Goal: Task Accomplishment & Management: Use online tool/utility

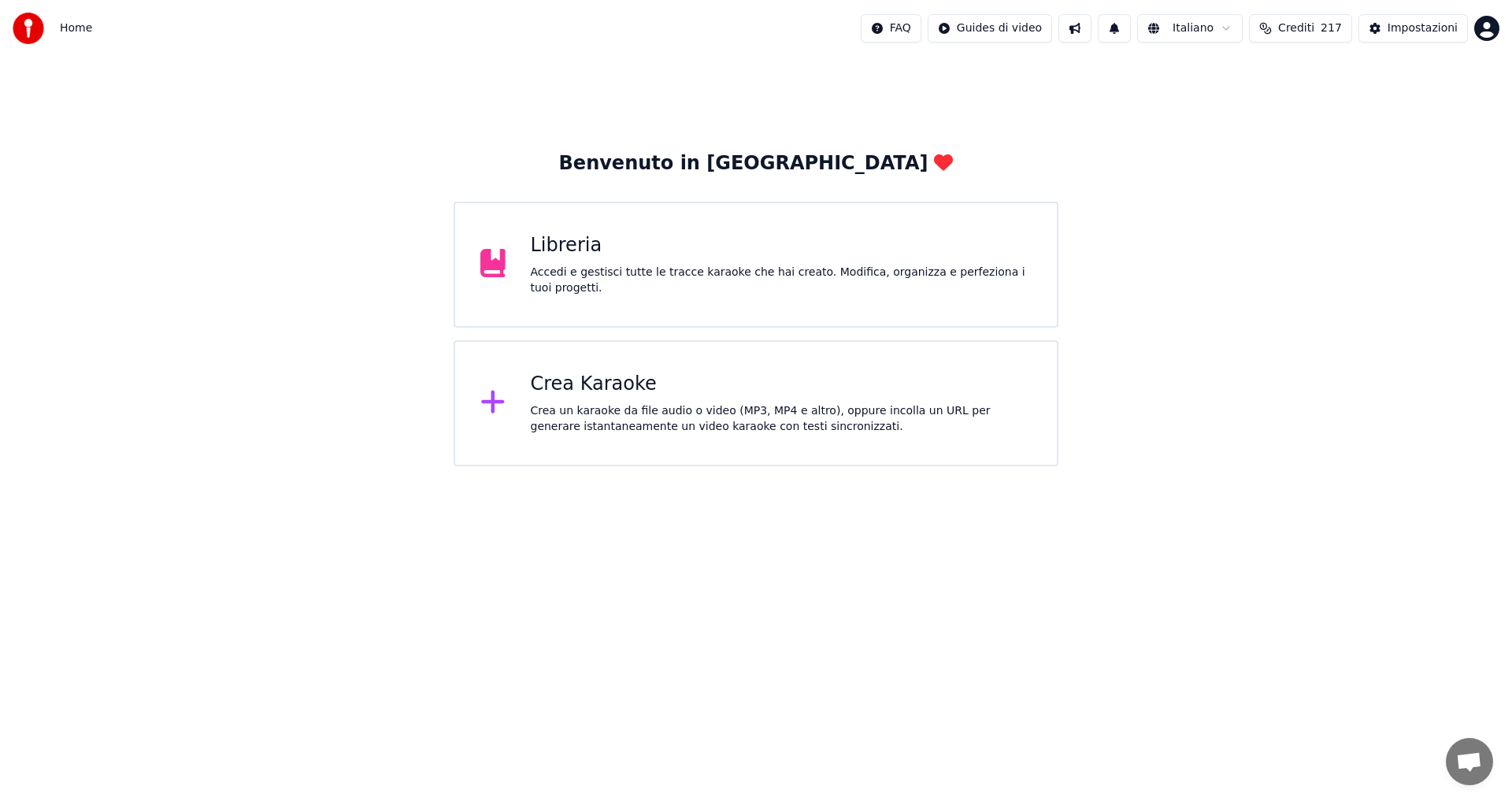
click at [629, 396] on div "Crea Karaoke" at bounding box center [781, 384] width 501 height 25
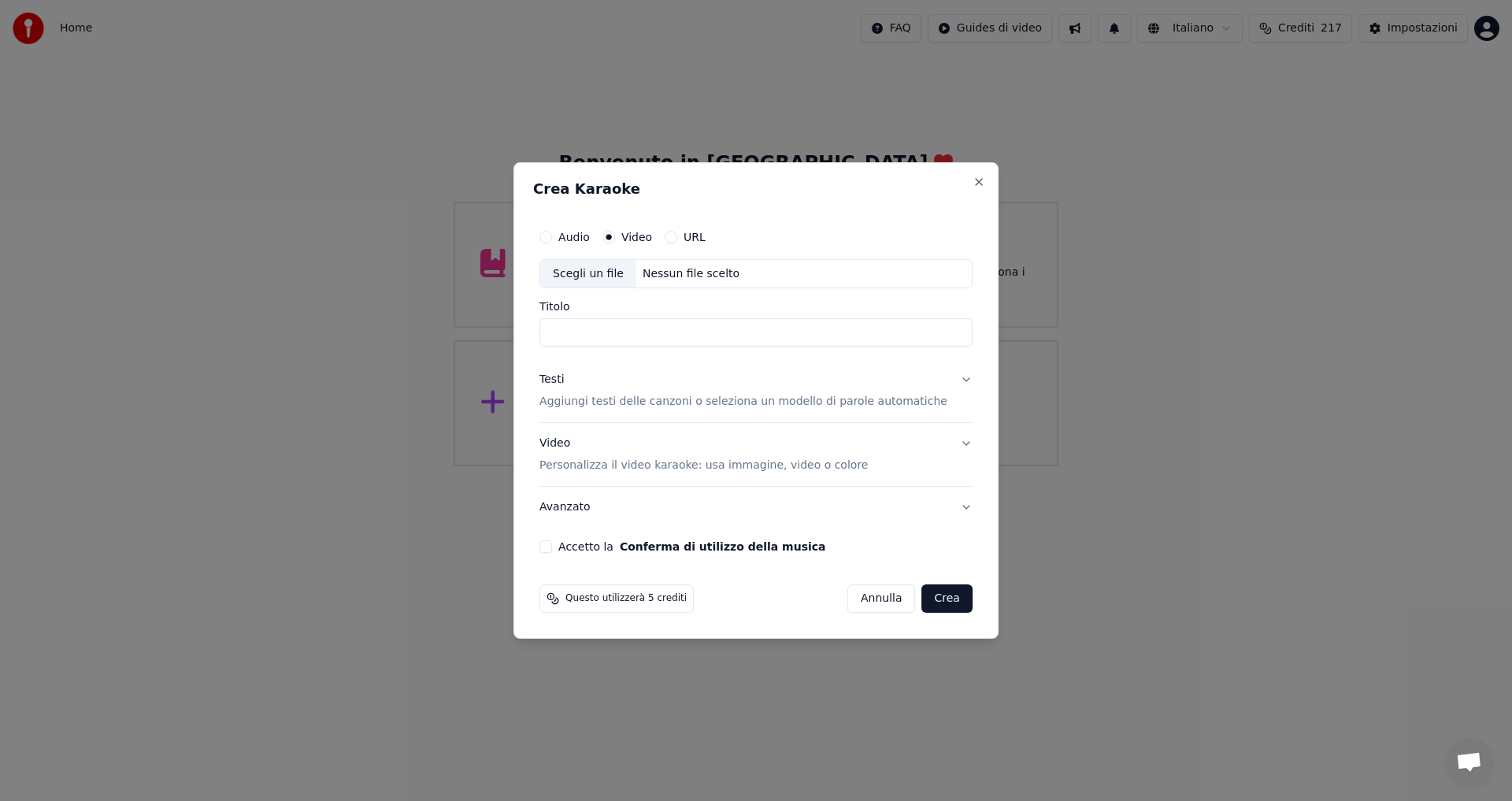
click at [634, 276] on div "Scegli un file" at bounding box center [588, 273] width 96 height 28
drag, startPoint x: 763, startPoint y: 333, endPoint x: 949, endPoint y: 338, distance: 186.1
click at [936, 338] on input "**********" at bounding box center [737, 333] width 396 height 28
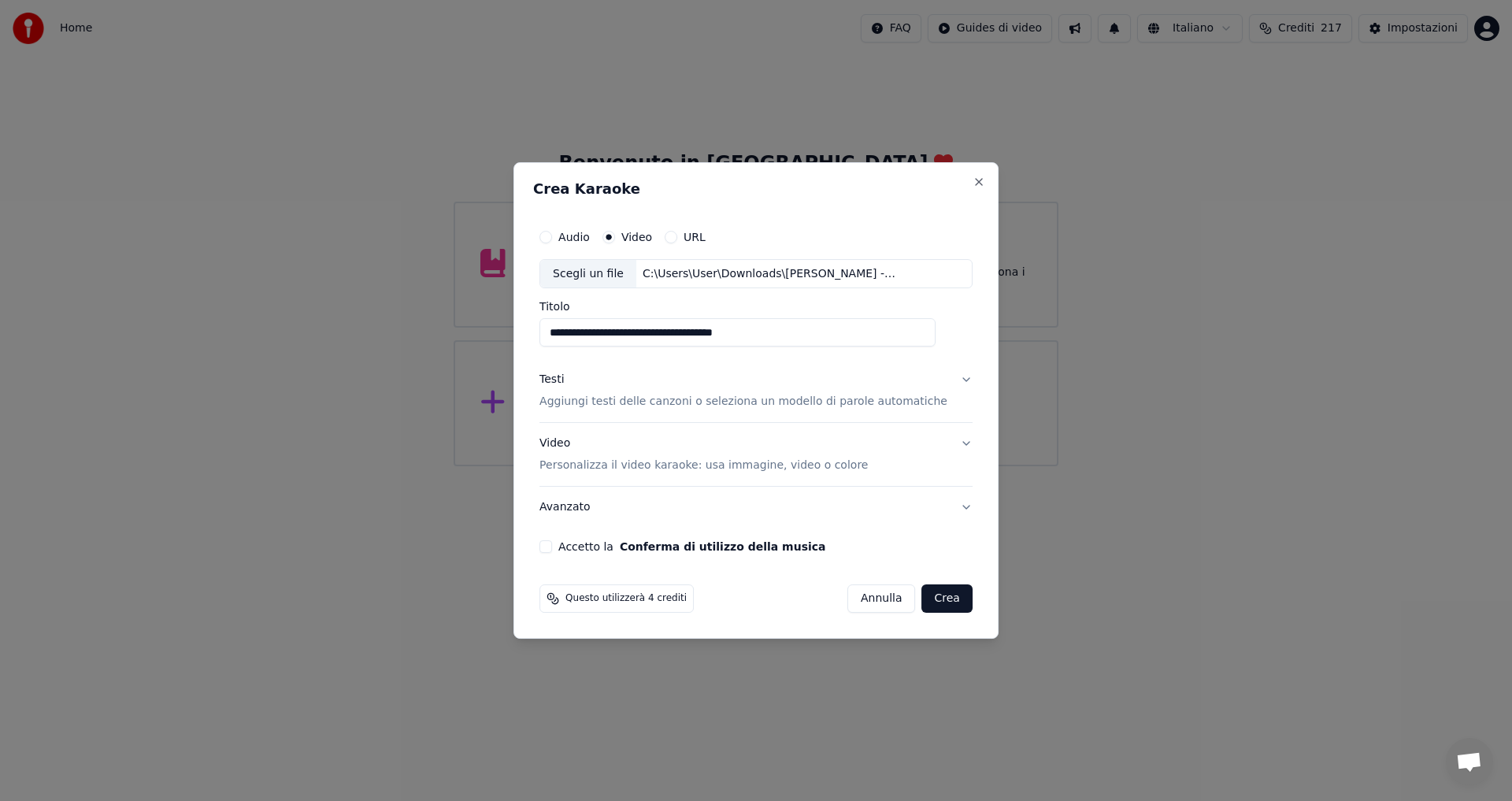
type input "**********"
click at [605, 400] on p "Aggiungi testi delle canzoni o seleziona un modello di parole automatiche" at bounding box center [743, 402] width 408 height 16
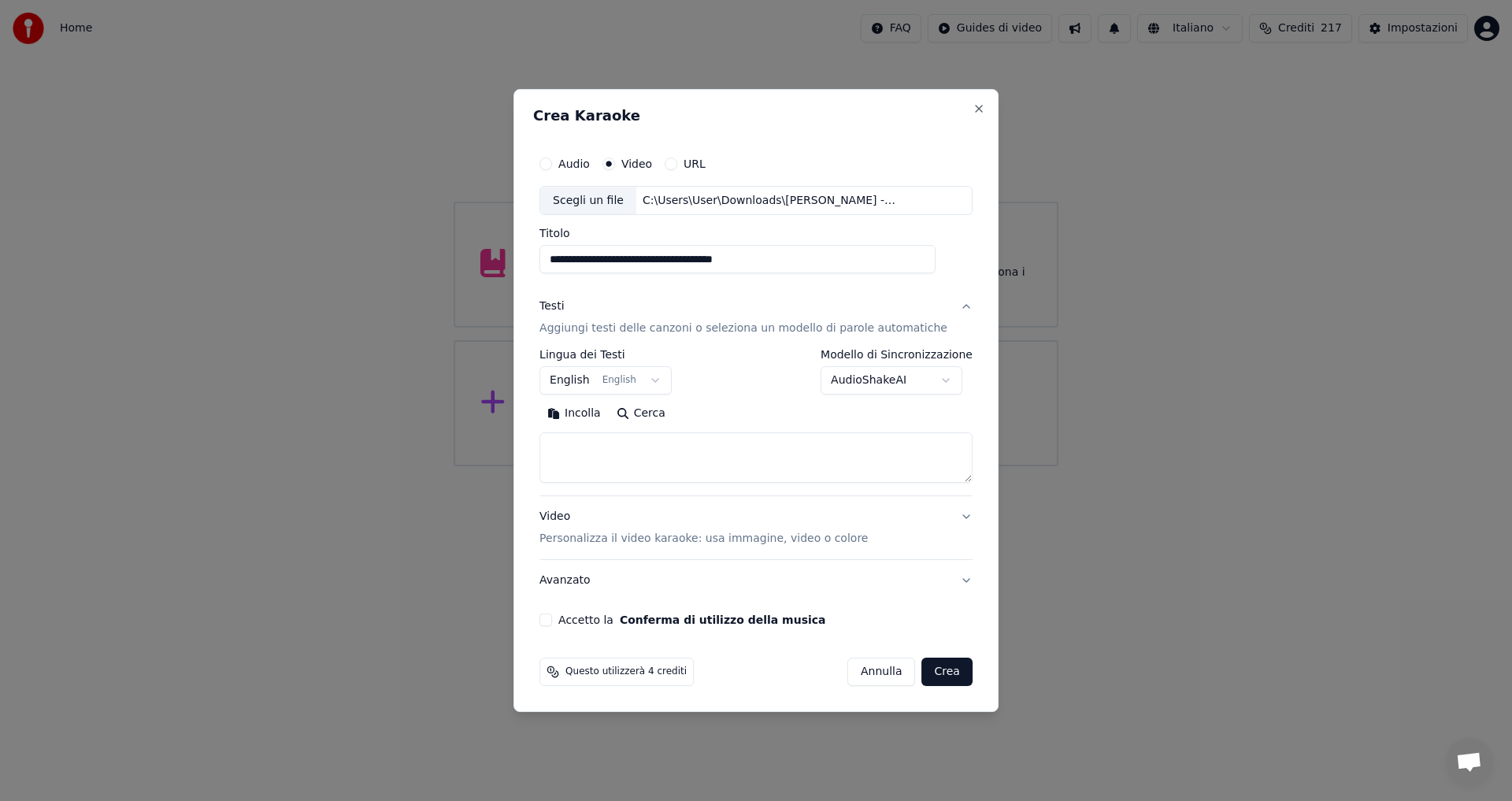
click at [597, 461] on textarea at bounding box center [756, 459] width 434 height 50
click at [599, 414] on button "Incolla" at bounding box center [573, 414] width 69 height 25
click at [552, 621] on button "Accetto la Conferma di utilizzo della musica" at bounding box center [545, 620] width 13 height 13
click at [618, 539] on p "Personalizza il video karaoke: usa immagine, video o colore" at bounding box center [703, 538] width 329 height 16
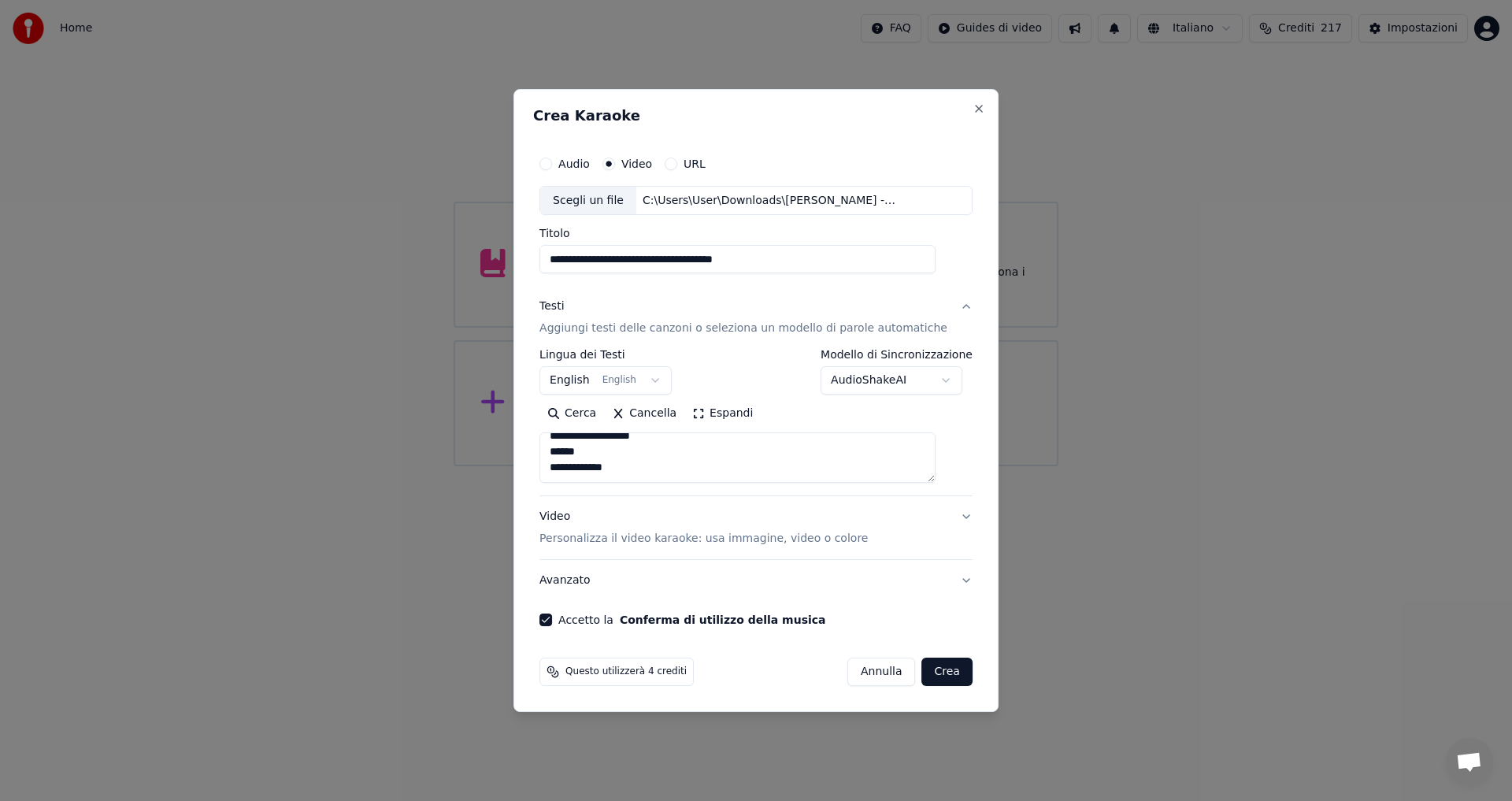
type textarea "**********"
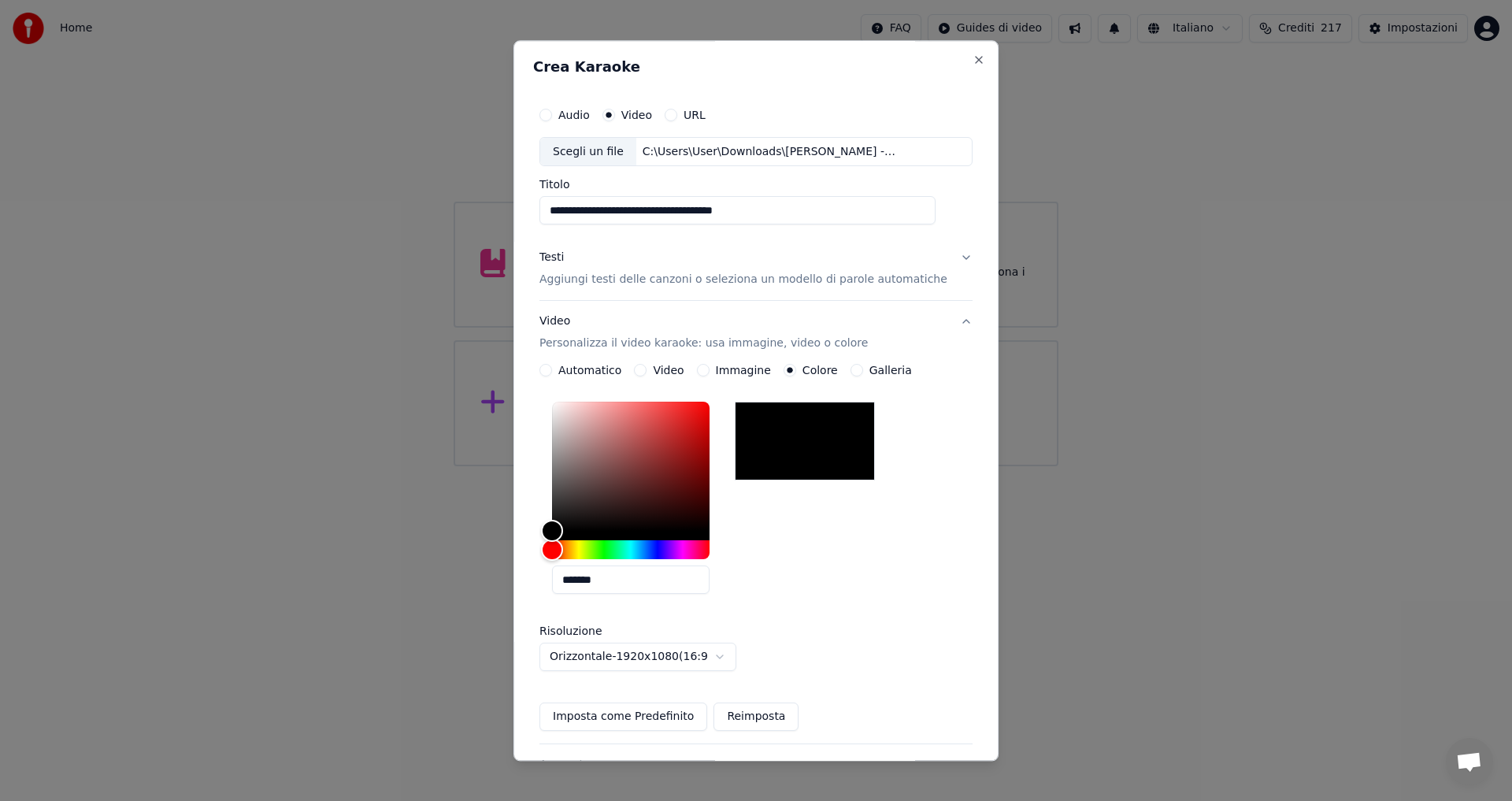
click at [572, 326] on div "Video Personalizza il video karaoke: usa immagine, video o colore" at bounding box center [703, 333] width 329 height 38
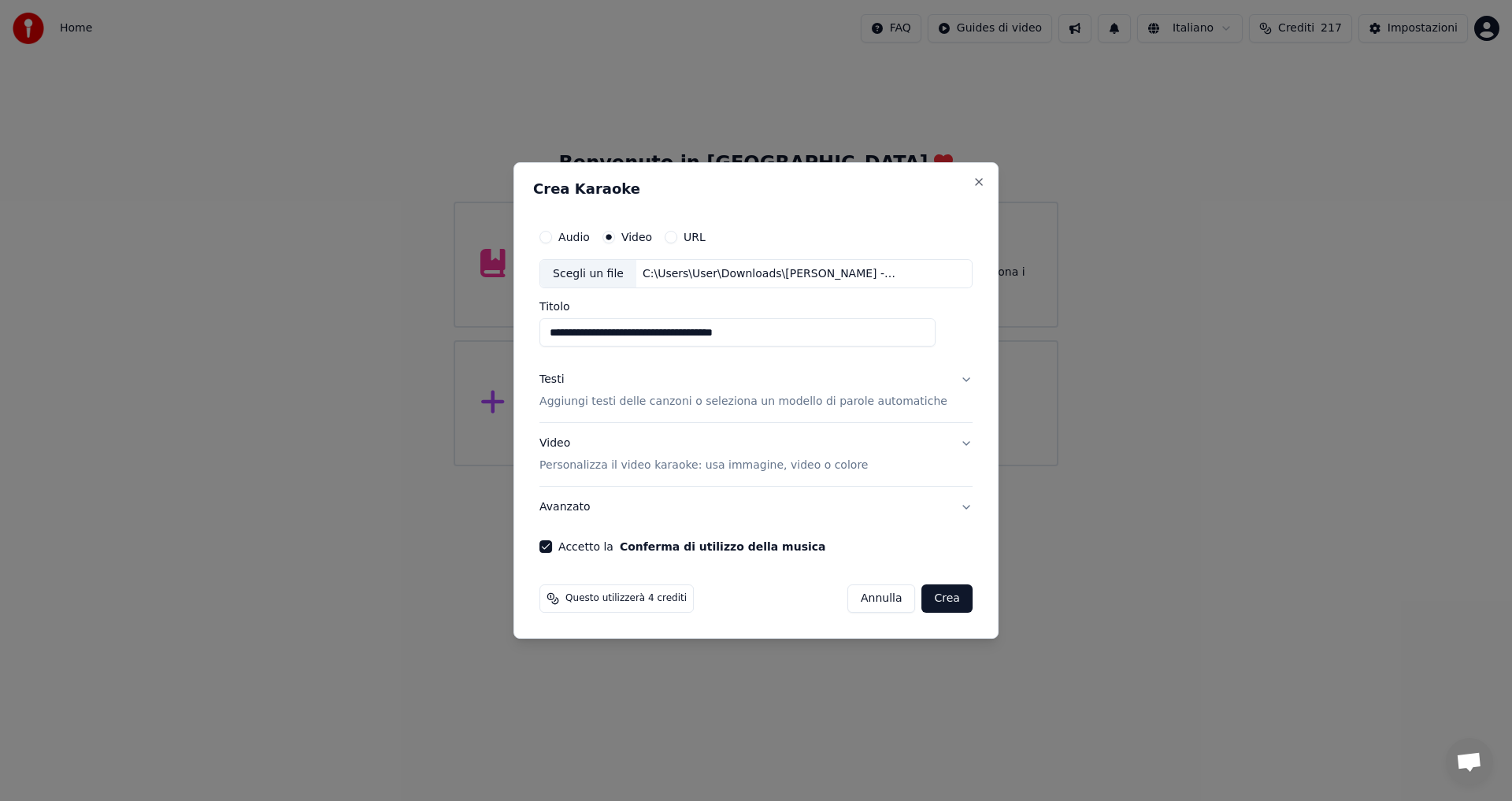
click at [927, 602] on button "Crea" at bounding box center [948, 598] width 50 height 28
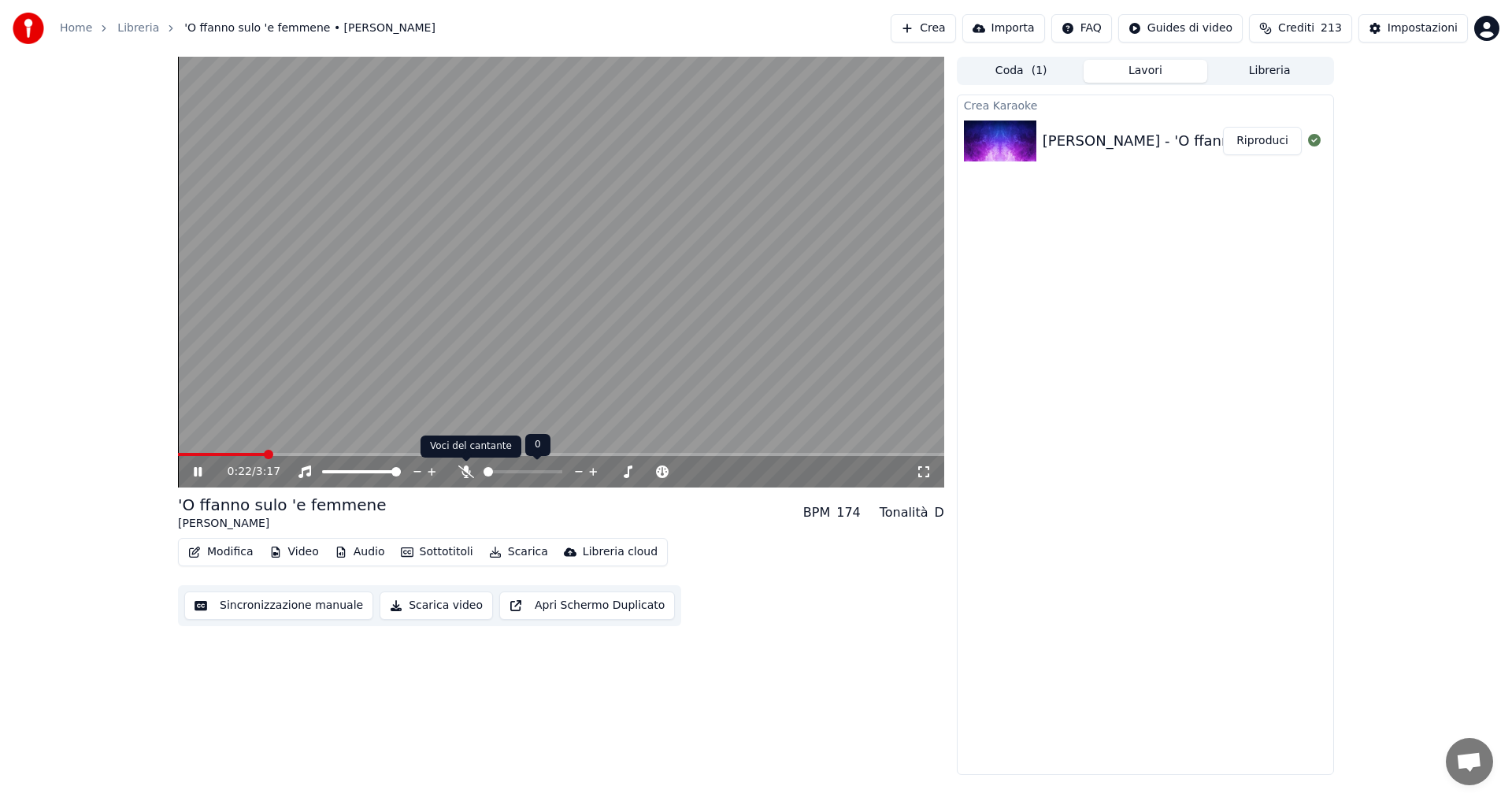
click at [465, 470] on icon at bounding box center [466, 471] width 16 height 13
click at [186, 455] on span at bounding box center [191, 455] width 10 height 10
click at [251, 605] on button "Sincronizzazione manuale" at bounding box center [278, 605] width 189 height 28
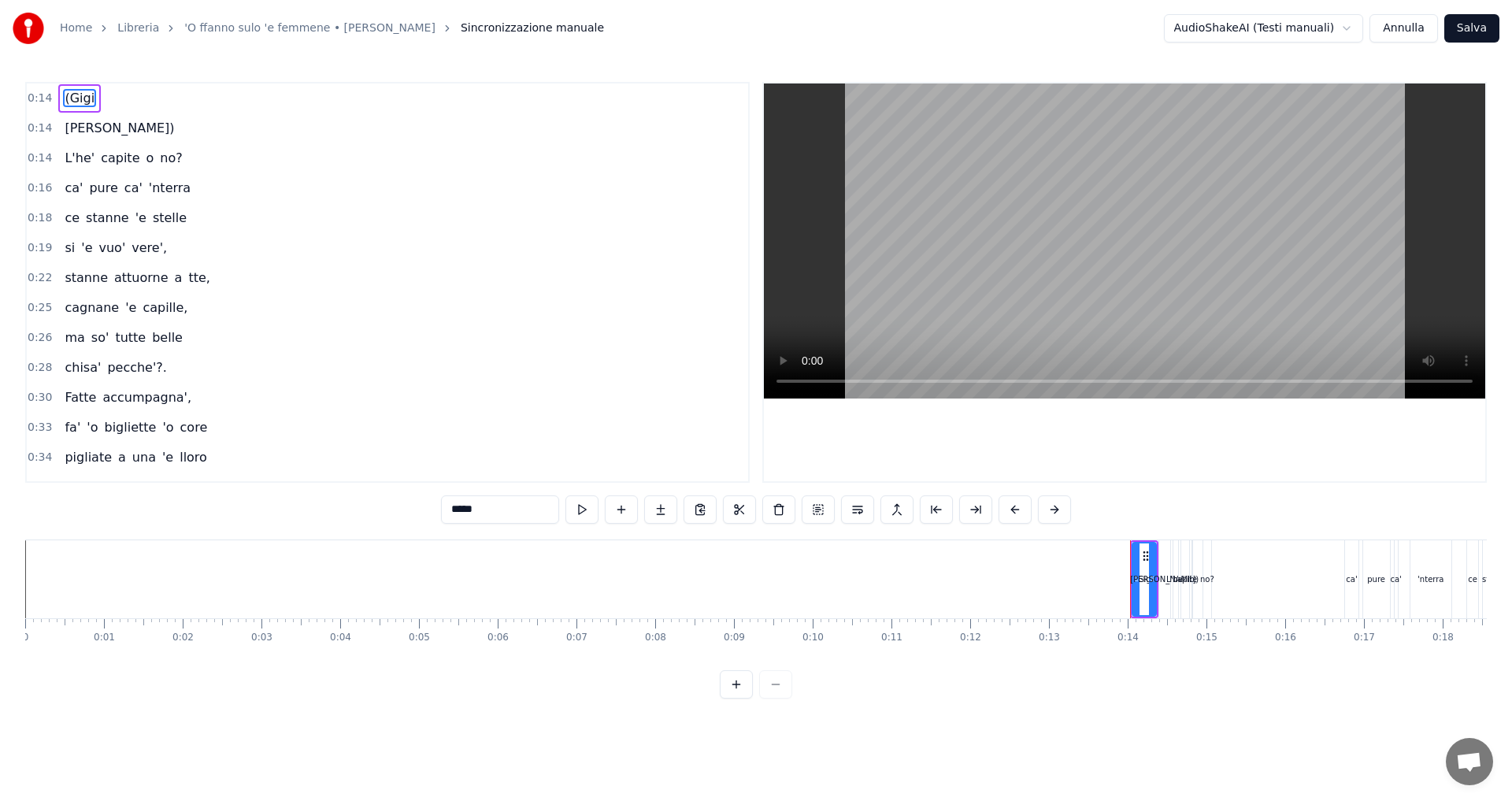
click at [86, 131] on span "[PERSON_NAME])" at bounding box center [119, 128] width 113 height 18
type input "********"
click at [40, 127] on span "0:14" at bounding box center [39, 128] width 24 height 16
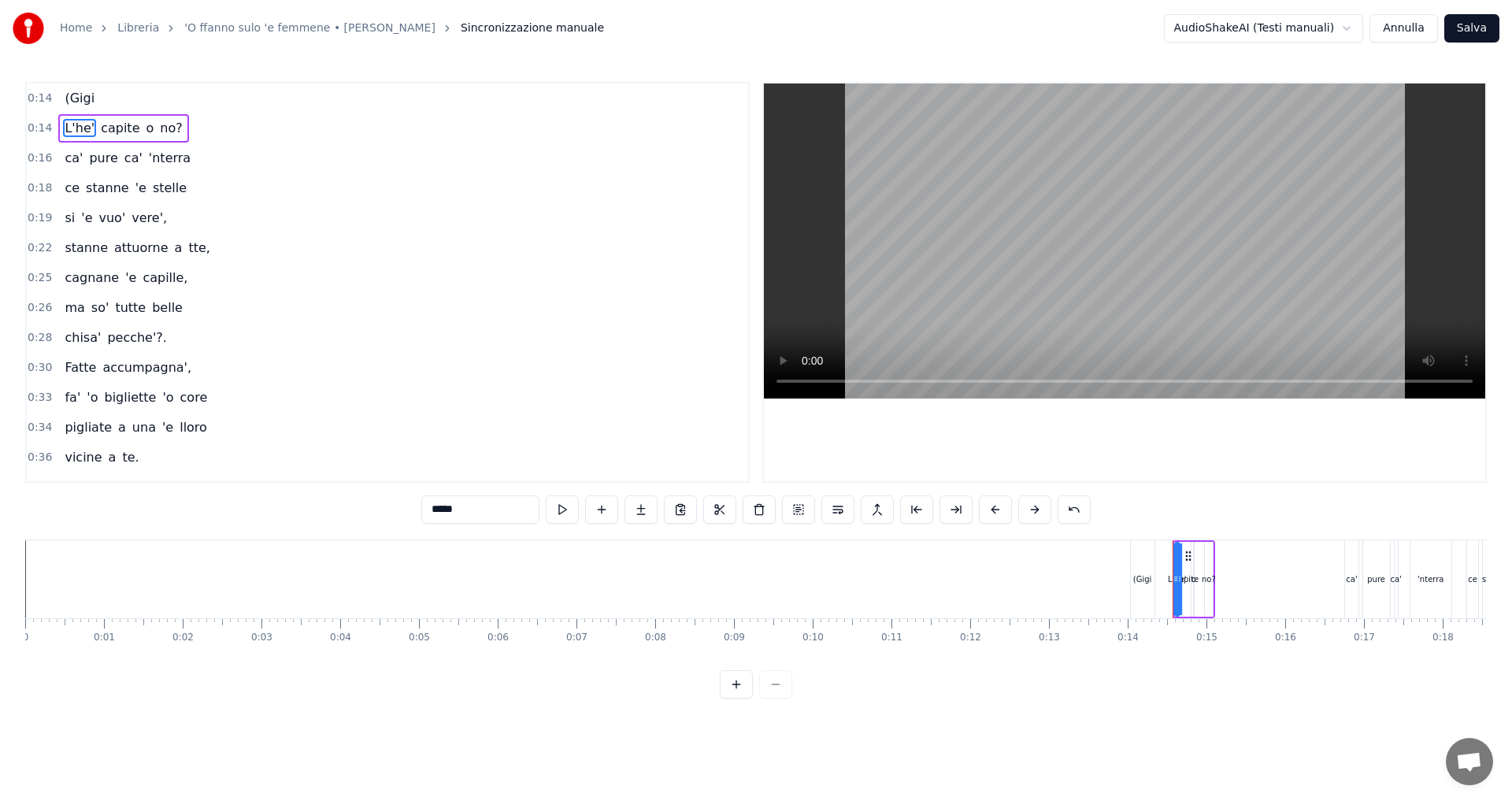
click at [33, 98] on span "0:14" at bounding box center [39, 98] width 24 height 16
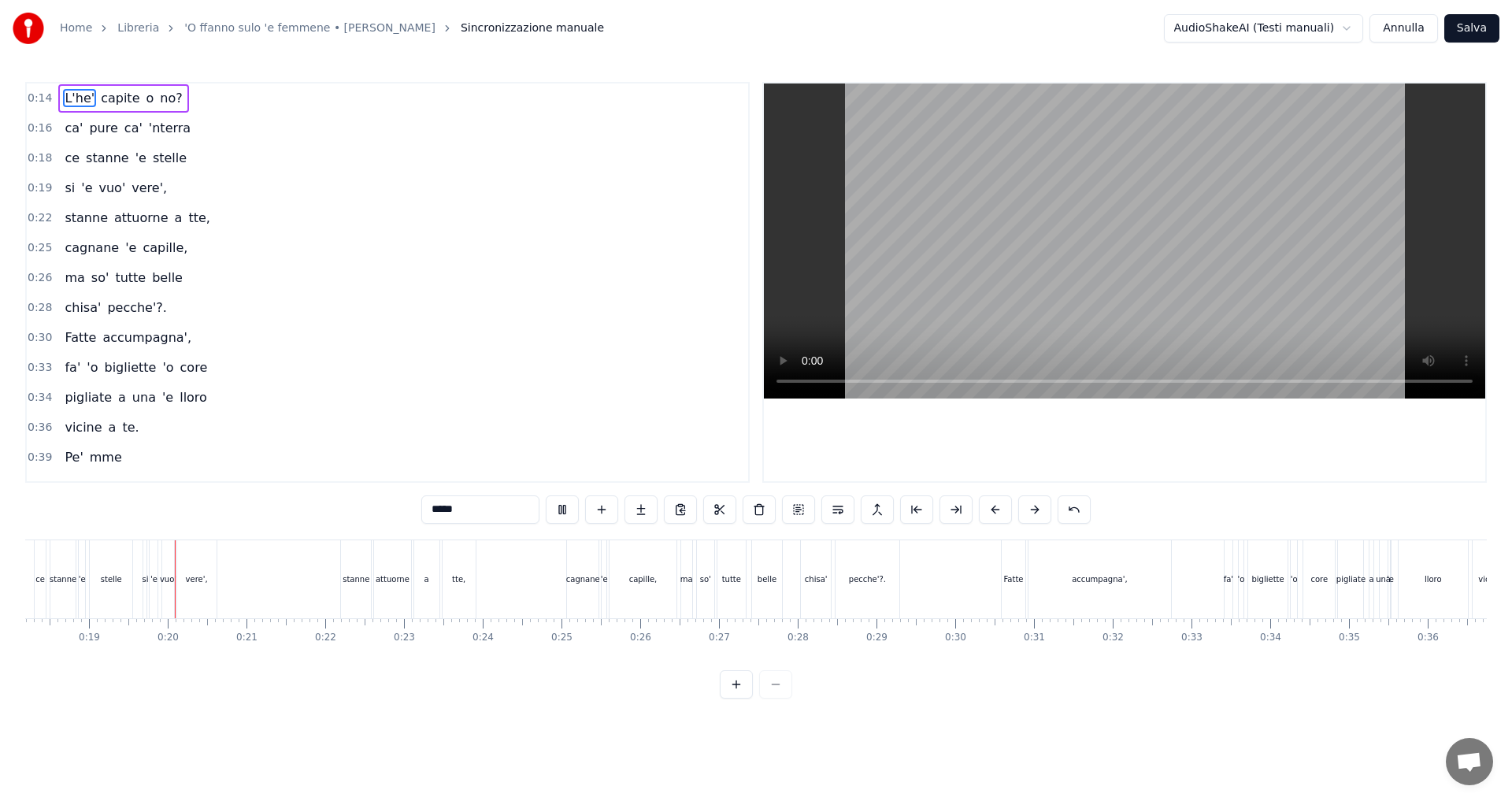
scroll to position [0, 1461]
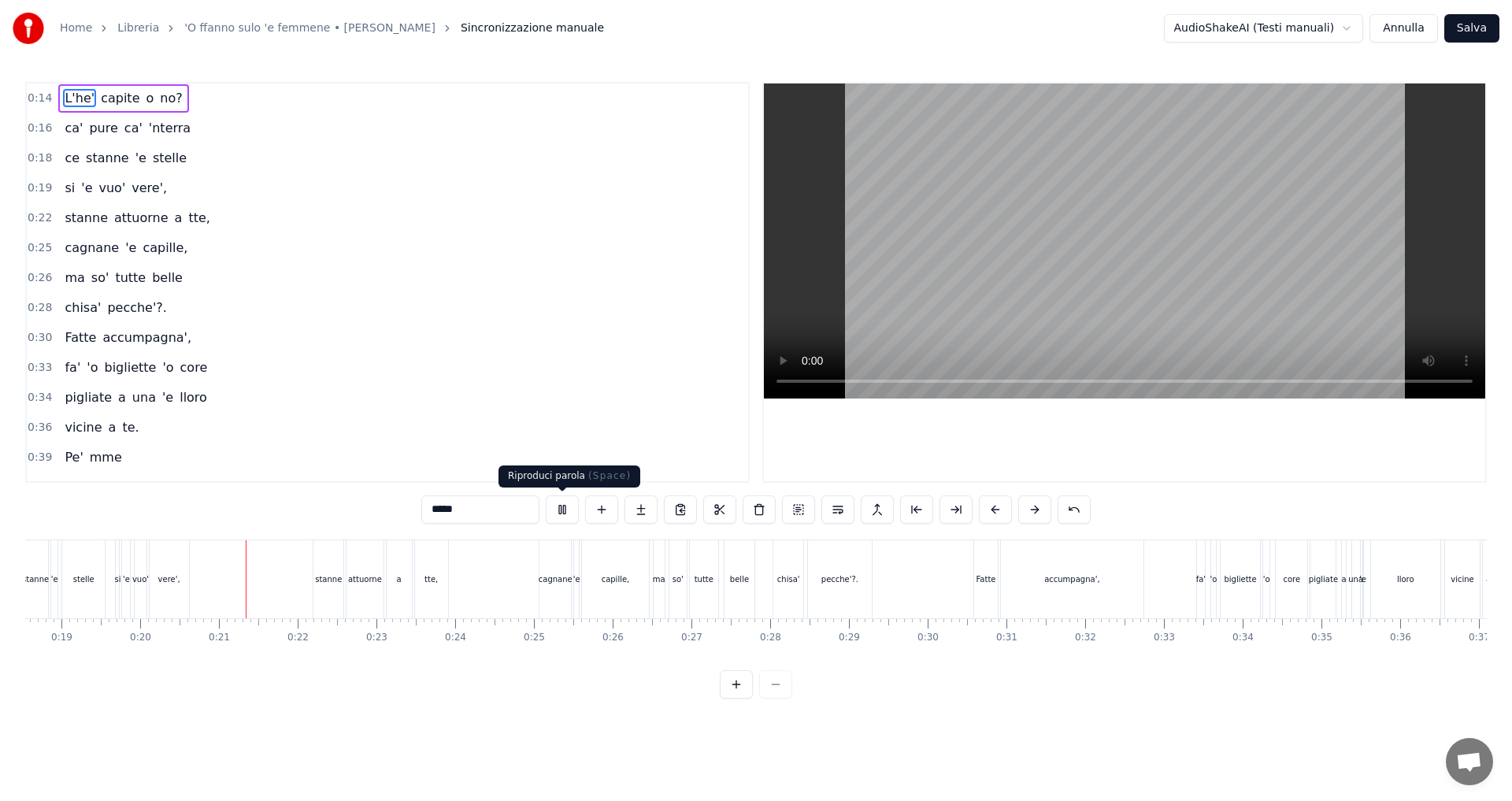
click at [566, 513] on button at bounding box center [563, 509] width 33 height 28
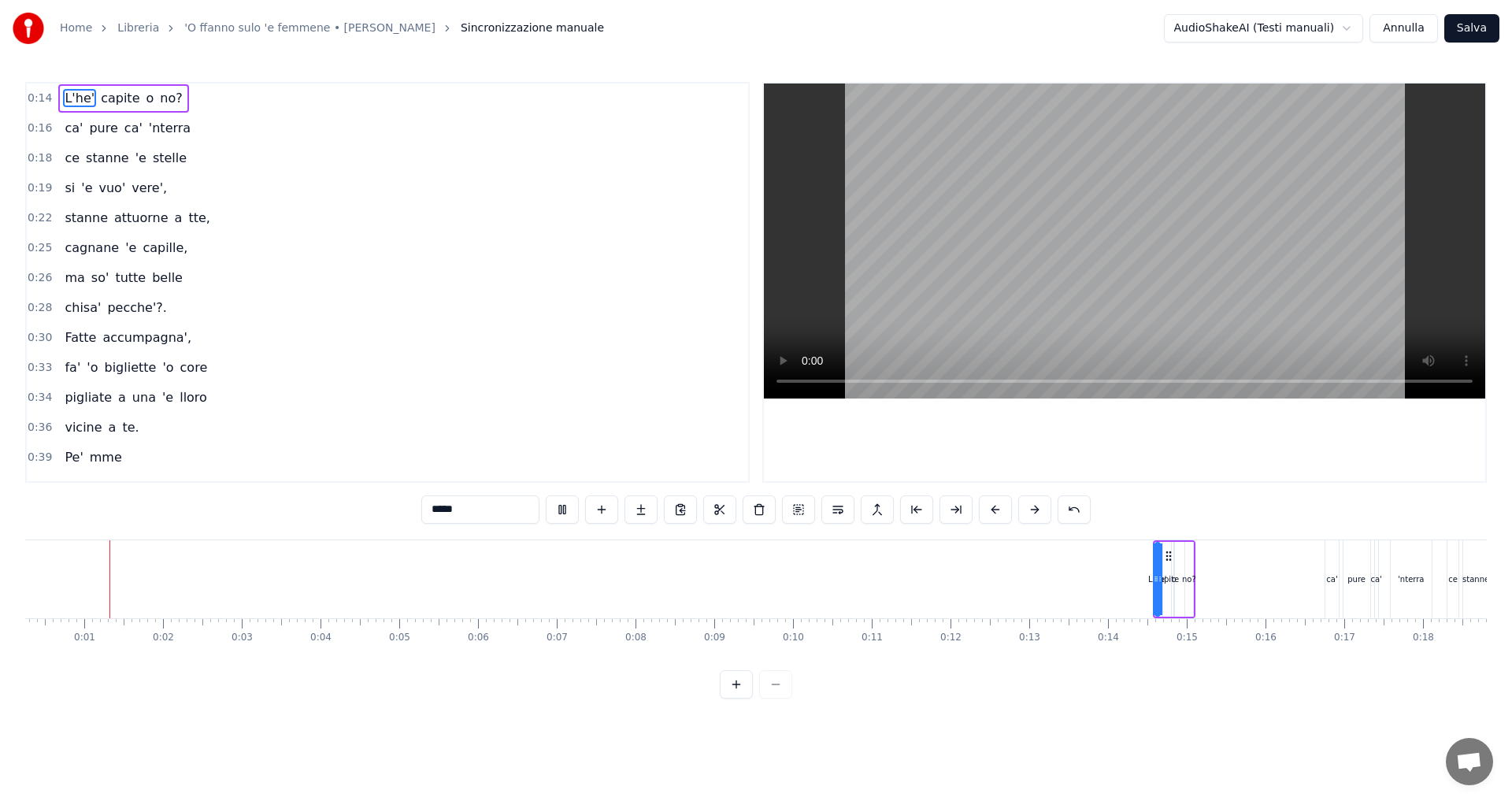
scroll to position [0, 20]
click at [40, 102] on span "0:14" at bounding box center [39, 98] width 24 height 16
click at [852, 509] on button at bounding box center [854, 509] width 33 height 28
click at [852, 509] on div at bounding box center [756, 509] width 270 height 28
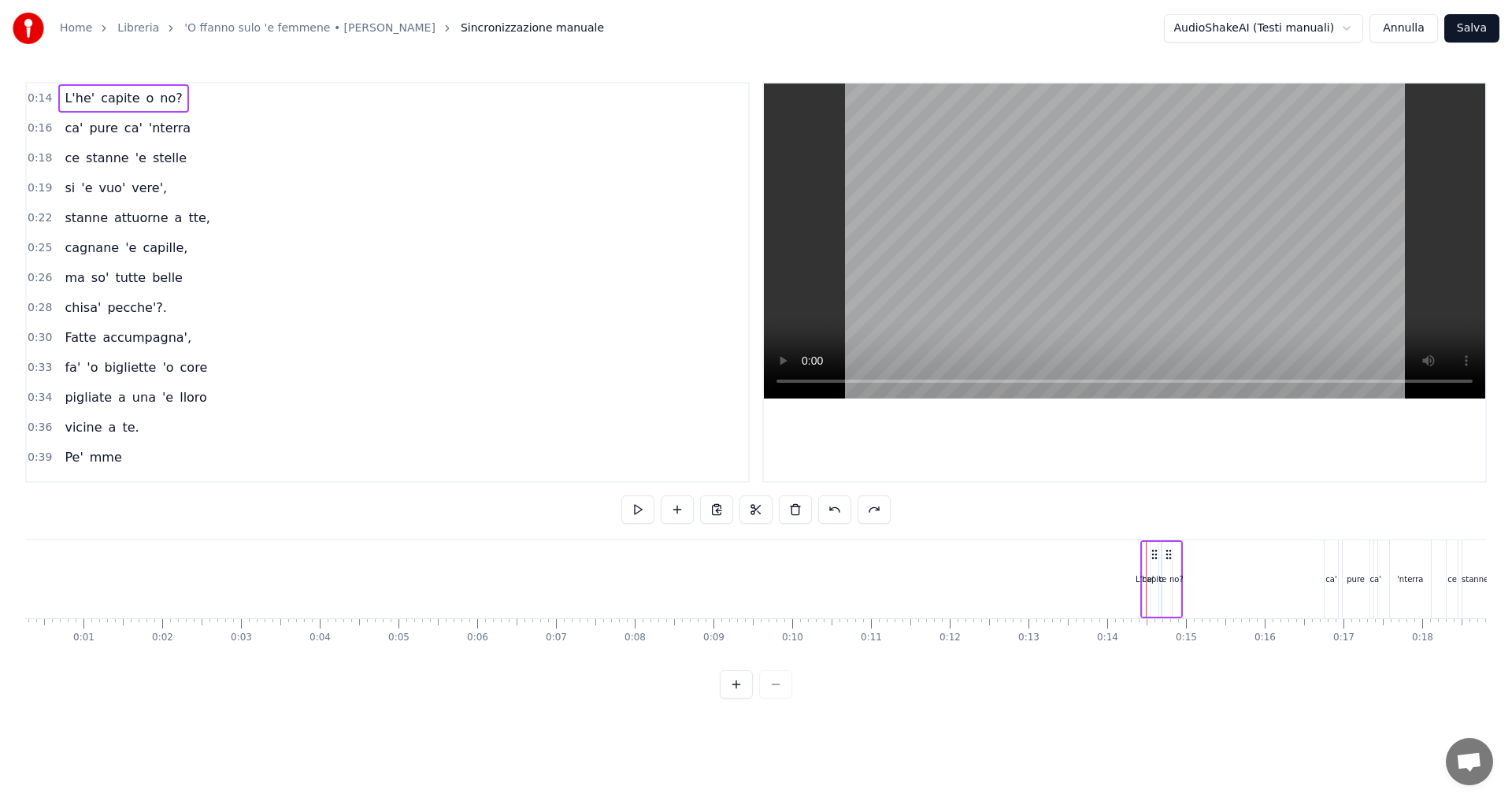
drag, startPoint x: 1168, startPoint y: 554, endPoint x: 1156, endPoint y: 559, distance: 13.0
click at [1156, 559] on icon at bounding box center [1154, 554] width 13 height 13
click at [656, 511] on button at bounding box center [658, 509] width 33 height 28
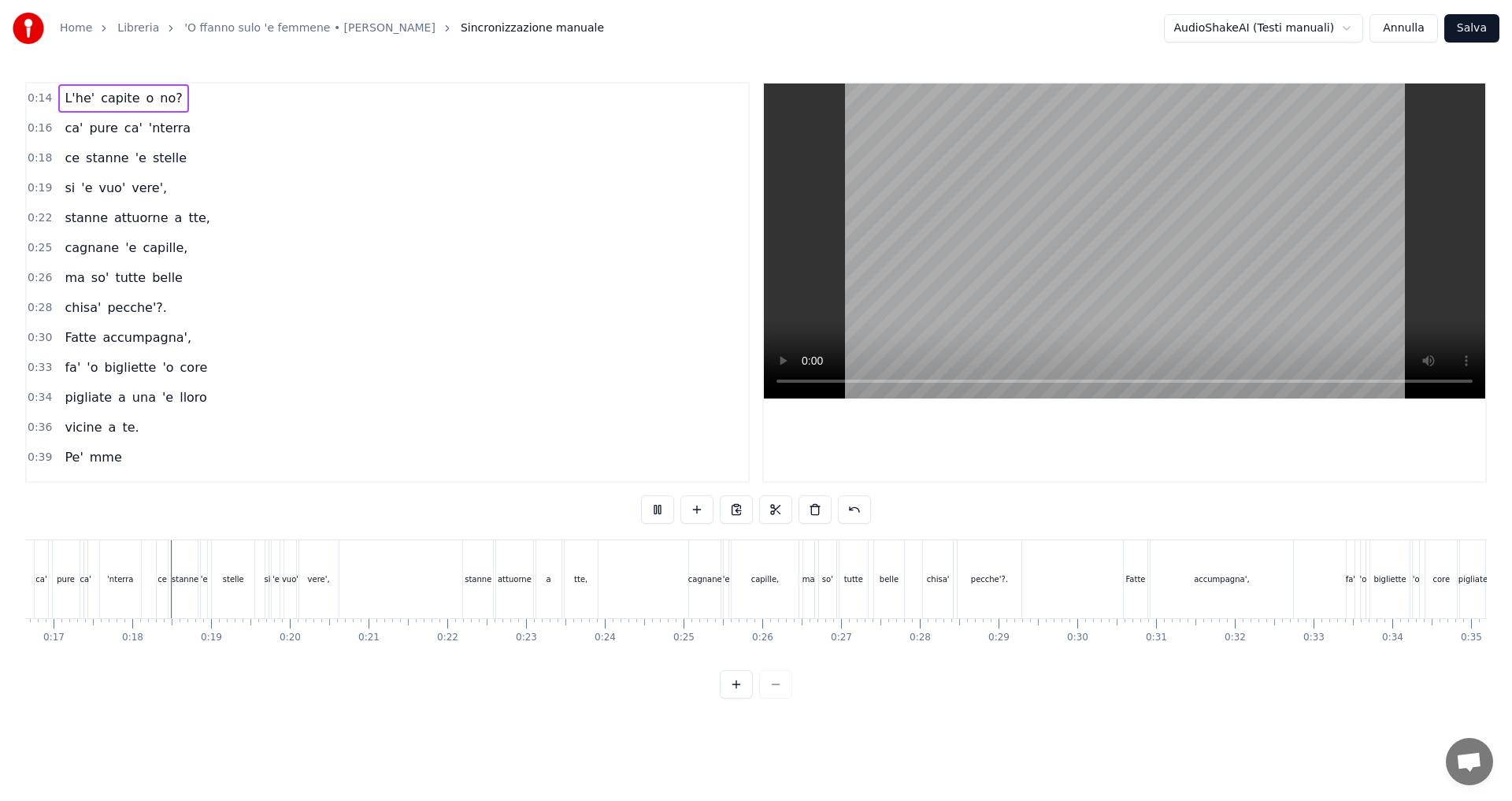
scroll to position [0, 1339]
click at [31, 97] on span "0:14" at bounding box center [39, 98] width 24 height 16
click at [35, 99] on span "0:14" at bounding box center [39, 98] width 24 height 16
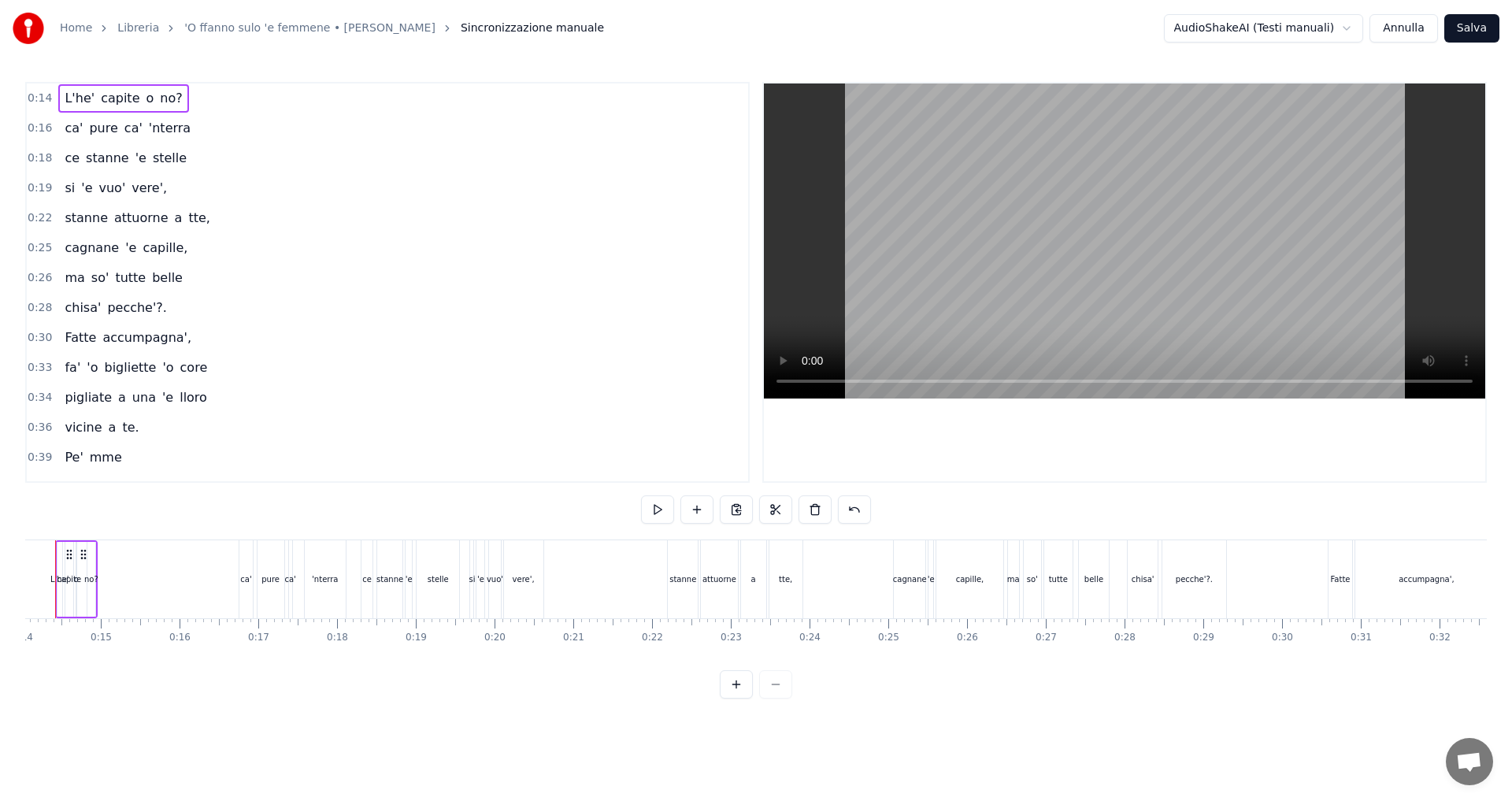
scroll to position [0, 1056]
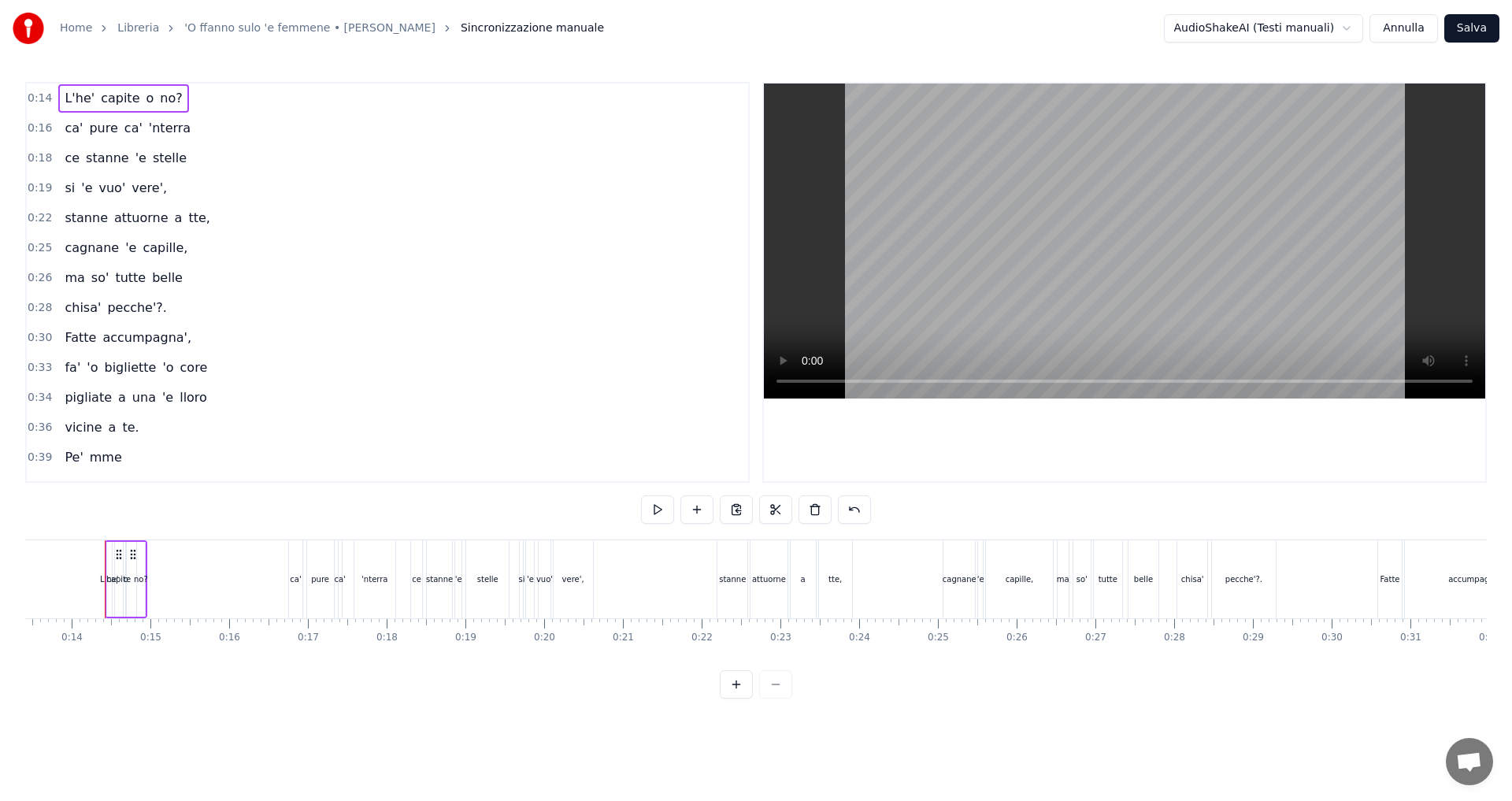
click at [75, 99] on span "L'he'" at bounding box center [80, 98] width 33 height 18
click at [37, 104] on span "0:14" at bounding box center [39, 98] width 24 height 16
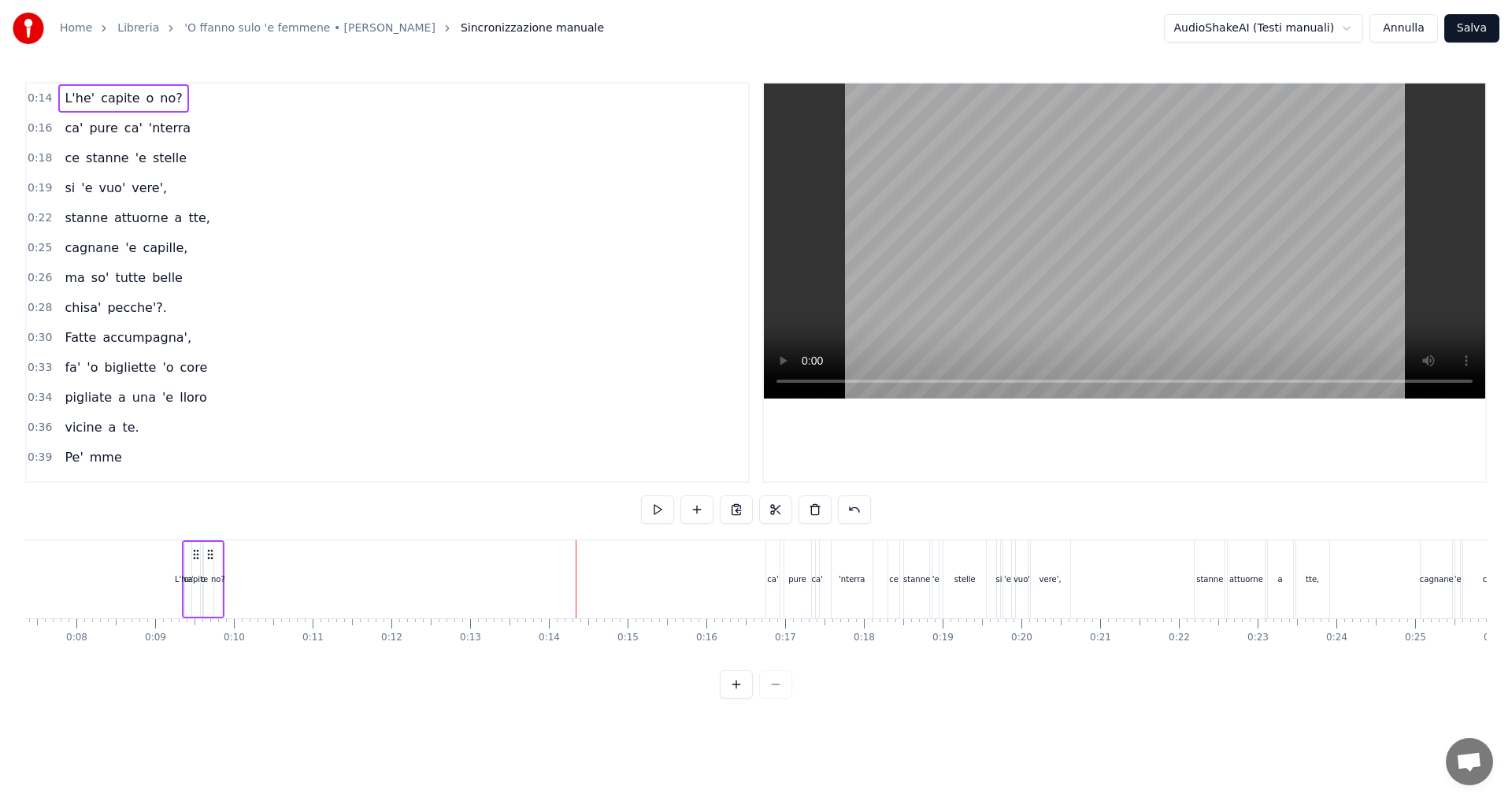
scroll to position [0, 547]
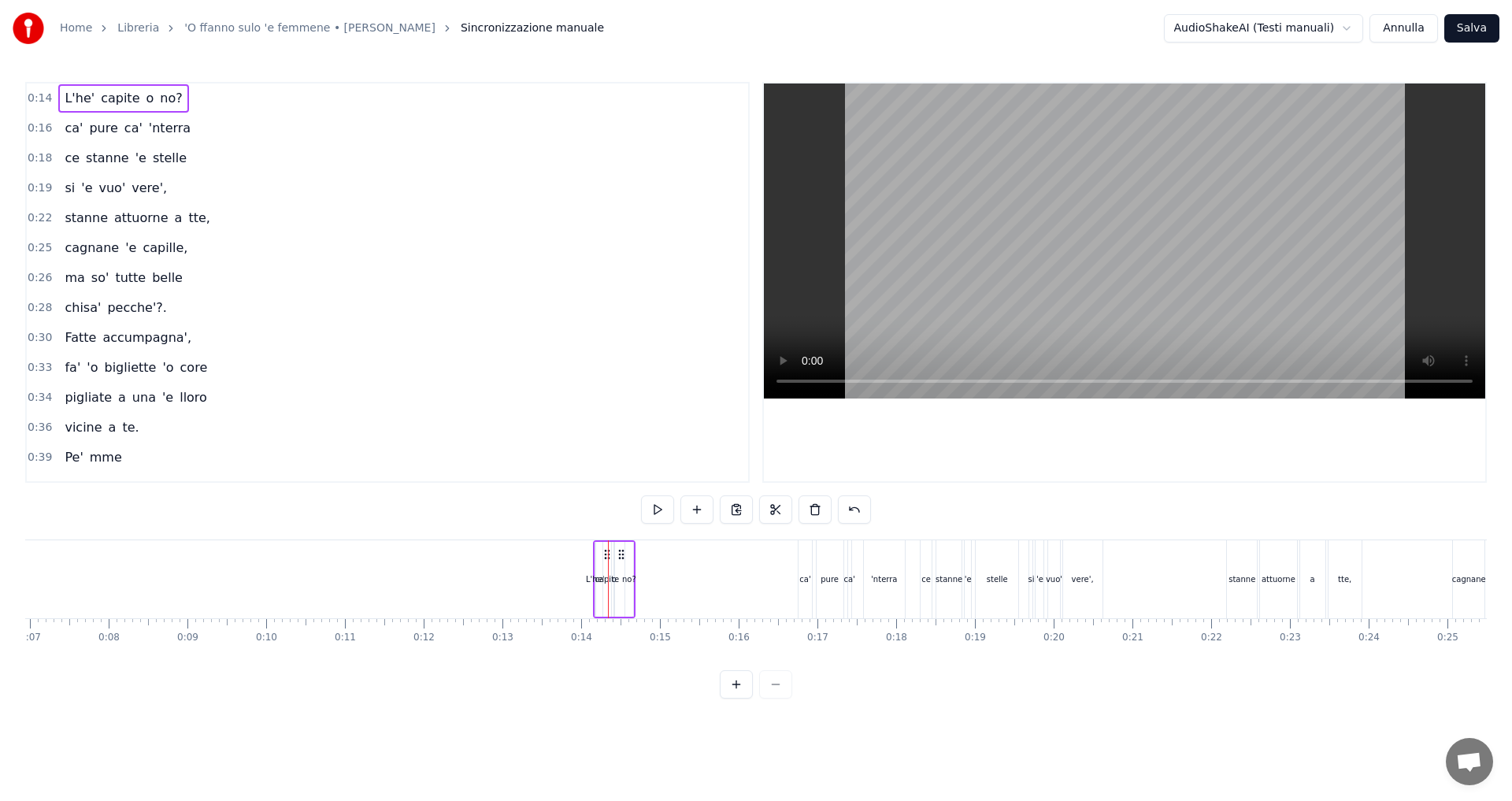
drag, startPoint x: 126, startPoint y: 555, endPoint x: 609, endPoint y: 593, distance: 484.5
click at [609, 593] on div "L'he' capite o no?" at bounding box center [614, 579] width 43 height 78
click at [104, 95] on span "capite" at bounding box center [119, 98] width 42 height 18
click at [615, 563] on div at bounding box center [613, 579] width 6 height 72
click at [29, 90] on span "0:14" at bounding box center [39, 98] width 24 height 16
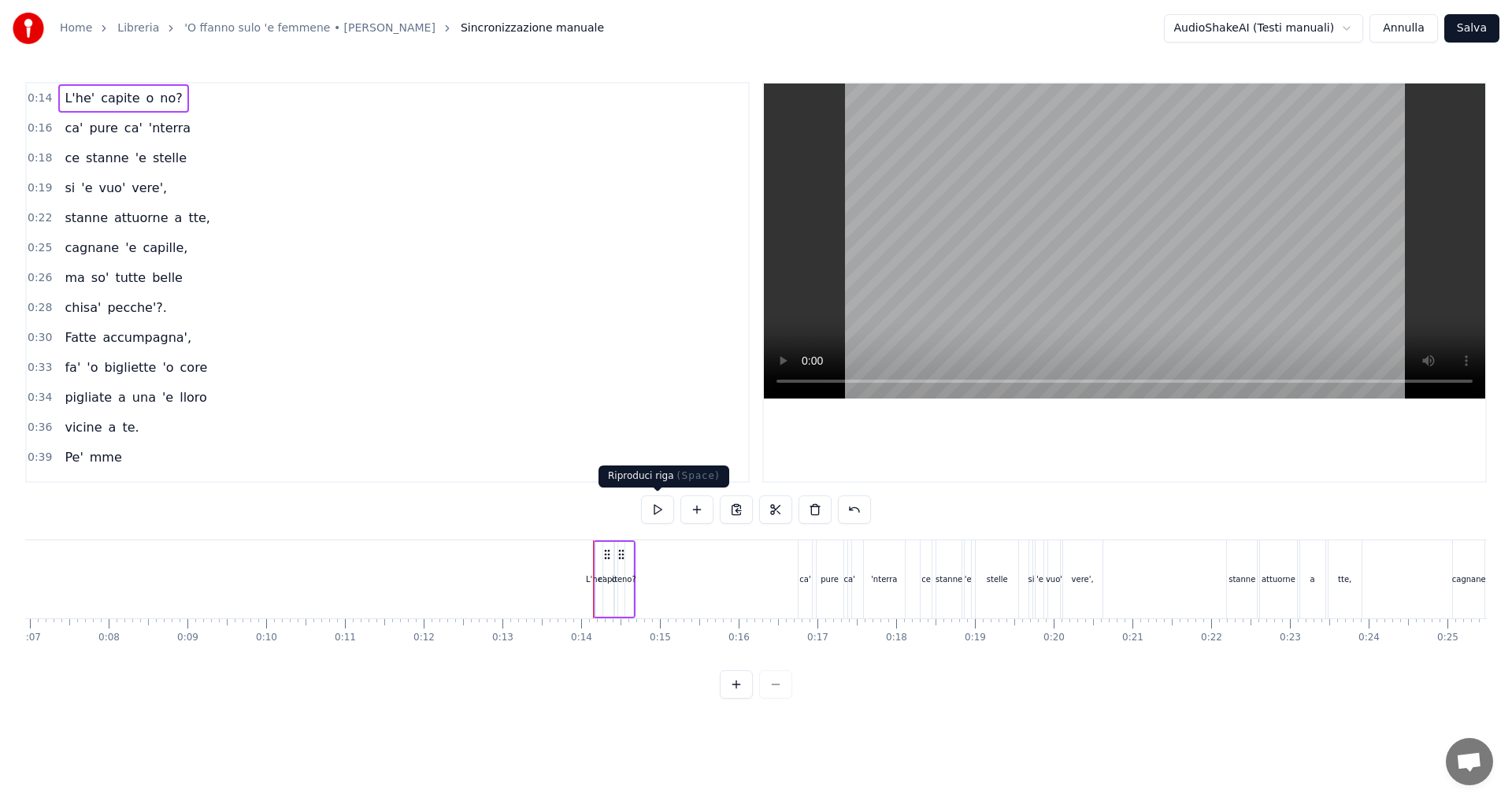
click at [652, 513] on button at bounding box center [658, 509] width 33 height 28
click at [657, 511] on button at bounding box center [658, 509] width 33 height 28
click at [794, 383] on video at bounding box center [1125, 240] width 722 height 315
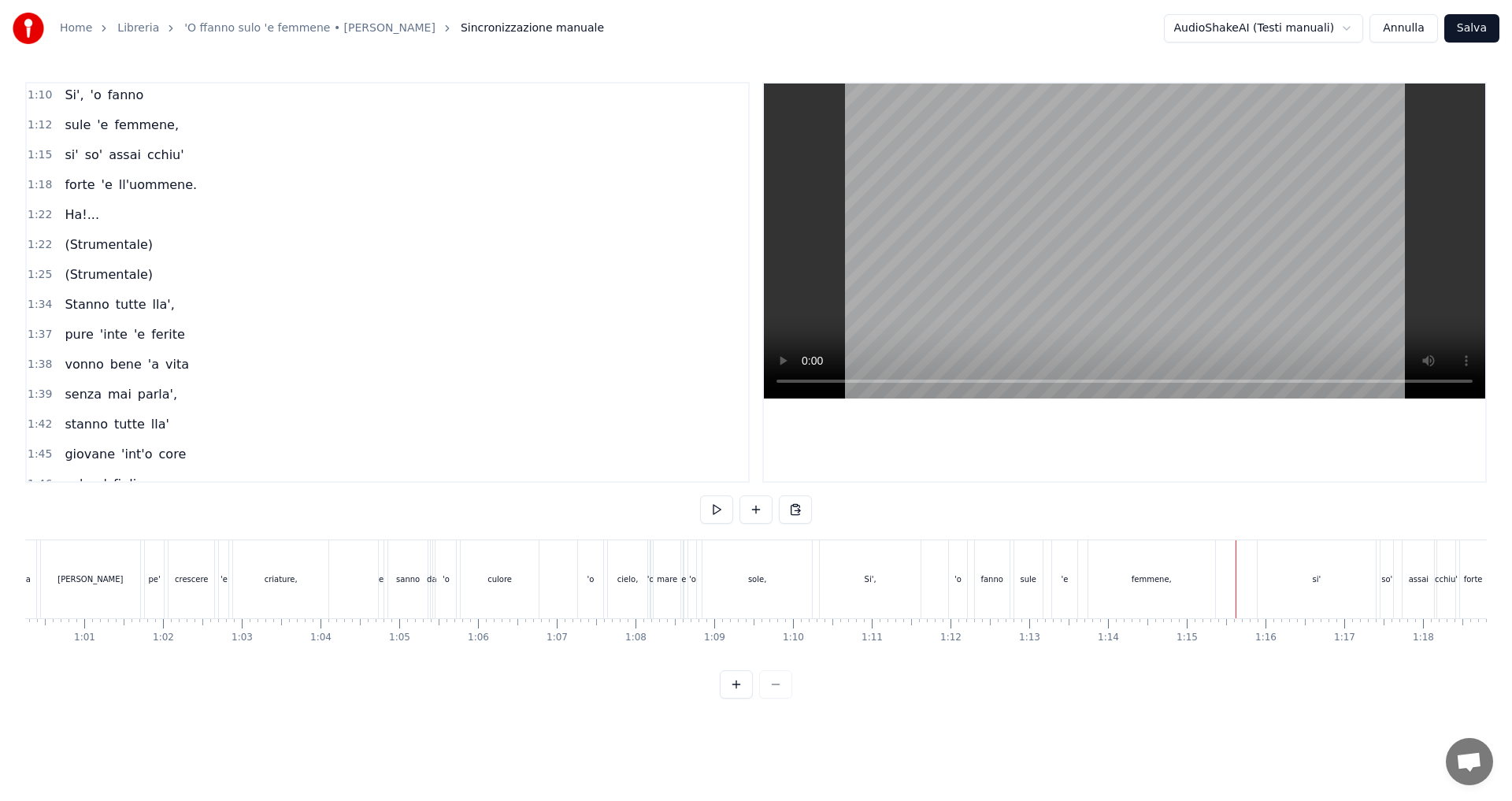
scroll to position [787, 0]
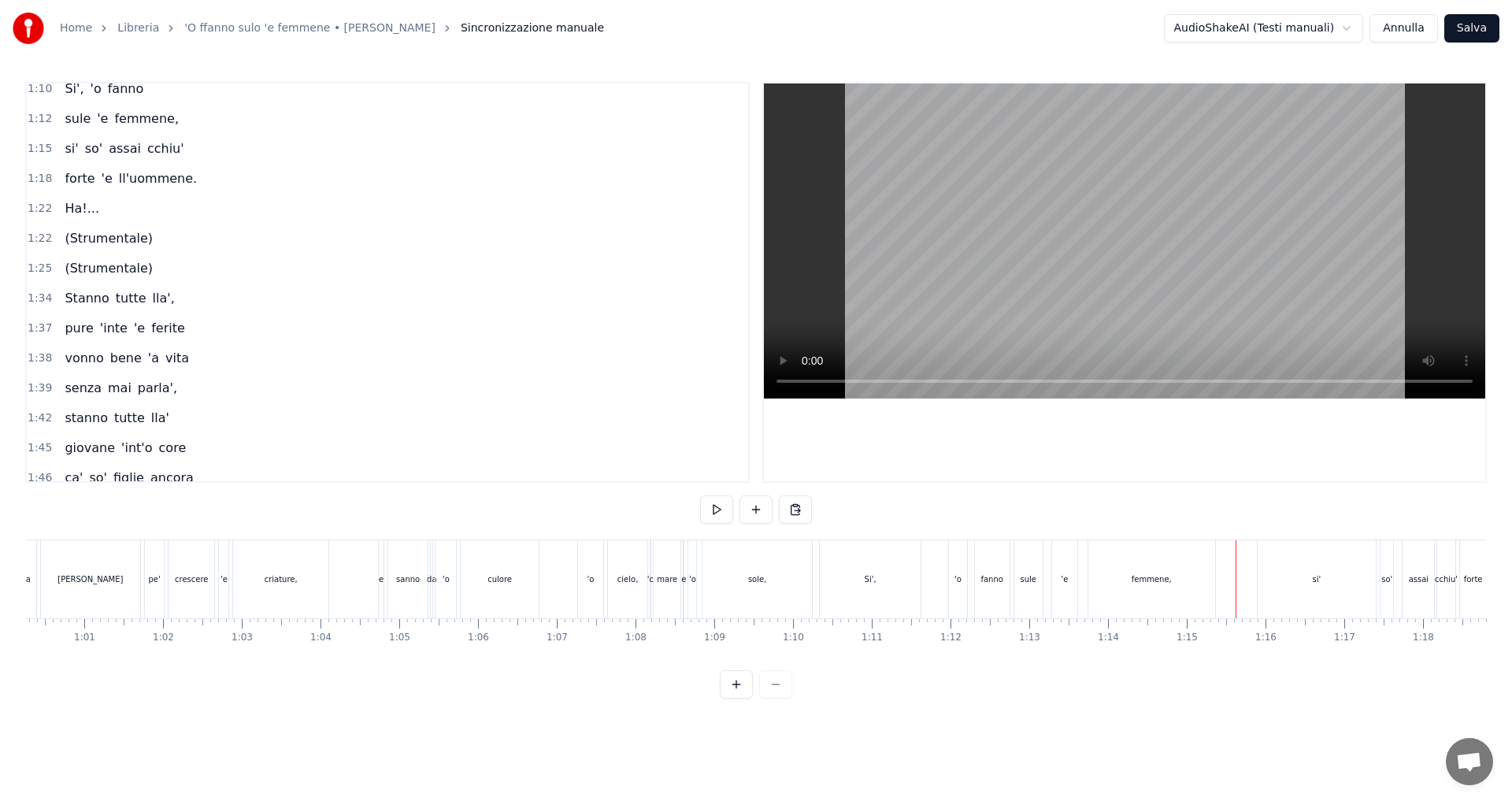
click at [37, 268] on span "1:25" at bounding box center [39, 269] width 24 height 16
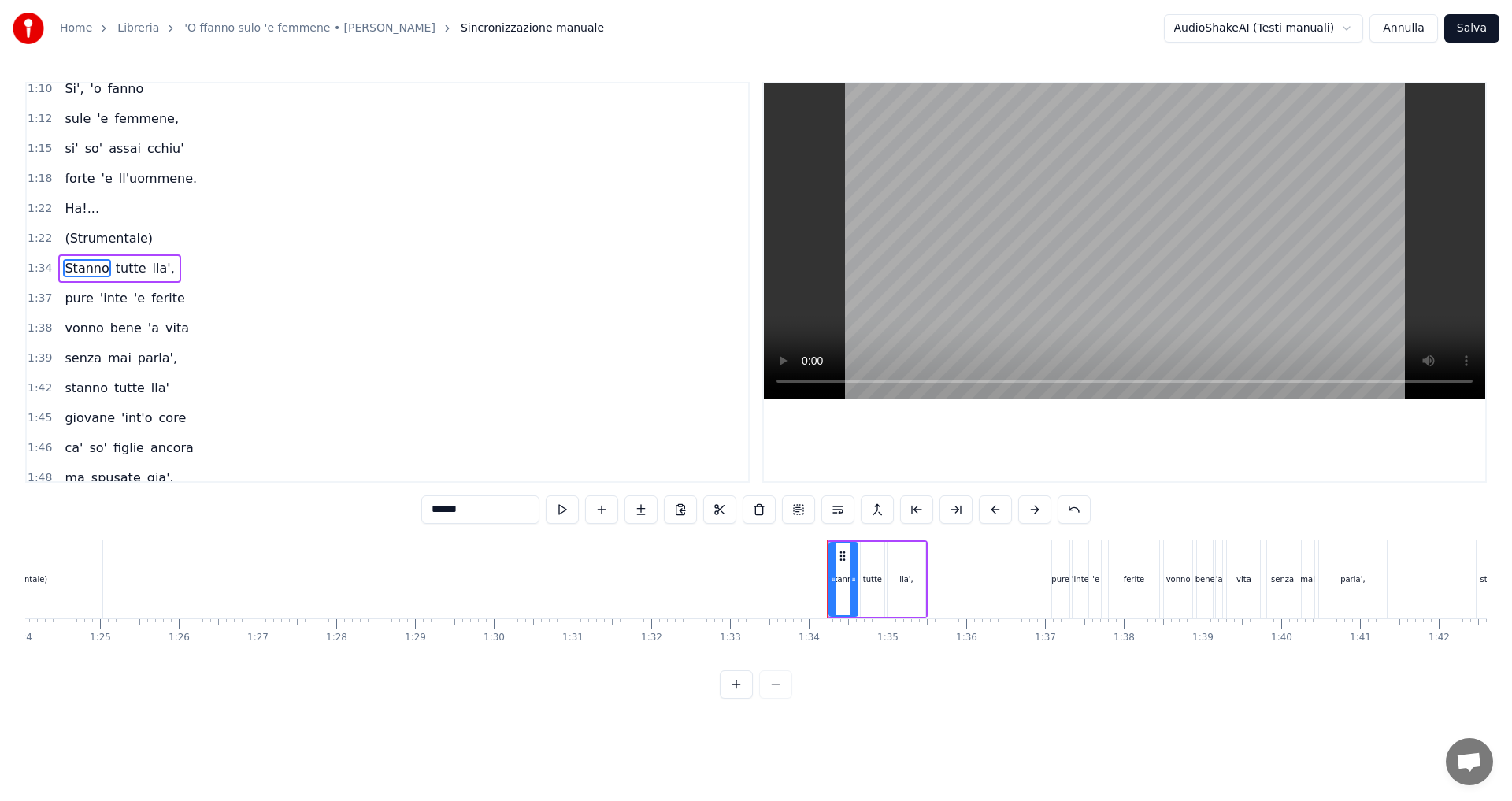
scroll to position [773, 0]
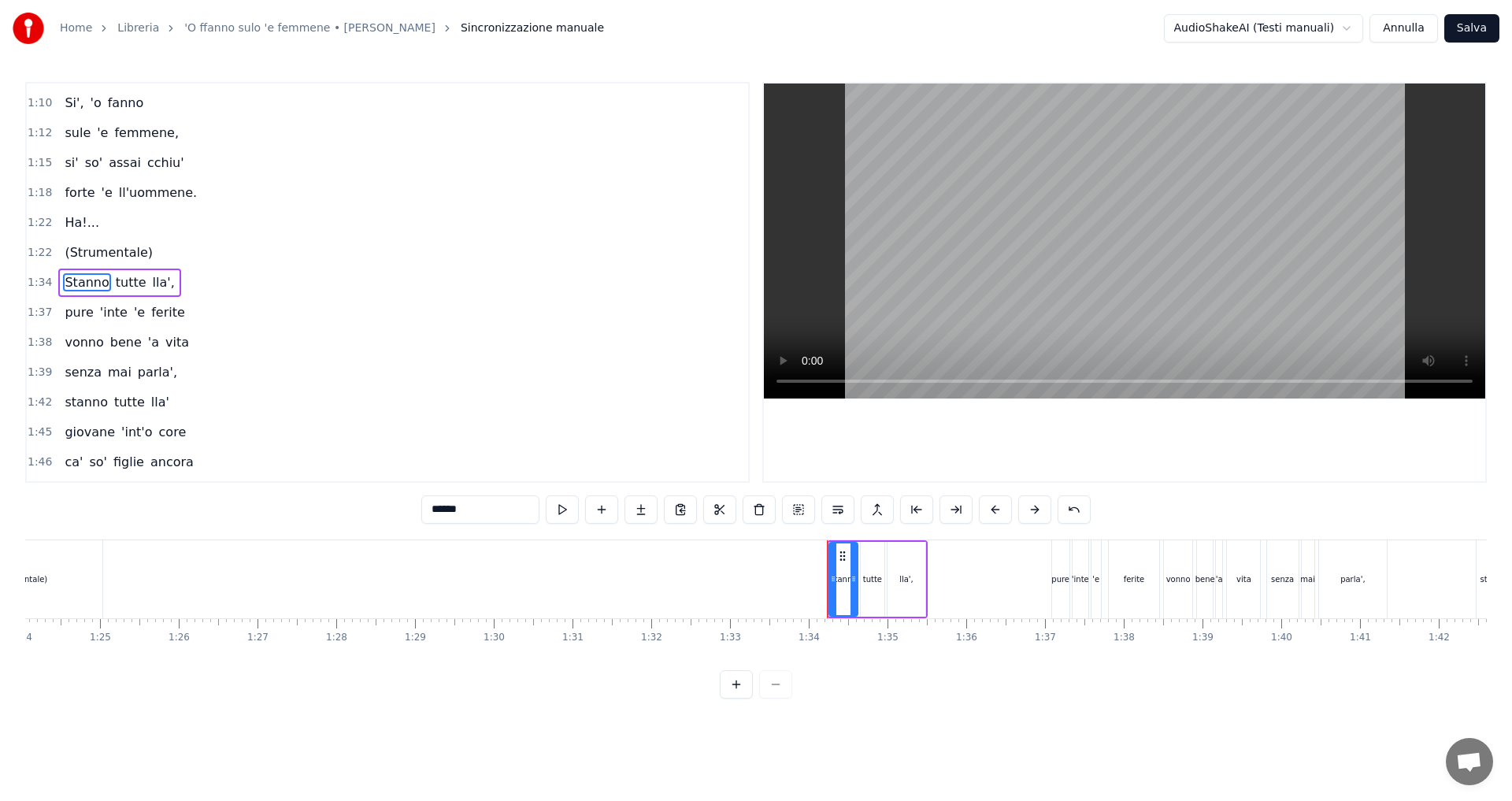
click at [42, 253] on span "1:22" at bounding box center [39, 253] width 24 height 16
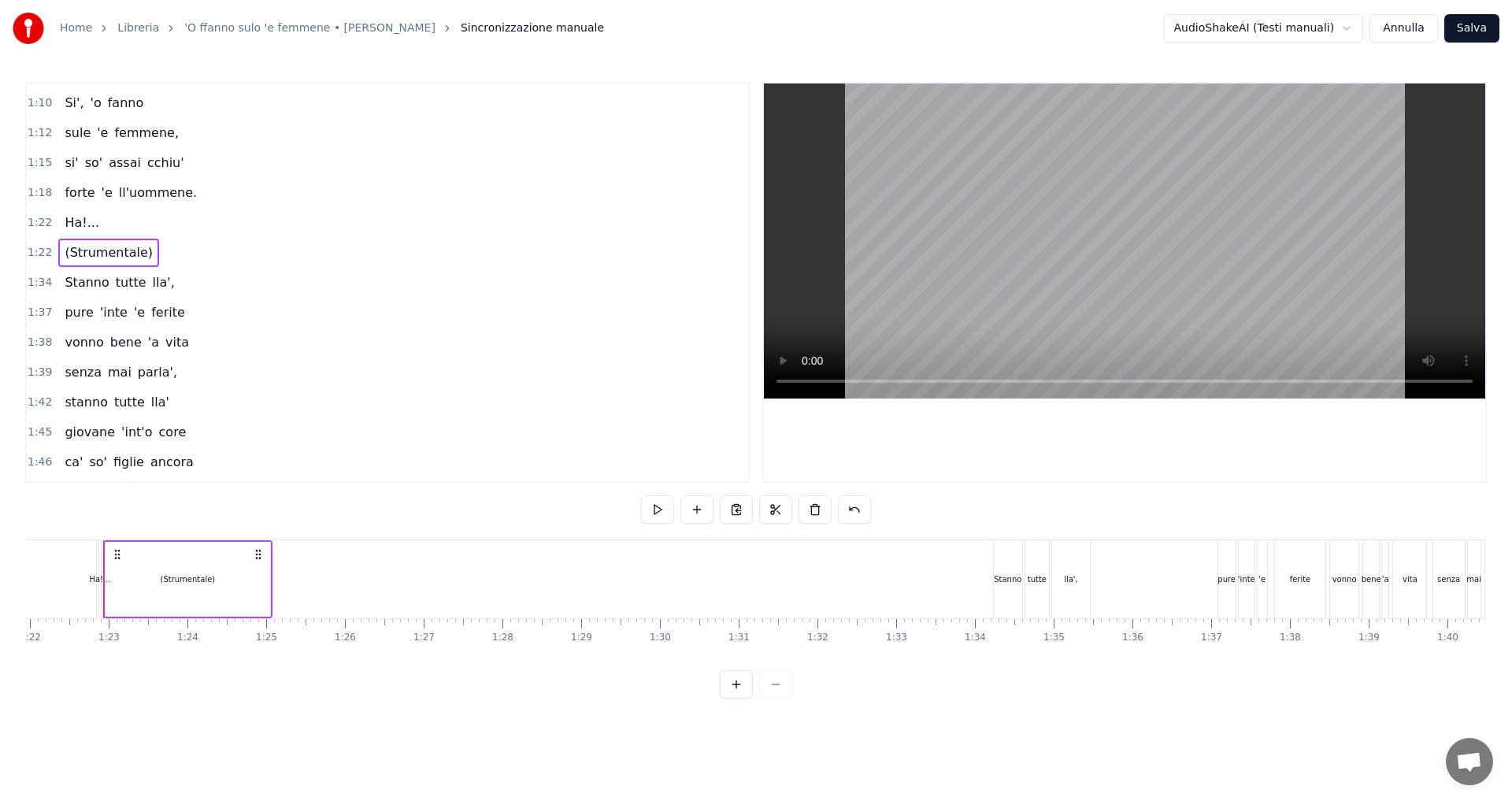
scroll to position [0, 6452]
click at [37, 224] on span "1:22" at bounding box center [39, 223] width 24 height 16
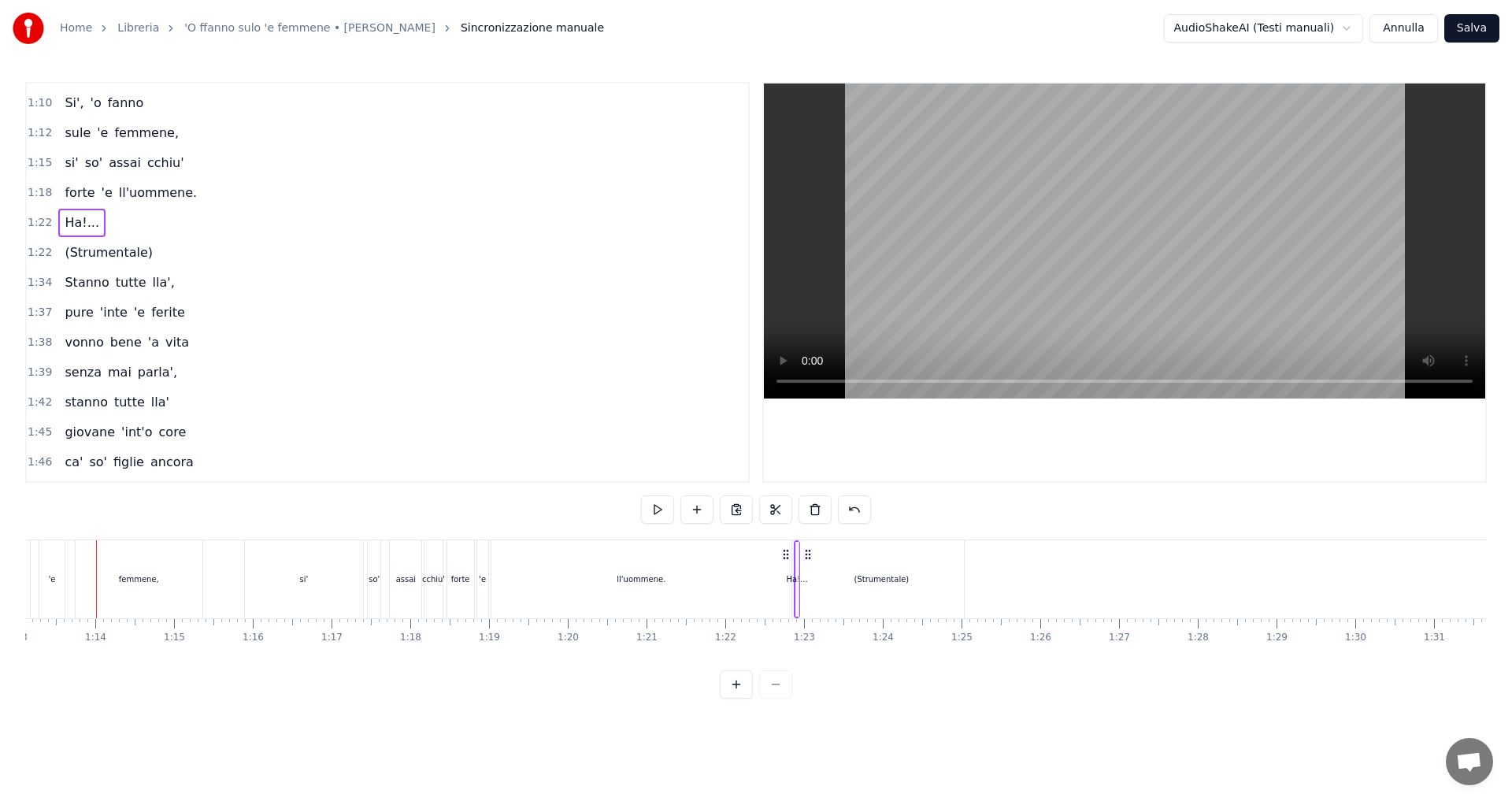
scroll to position [0, 5750]
drag, startPoint x: 815, startPoint y: 556, endPoint x: 835, endPoint y: 556, distance: 20.0
click at [835, 556] on div "(Strumentale)" at bounding box center [889, 579] width 165 height 78
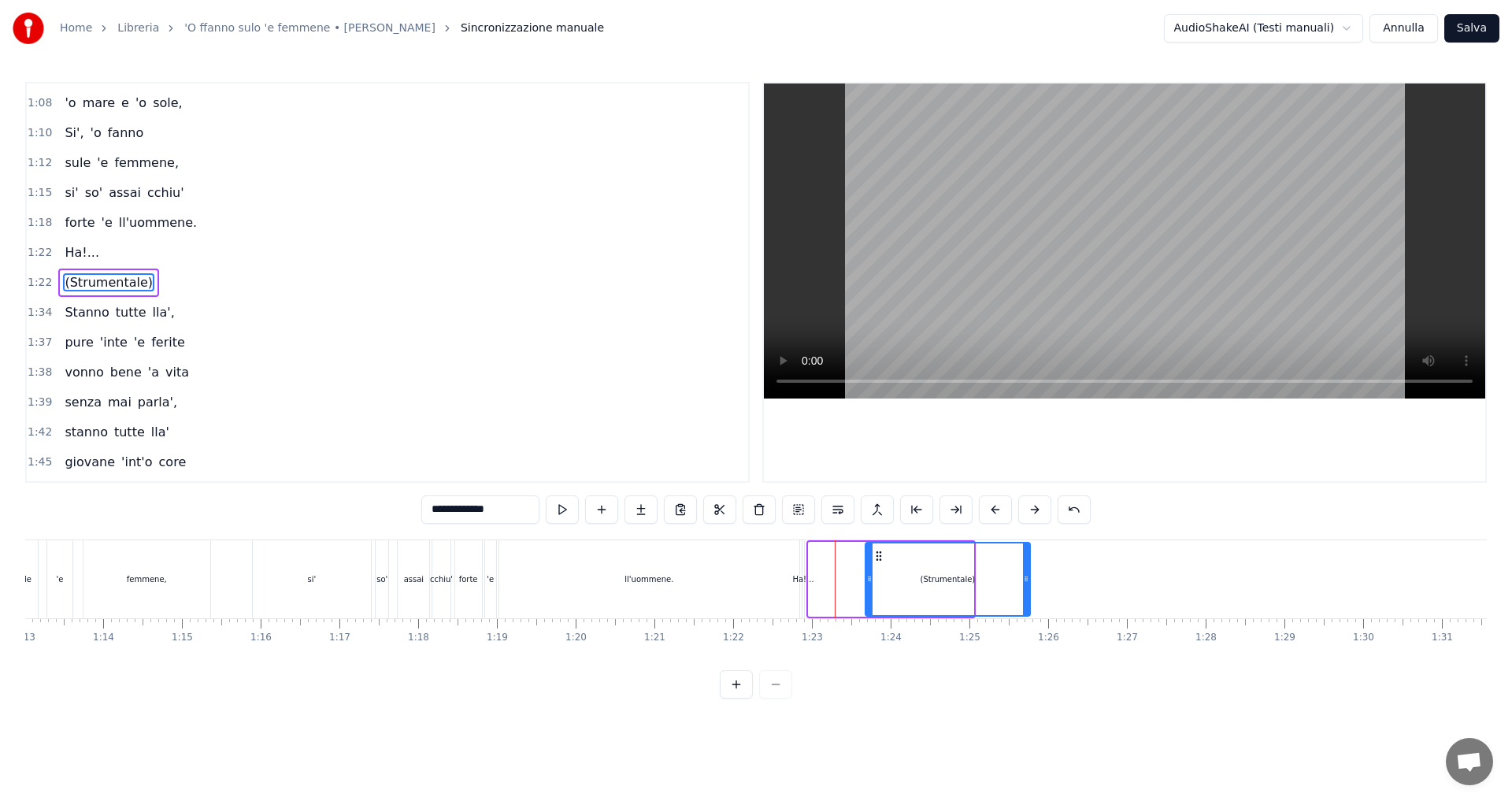
drag, startPoint x: 820, startPoint y: 555, endPoint x: 884, endPoint y: 554, distance: 64.0
click at [884, 554] on icon at bounding box center [879, 556] width 13 height 13
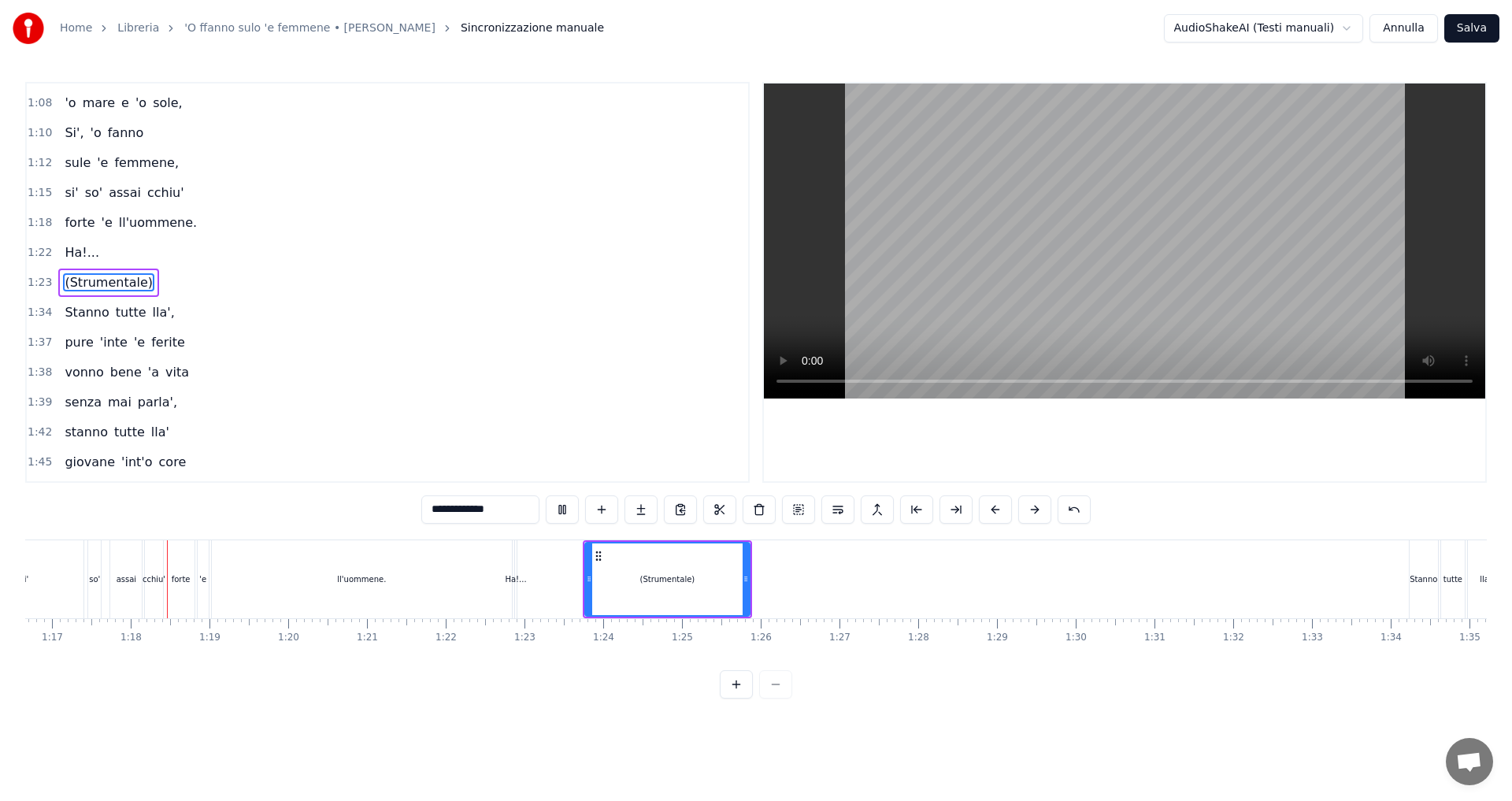
scroll to position [0, 6061]
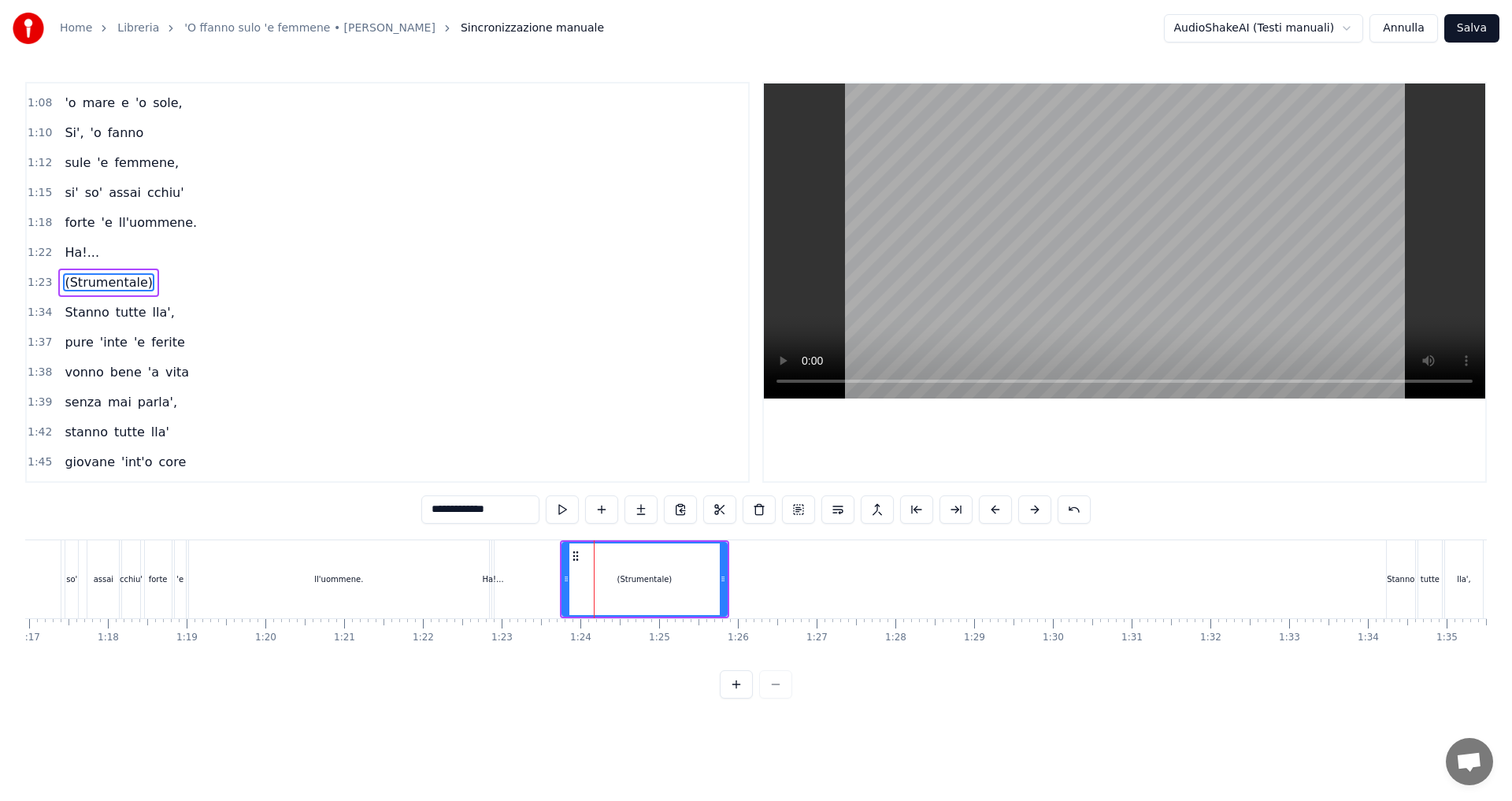
click at [367, 584] on div "ll'uommene." at bounding box center [338, 579] width 300 height 78
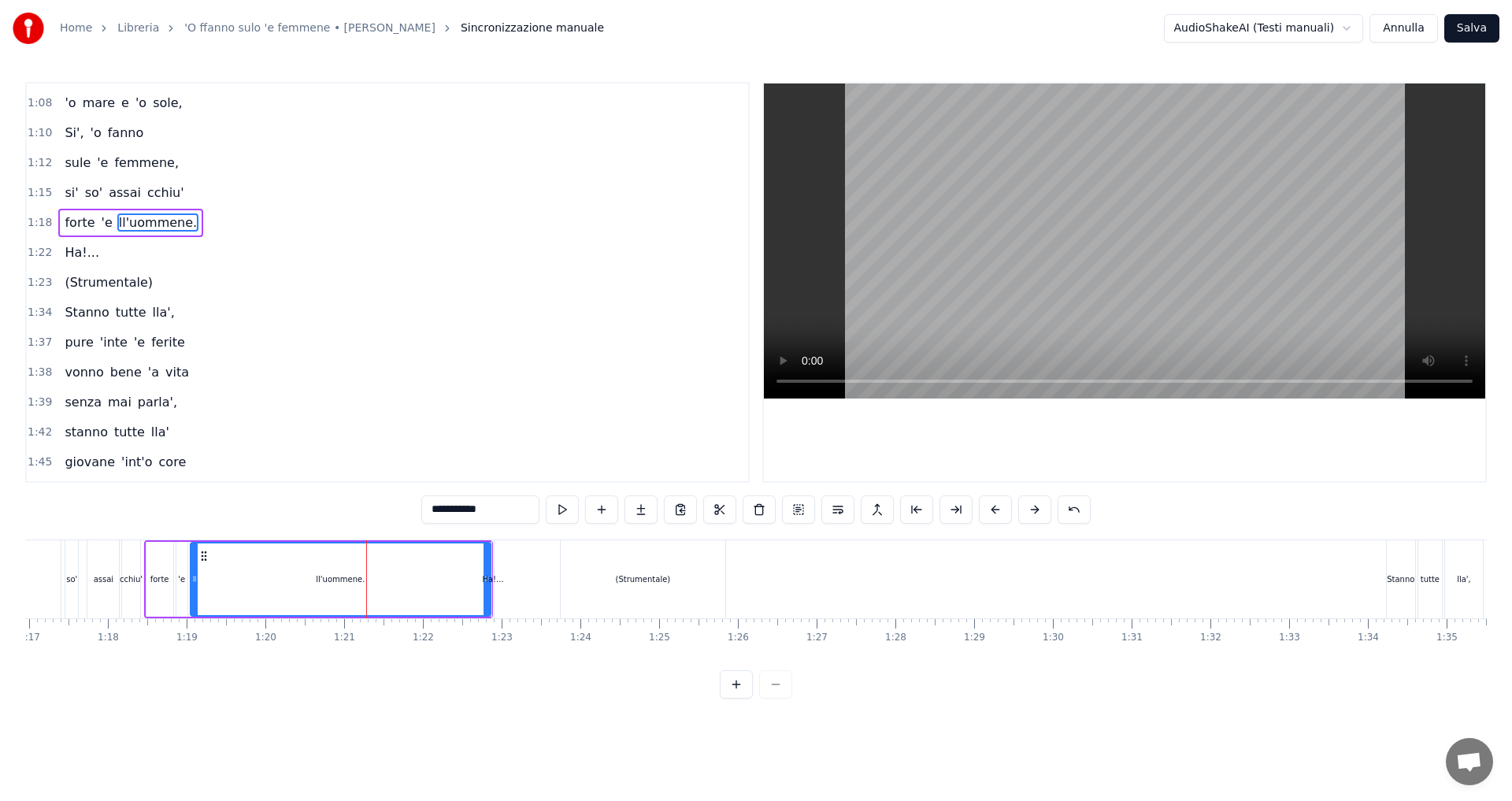
scroll to position [684, 0]
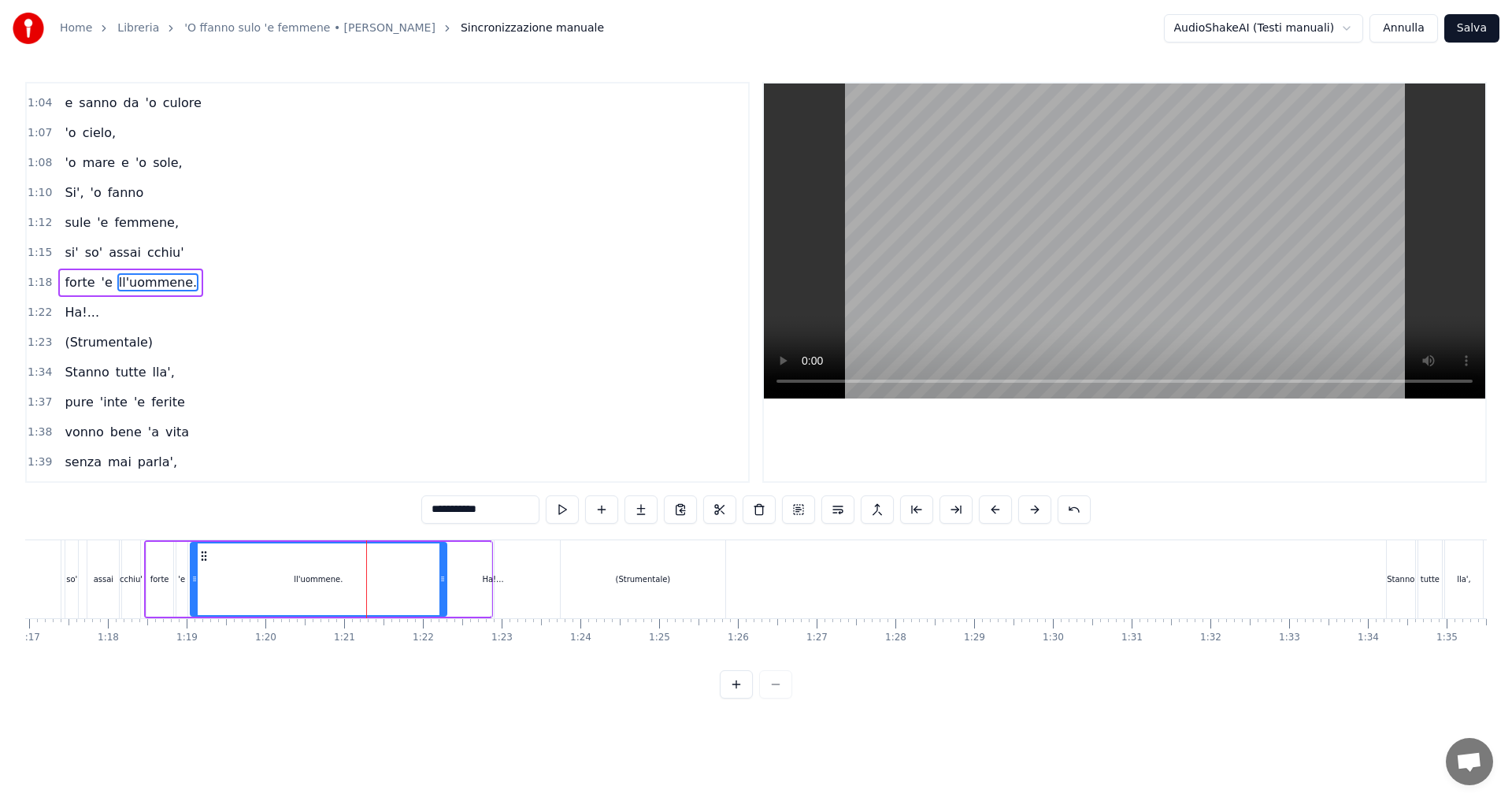
drag, startPoint x: 485, startPoint y: 572, endPoint x: 441, endPoint y: 574, distance: 44.0
click at [441, 574] on div at bounding box center [442, 579] width 6 height 72
click at [497, 575] on div "Ha!..." at bounding box center [493, 579] width 21 height 12
type input "******"
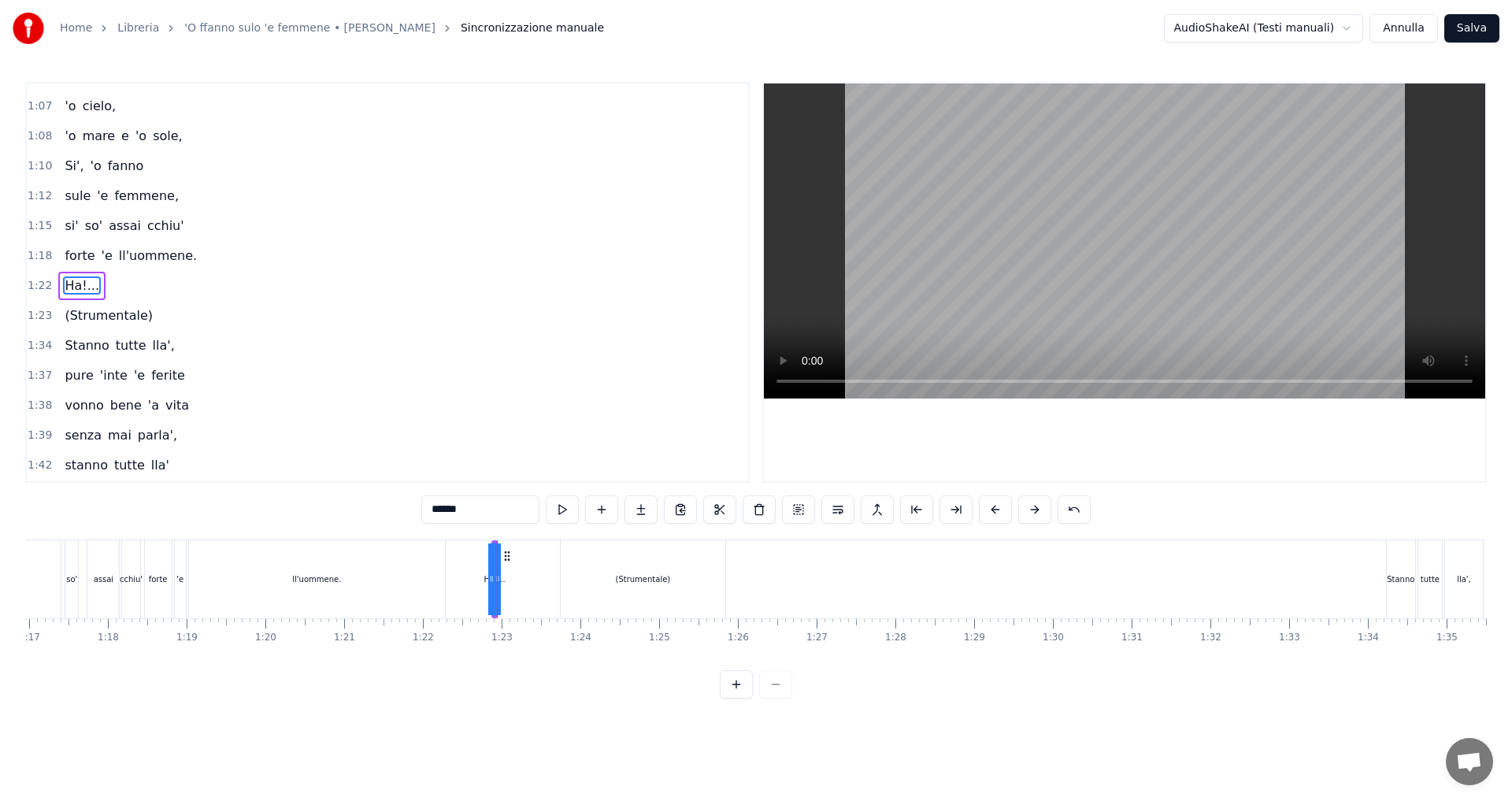
scroll to position [714, 0]
click at [493, 577] on div "Ha!..." at bounding box center [492, 579] width 21 height 12
click at [493, 561] on div "Ha!..." at bounding box center [493, 579] width 2 height 78
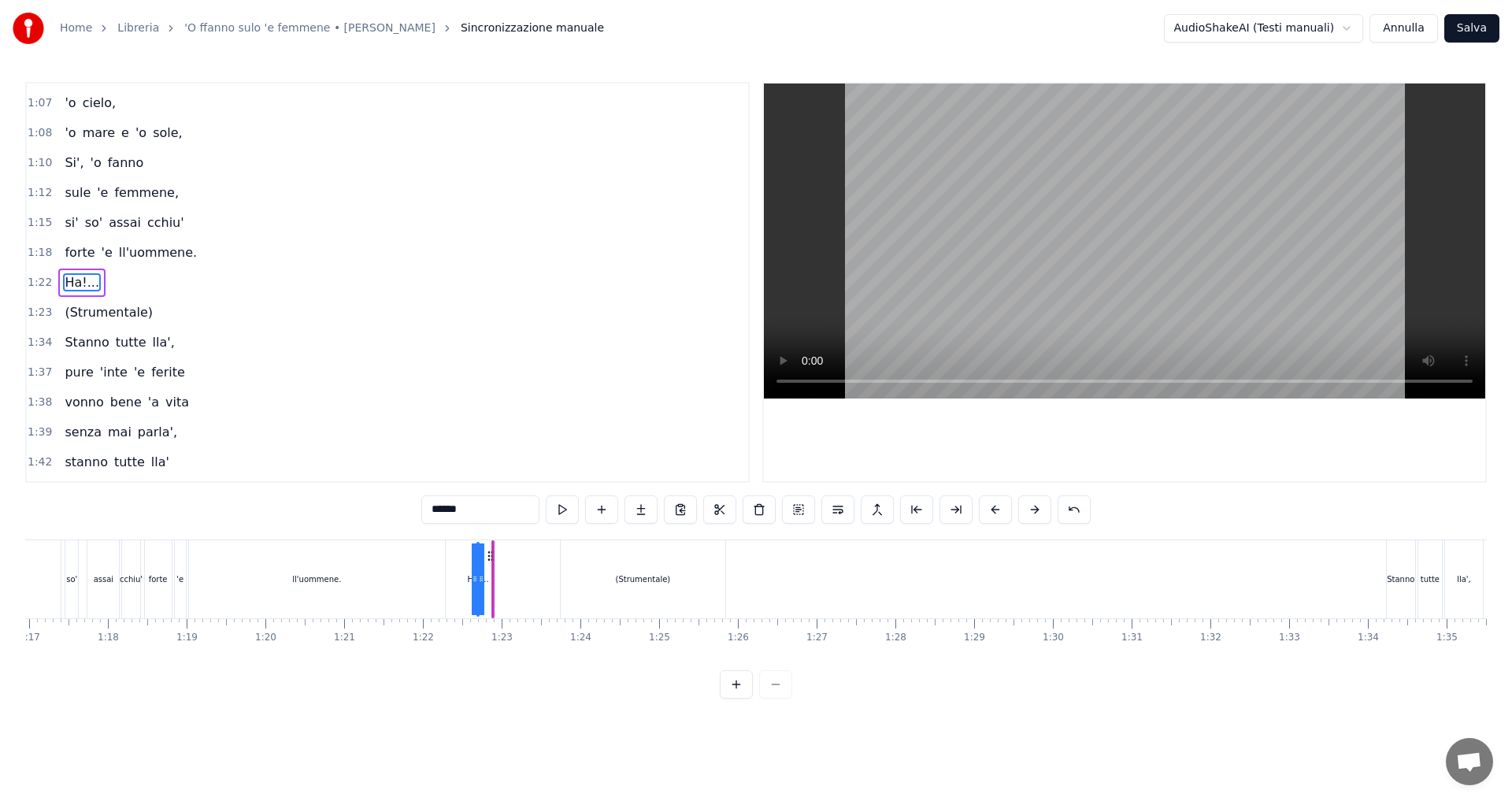
drag, startPoint x: 506, startPoint y: 558, endPoint x: 488, endPoint y: 560, distance: 18.1
click at [488, 560] on icon at bounding box center [490, 556] width 13 height 13
click at [36, 224] on span "1:15" at bounding box center [39, 223] width 24 height 16
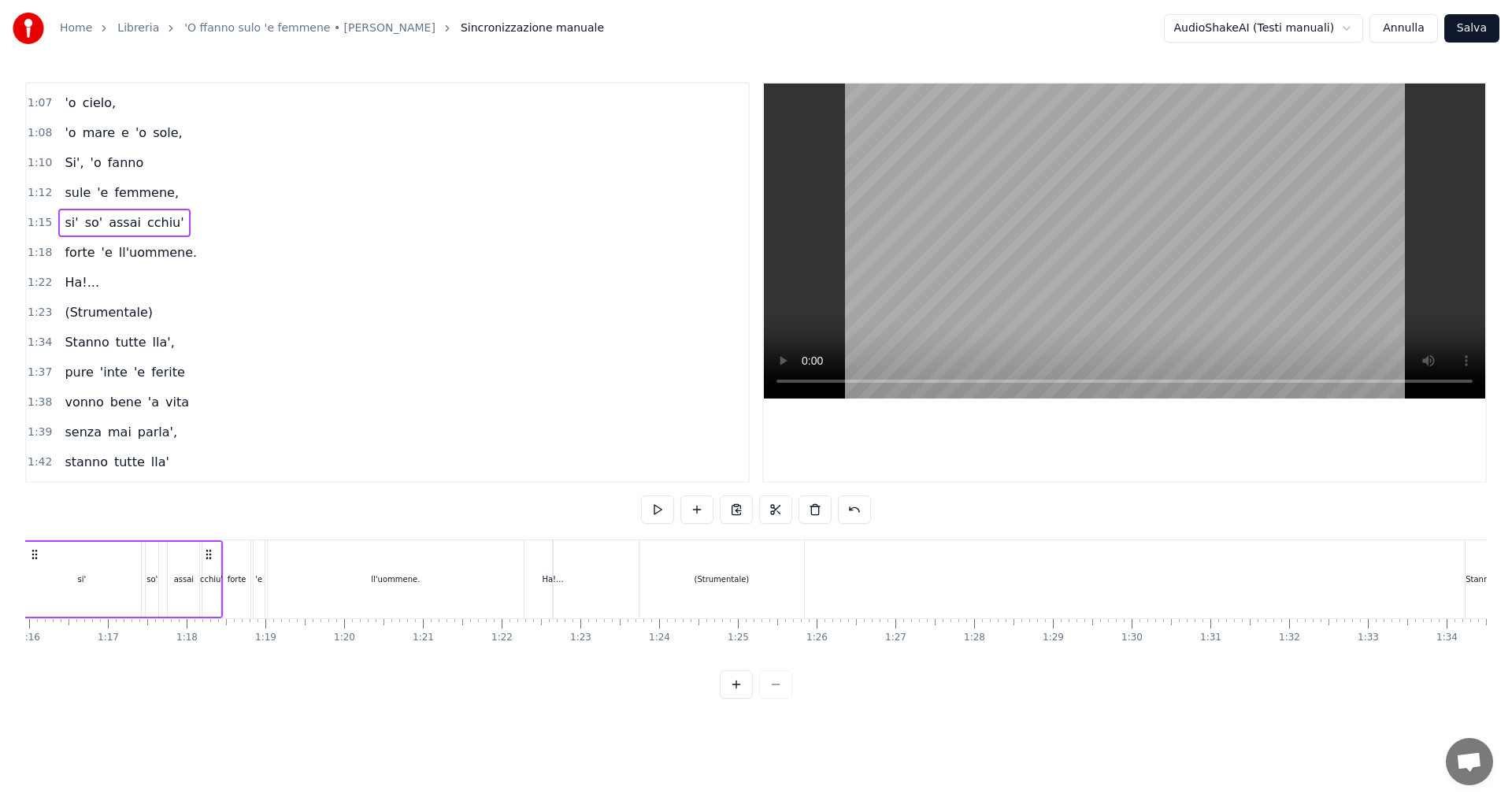
scroll to position [0, 5898]
click at [470, 580] on div "ll'uommene." at bounding box center [479, 579] width 48 height 12
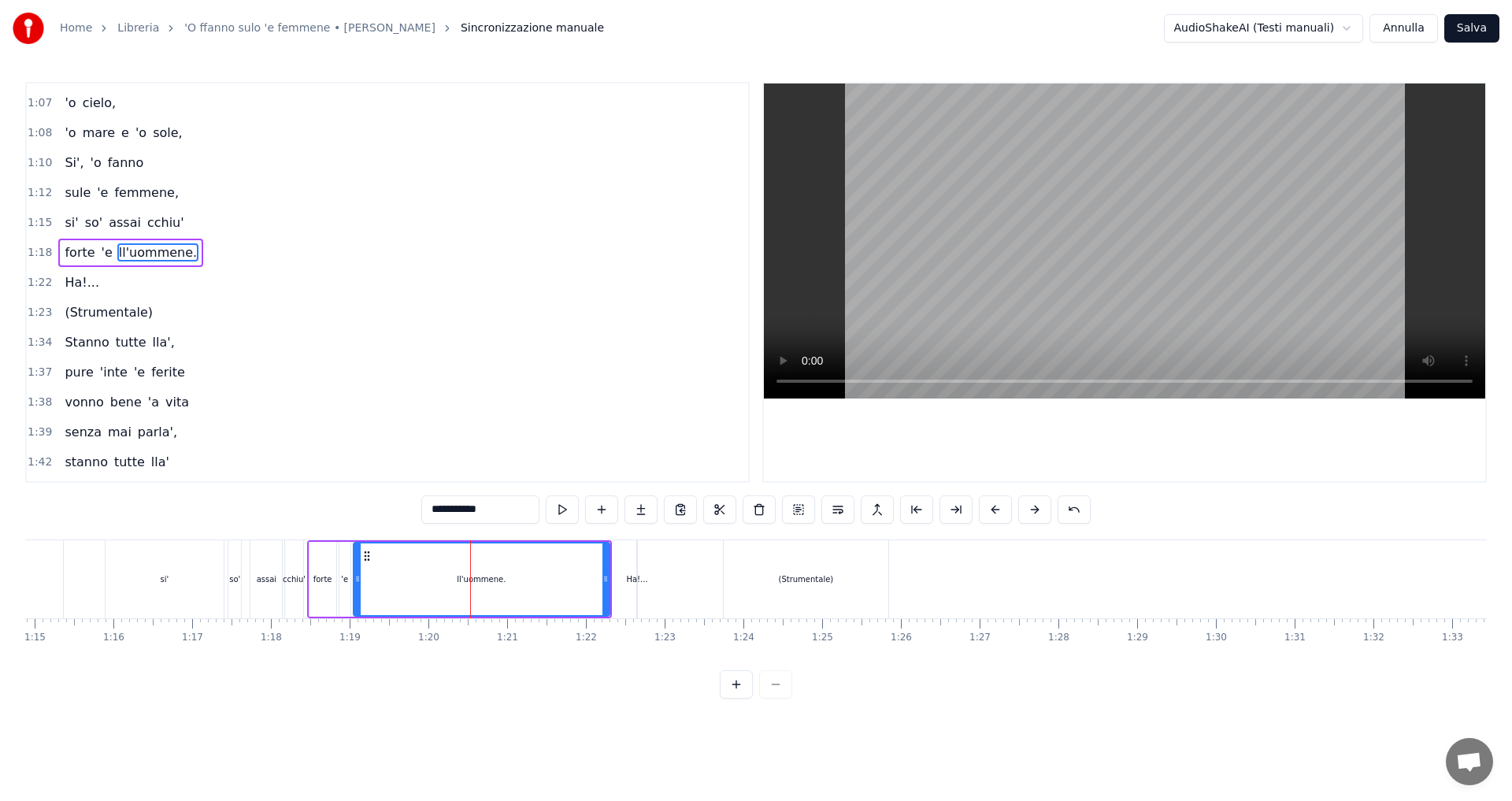
scroll to position [684, 0]
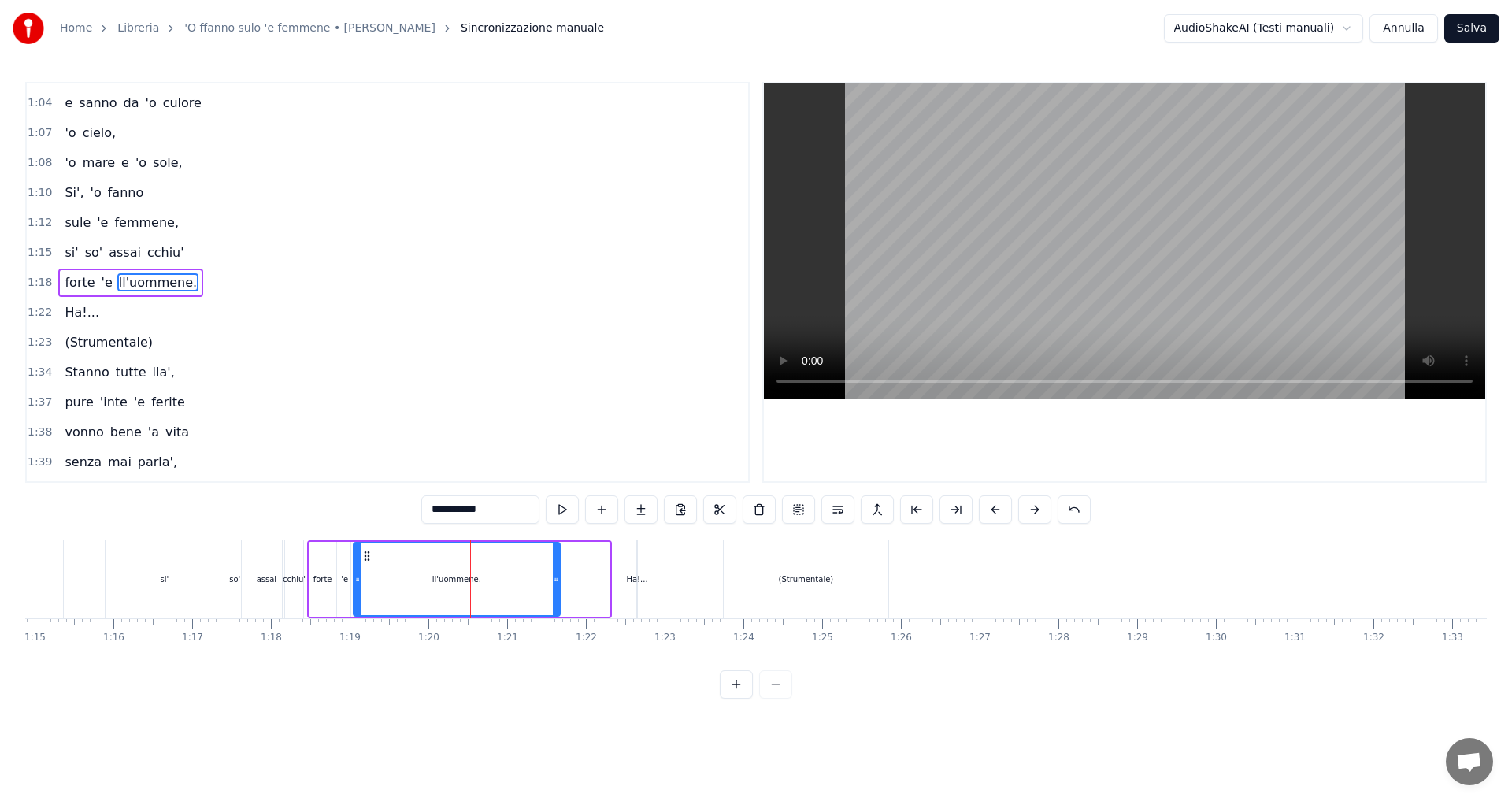
drag, startPoint x: 605, startPoint y: 575, endPoint x: 552, endPoint y: 577, distance: 53.0
click at [553, 577] on icon at bounding box center [556, 578] width 6 height 13
click at [639, 575] on div "Ha!..." at bounding box center [637, 579] width 21 height 12
type input "******"
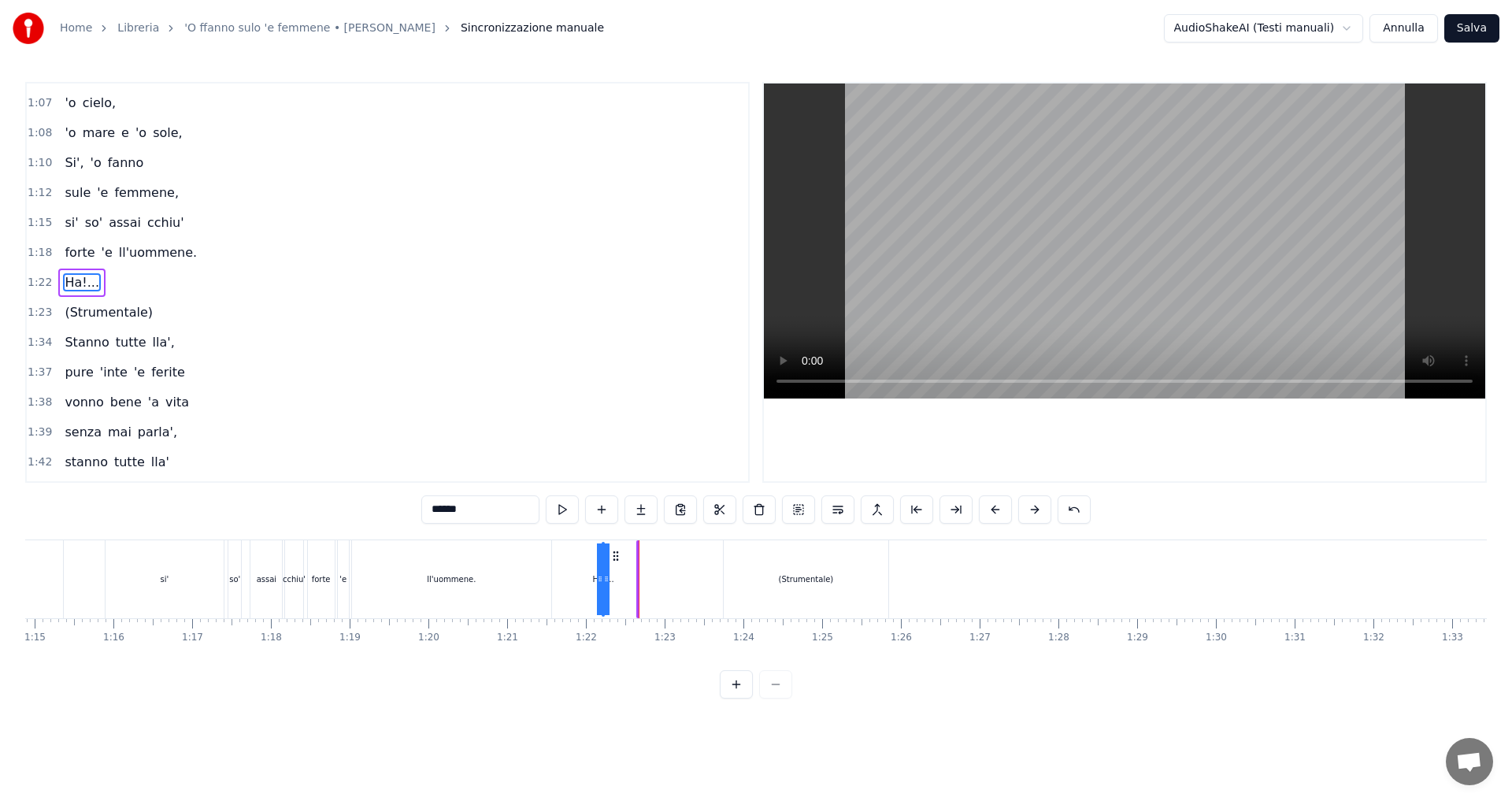
drag, startPoint x: 652, startPoint y: 556, endPoint x: 611, endPoint y: 557, distance: 41.0
click at [611, 557] on icon at bounding box center [616, 556] width 13 height 13
click at [33, 196] on span "1:12" at bounding box center [39, 193] width 24 height 16
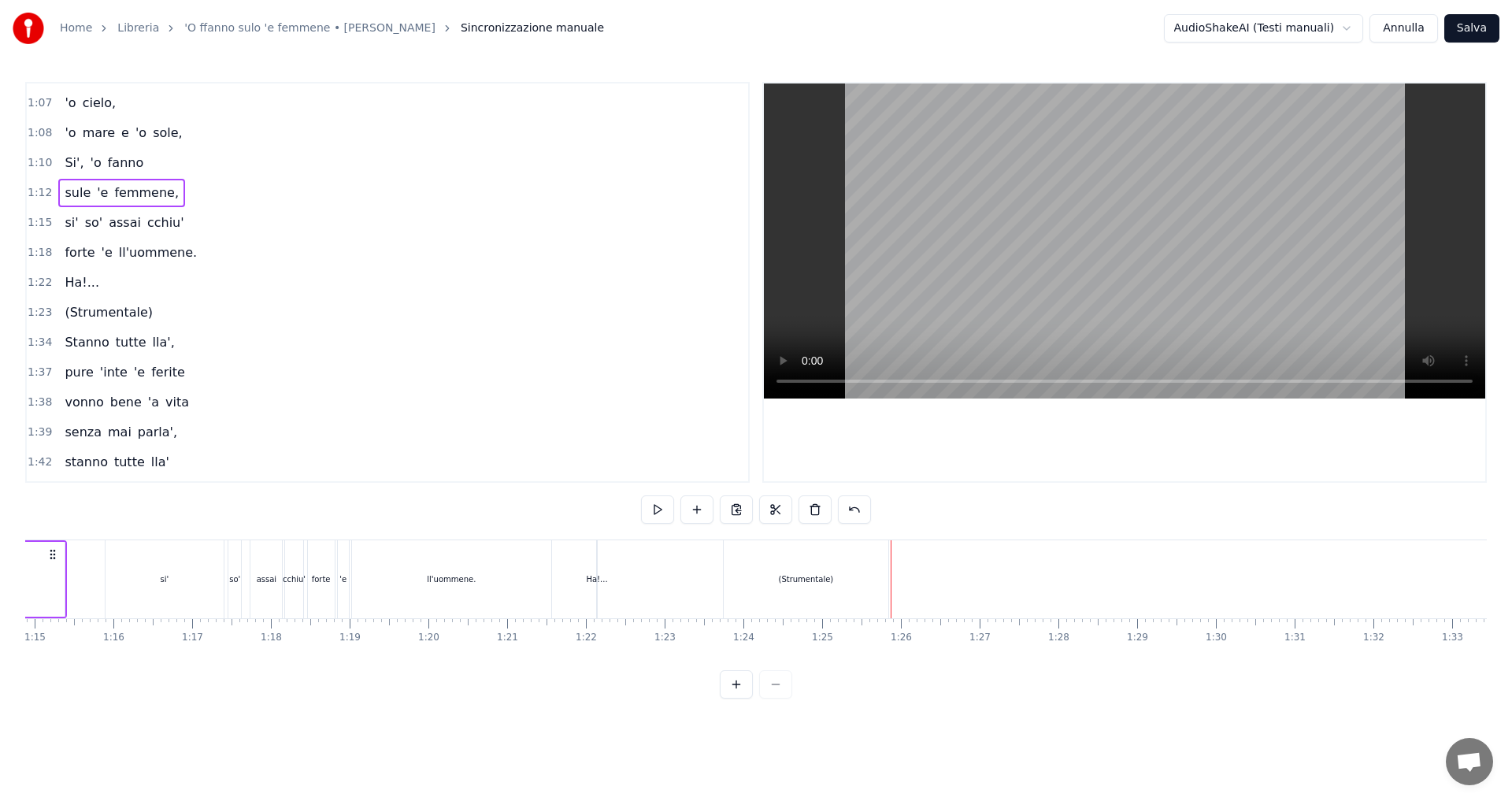
click at [36, 168] on span "1:10" at bounding box center [39, 163] width 24 height 16
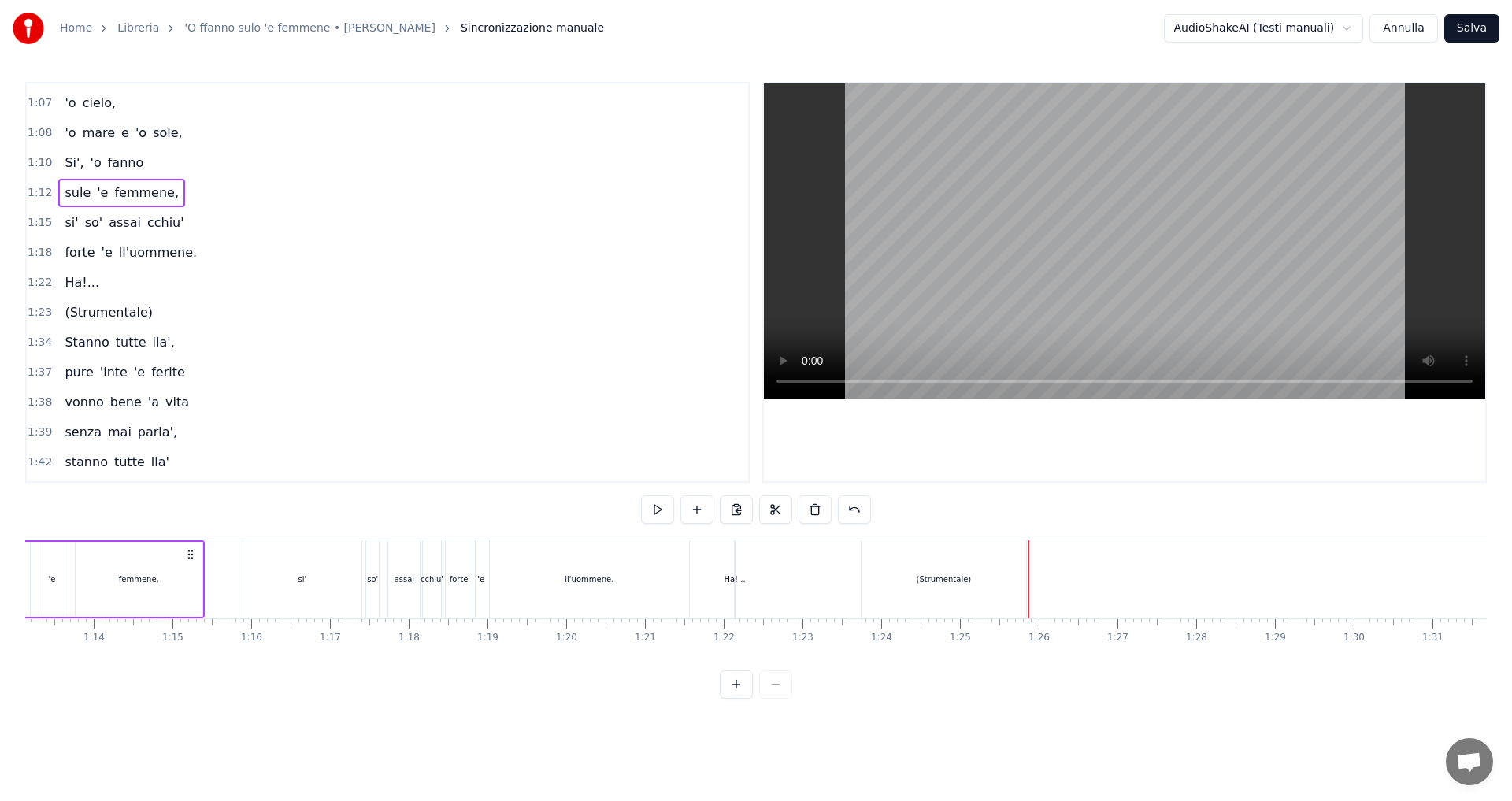
click at [36, 168] on span "1:10" at bounding box center [39, 163] width 24 height 16
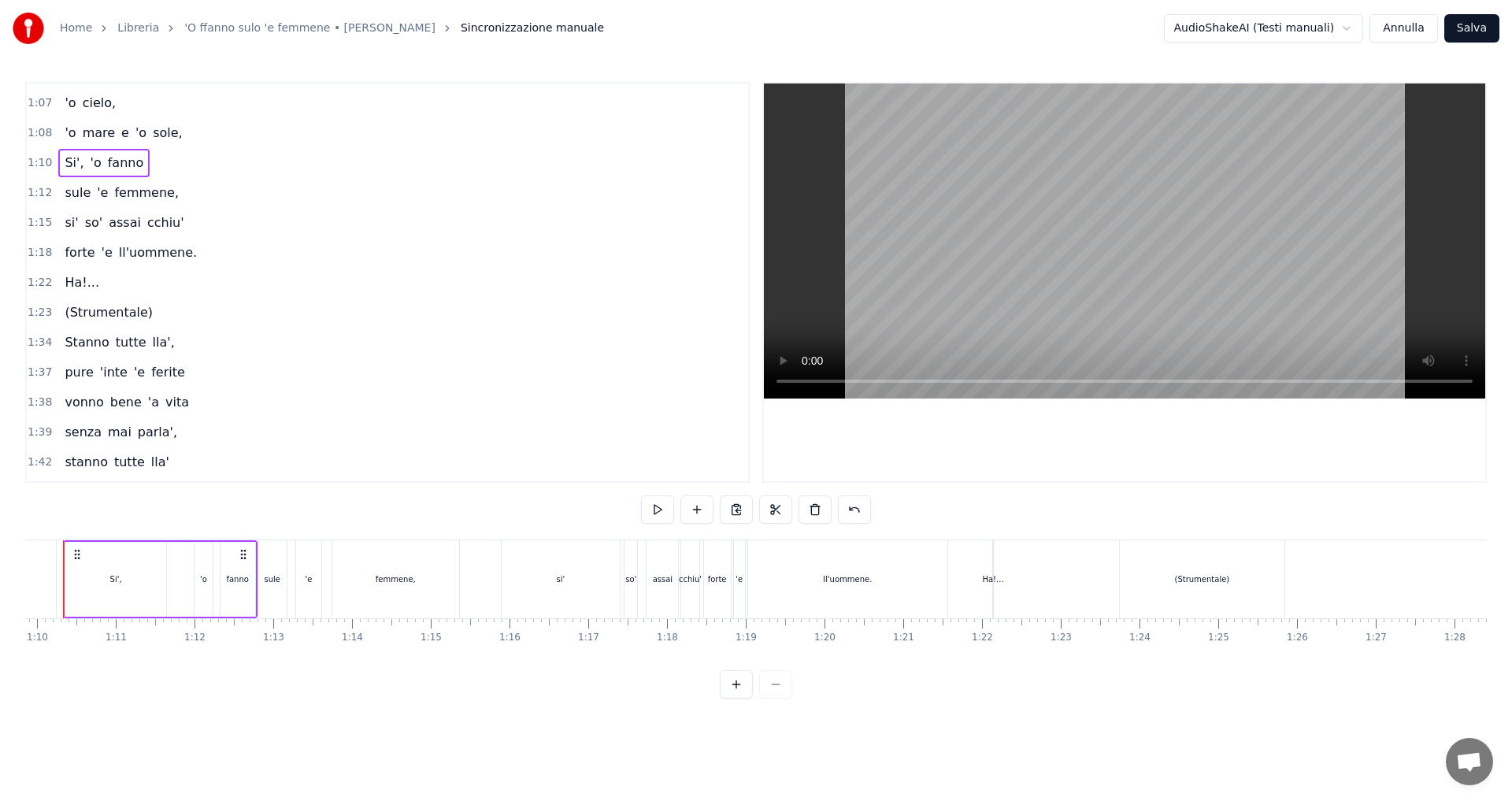
scroll to position [0, 5459]
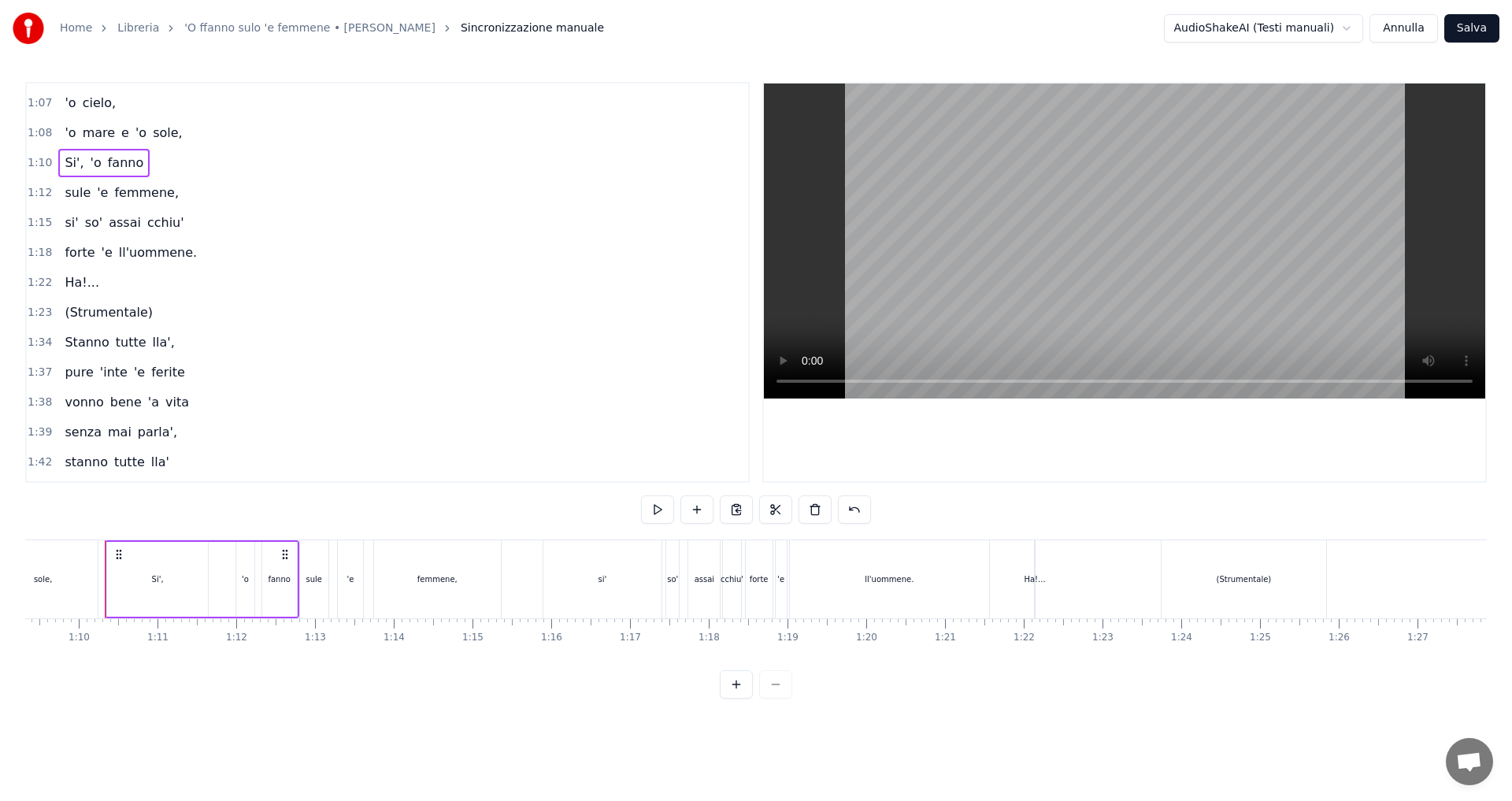
click at [36, 224] on span "1:15" at bounding box center [39, 223] width 24 height 16
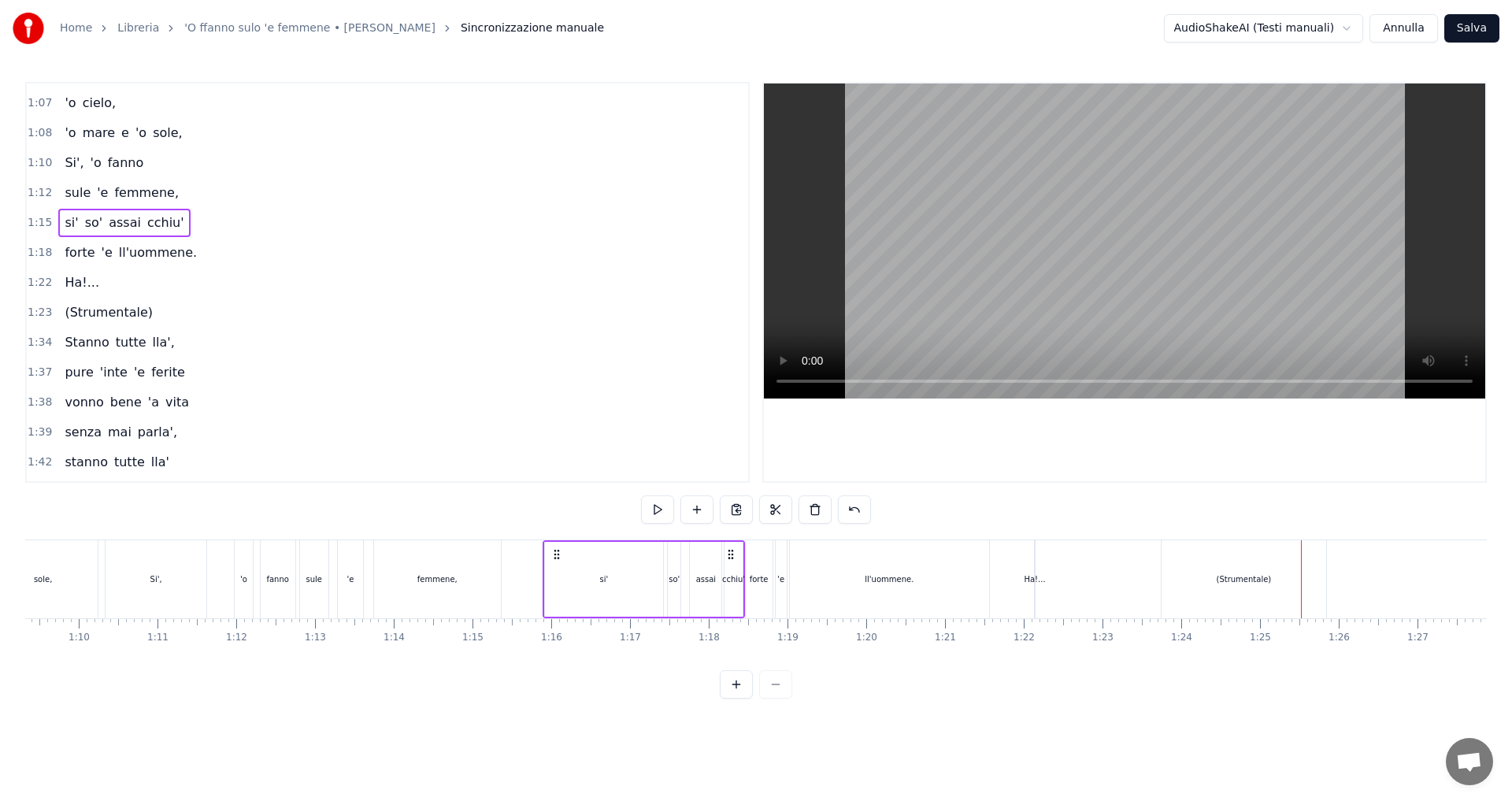
click at [864, 594] on div "ll'uommene." at bounding box center [889, 579] width 199 height 78
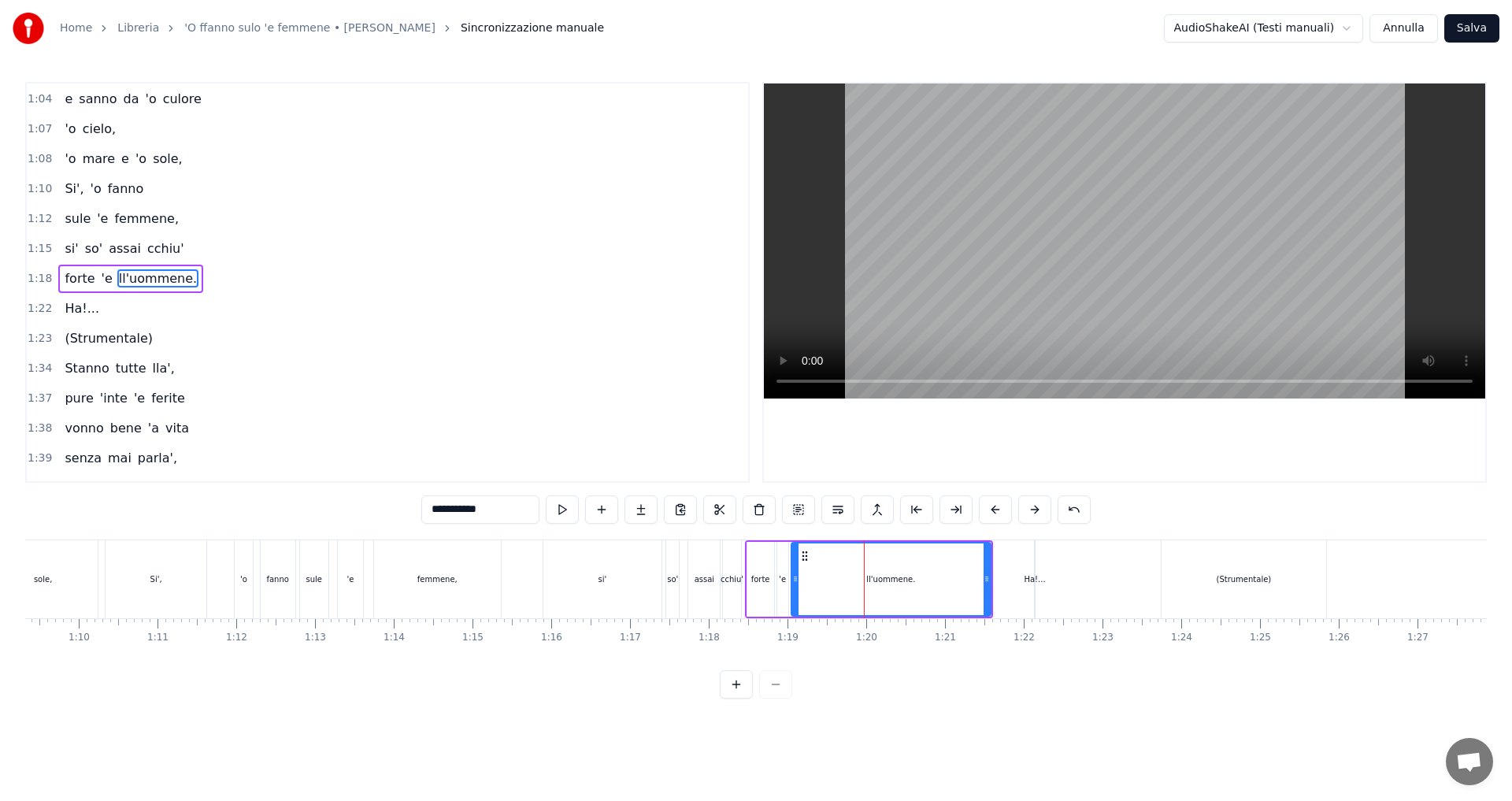
scroll to position [684, 0]
click at [806, 557] on icon at bounding box center [804, 556] width 13 height 13
drag, startPoint x: 988, startPoint y: 572, endPoint x: 938, endPoint y: 581, distance: 50.8
click at [938, 581] on icon at bounding box center [937, 578] width 6 height 13
click at [1029, 578] on div "Ha!..." at bounding box center [1035, 579] width 21 height 12
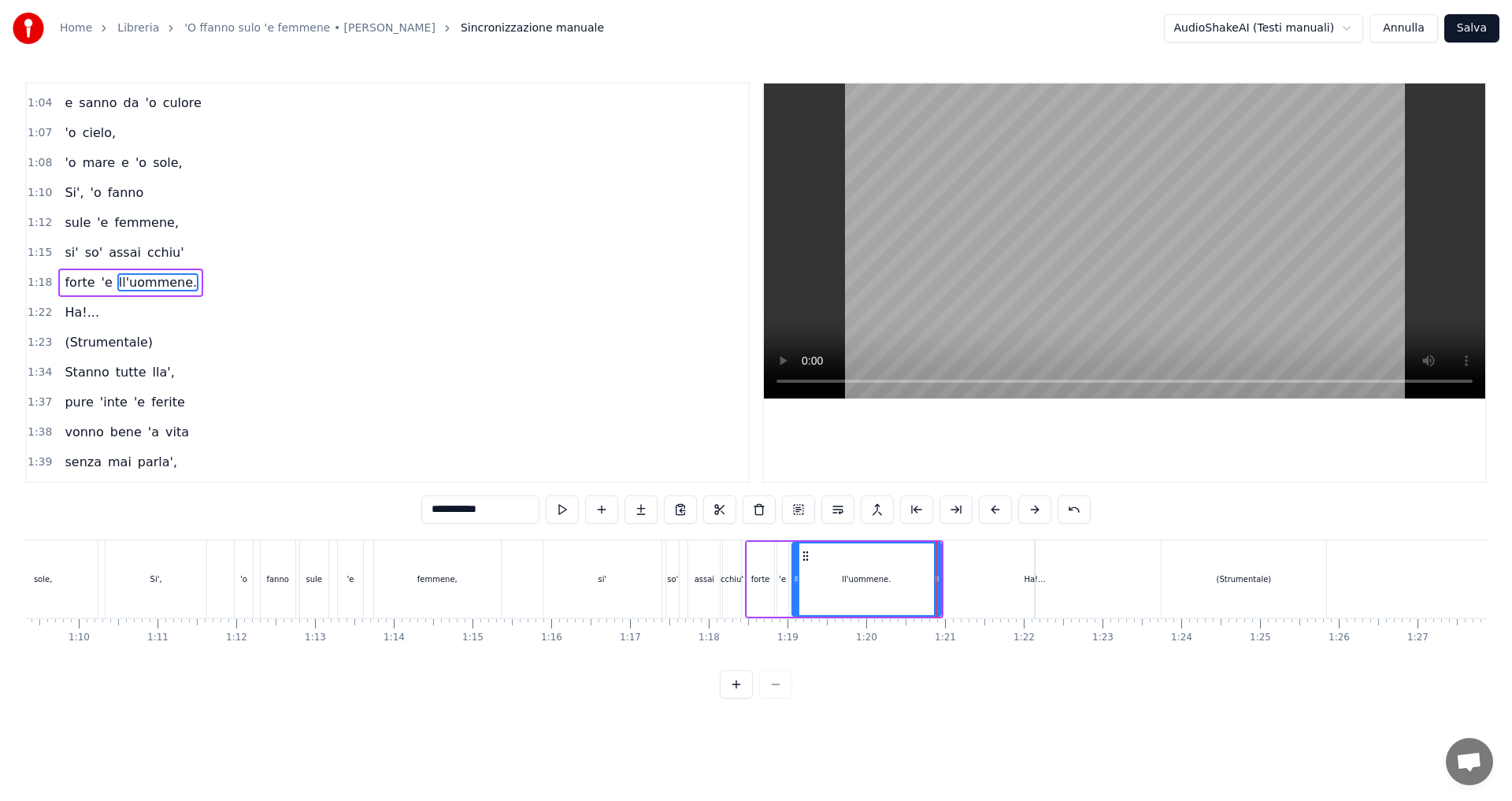
type input "******"
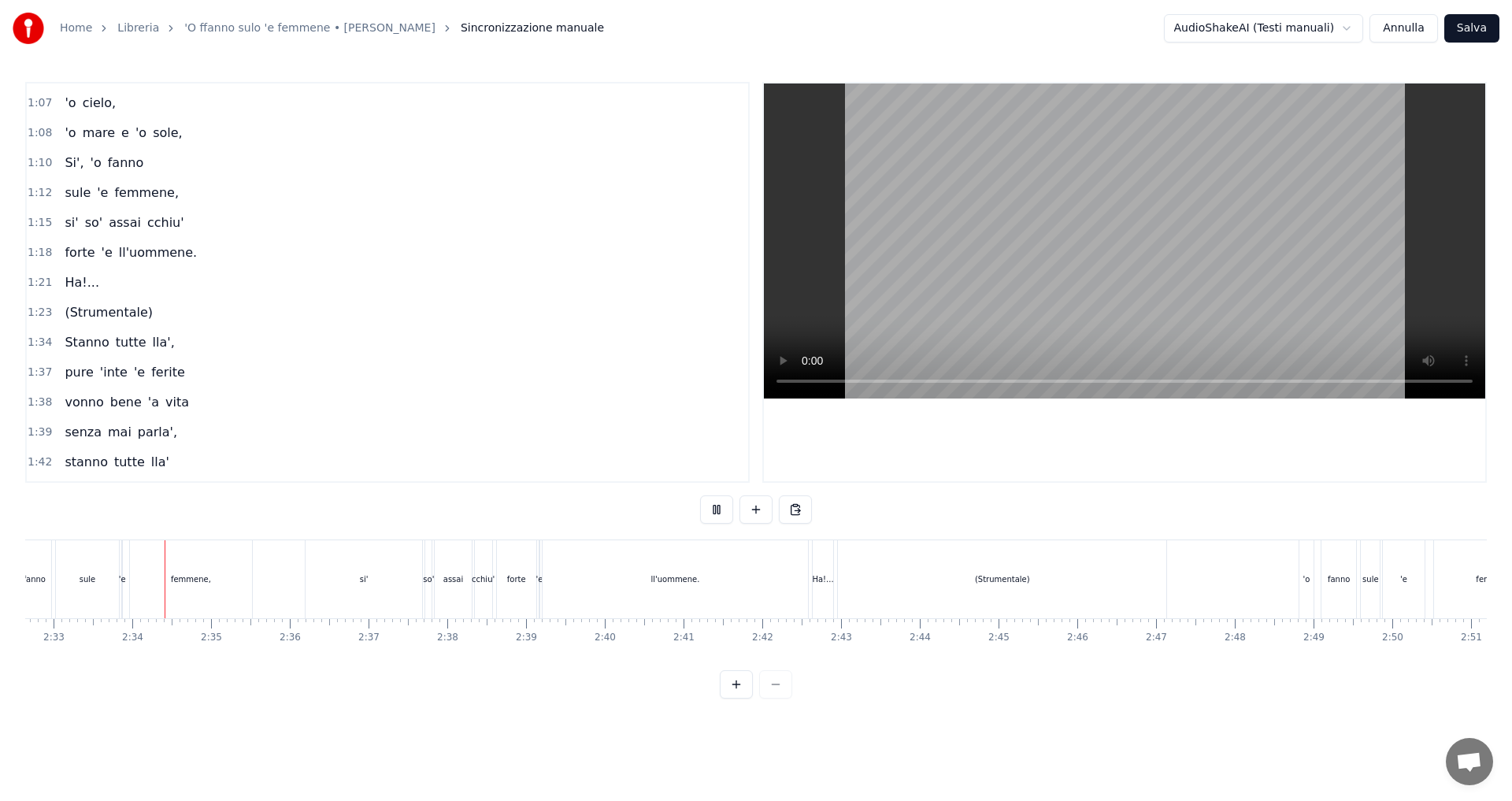
scroll to position [0, 12045]
click at [713, 581] on div "ll'uommene." at bounding box center [653, 579] width 266 height 78
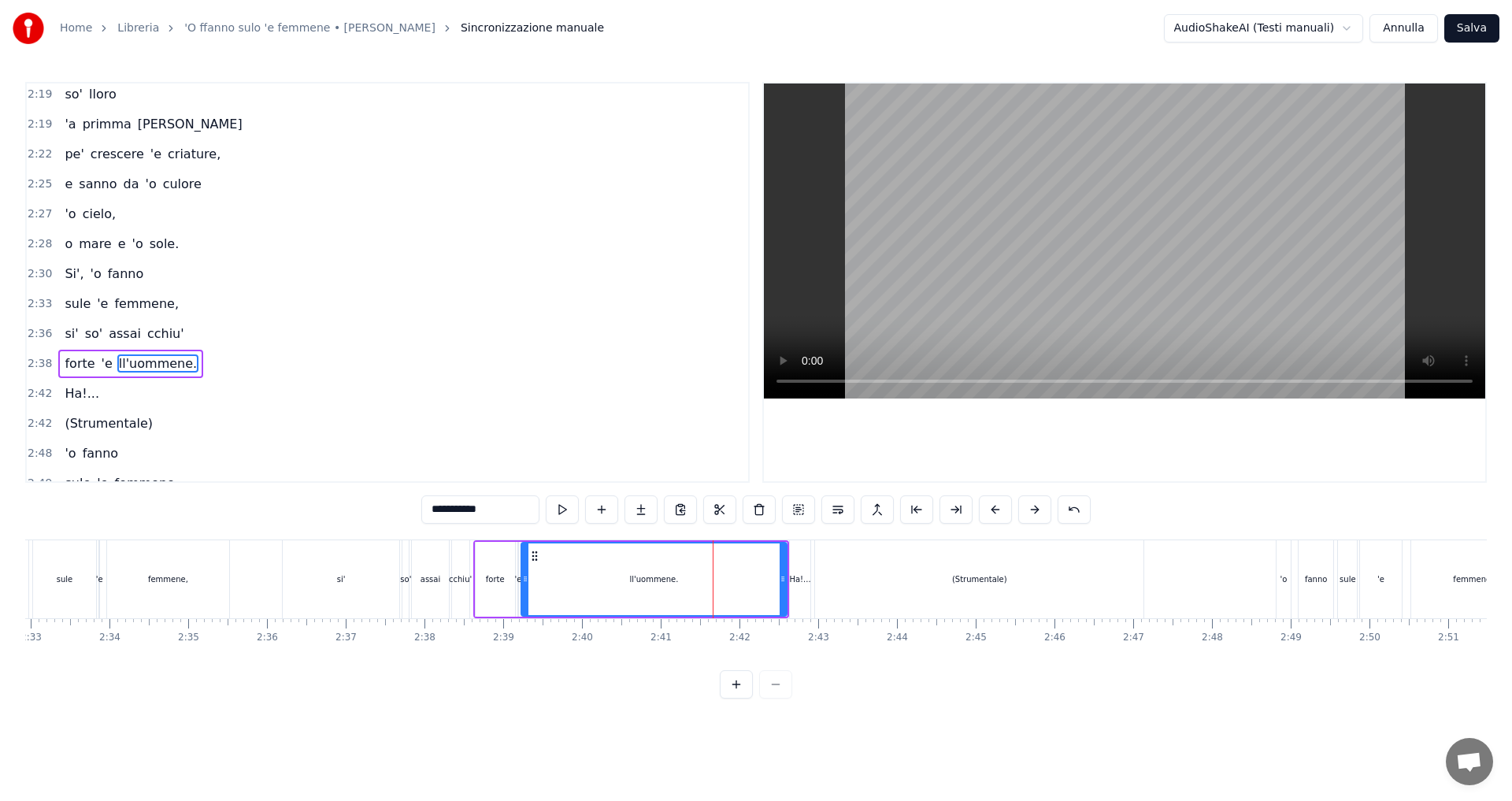
scroll to position [1701, 0]
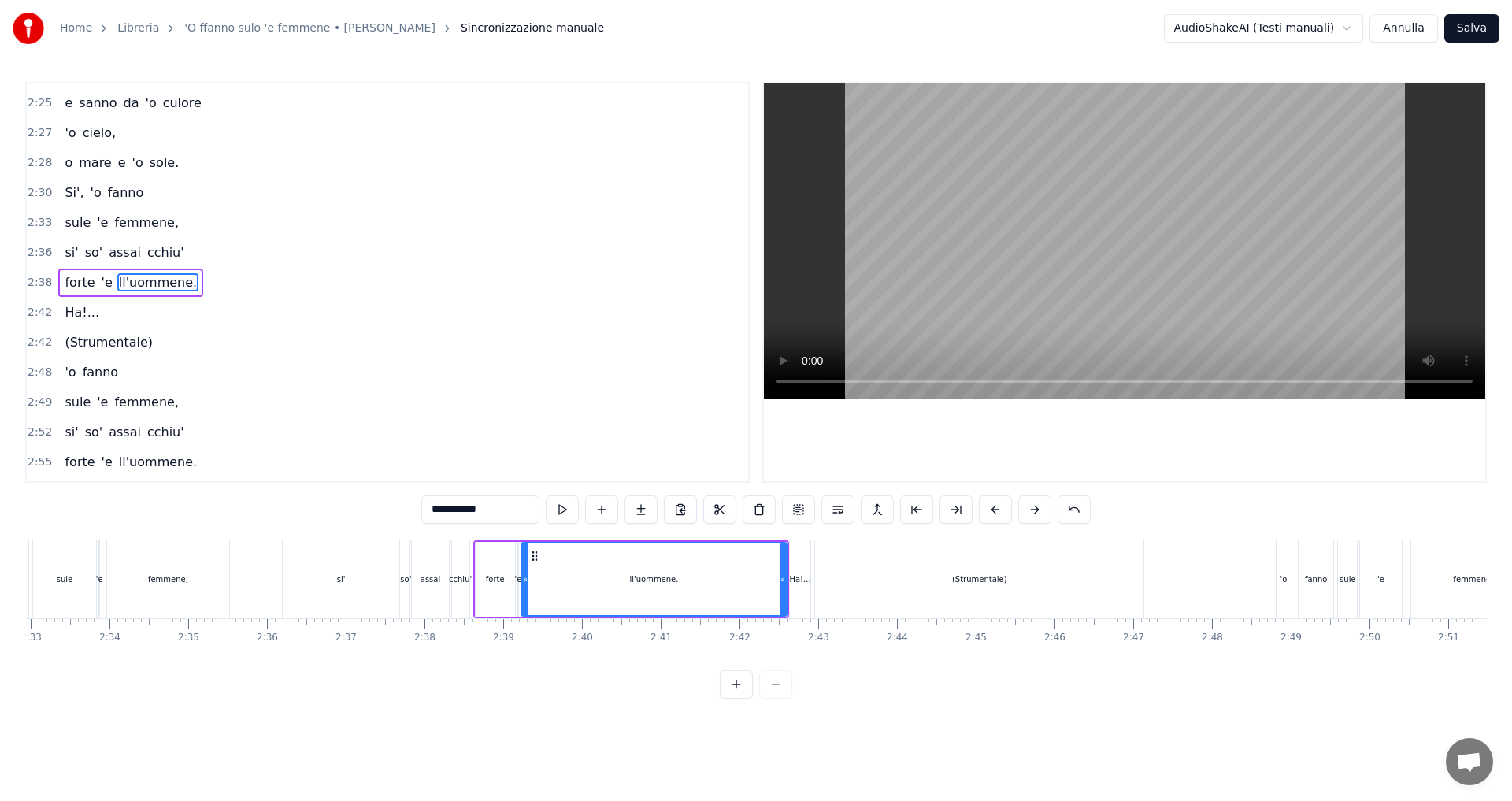
drag, startPoint x: 786, startPoint y: 577, endPoint x: 732, endPoint y: 576, distance: 54.0
click at [732, 576] on div "ll'uommene." at bounding box center [654, 579] width 267 height 75
drag, startPoint x: 779, startPoint y: 576, endPoint x: 671, endPoint y: 581, distance: 108.1
click at [671, 581] on icon at bounding box center [673, 578] width 6 height 13
click at [797, 577] on div "Ha!..." at bounding box center [800, 579] width 21 height 12
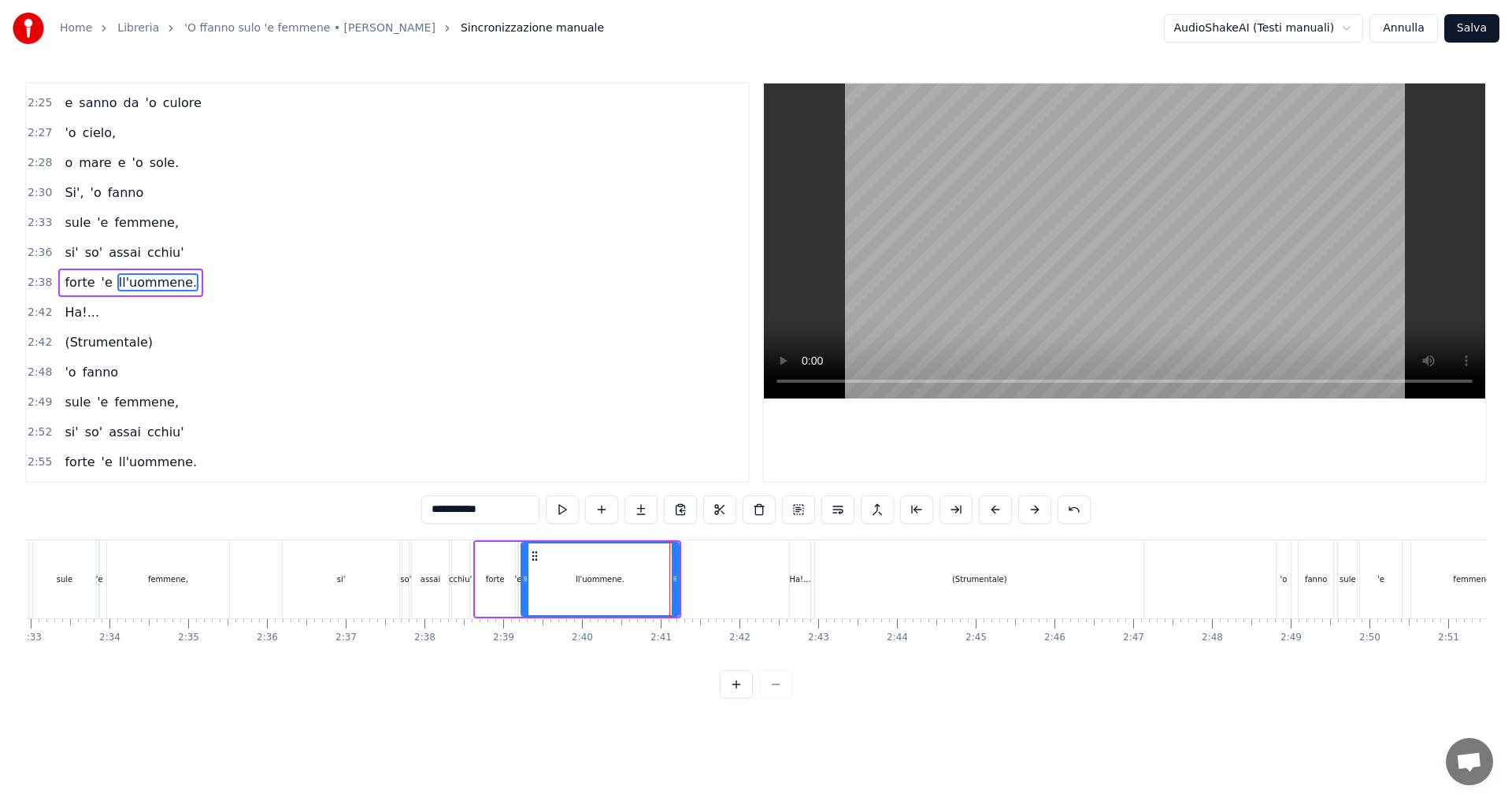
type input "******"
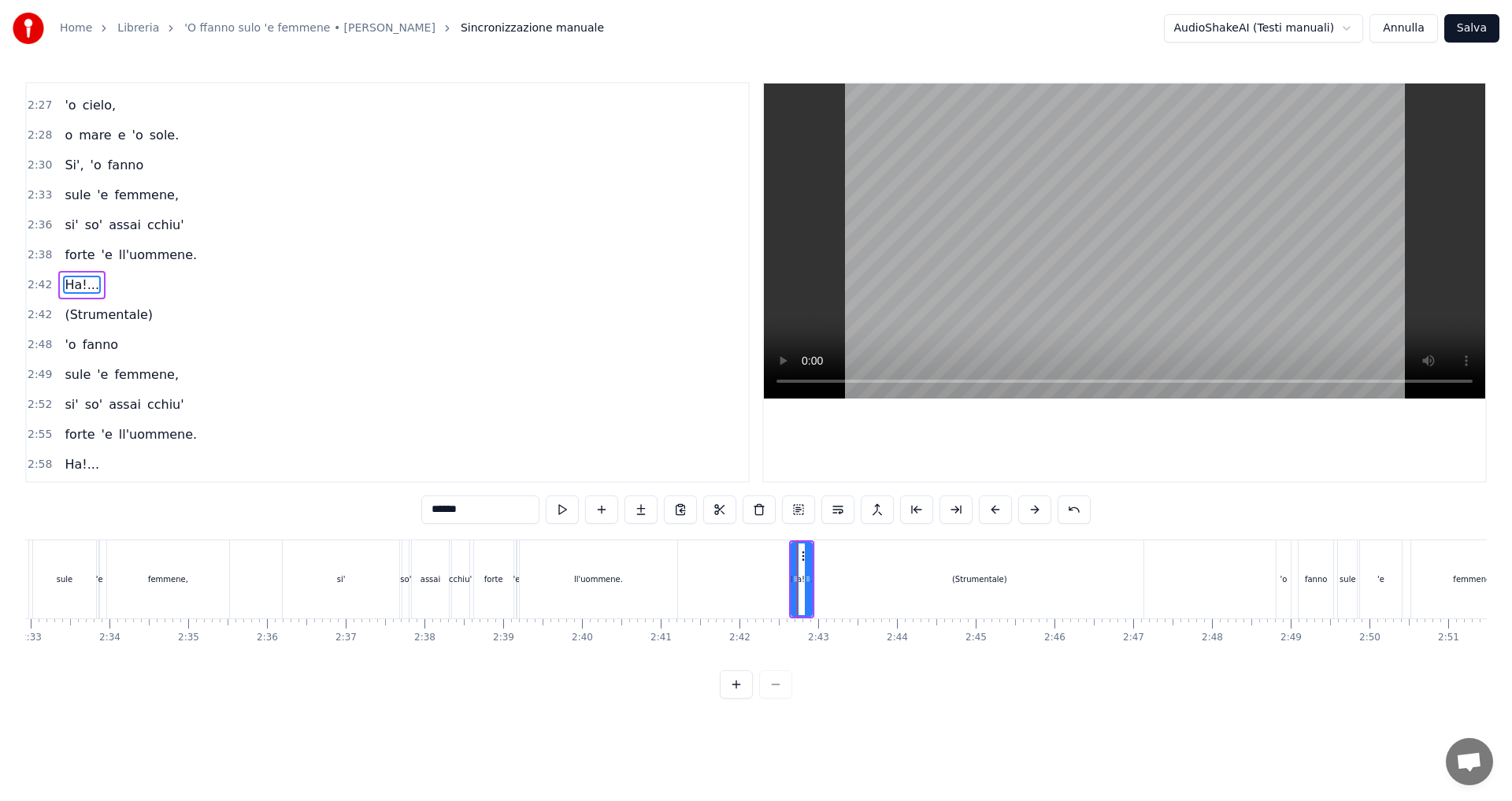
scroll to position [1731, 0]
drag, startPoint x: 802, startPoint y: 556, endPoint x: 735, endPoint y: 563, distance: 67.4
click at [735, 563] on div "Ha!..." at bounding box center [735, 579] width 18 height 72
click at [719, 513] on button at bounding box center [717, 509] width 33 height 28
click at [735, 565] on div "Ha!..." at bounding box center [733, 579] width 20 height 78
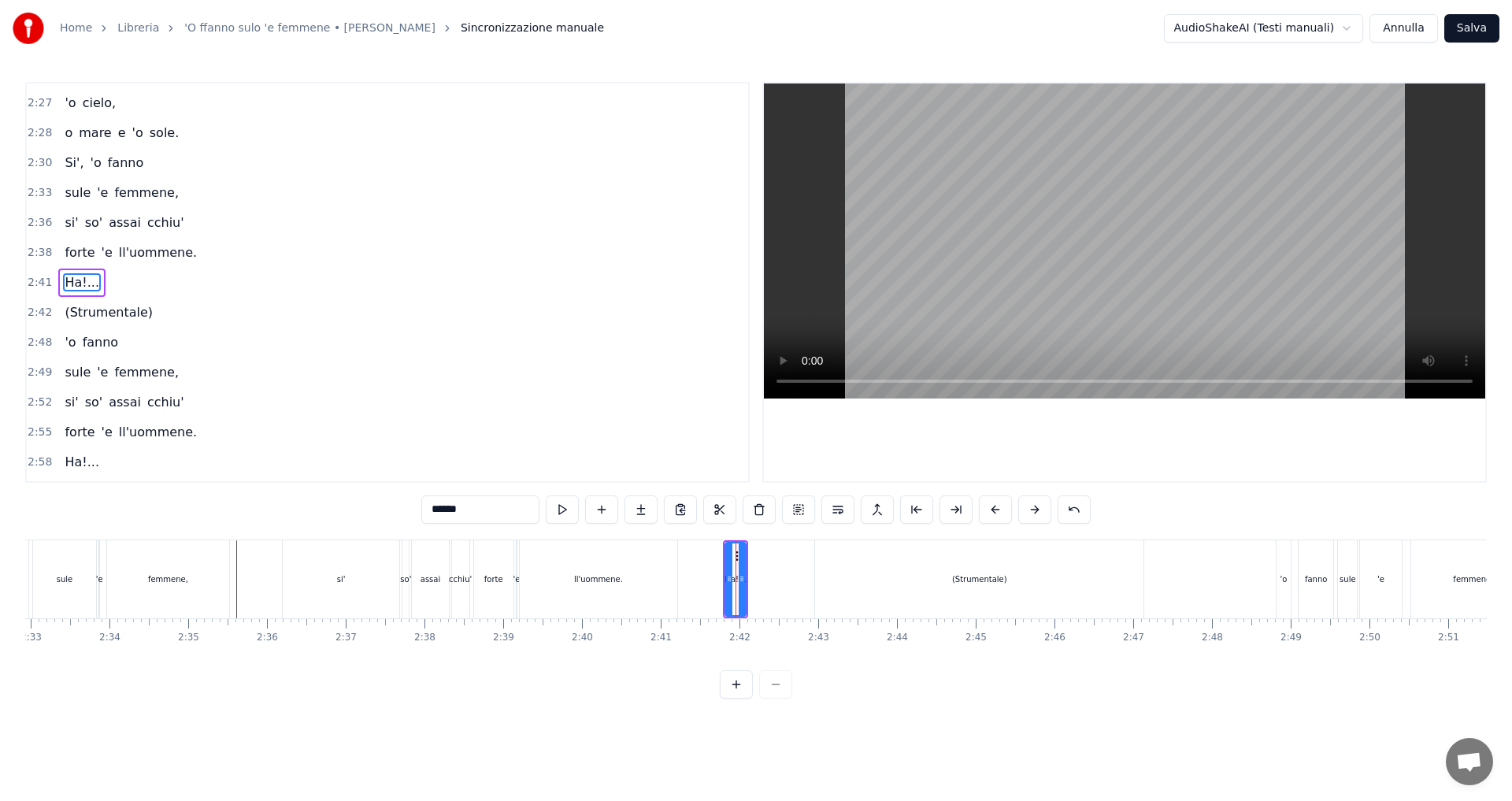
click at [740, 554] on div at bounding box center [742, 579] width 6 height 72
drag, startPoint x: 736, startPoint y: 554, endPoint x: 716, endPoint y: 556, distance: 20.1
click at [716, 556] on icon at bounding box center [718, 556] width 13 height 13
click at [341, 587] on div "si'" at bounding box center [341, 579] width 116 height 78
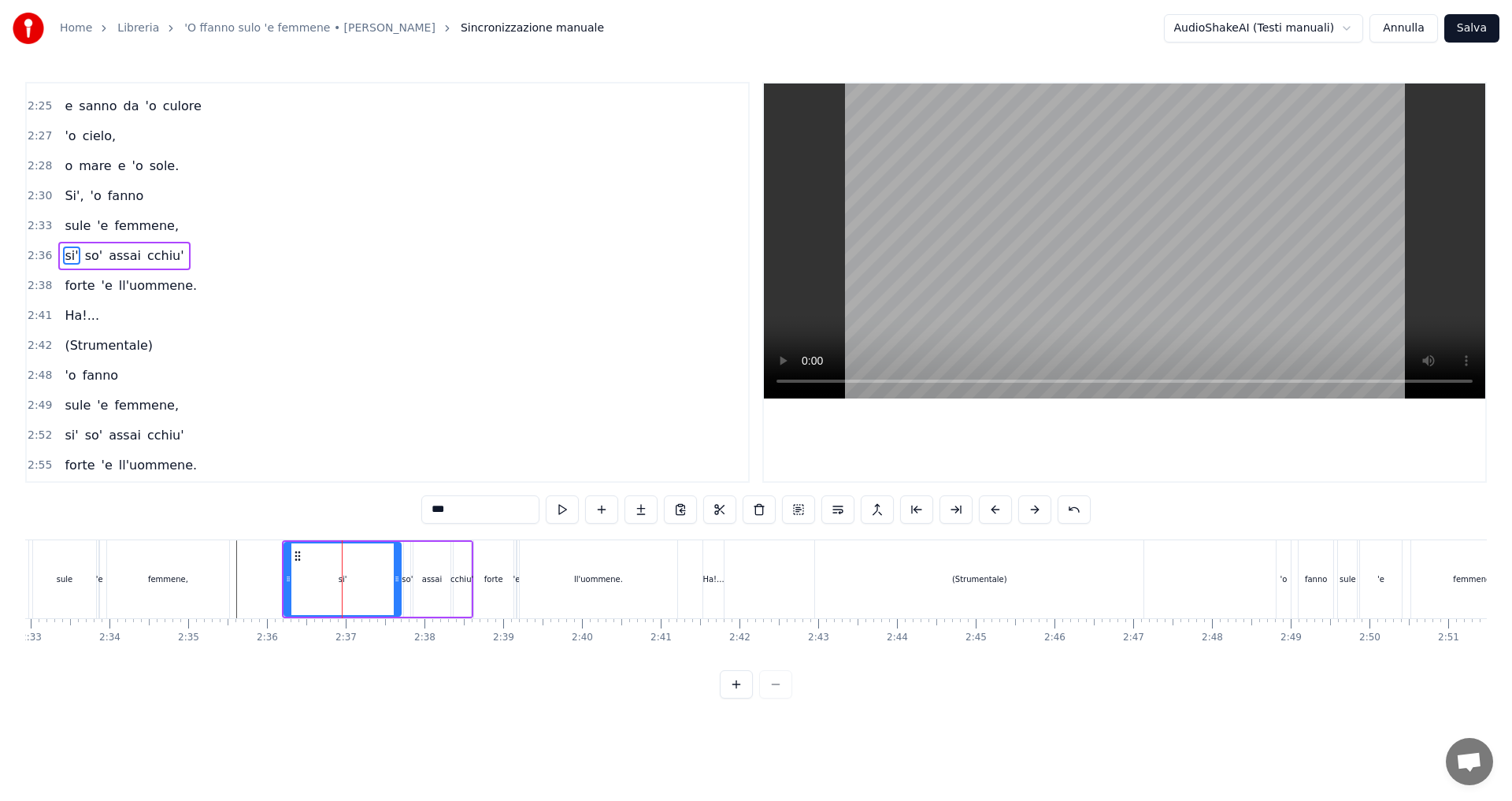
scroll to position [1671, 0]
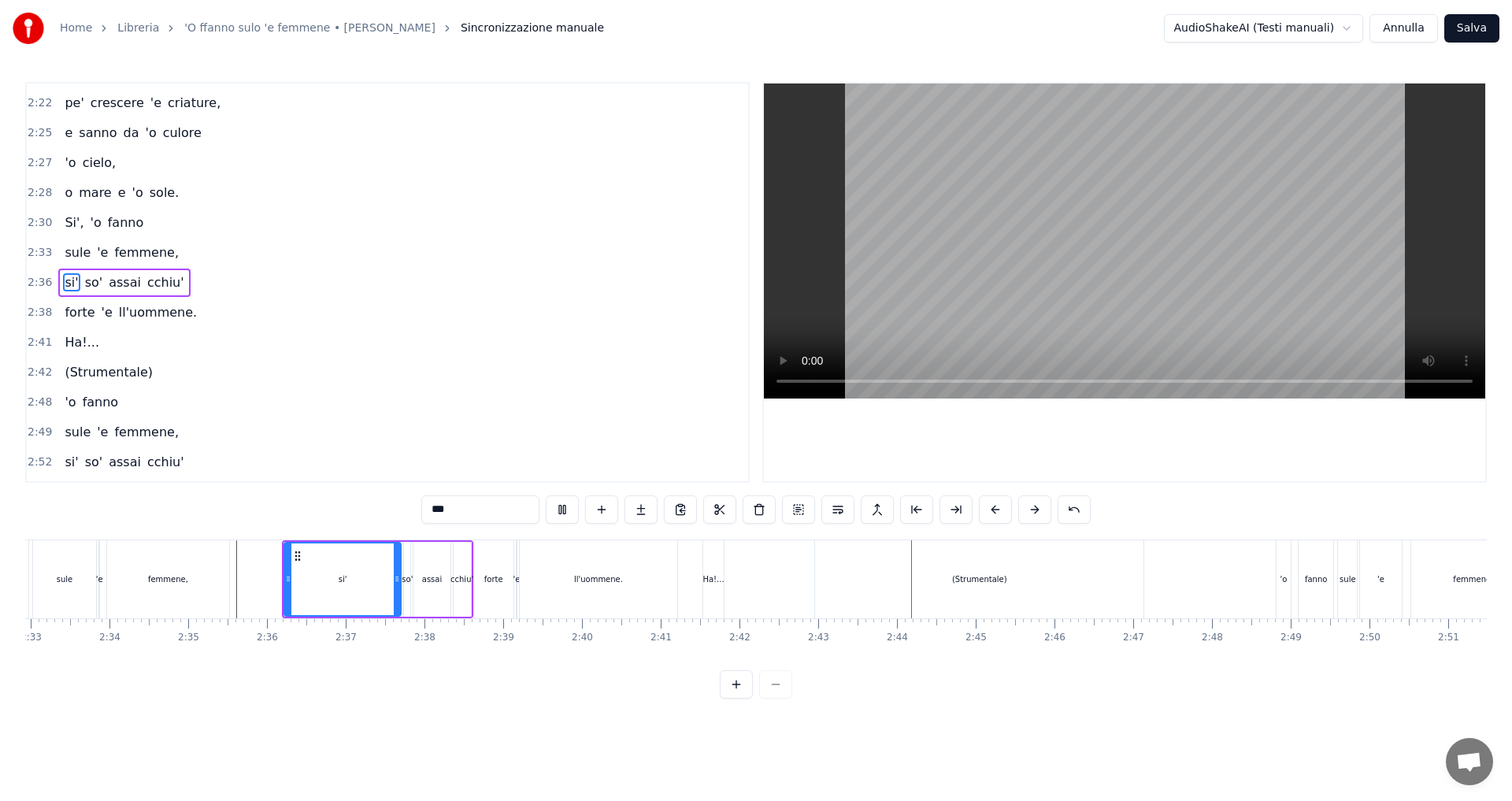
click at [604, 593] on div "ll'uommene." at bounding box center [598, 579] width 157 height 78
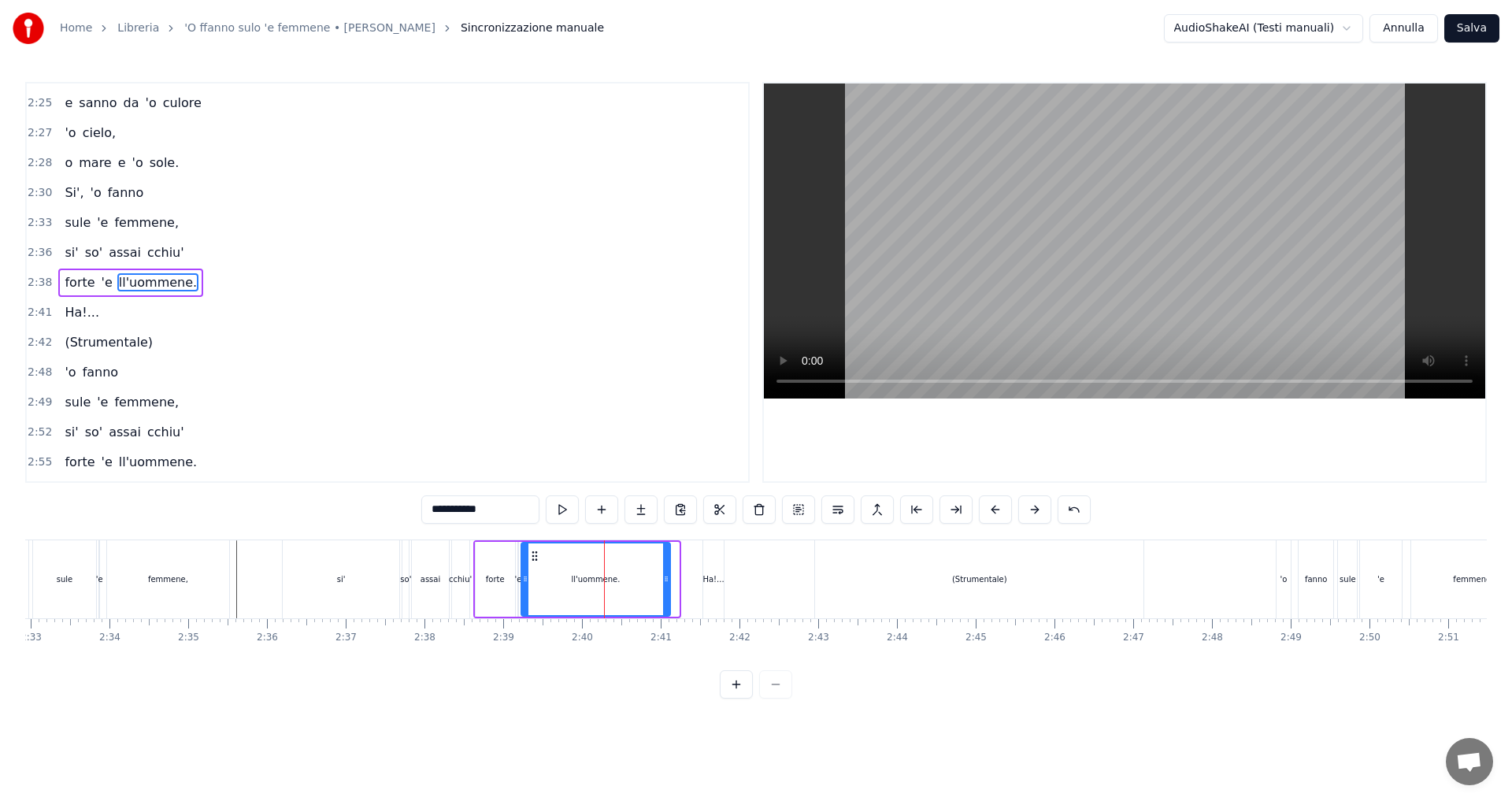
drag, startPoint x: 673, startPoint y: 581, endPoint x: 664, endPoint y: 581, distance: 9.0
click at [664, 581] on icon at bounding box center [666, 578] width 6 height 13
click at [361, 583] on div "si'" at bounding box center [341, 579] width 116 height 78
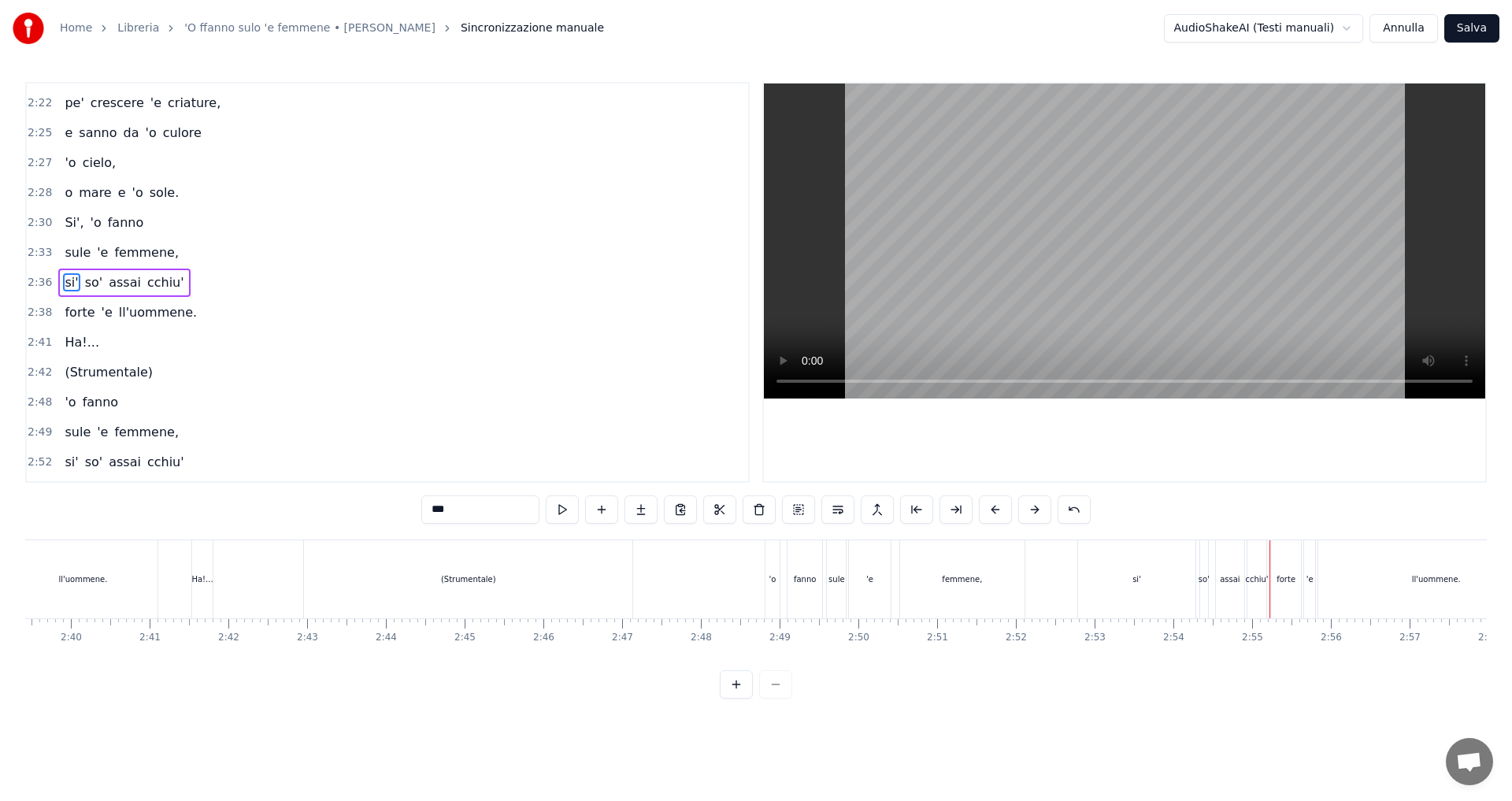
scroll to position [0, 12565]
click at [764, 582] on div "'o" at bounding box center [763, 579] width 7 height 12
type input "**"
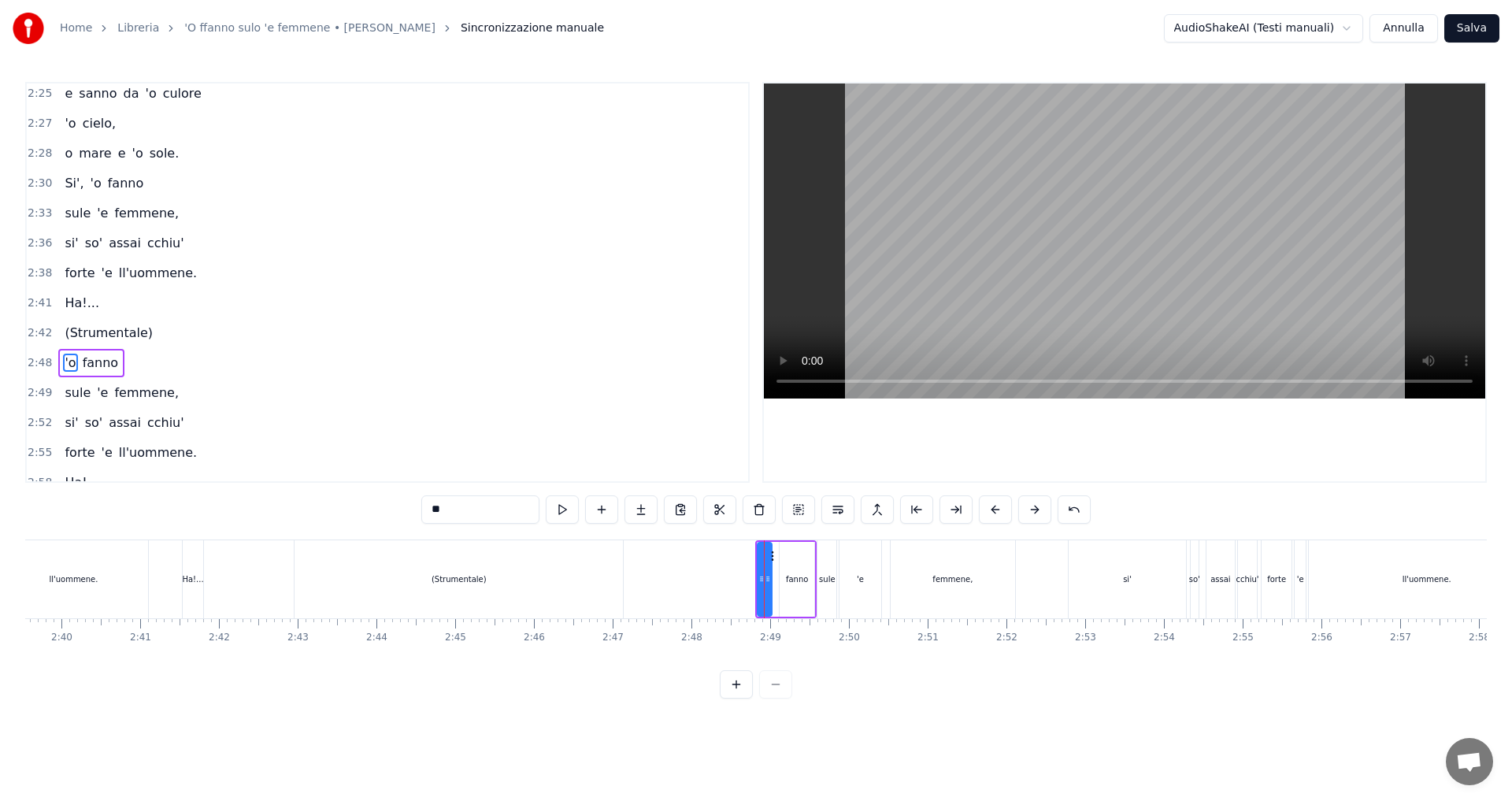
scroll to position [1757, 0]
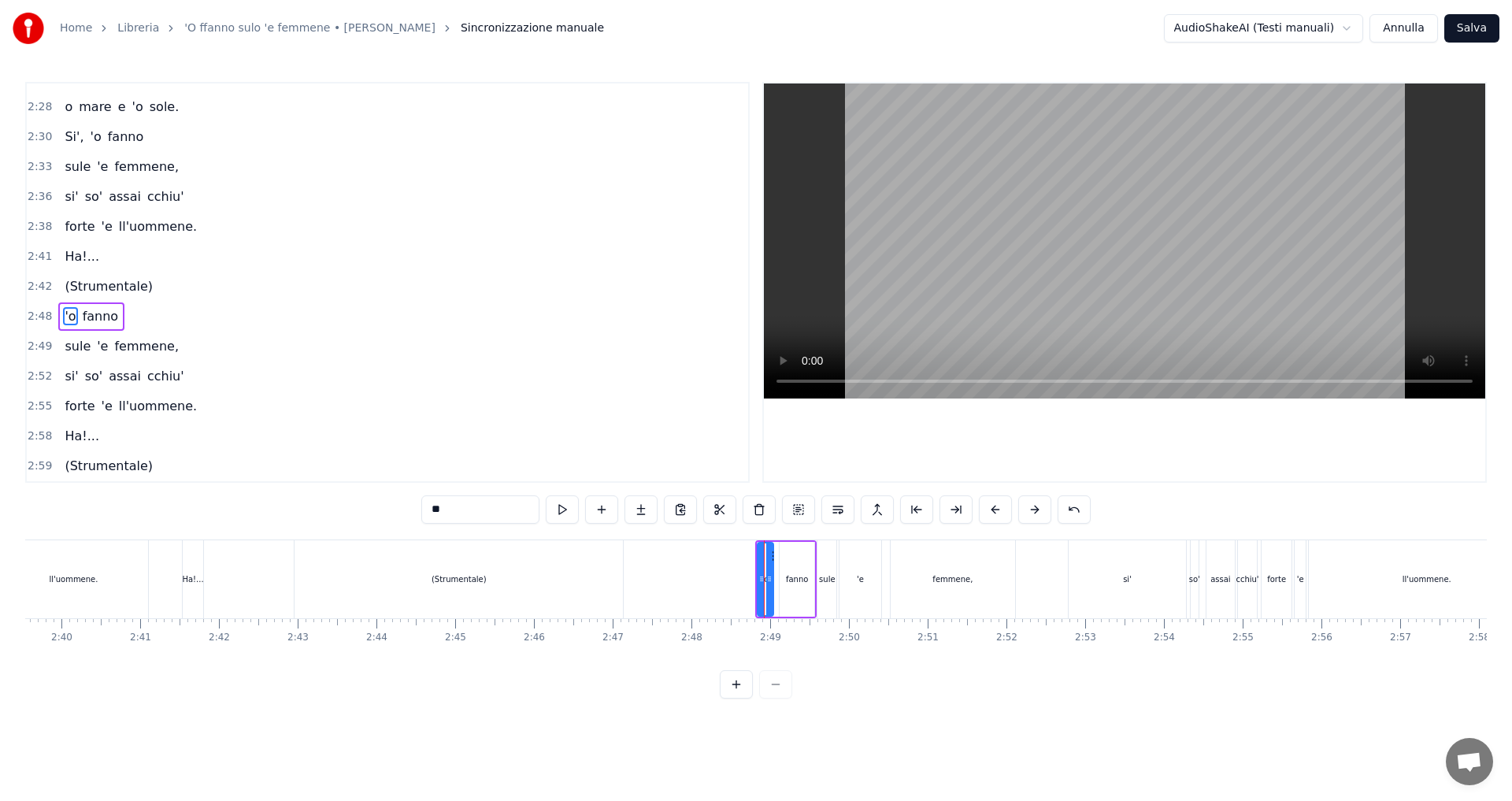
click at [773, 559] on div at bounding box center [769, 579] width 6 height 72
click at [1066, 509] on button at bounding box center [1075, 509] width 33 height 28
click at [40, 316] on span "2:48" at bounding box center [39, 316] width 24 height 16
click at [765, 552] on icon at bounding box center [765, 554] width 13 height 13
click at [719, 508] on button at bounding box center [717, 509] width 33 height 28
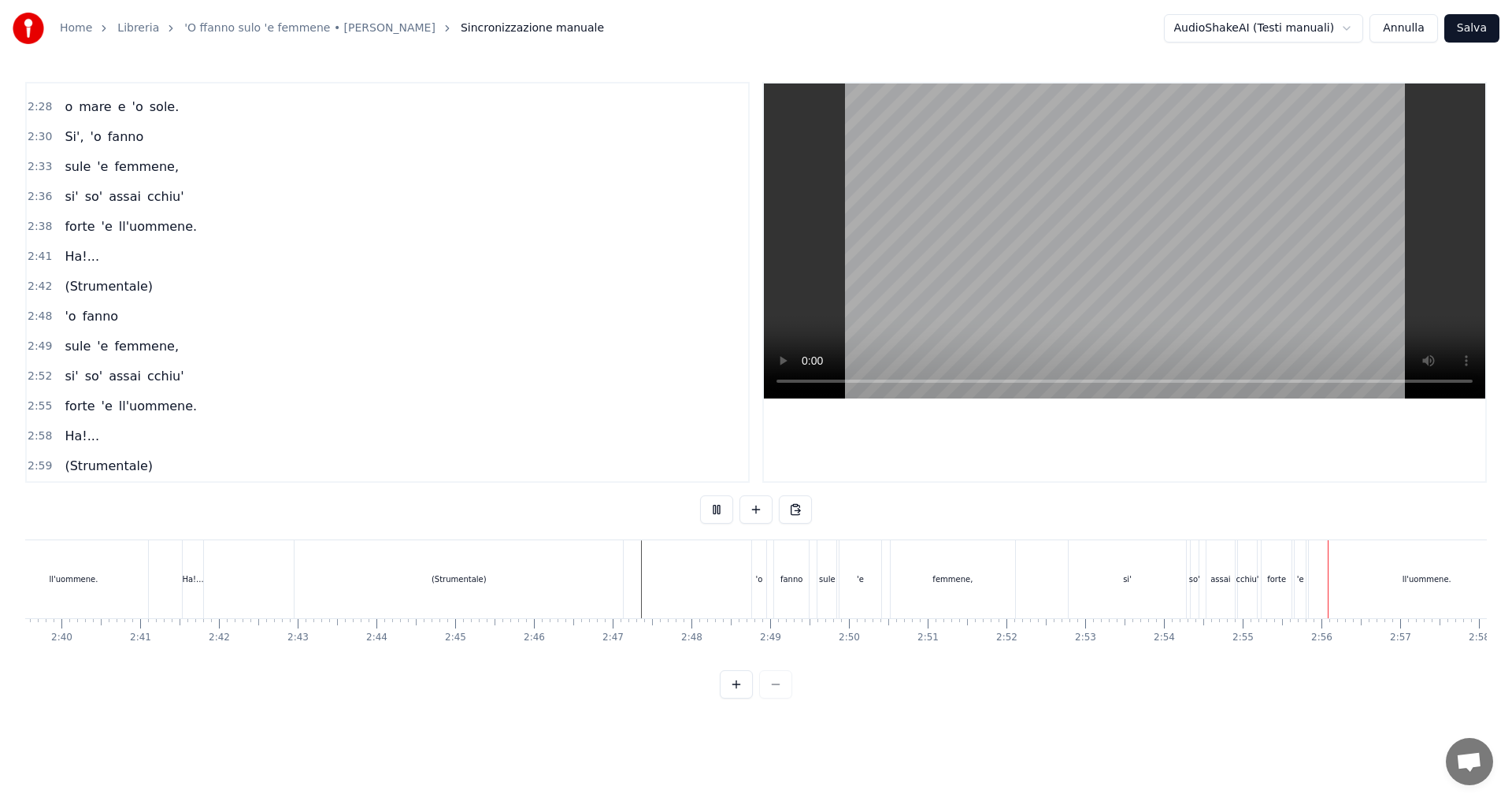
click at [668, 513] on div "0:14 L'he' capite o no? 0:16 ca' pure ca' 'nterra 0:18 [PERSON_NAME] 'e [PERSON…" at bounding box center [756, 390] width 1462 height 617
click at [715, 512] on button at bounding box center [717, 509] width 33 height 28
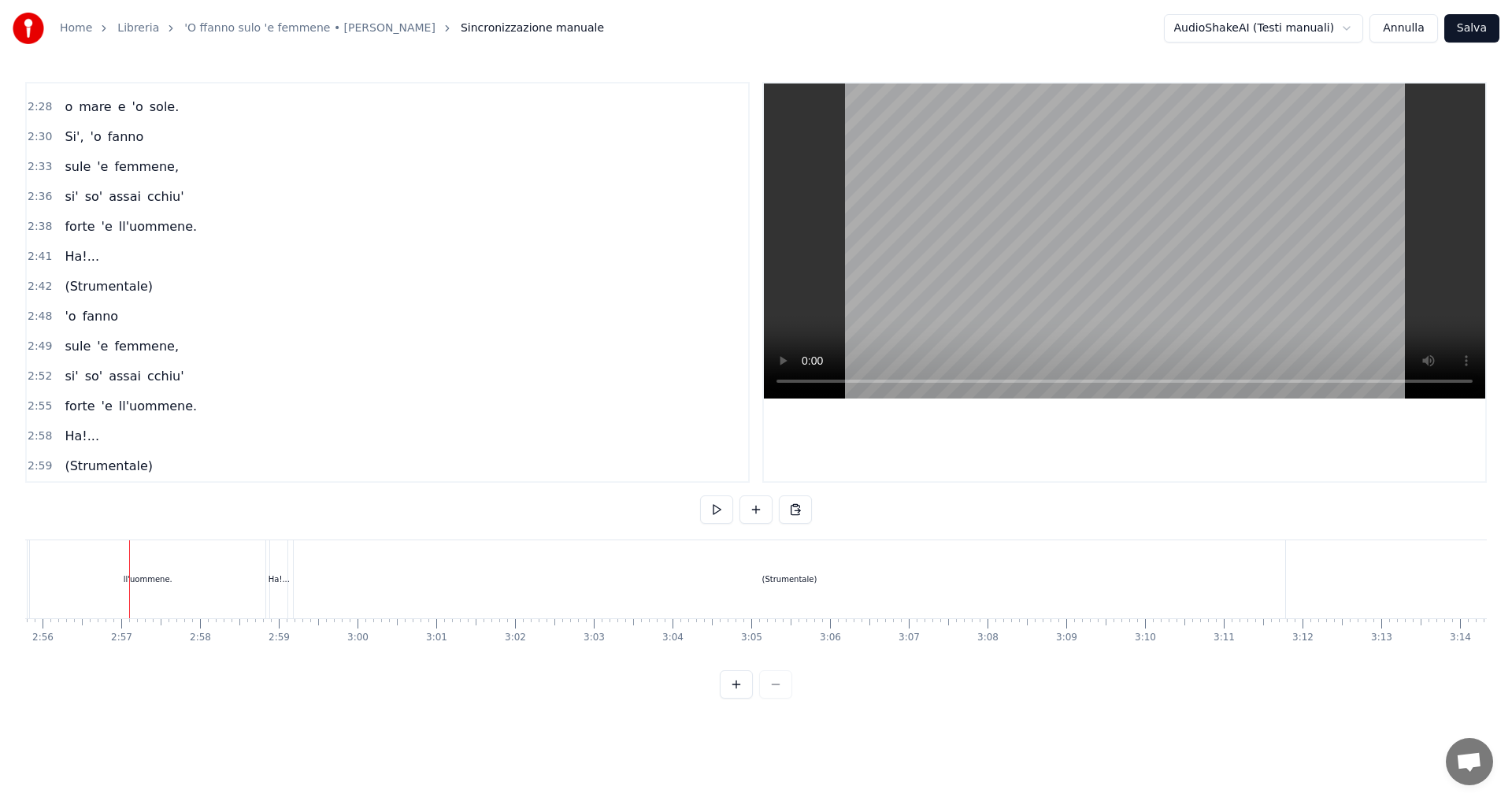
scroll to position [0, 13870]
click at [34, 137] on span "2:30" at bounding box center [39, 137] width 24 height 16
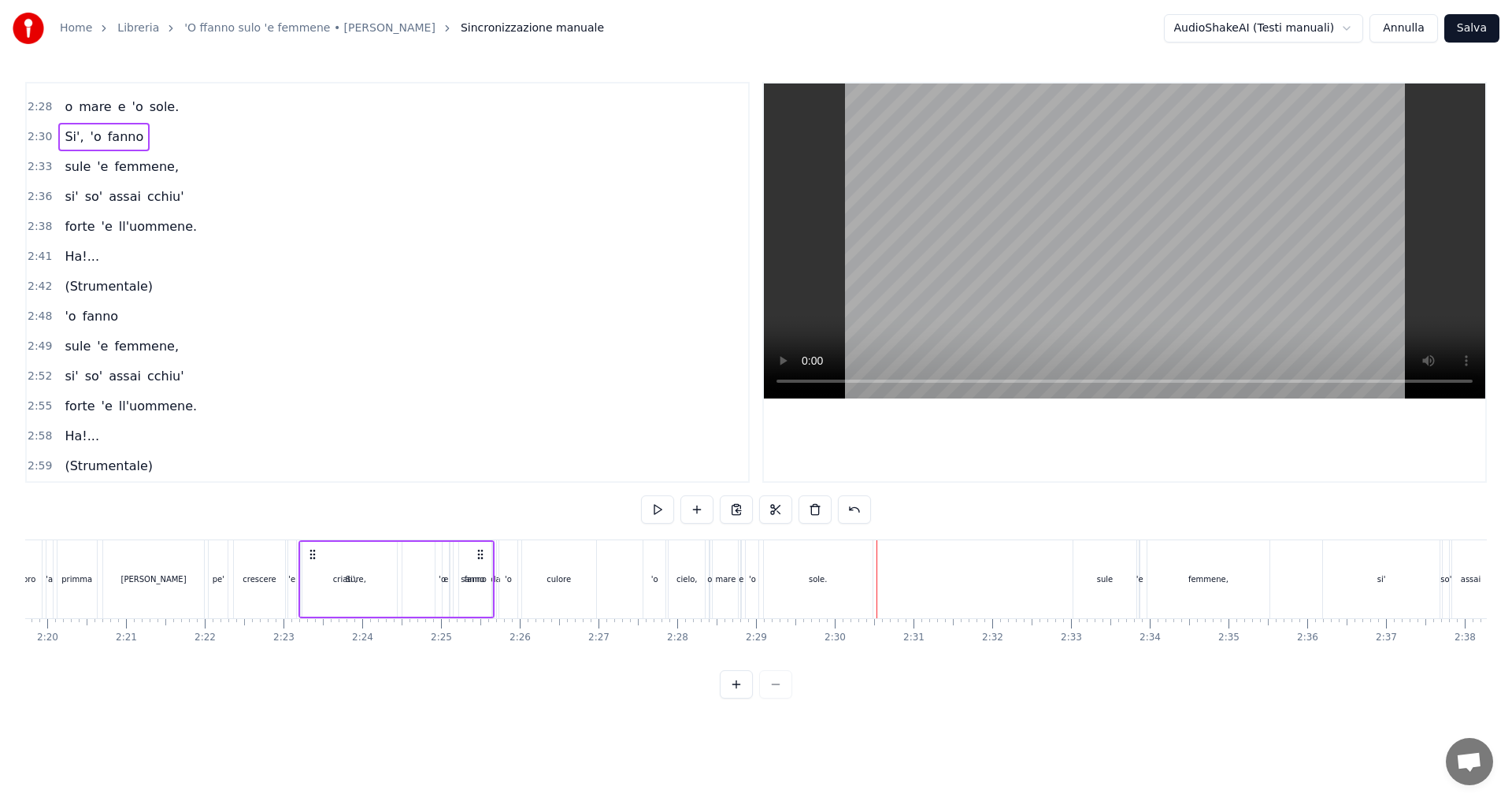
scroll to position [0, 10997]
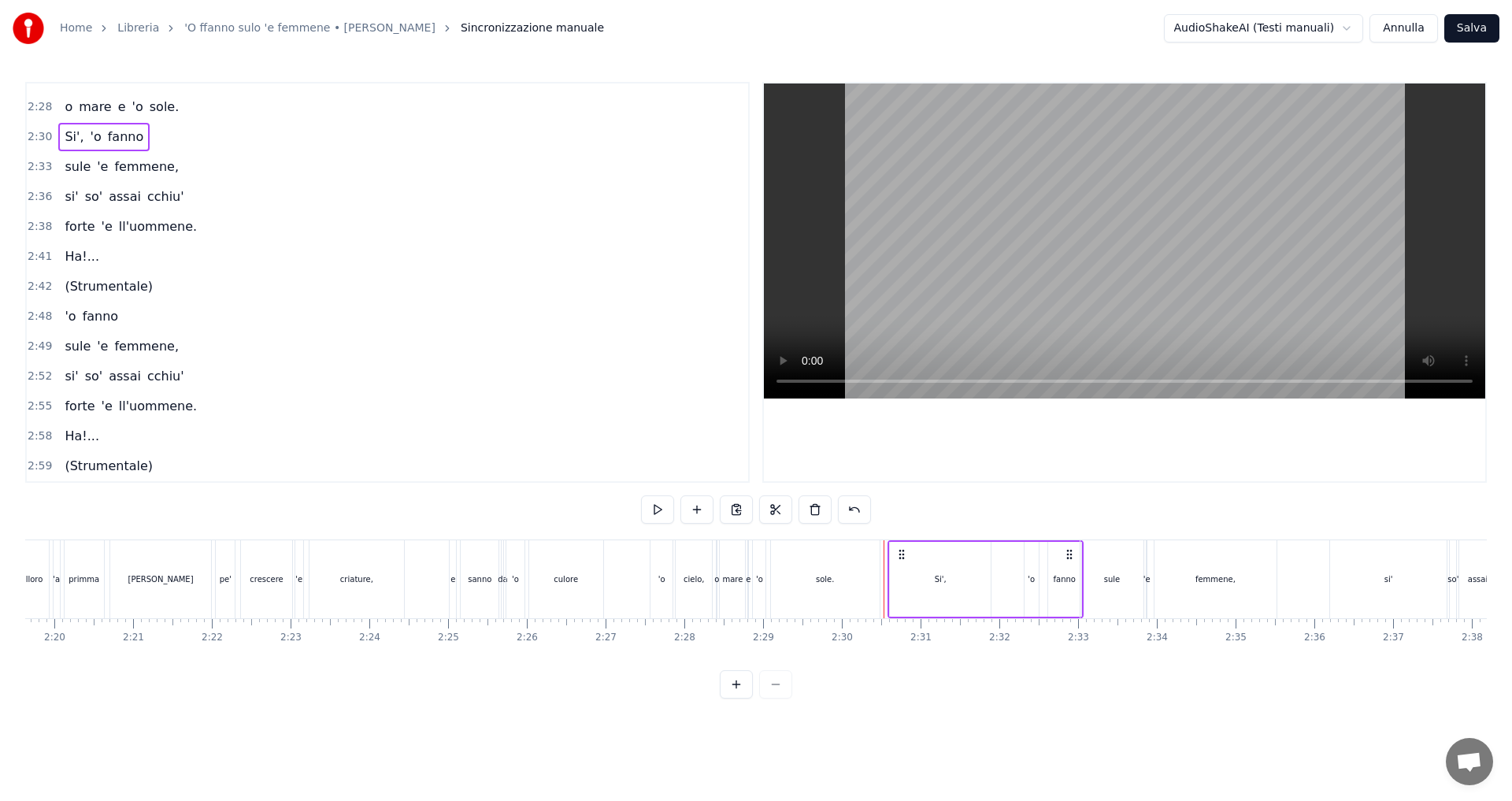
drag, startPoint x: 116, startPoint y: 555, endPoint x: 900, endPoint y: 663, distance: 791.4
click at [900, 657] on div "L'he' capite o no? ca' pure ca' 'nterra [PERSON_NAME] 'e [PERSON_NAME] si 'e vu…" at bounding box center [756, 598] width 1462 height 118
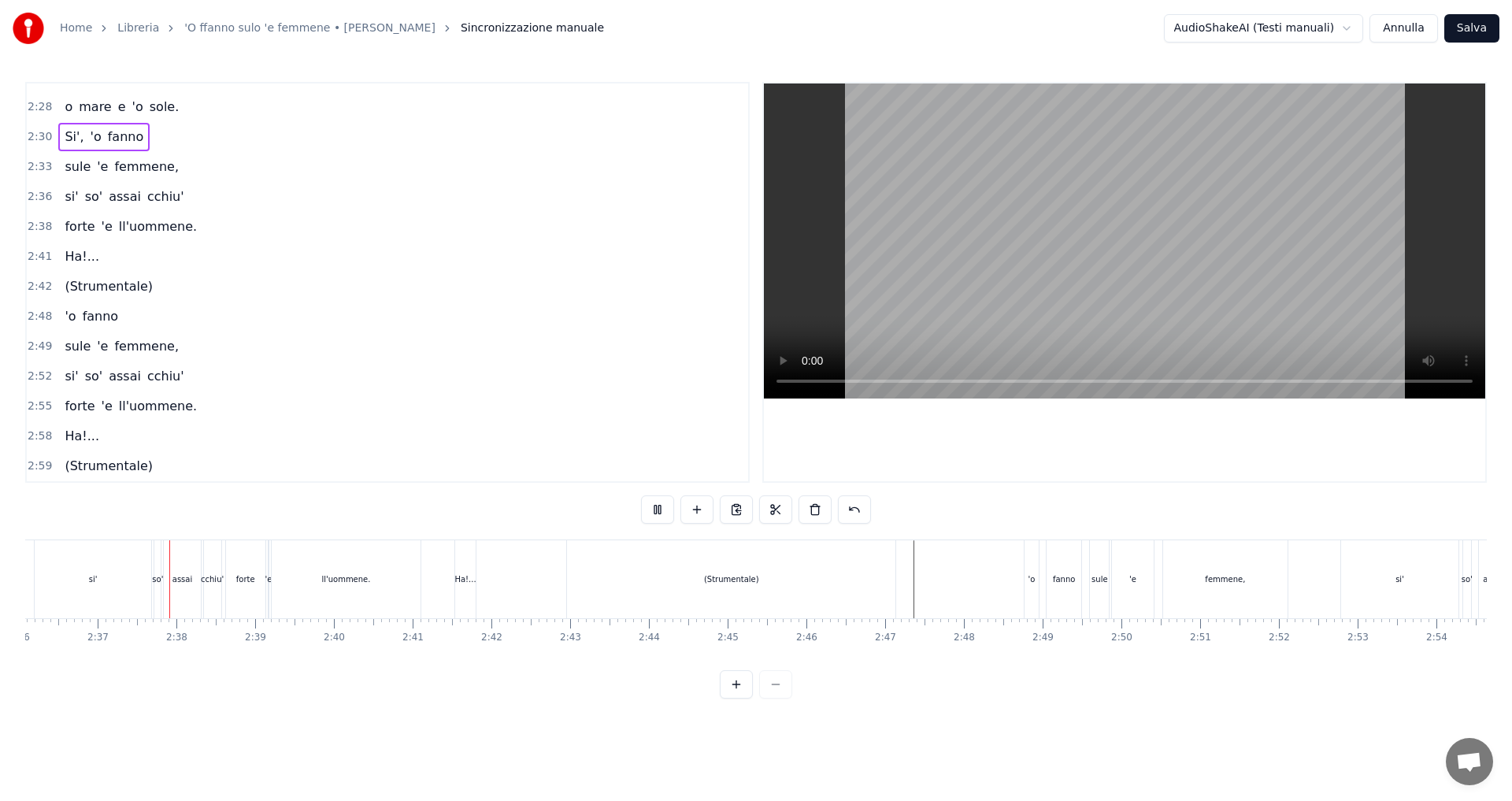
scroll to position [0, 12315]
click at [856, 512] on button at bounding box center [854, 509] width 33 height 28
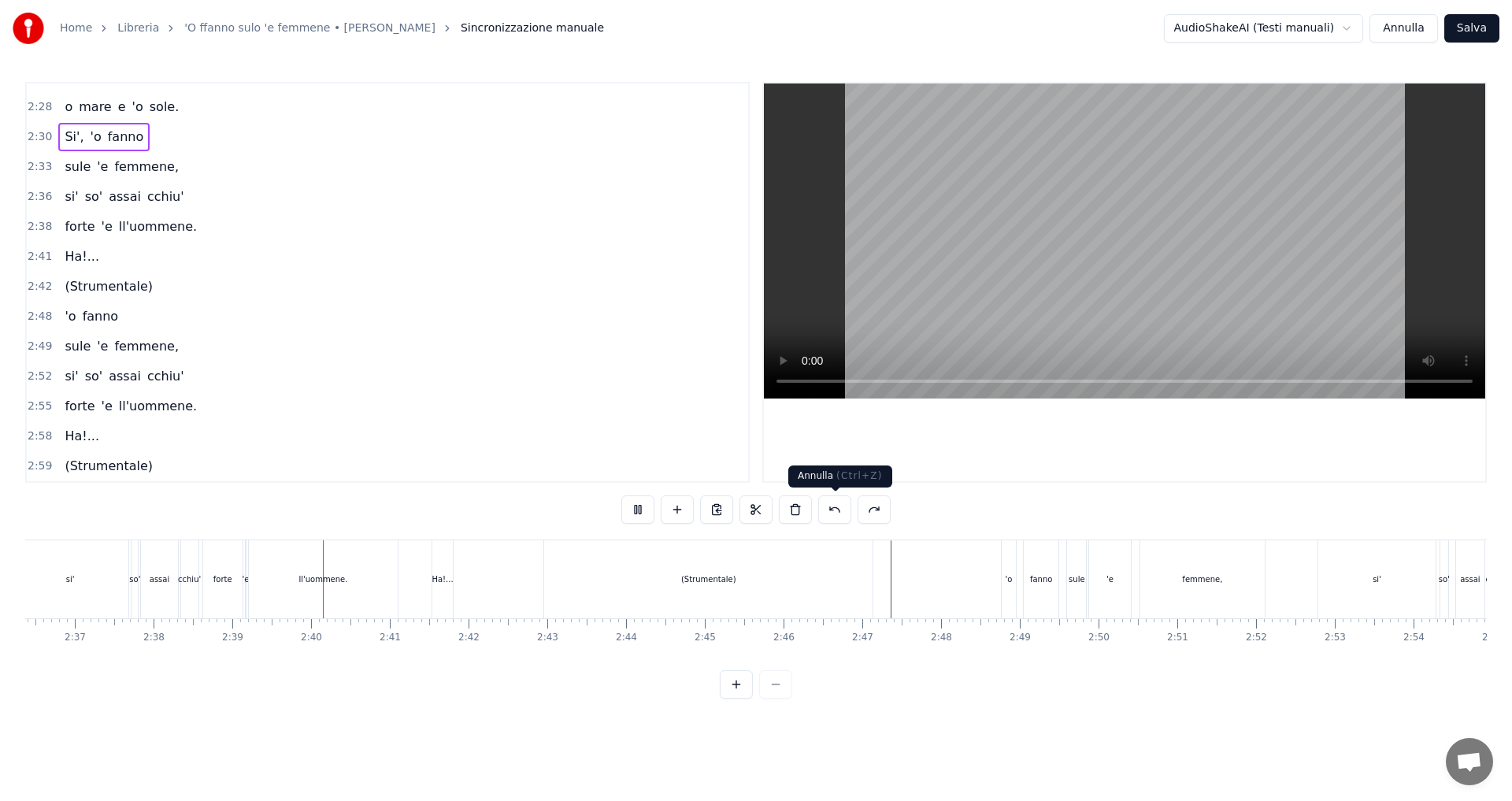
click at [837, 513] on button at bounding box center [835, 509] width 33 height 28
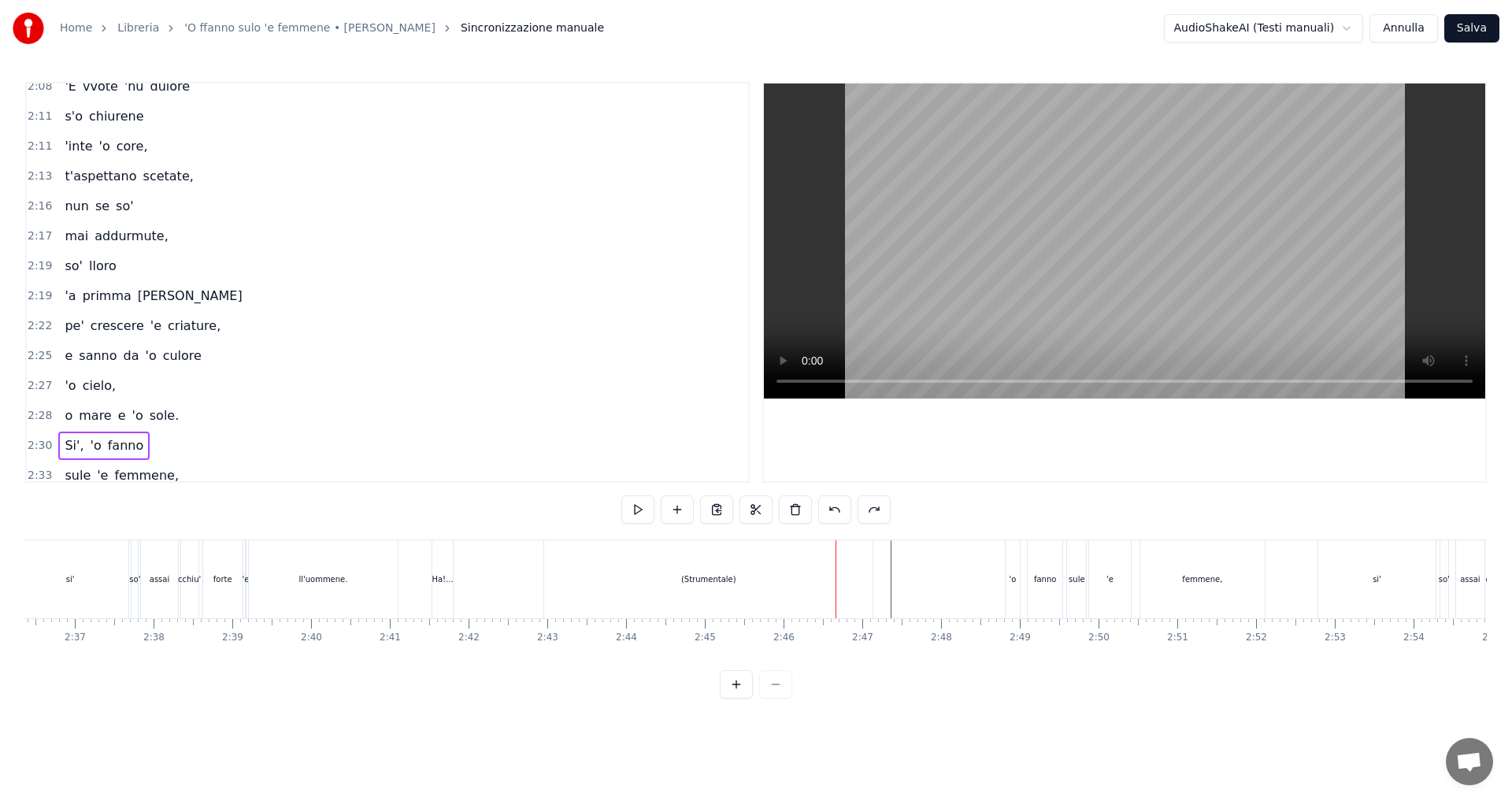
scroll to position [1442, 0]
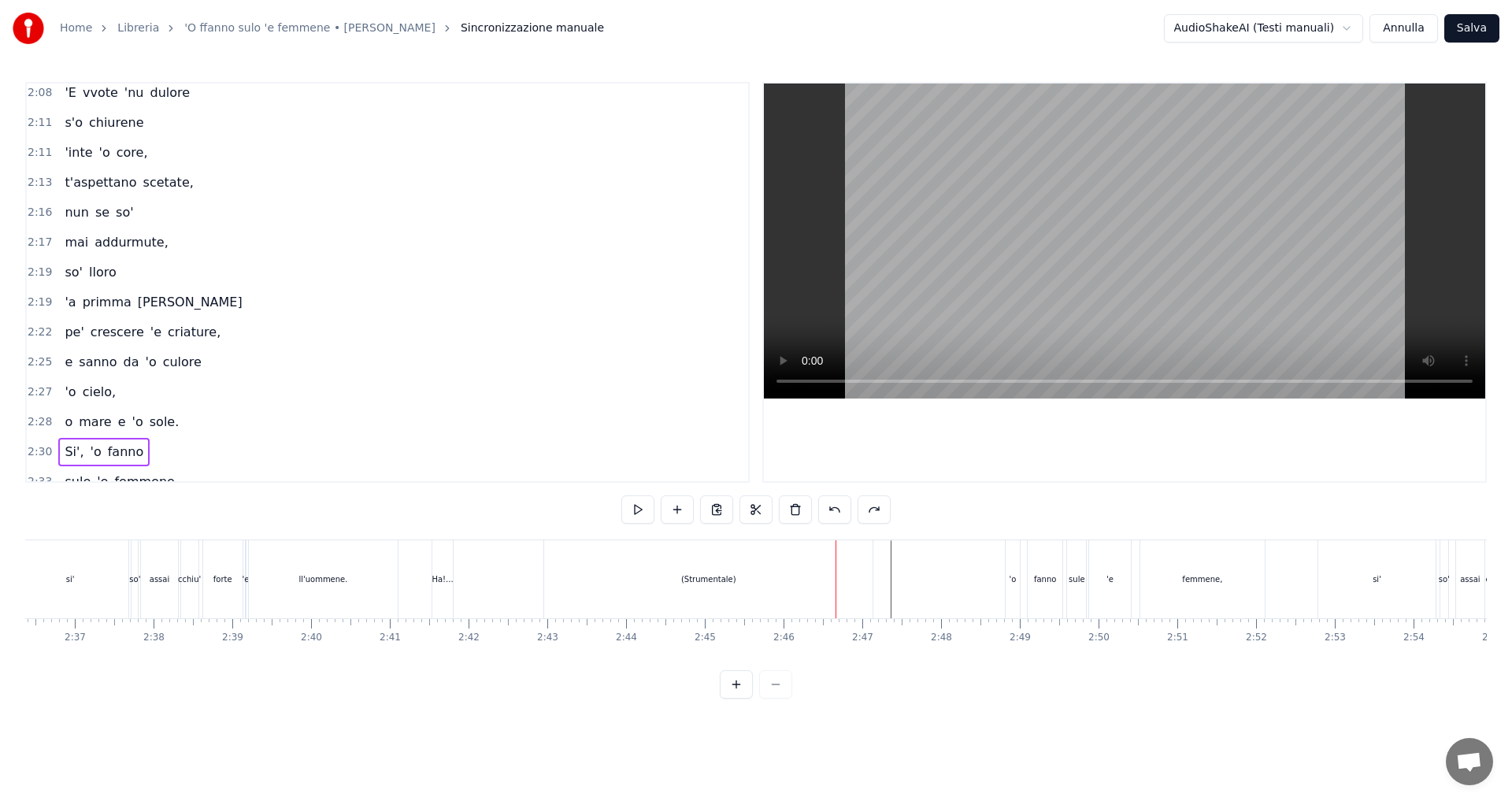
click at [81, 96] on span "vvote" at bounding box center [101, 92] width 39 height 18
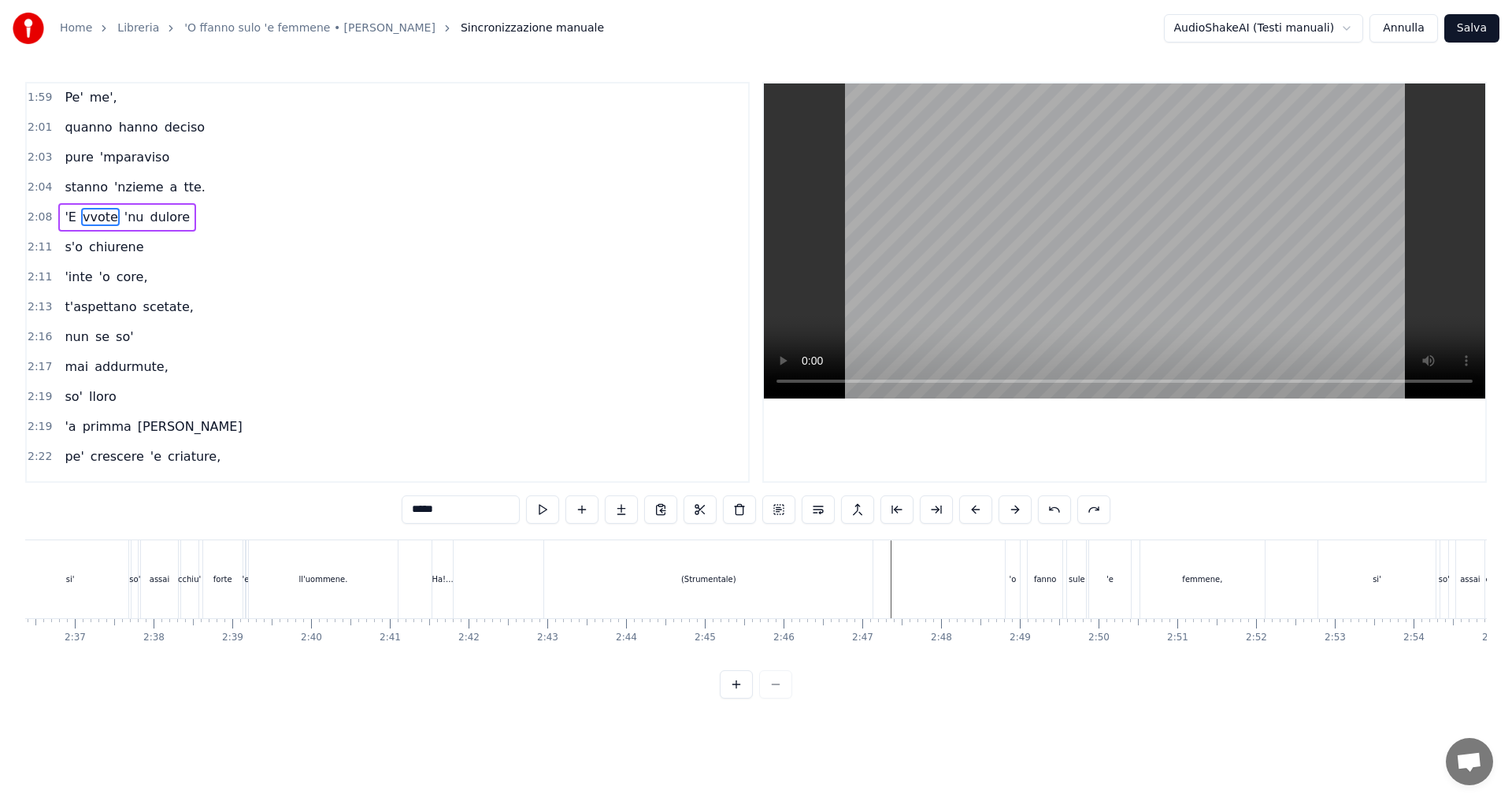
scroll to position [1257, 0]
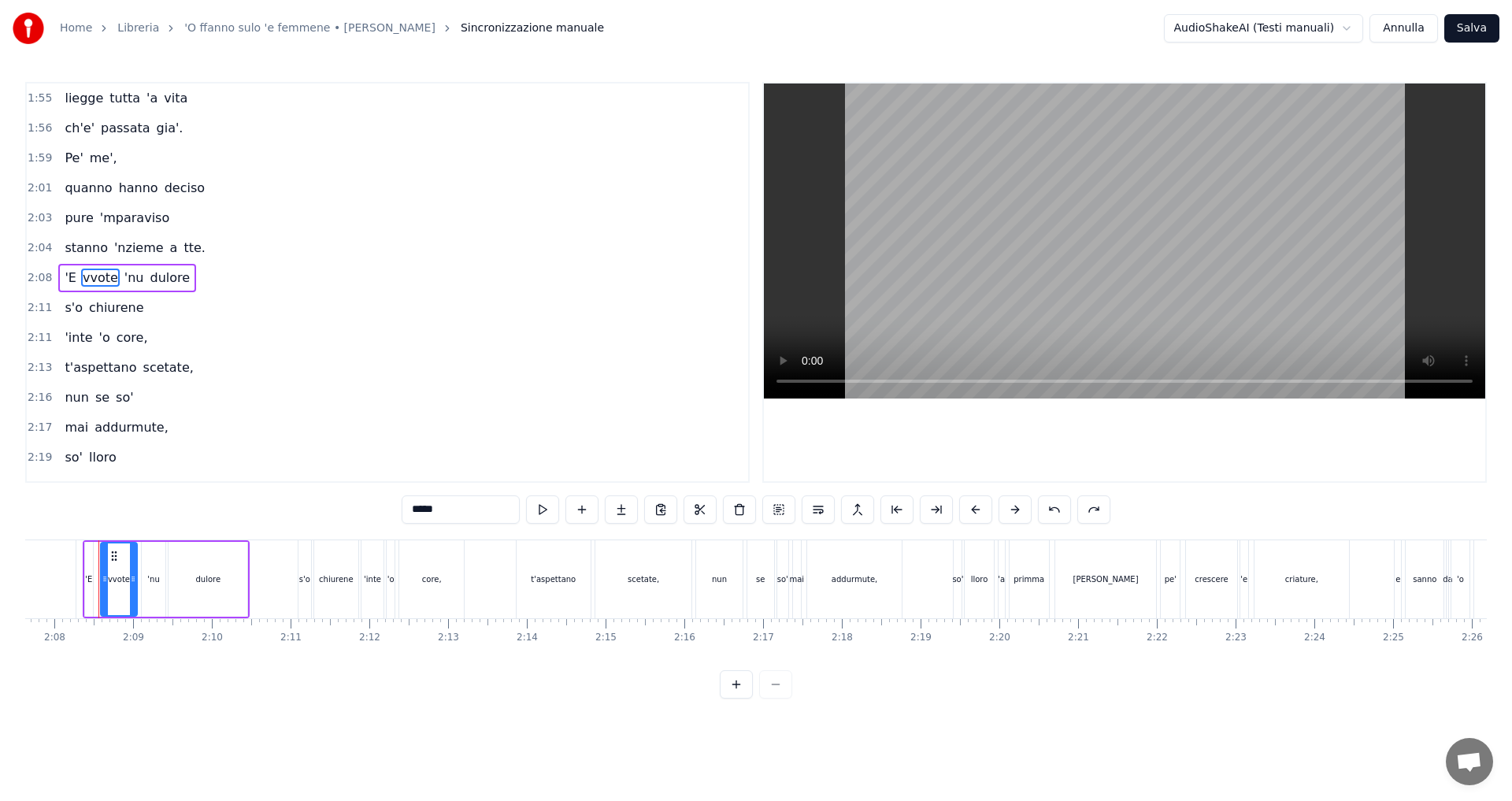
click at [34, 218] on span "2:03" at bounding box center [39, 218] width 24 height 16
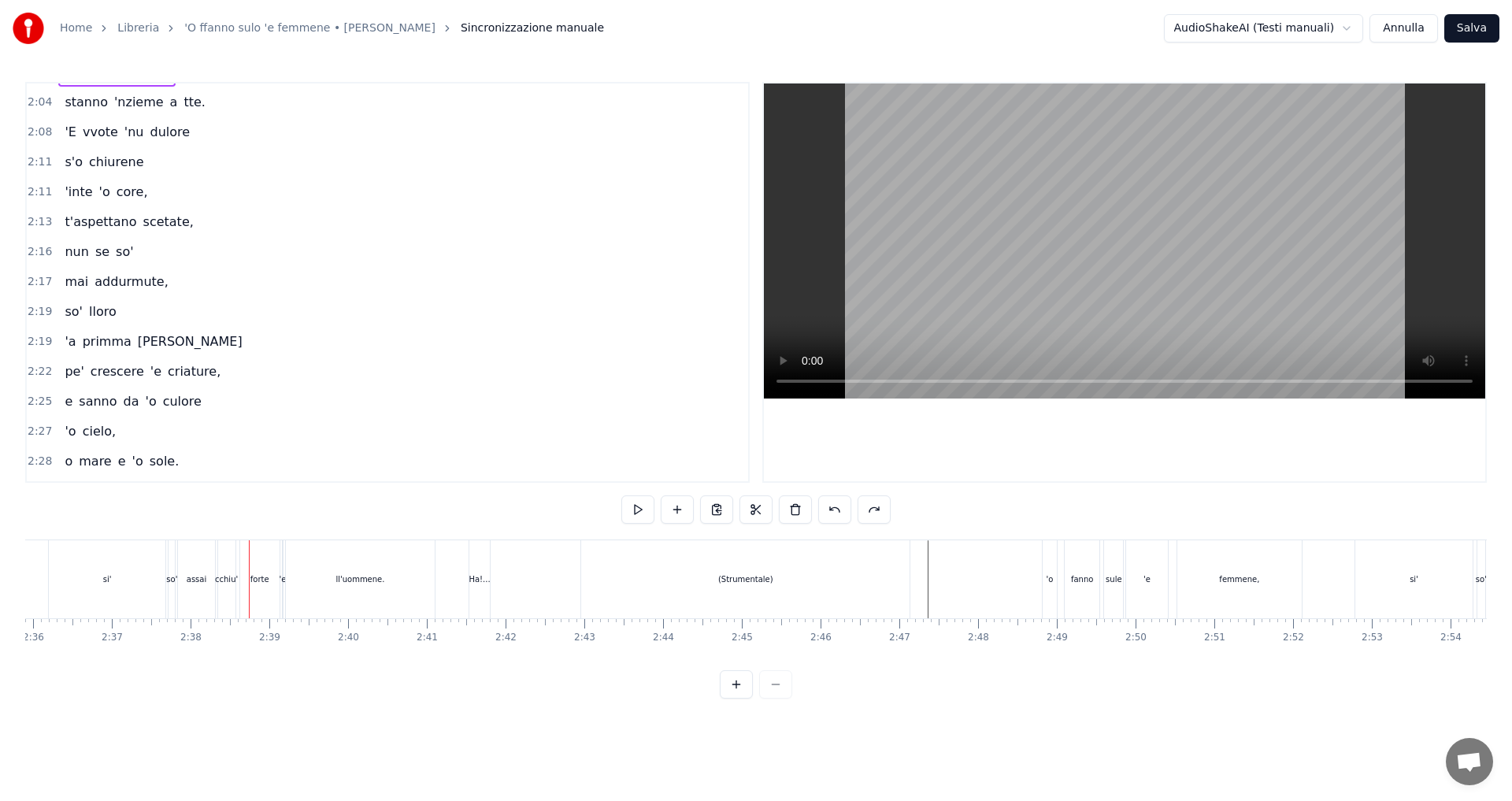
scroll to position [1414, 0]
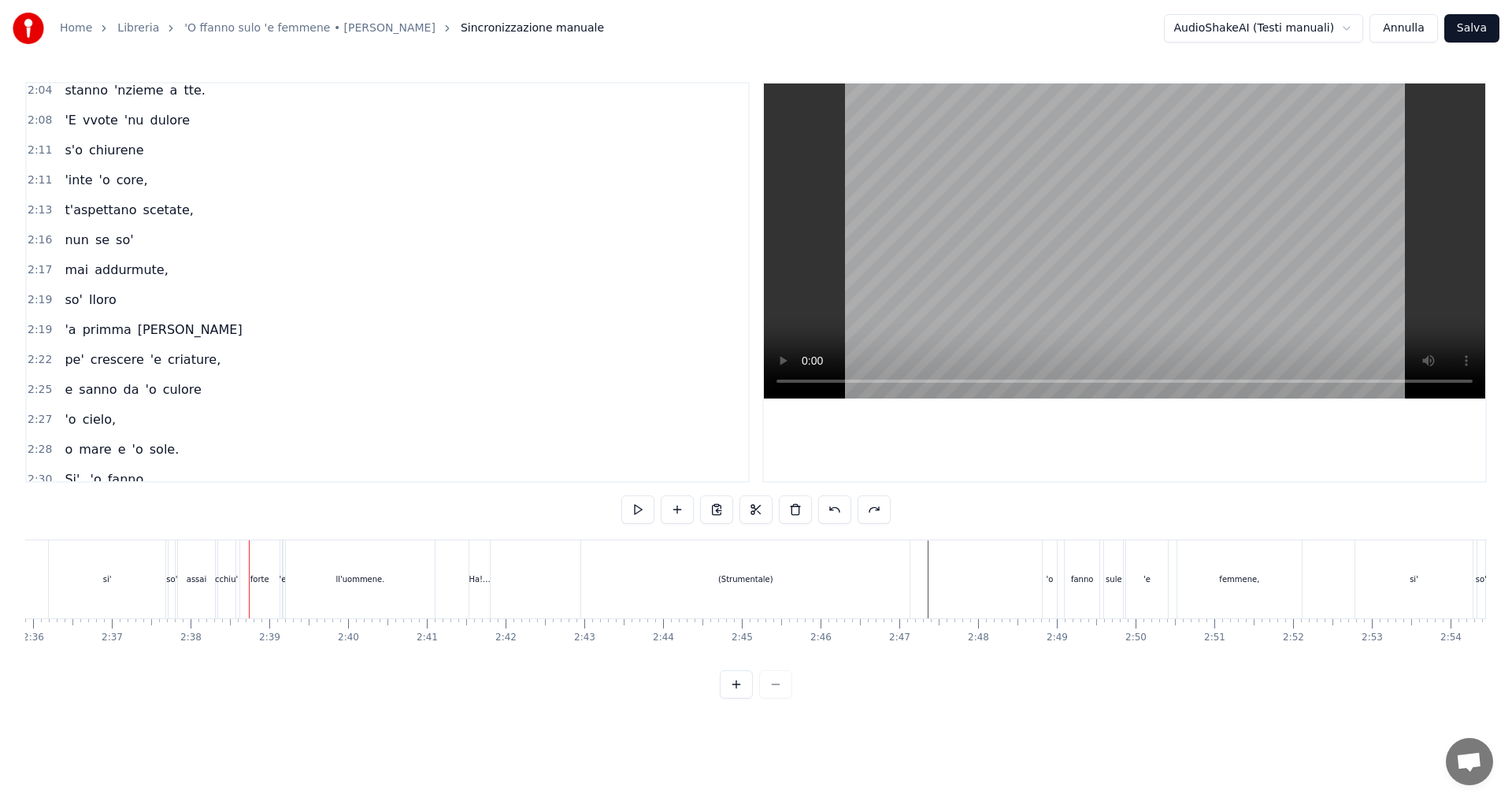
click at [115, 593] on div "si'" at bounding box center [107, 579] width 116 height 78
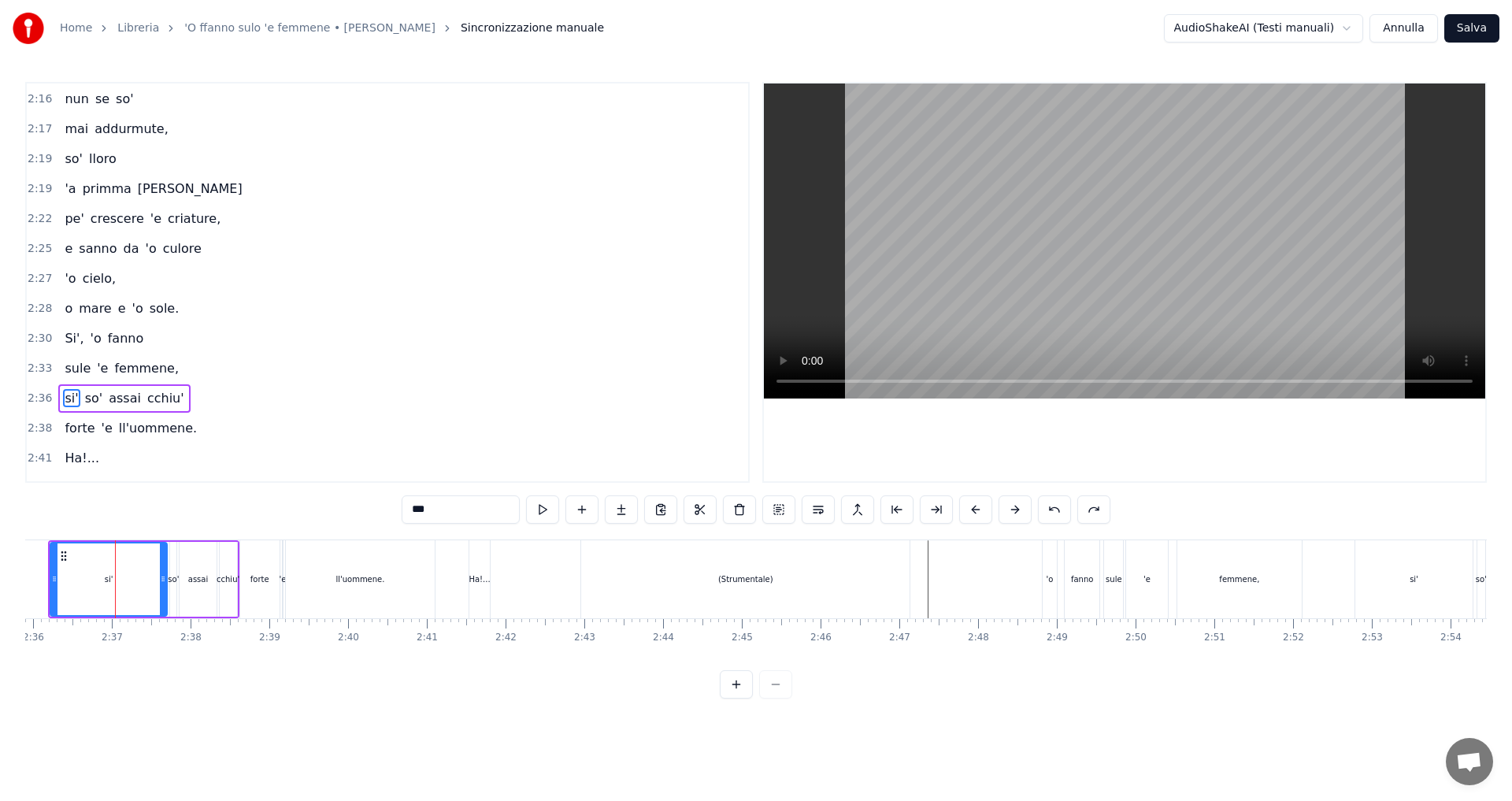
scroll to position [1671, 0]
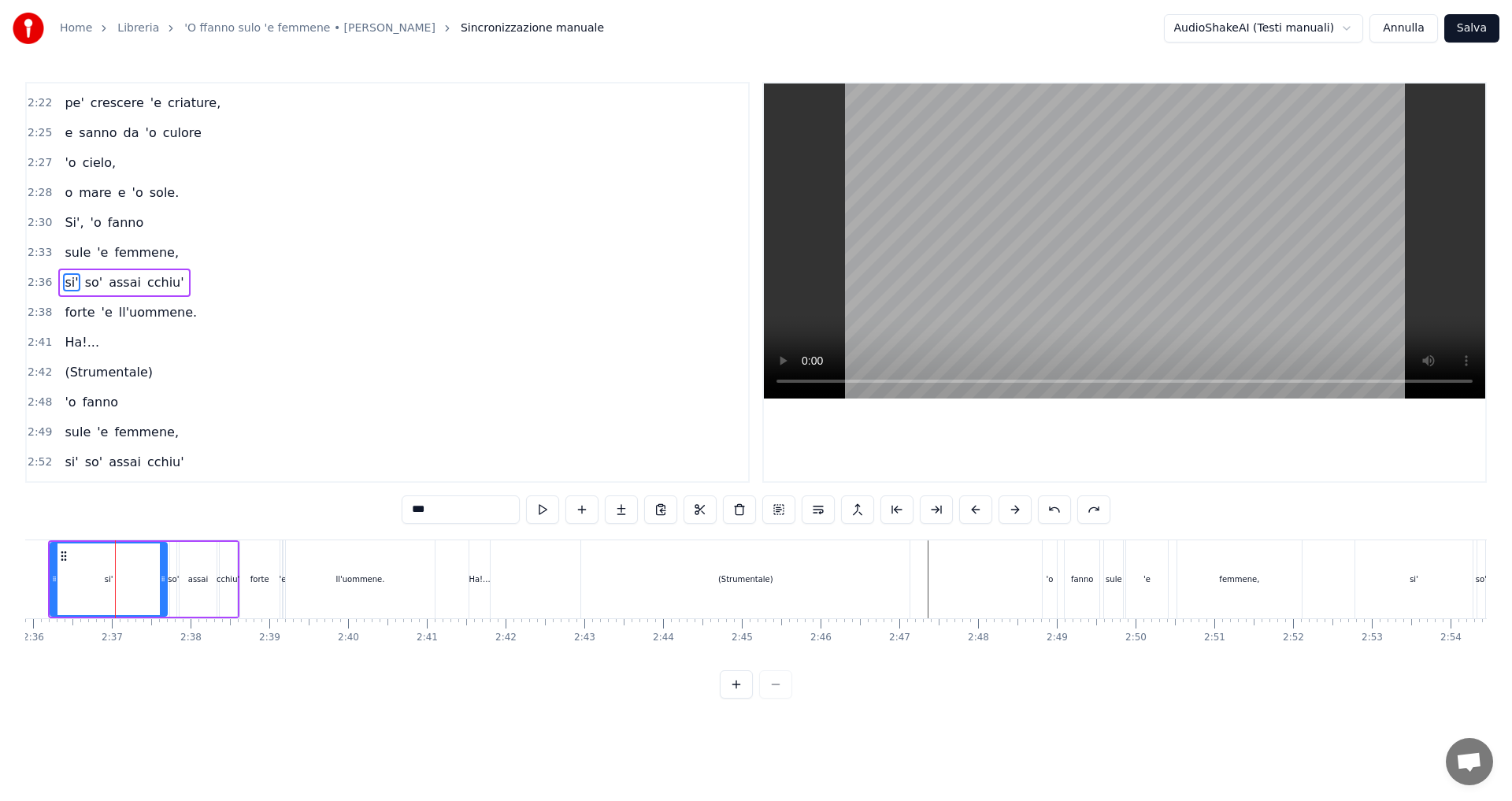
click at [36, 281] on span "2:36" at bounding box center [39, 282] width 24 height 16
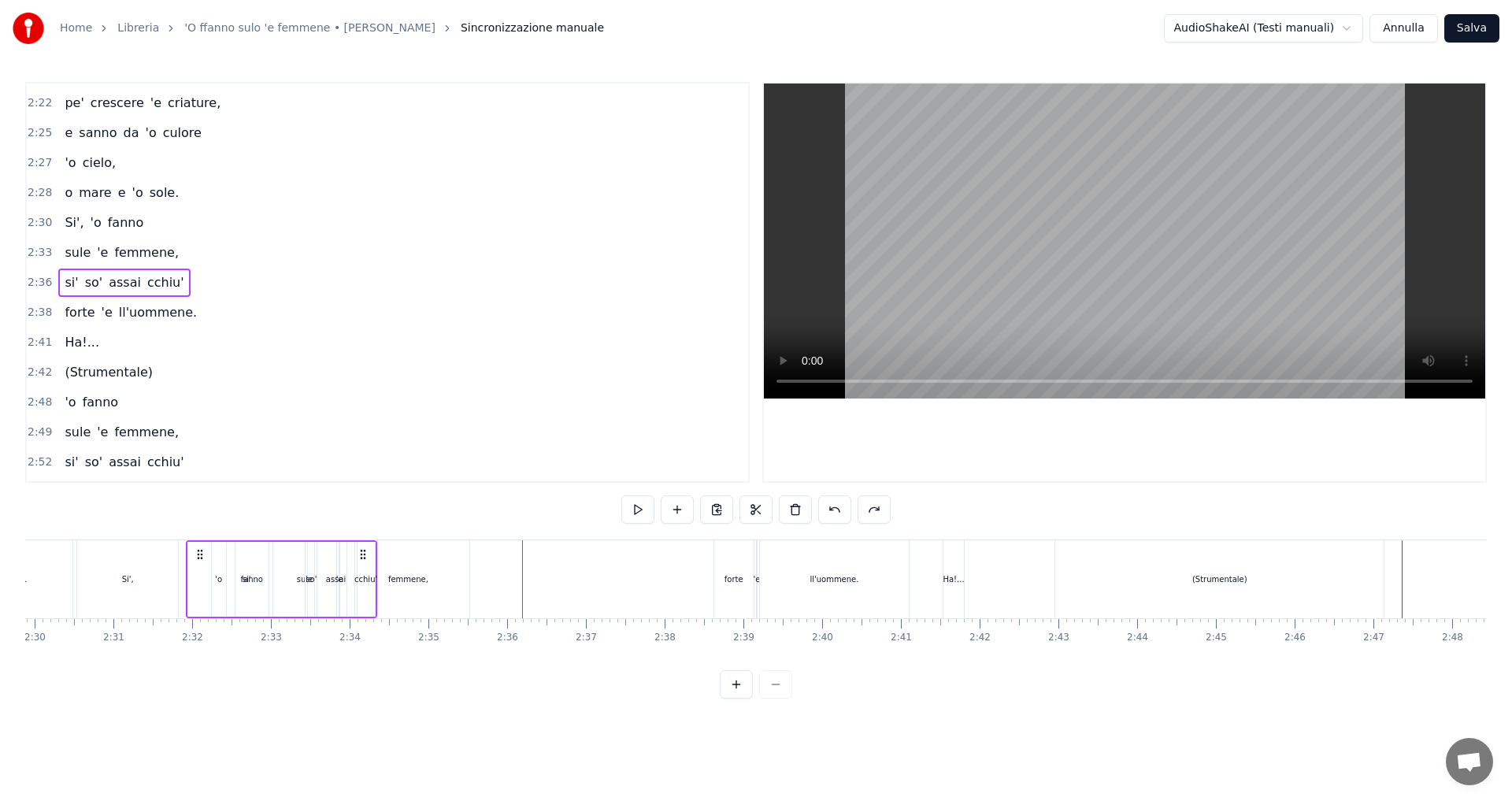
scroll to position [0, 11778]
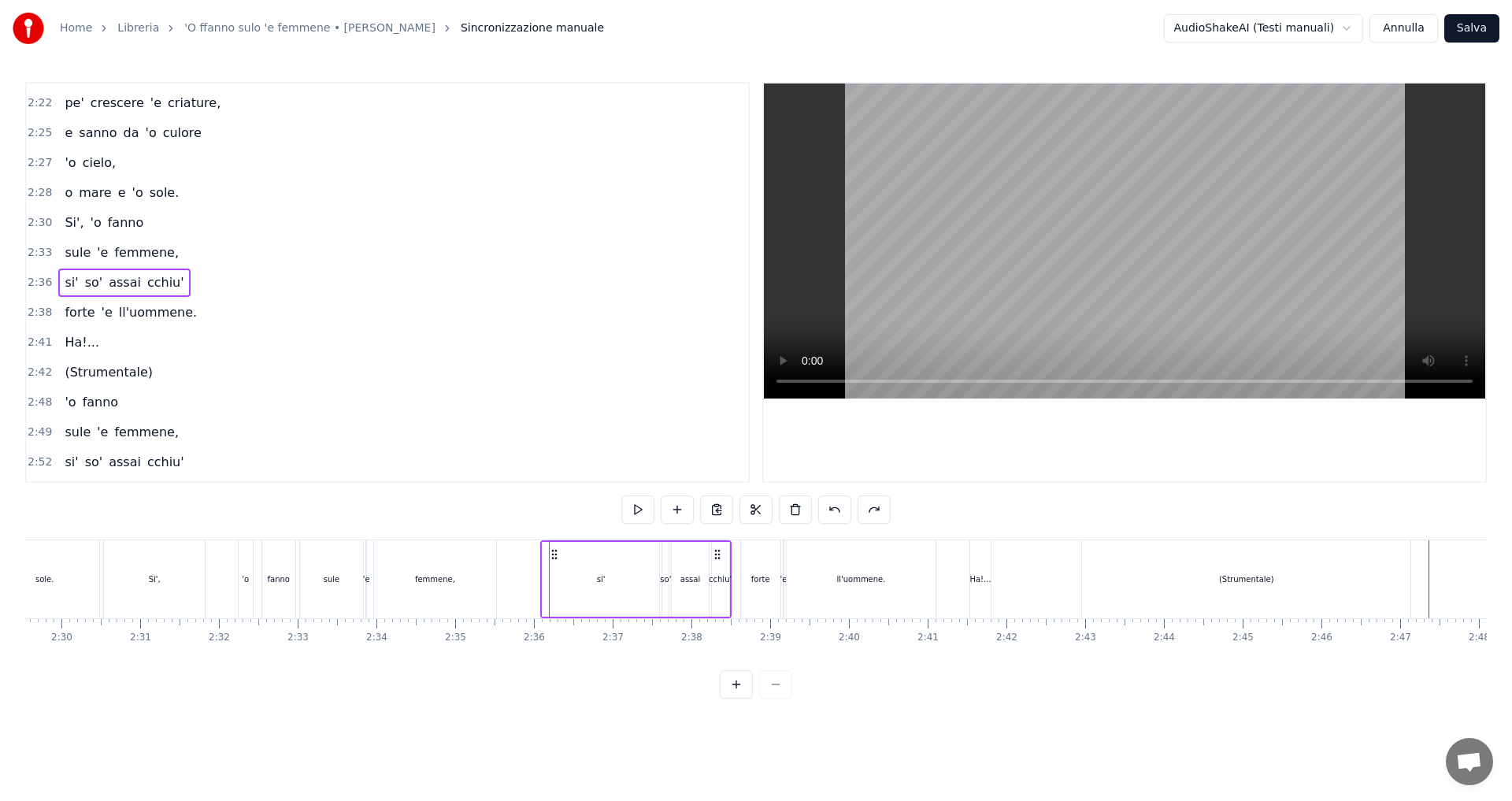
drag, startPoint x: 119, startPoint y: 553, endPoint x: 556, endPoint y: 593, distance: 438.8
click at [556, 593] on div "si' so' assai cchiu'" at bounding box center [635, 579] width 191 height 78
click at [556, 556] on icon at bounding box center [557, 554] width 13 height 13
click at [479, 574] on div "femmene," at bounding box center [435, 579] width 122 height 78
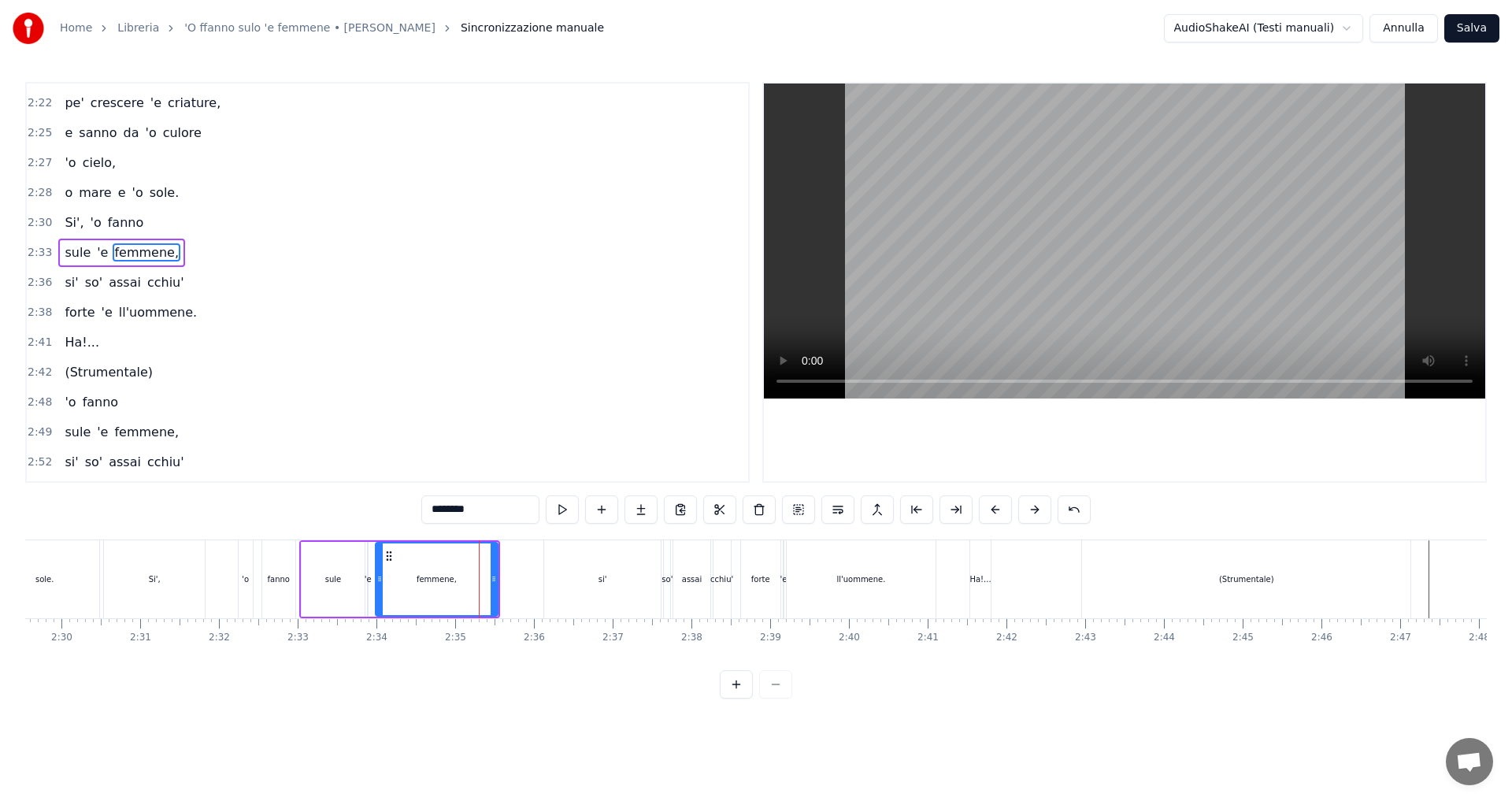
scroll to position [1641, 0]
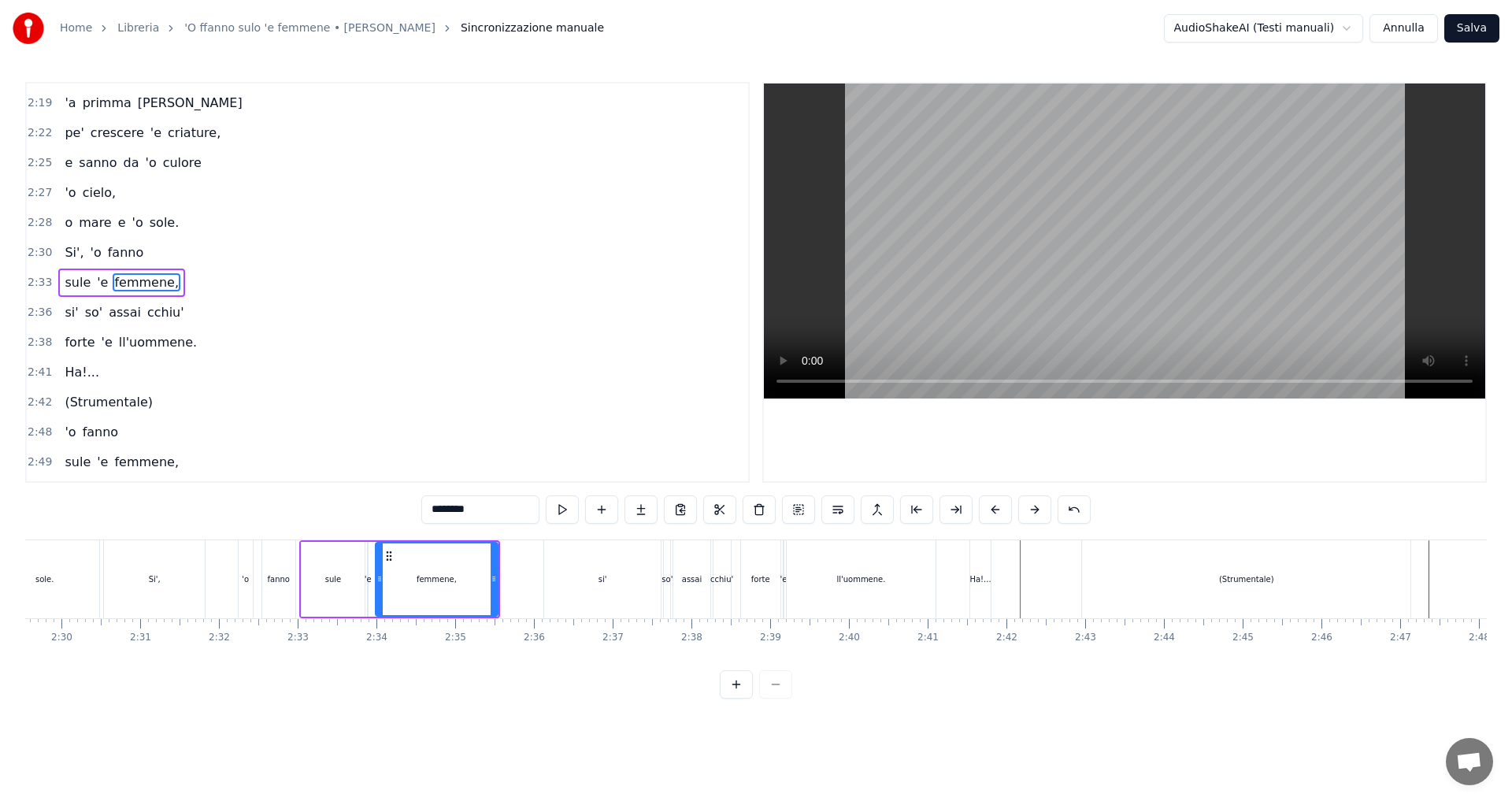
click at [29, 314] on span "2:36" at bounding box center [39, 312] width 24 height 16
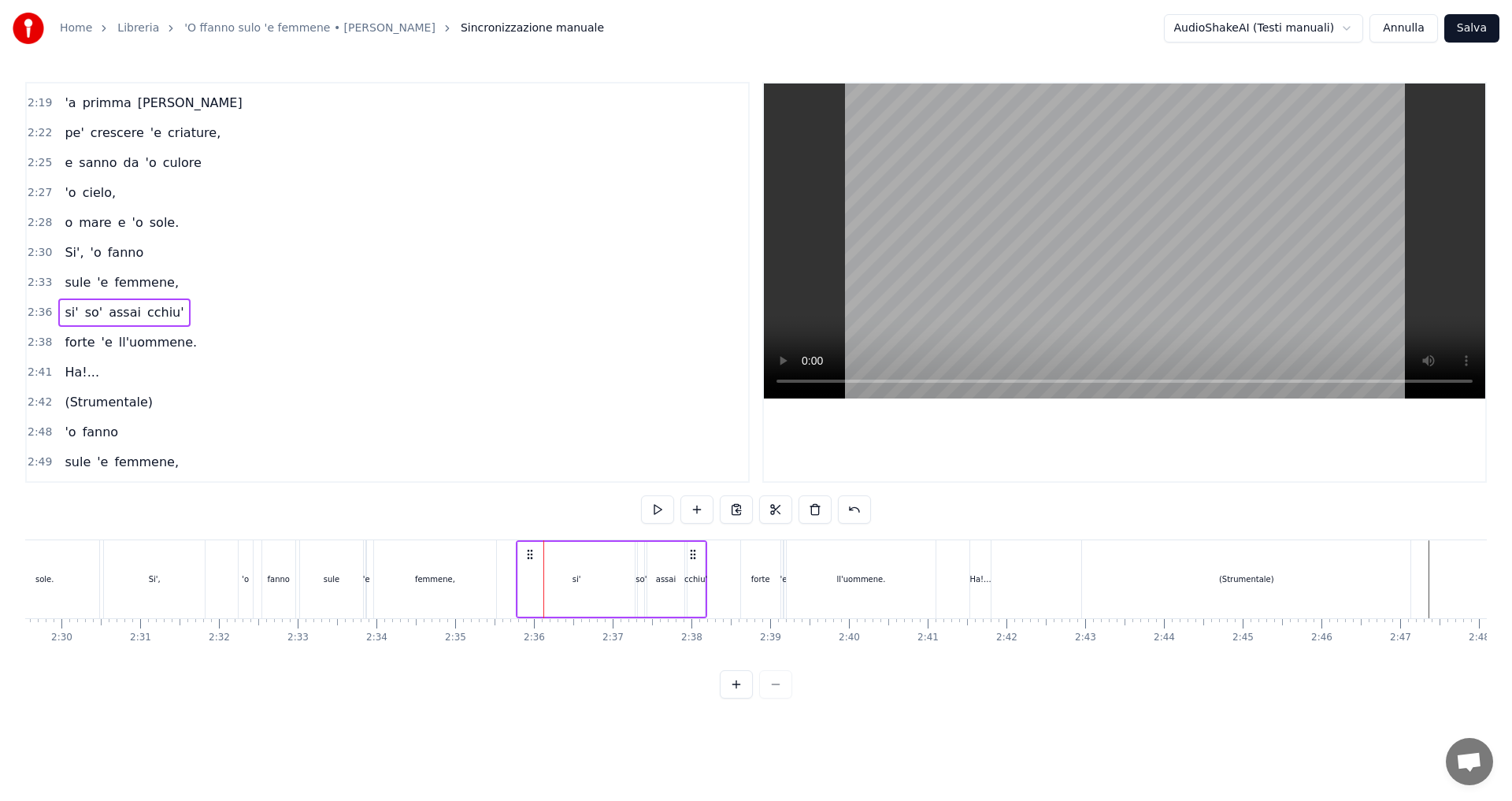
drag, startPoint x: 557, startPoint y: 556, endPoint x: 530, endPoint y: 556, distance: 27.0
click at [530, 556] on icon at bounding box center [530, 554] width 13 height 13
click at [663, 511] on button at bounding box center [658, 509] width 33 height 28
click at [488, 575] on div "femmene," at bounding box center [435, 579] width 122 height 78
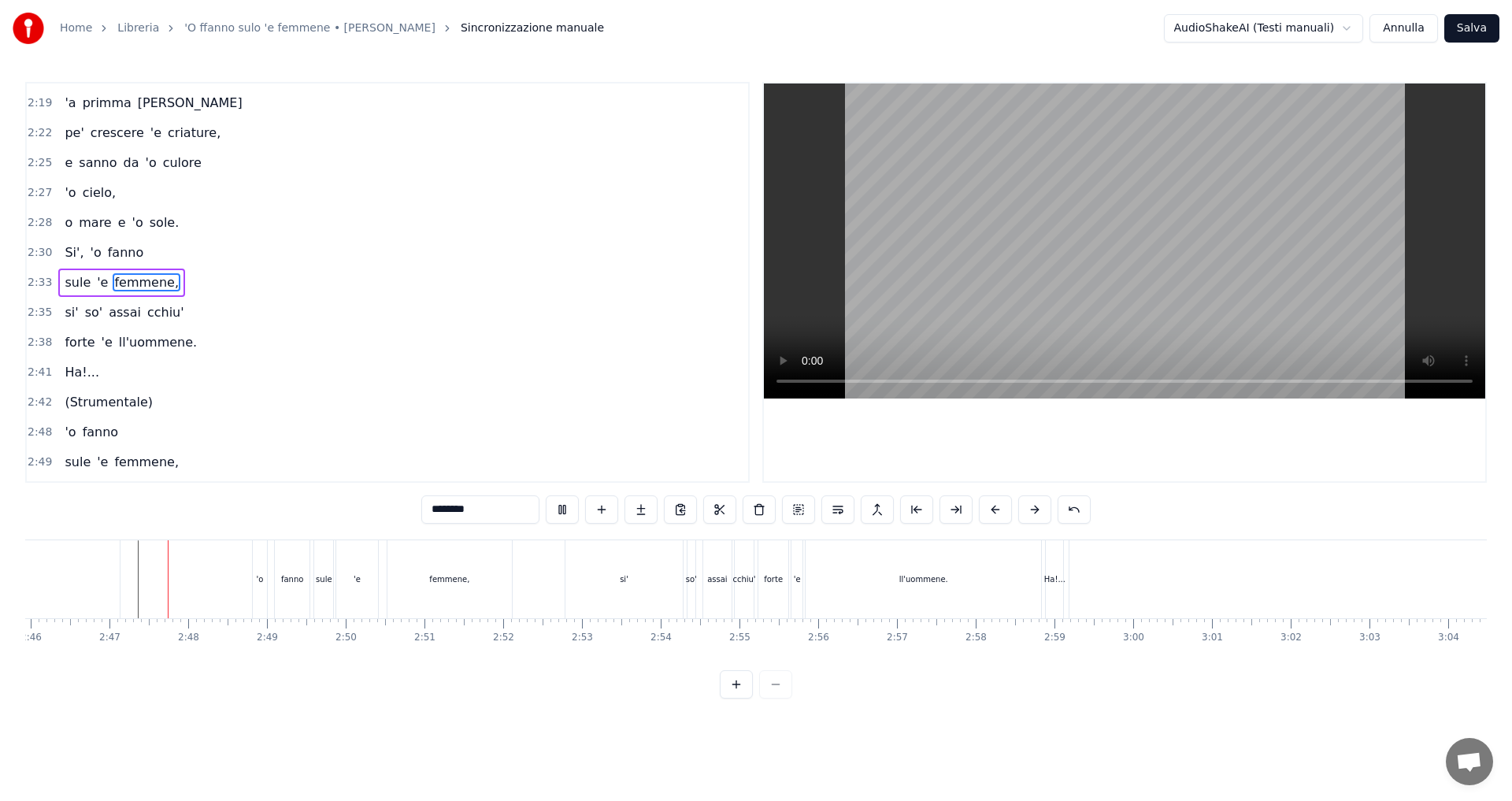
scroll to position [0, 13097]
click at [229, 581] on div "'o" at bounding box center [232, 579] width 7 height 12
type input "**"
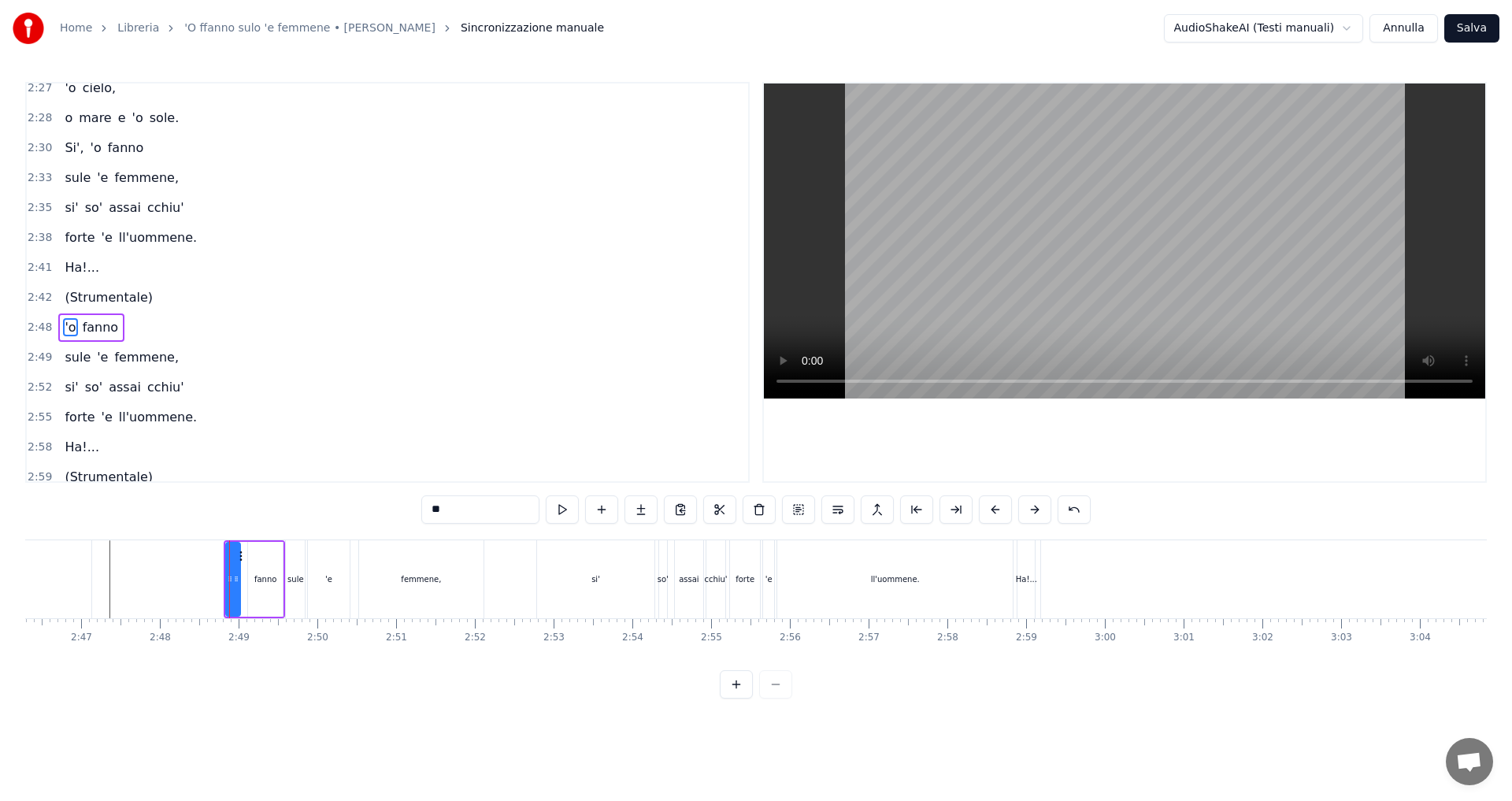
scroll to position [1757, 0]
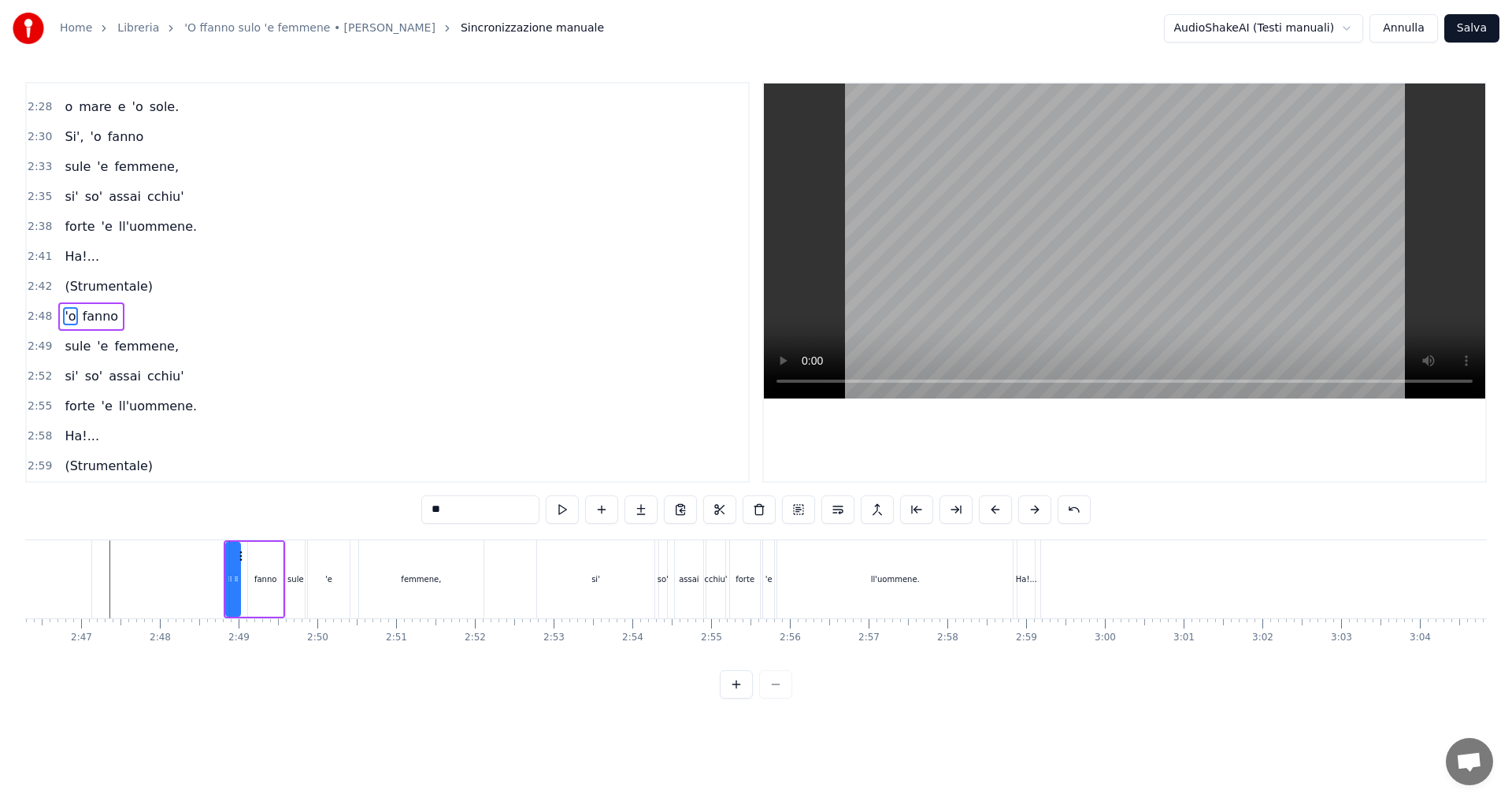
click at [39, 316] on span "2:48" at bounding box center [39, 316] width 24 height 16
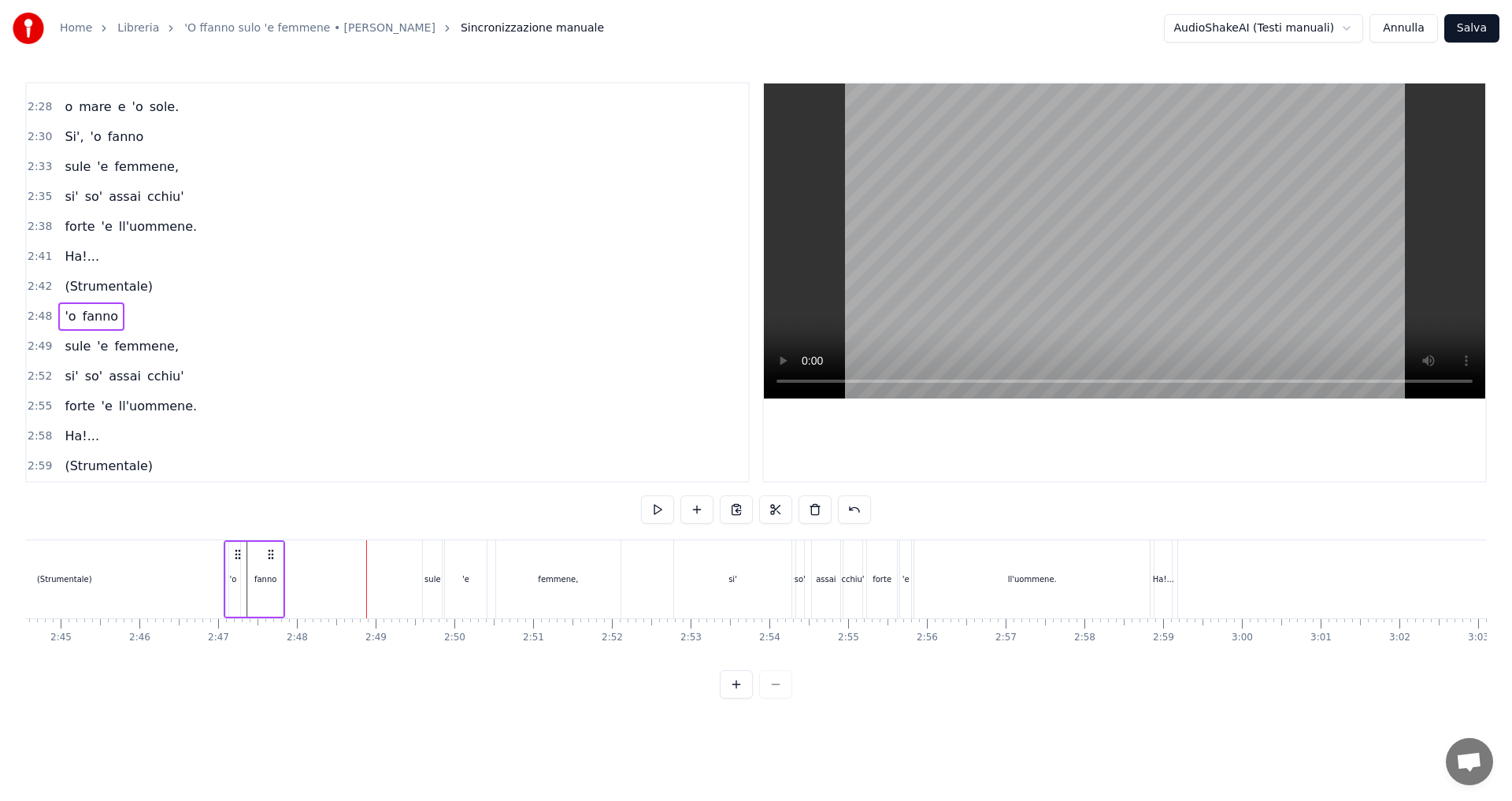
scroll to position [0, 12924]
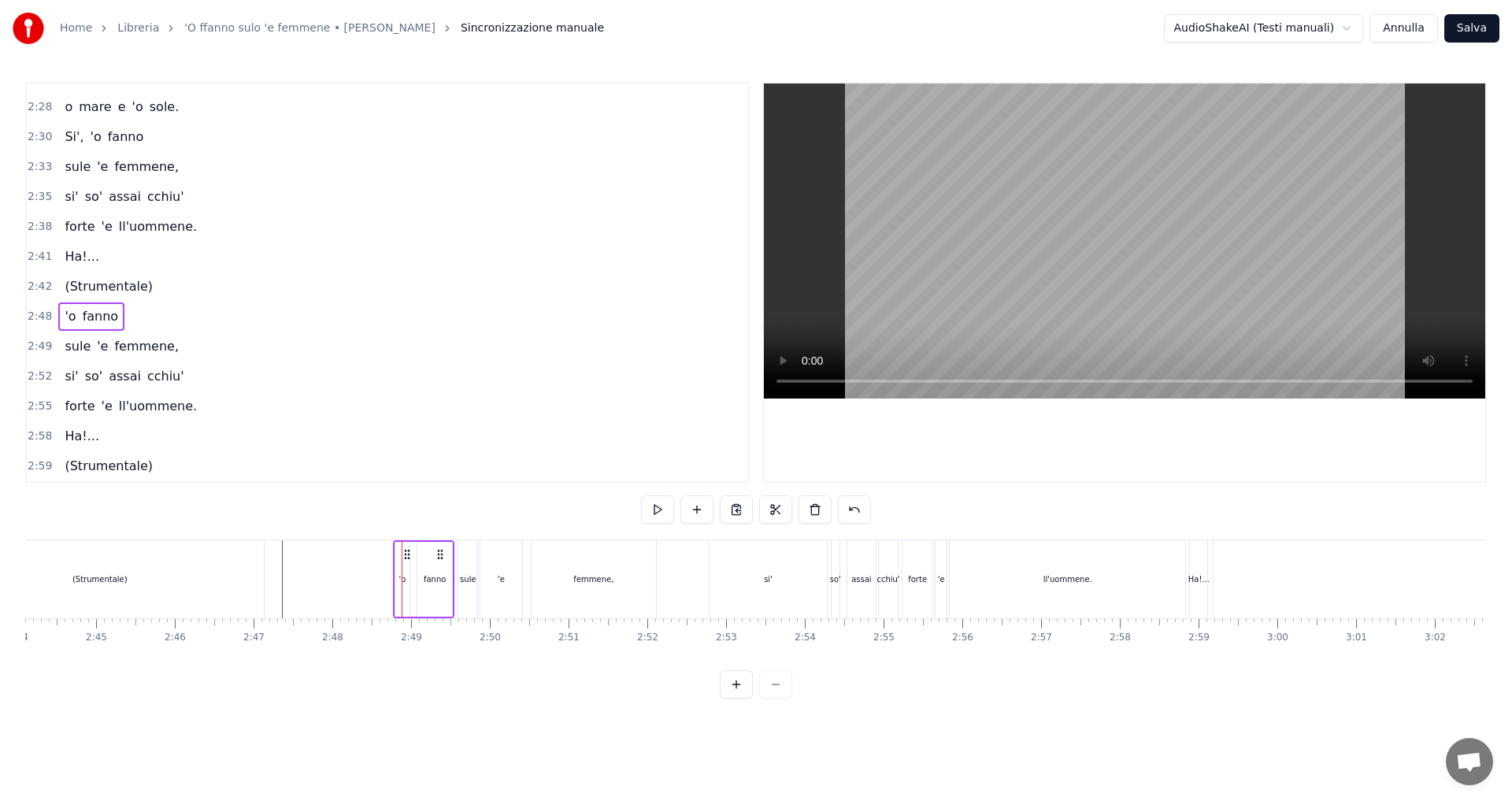
drag, startPoint x: 237, startPoint y: 554, endPoint x: 405, endPoint y: 577, distance: 169.6
click at [405, 577] on div "'o fanno" at bounding box center [423, 579] width 61 height 78
click at [713, 514] on button at bounding box center [717, 509] width 33 height 28
click at [37, 315] on span "2:48" at bounding box center [39, 316] width 24 height 16
click at [402, 556] on icon at bounding box center [402, 554] width 13 height 13
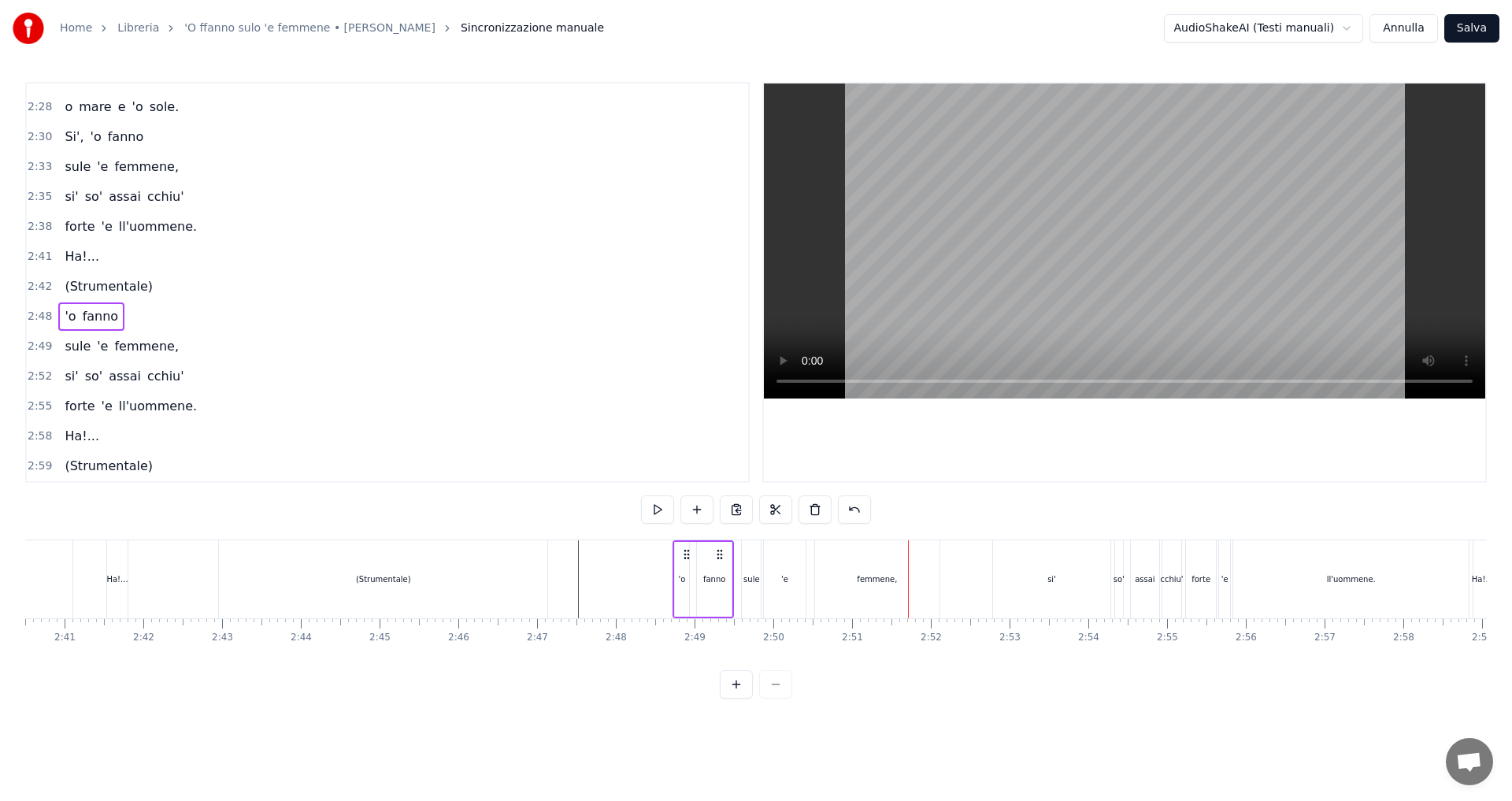
scroll to position [0, 12420]
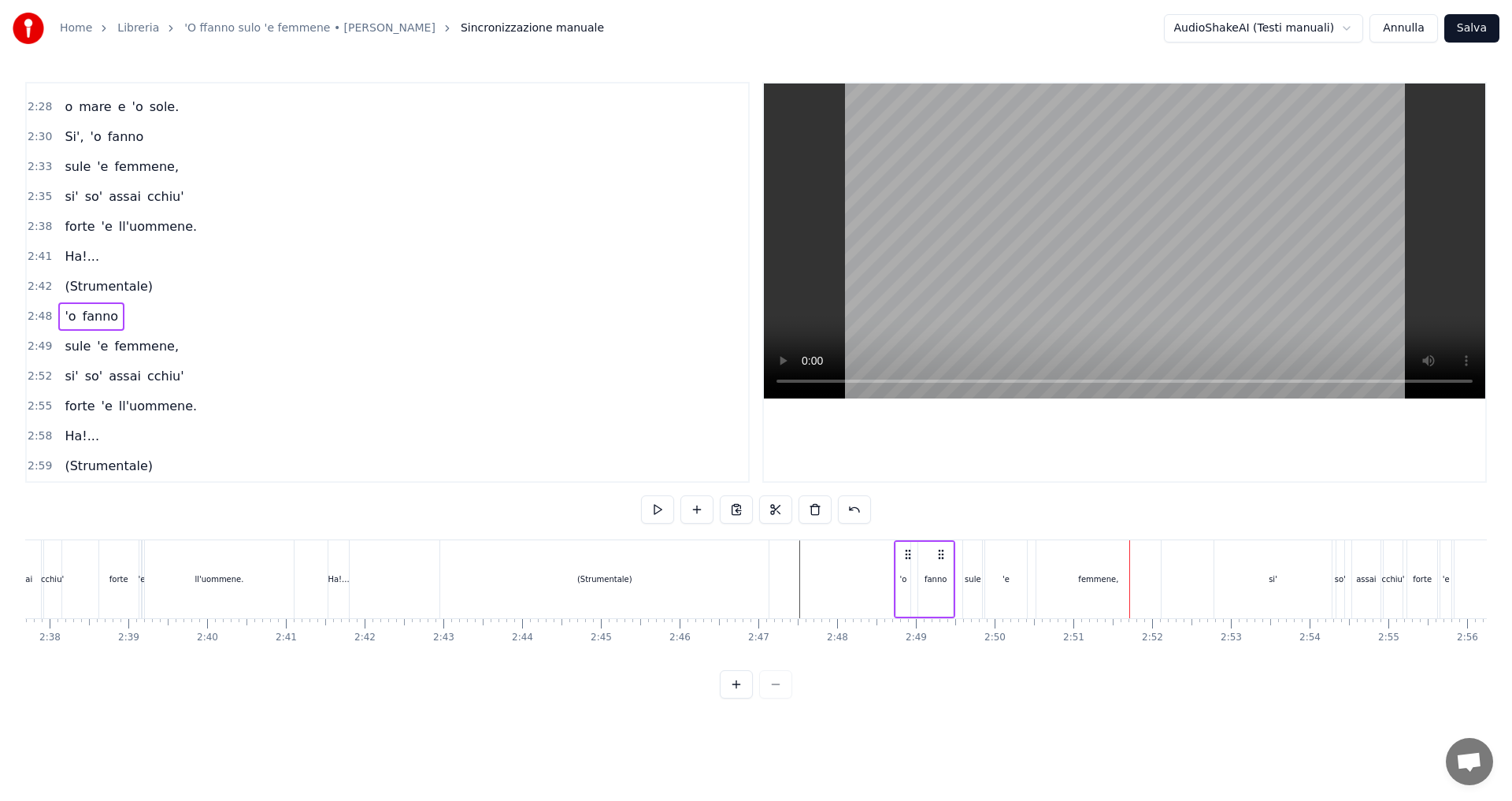
click at [626, 577] on div "(Strumentale)" at bounding box center [604, 579] width 55 height 12
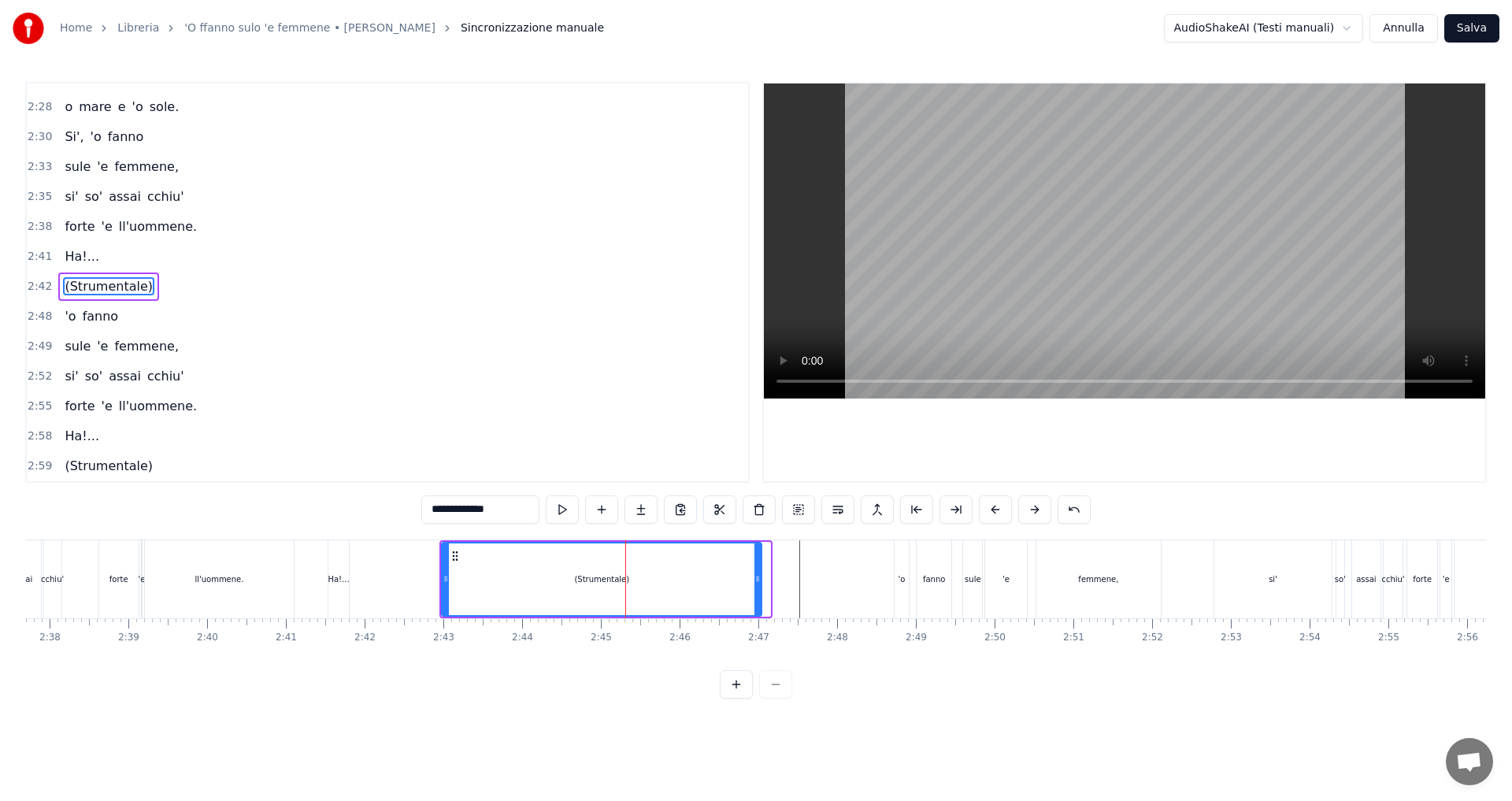
drag, startPoint x: 768, startPoint y: 580, endPoint x: 759, endPoint y: 581, distance: 9.1
click at [759, 581] on icon at bounding box center [757, 578] width 6 height 13
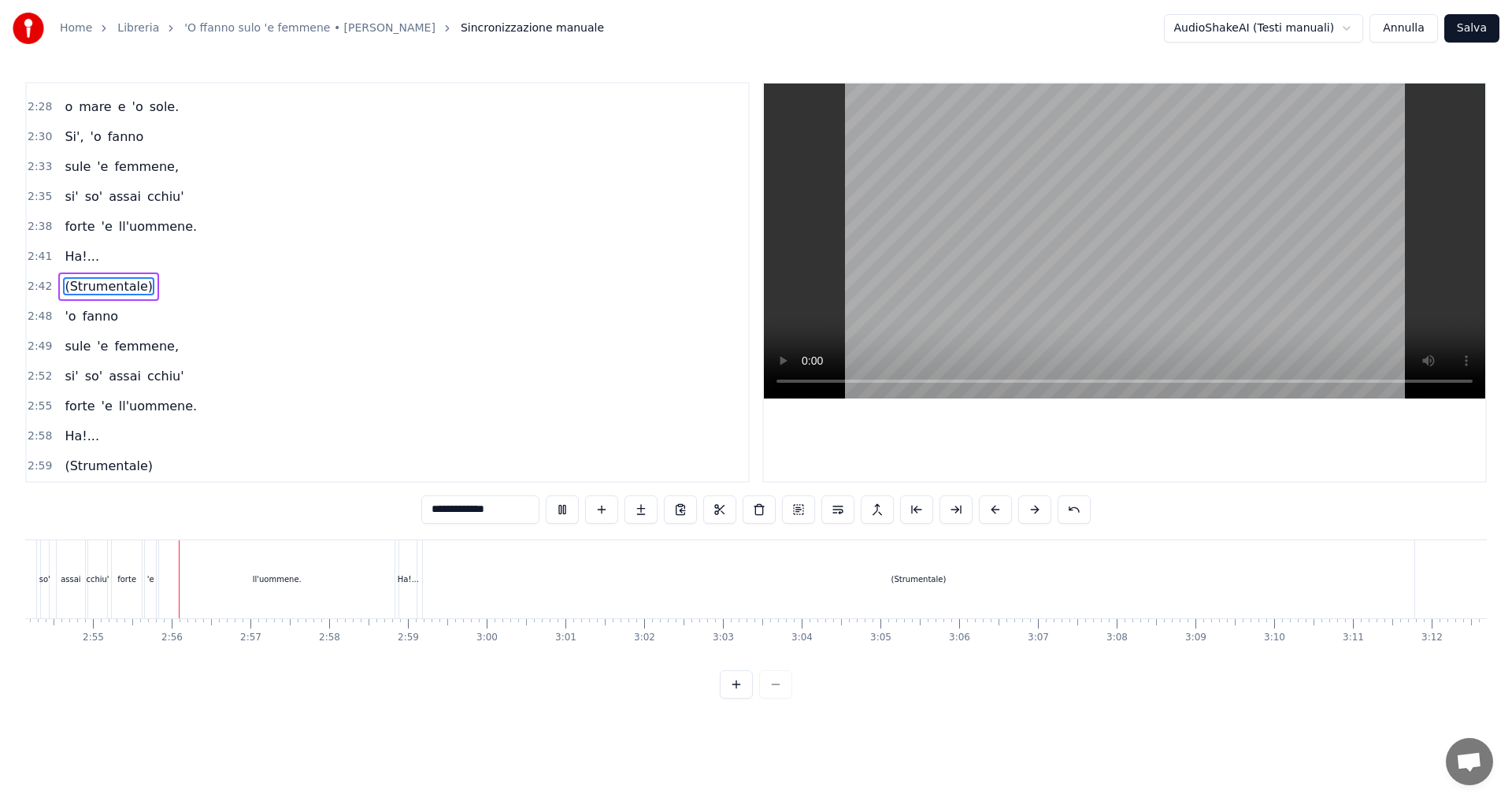
scroll to position [0, 13738]
click at [561, 581] on div "(Strumentale)" at bounding box center [896, 579] width 991 height 78
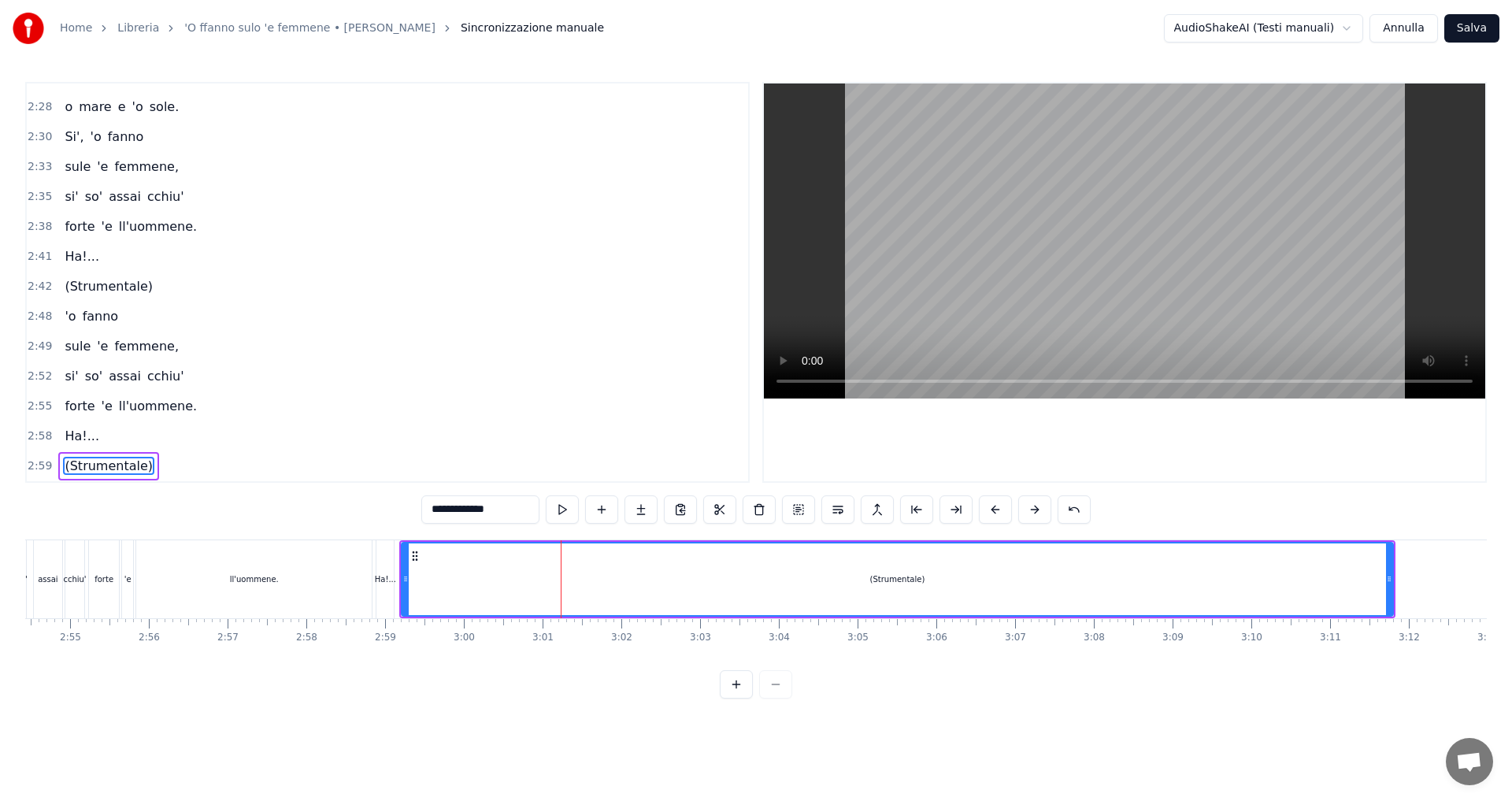
click at [279, 588] on div "ll'uommene." at bounding box center [253, 579] width 236 height 78
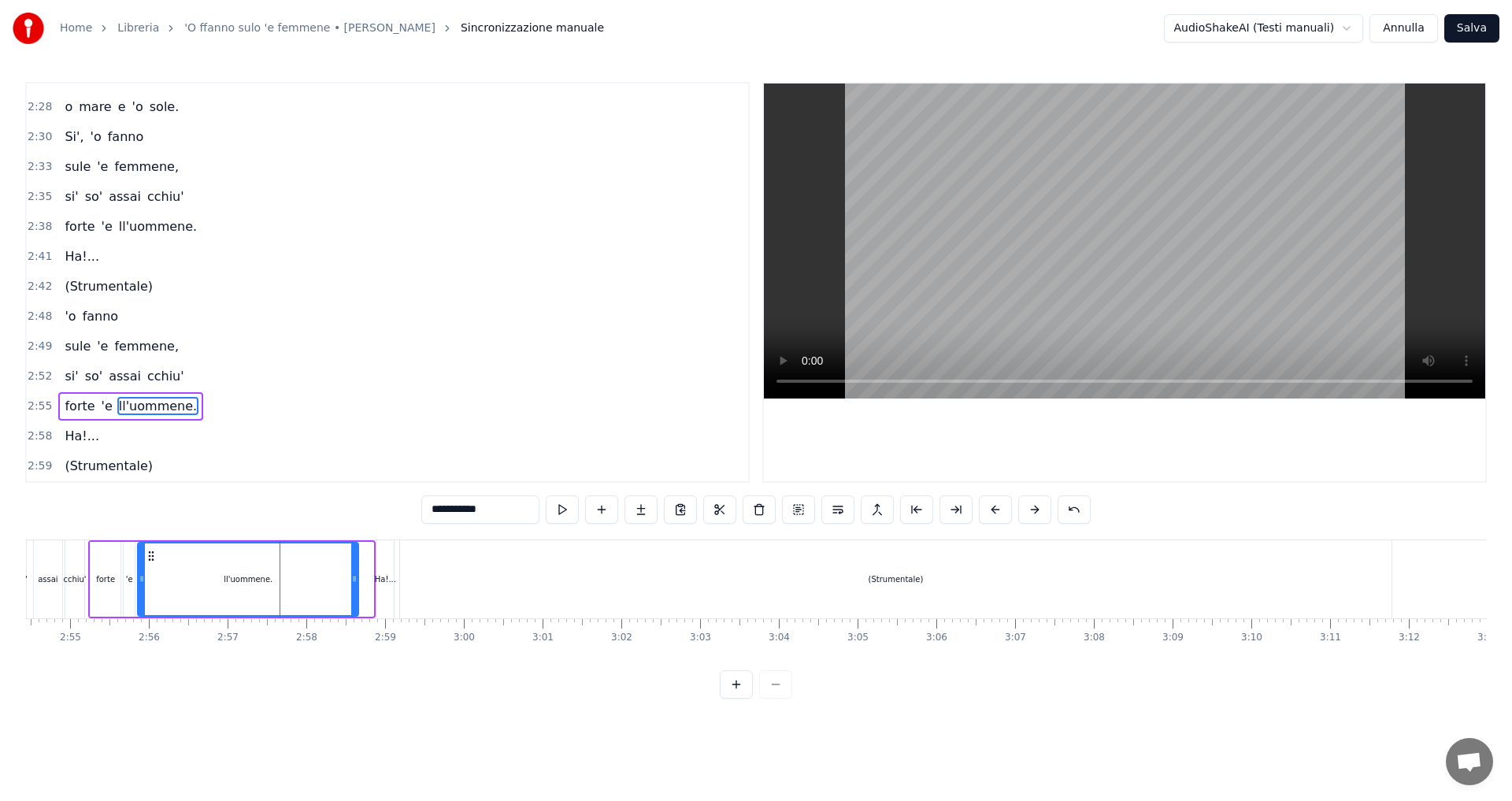
drag, startPoint x: 368, startPoint y: 576, endPoint x: 352, endPoint y: 576, distance: 16.0
click at [352, 576] on icon at bounding box center [354, 578] width 6 height 13
click at [62, 576] on div "assai" at bounding box center [48, 579] width 30 height 78
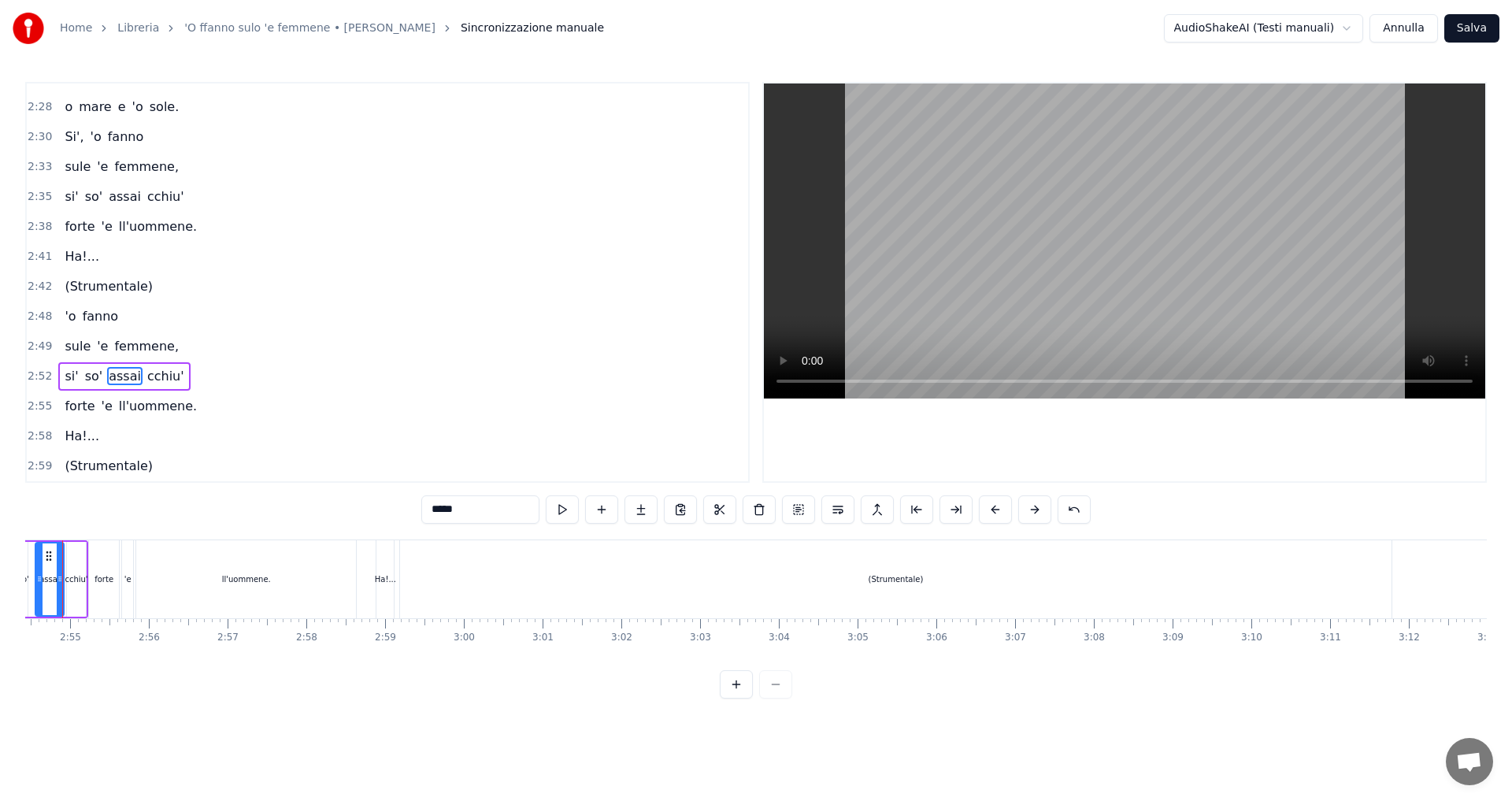
scroll to position [0, 13696]
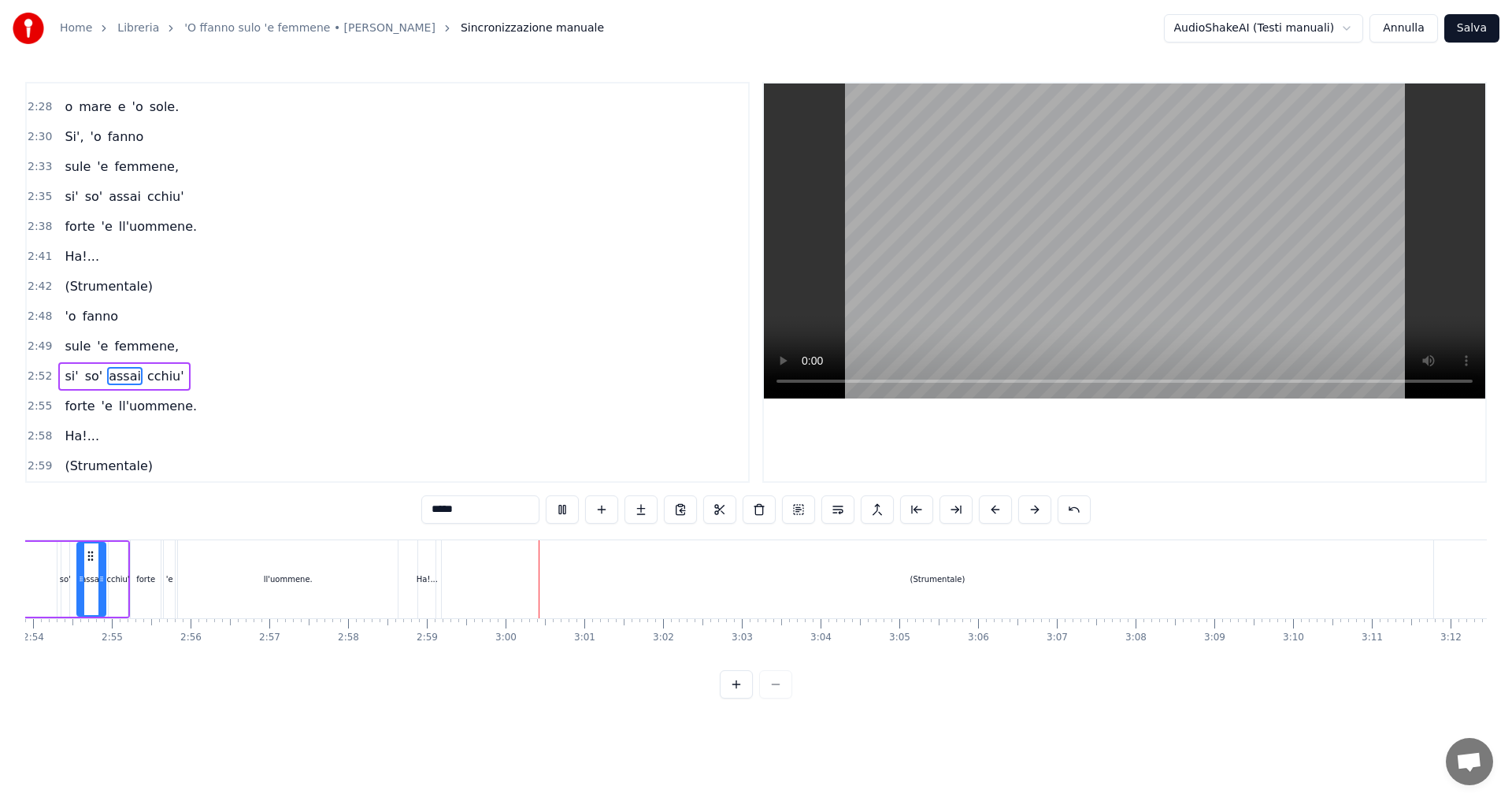
click at [430, 576] on div "Ha!..." at bounding box center [428, 579] width 21 height 12
type input "******"
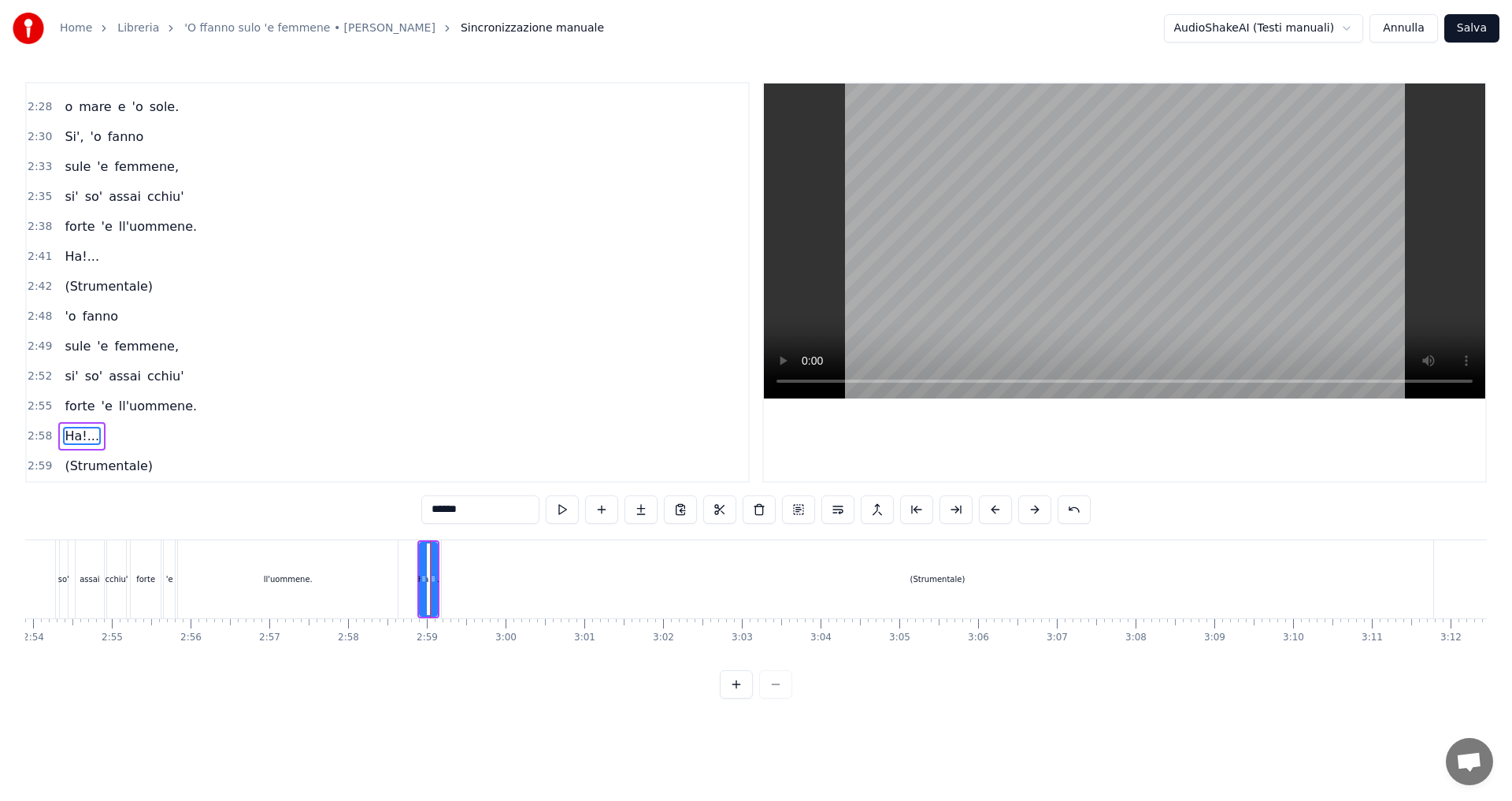
click at [426, 584] on icon at bounding box center [424, 578] width 6 height 13
click at [36, 435] on span "2:58" at bounding box center [39, 436] width 24 height 16
drag, startPoint x: 434, startPoint y: 554, endPoint x: 424, endPoint y: 555, distance: 10.0
click at [119, 579] on div "cchiu'" at bounding box center [116, 579] width 23 height 12
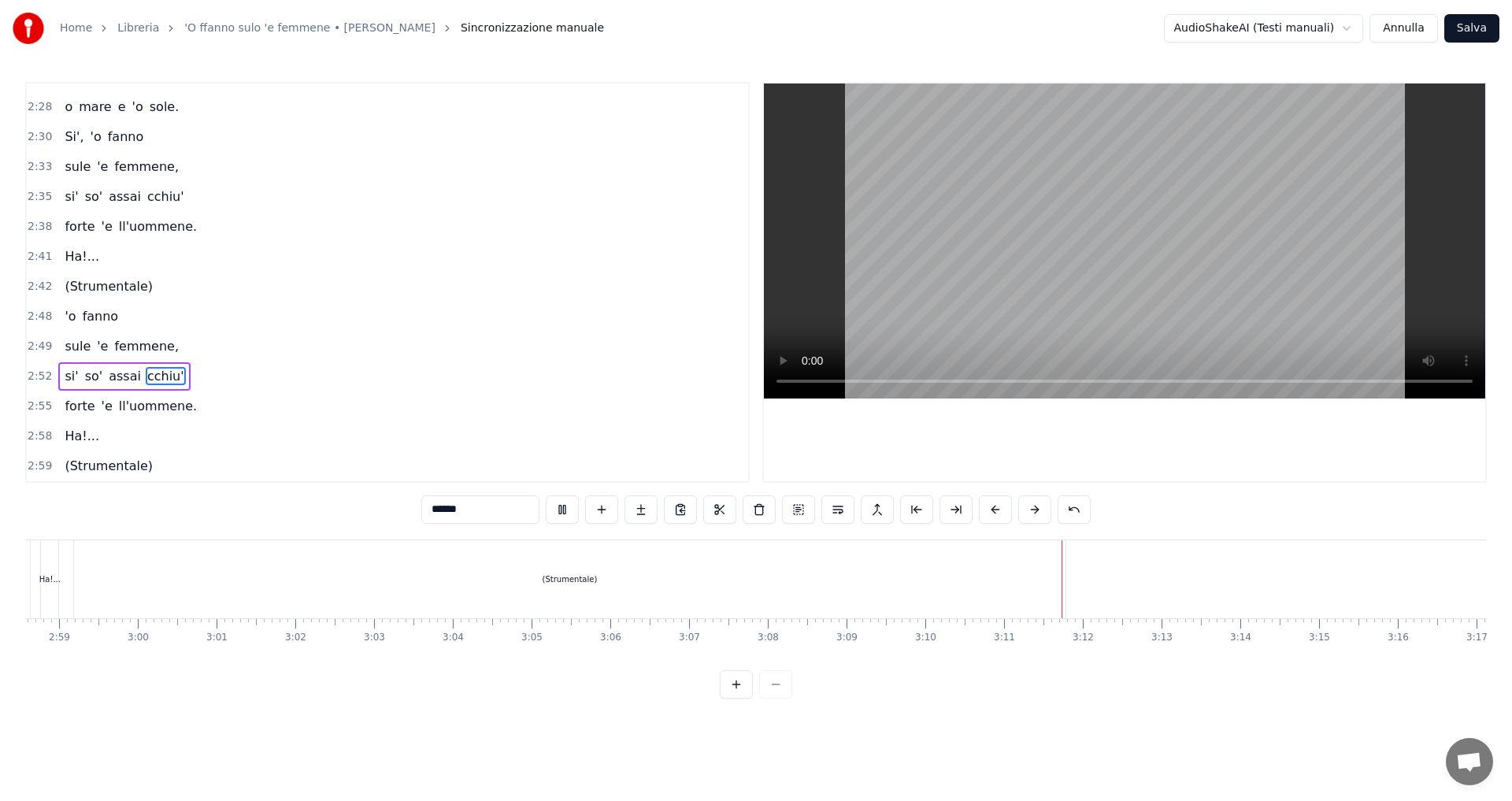
scroll to position [0, 14083]
click at [1013, 575] on div "(Strumentale)" at bounding box center [551, 579] width 991 height 78
type input "**********"
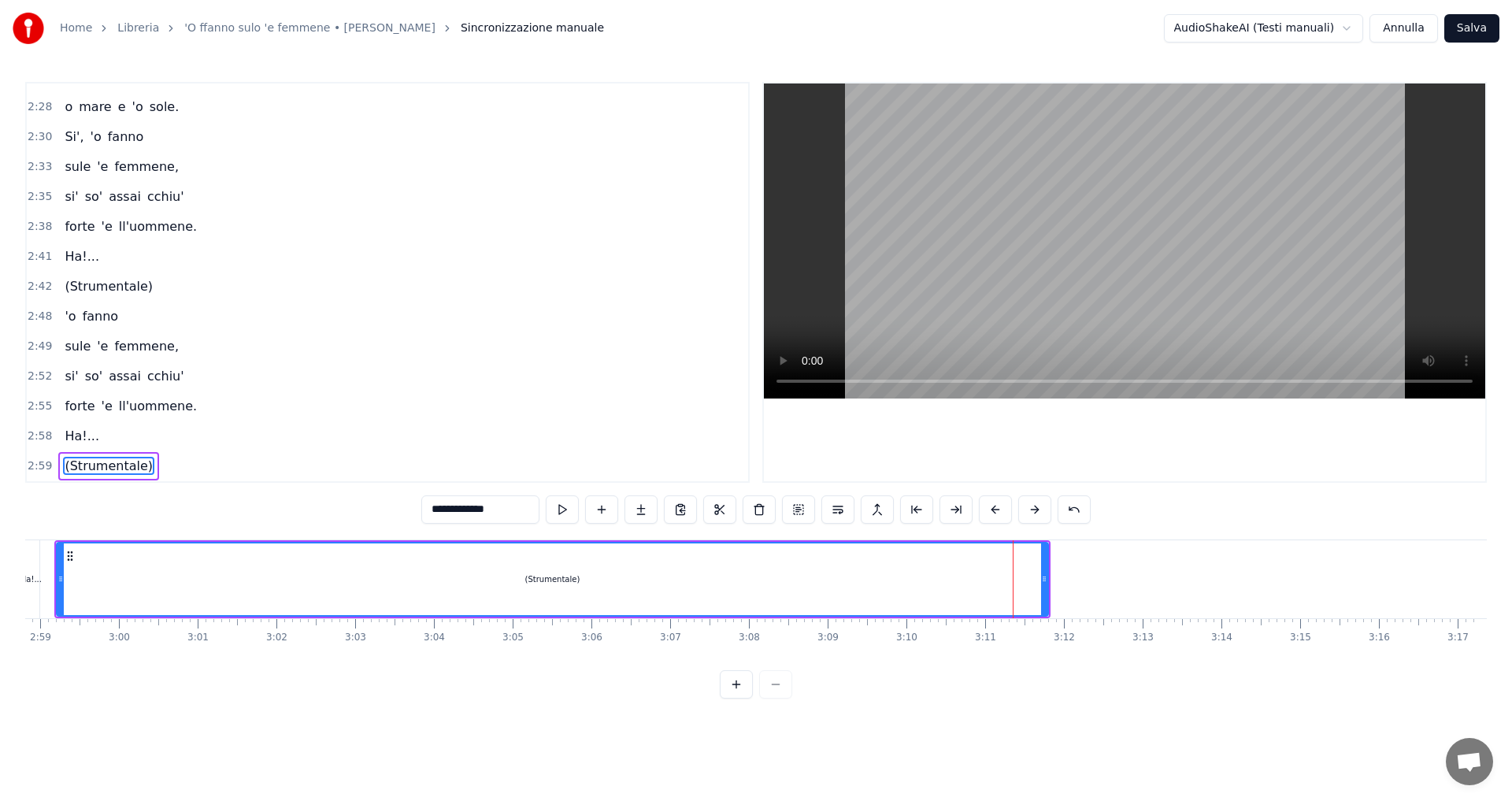
click at [1469, 30] on button "Salva" at bounding box center [1471, 28] width 55 height 28
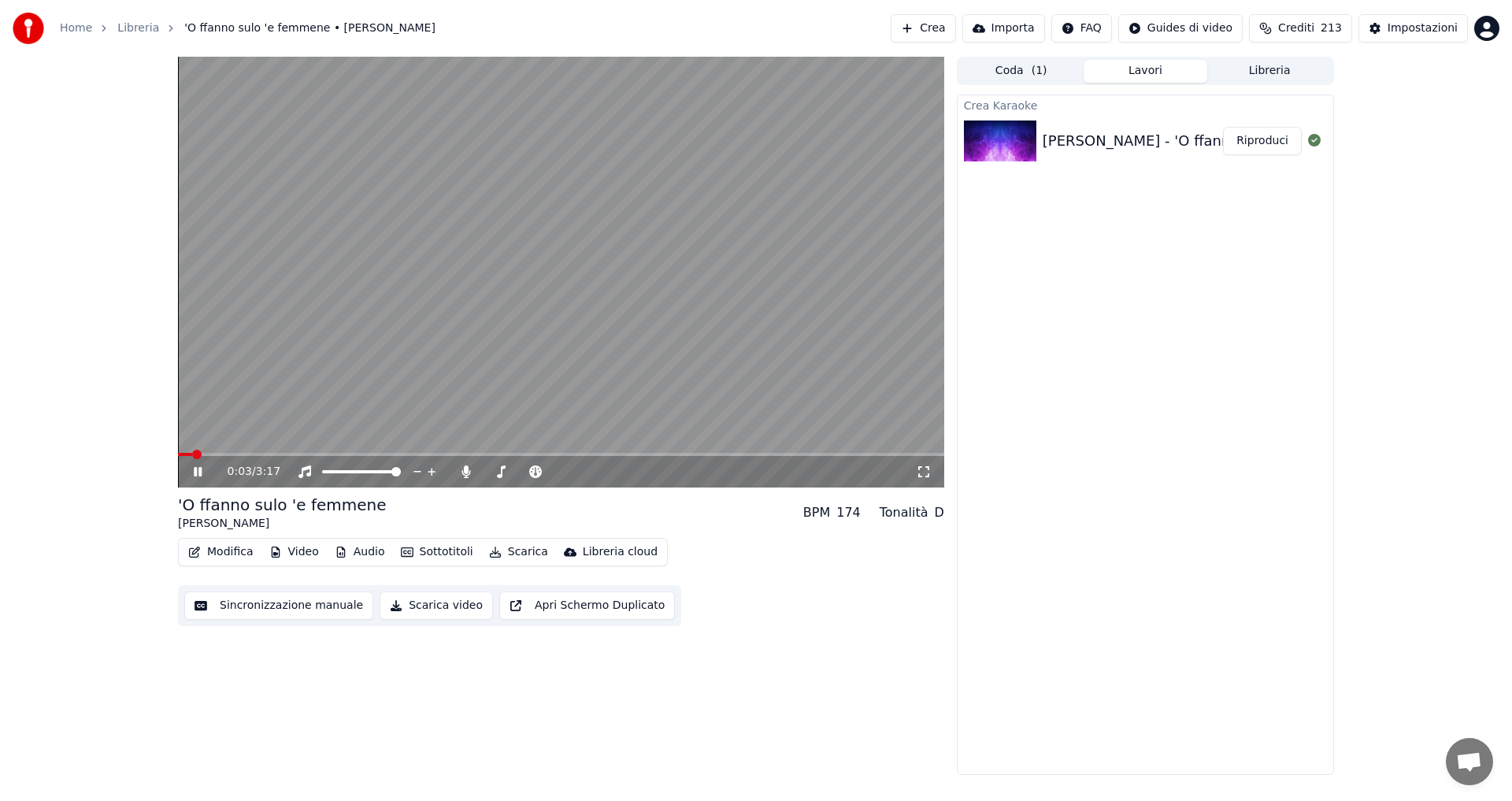
click at [729, 451] on video at bounding box center [562, 272] width 766 height 431
click at [723, 459] on div "0:03 / 3:17" at bounding box center [562, 471] width 766 height 31
click at [724, 455] on span at bounding box center [562, 454] width 766 height 3
click at [199, 471] on icon at bounding box center [198, 471] width 10 height 11
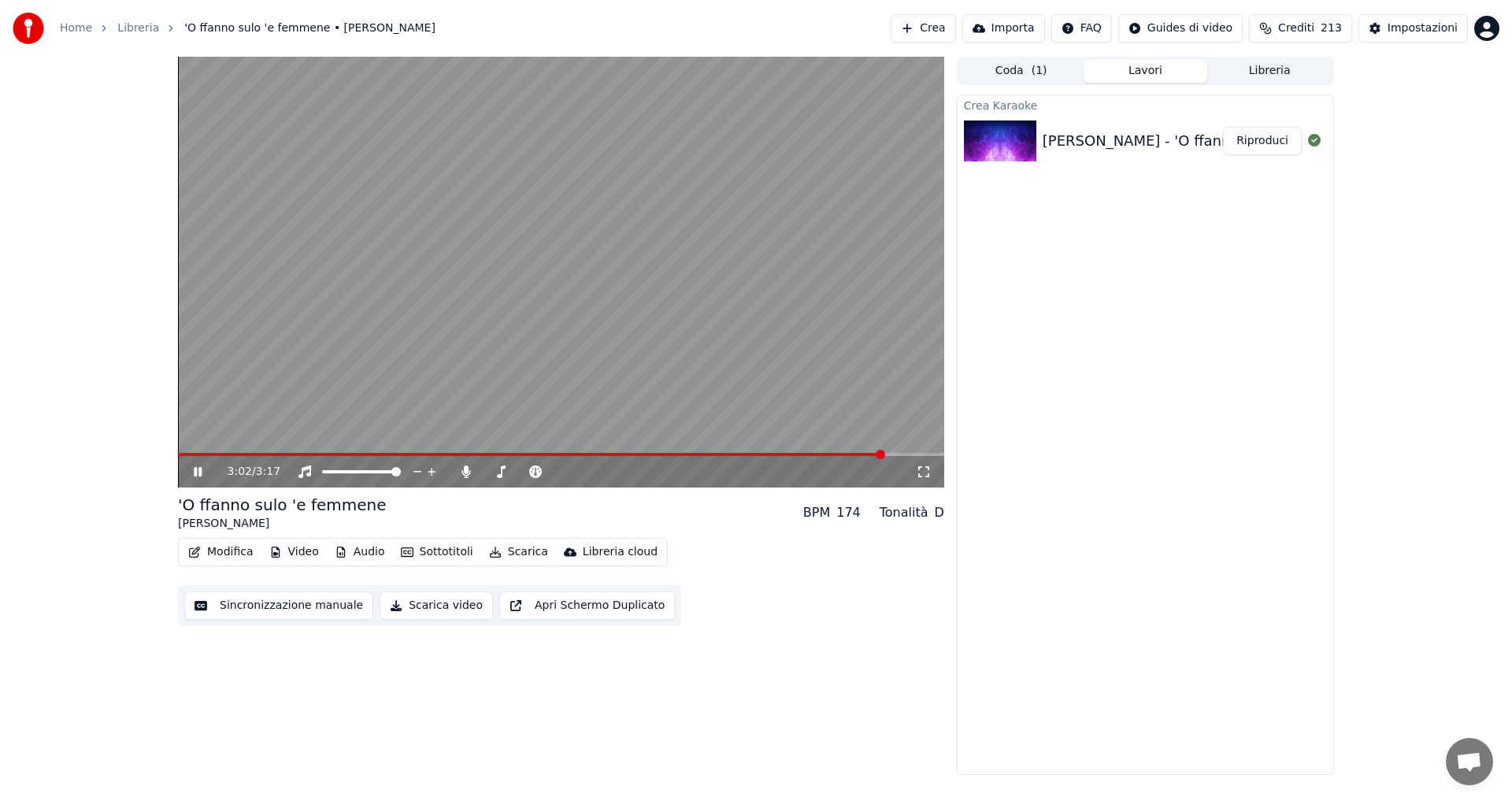
click at [245, 602] on button "Sincronizzazione manuale" at bounding box center [278, 605] width 189 height 28
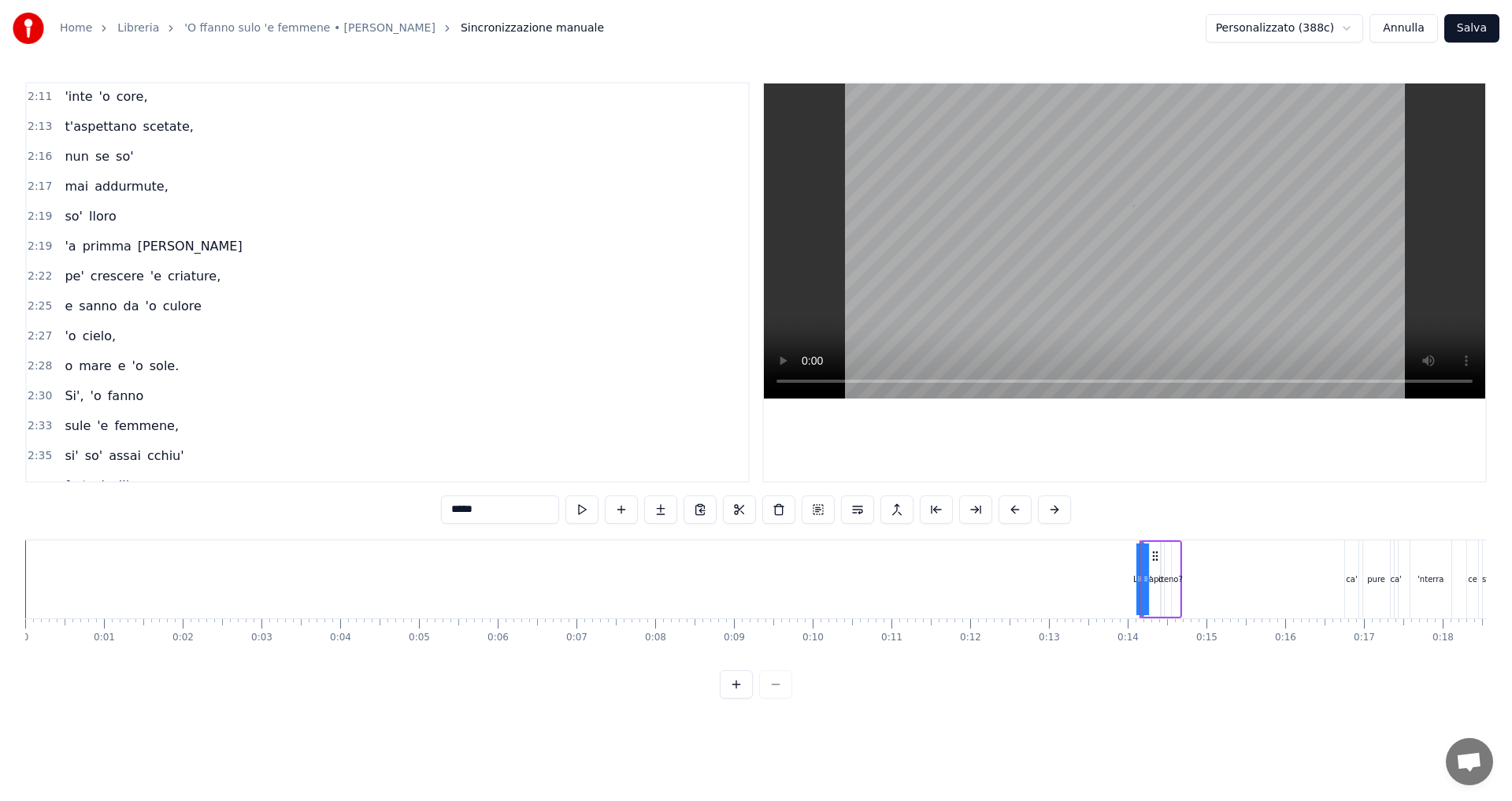
scroll to position [1757, 0]
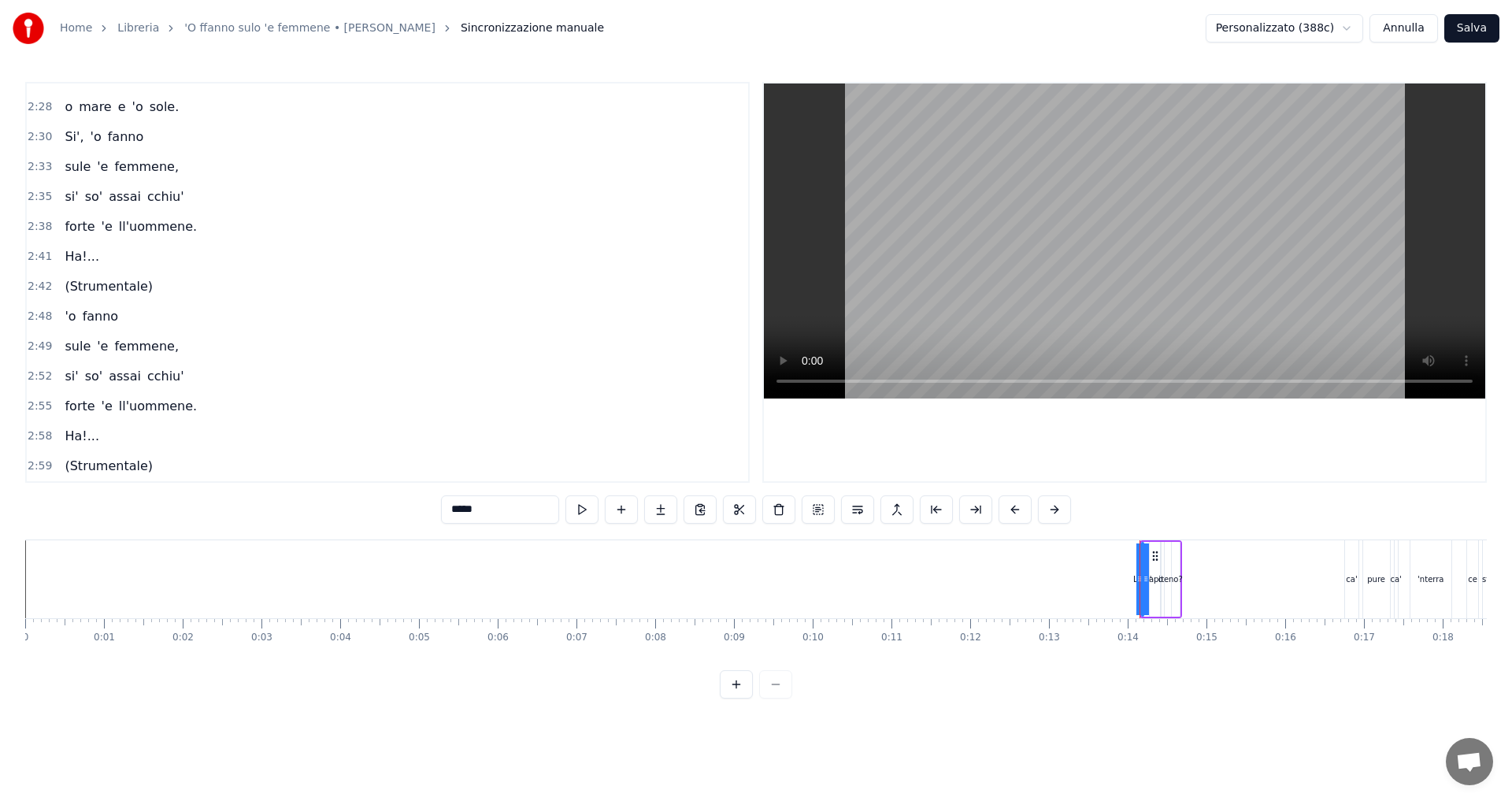
click at [40, 465] on span "2:59" at bounding box center [39, 466] width 24 height 16
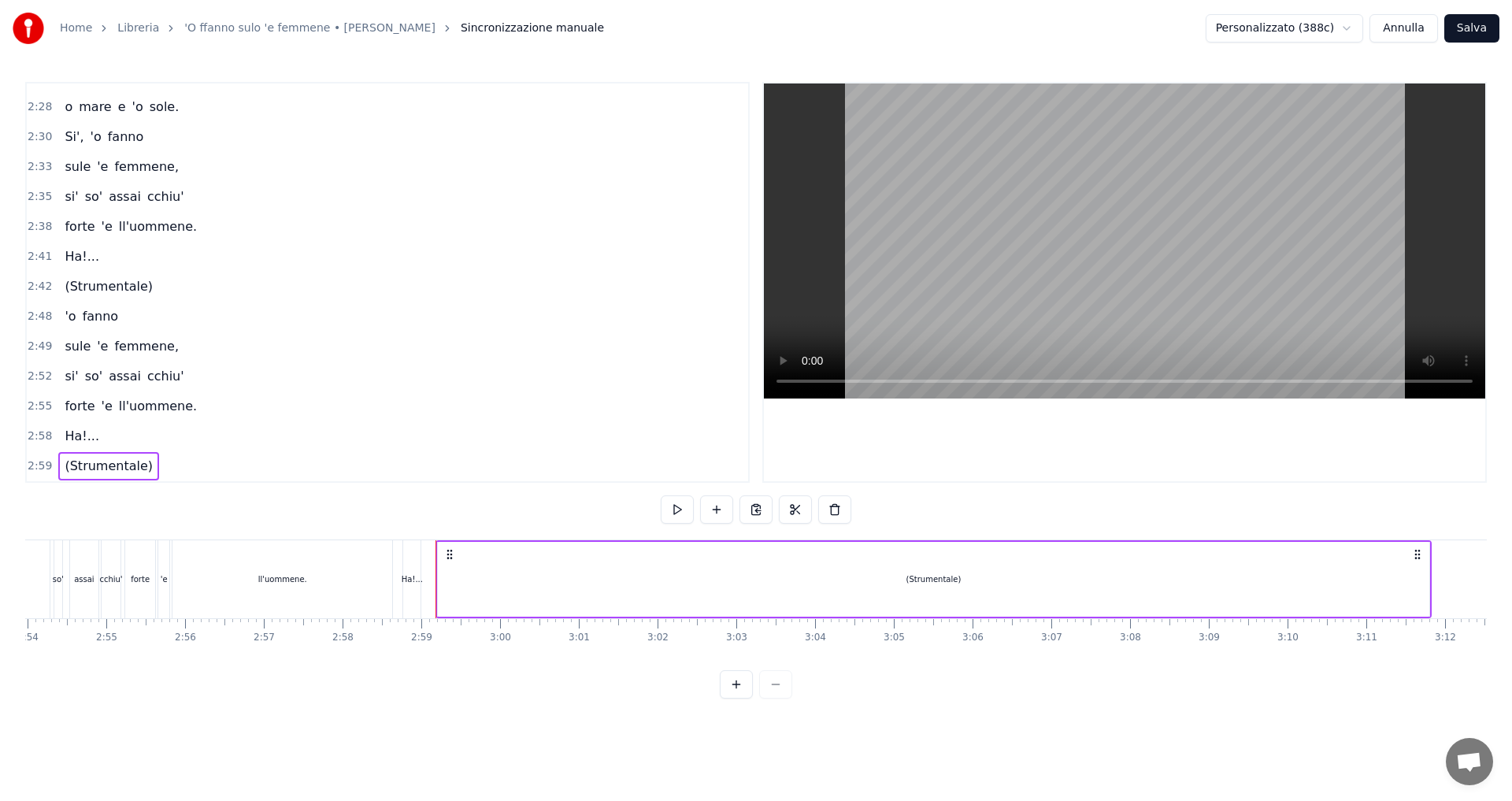
scroll to position [0, 14034]
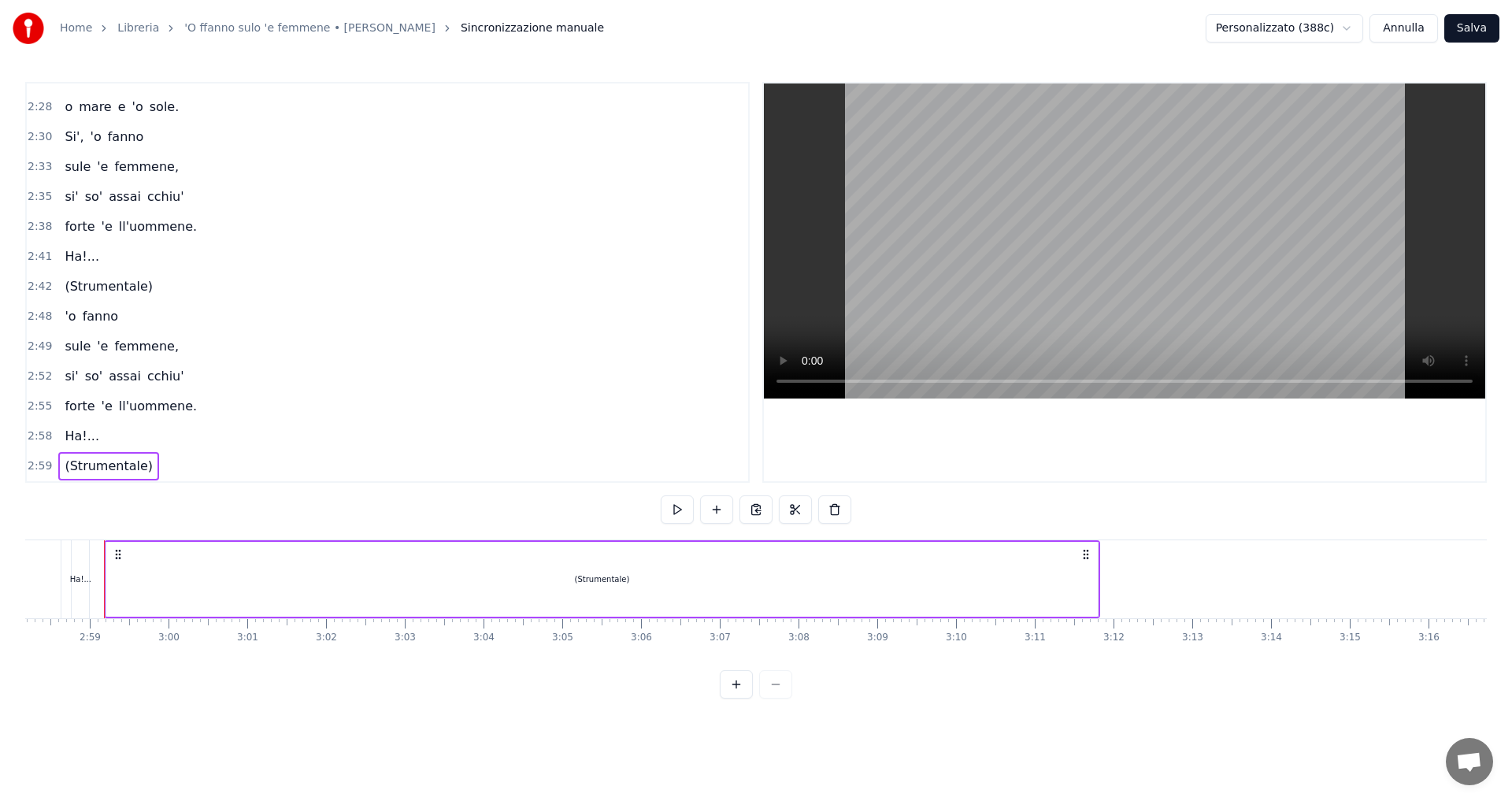
click at [31, 434] on span "2:58" at bounding box center [39, 436] width 24 height 16
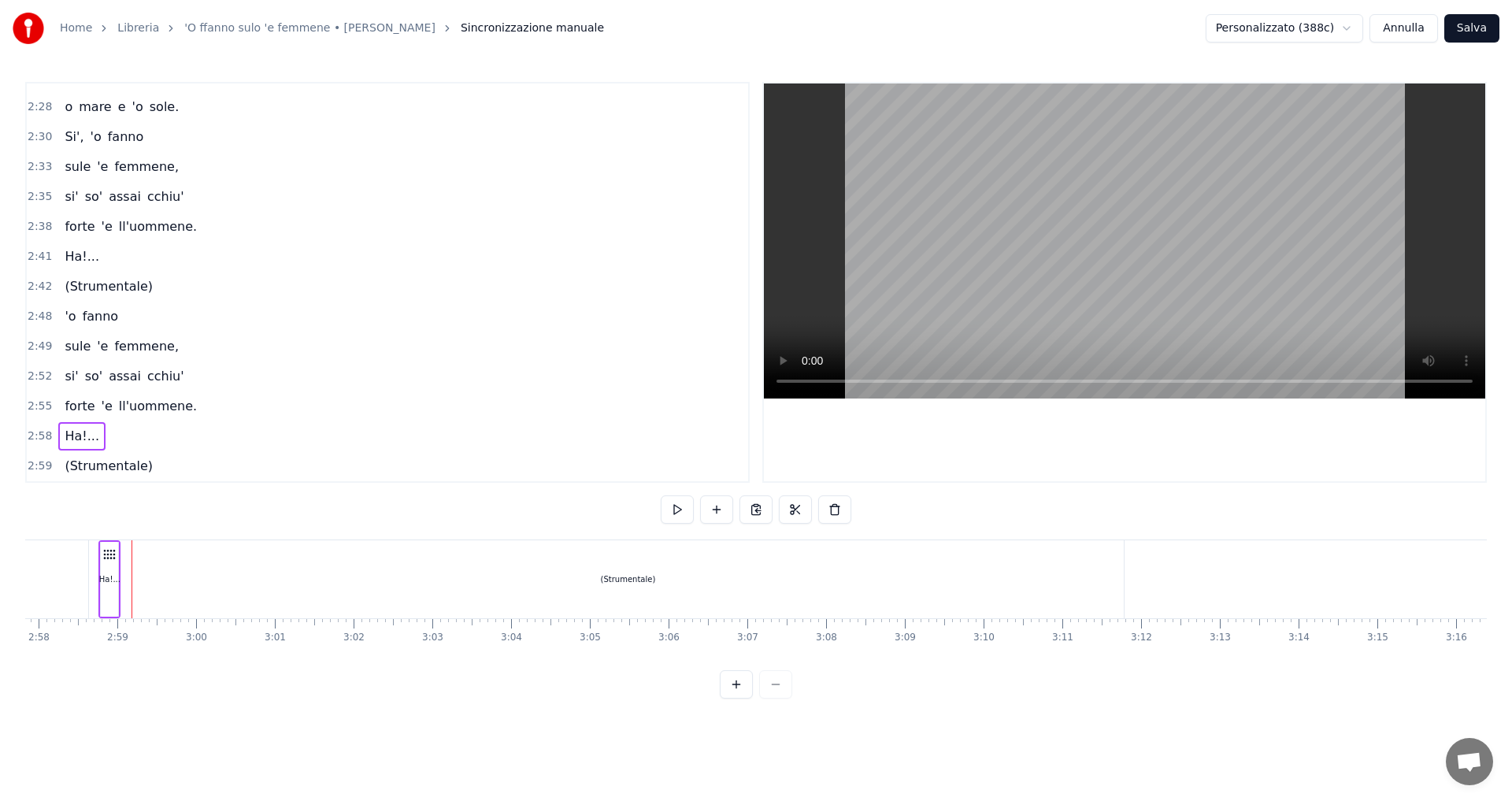
scroll to position [0, 14001]
click at [39, 465] on span "2:59" at bounding box center [39, 466] width 24 height 16
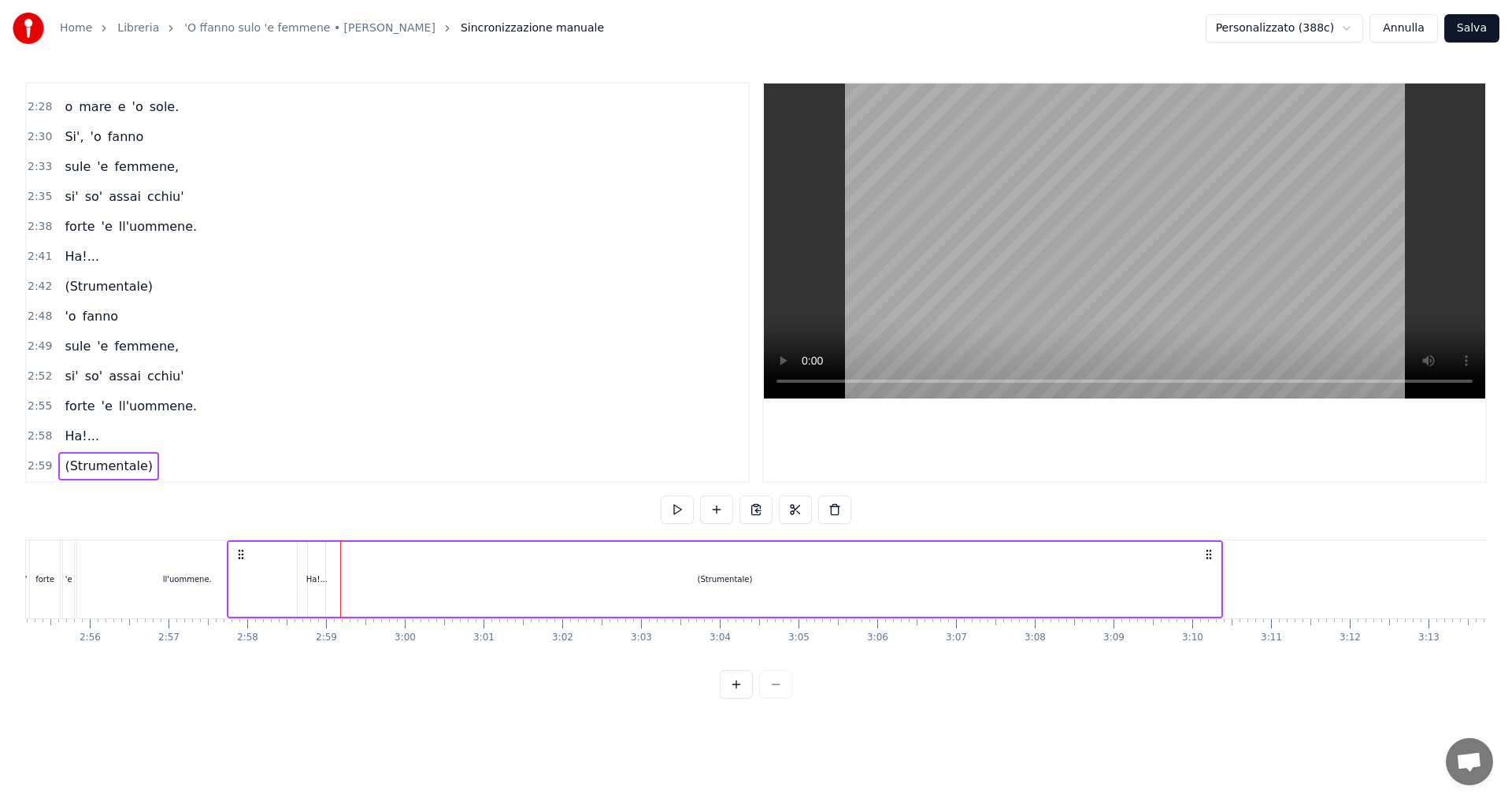
scroll to position [0, 13774]
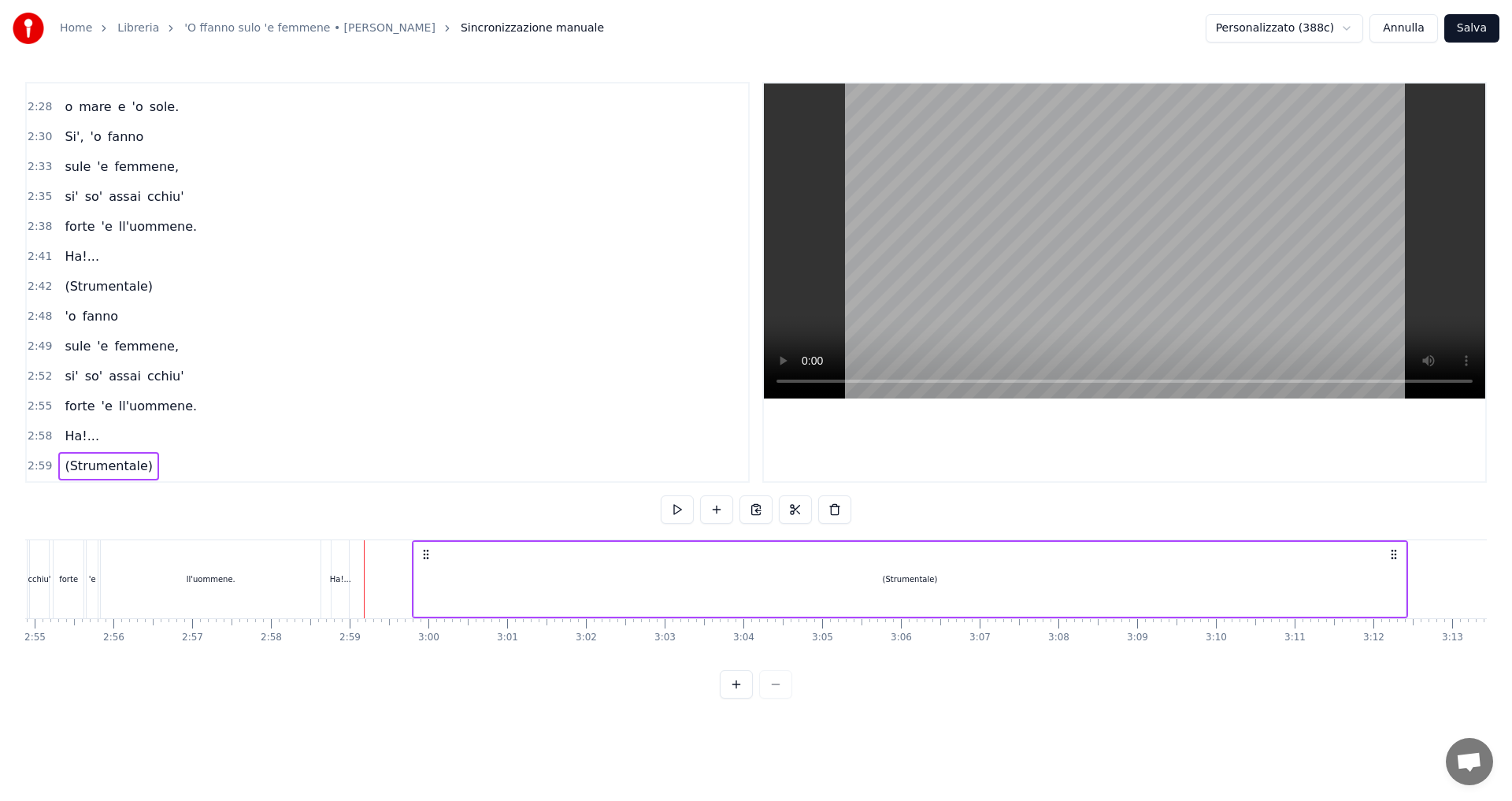
drag, startPoint x: 149, startPoint y: 552, endPoint x: 424, endPoint y: 588, distance: 277.3
click at [424, 588] on div "(Strumentale)" at bounding box center [910, 579] width 995 height 78
click at [237, 579] on div "ll'uommene." at bounding box center [210, 579] width 220 height 78
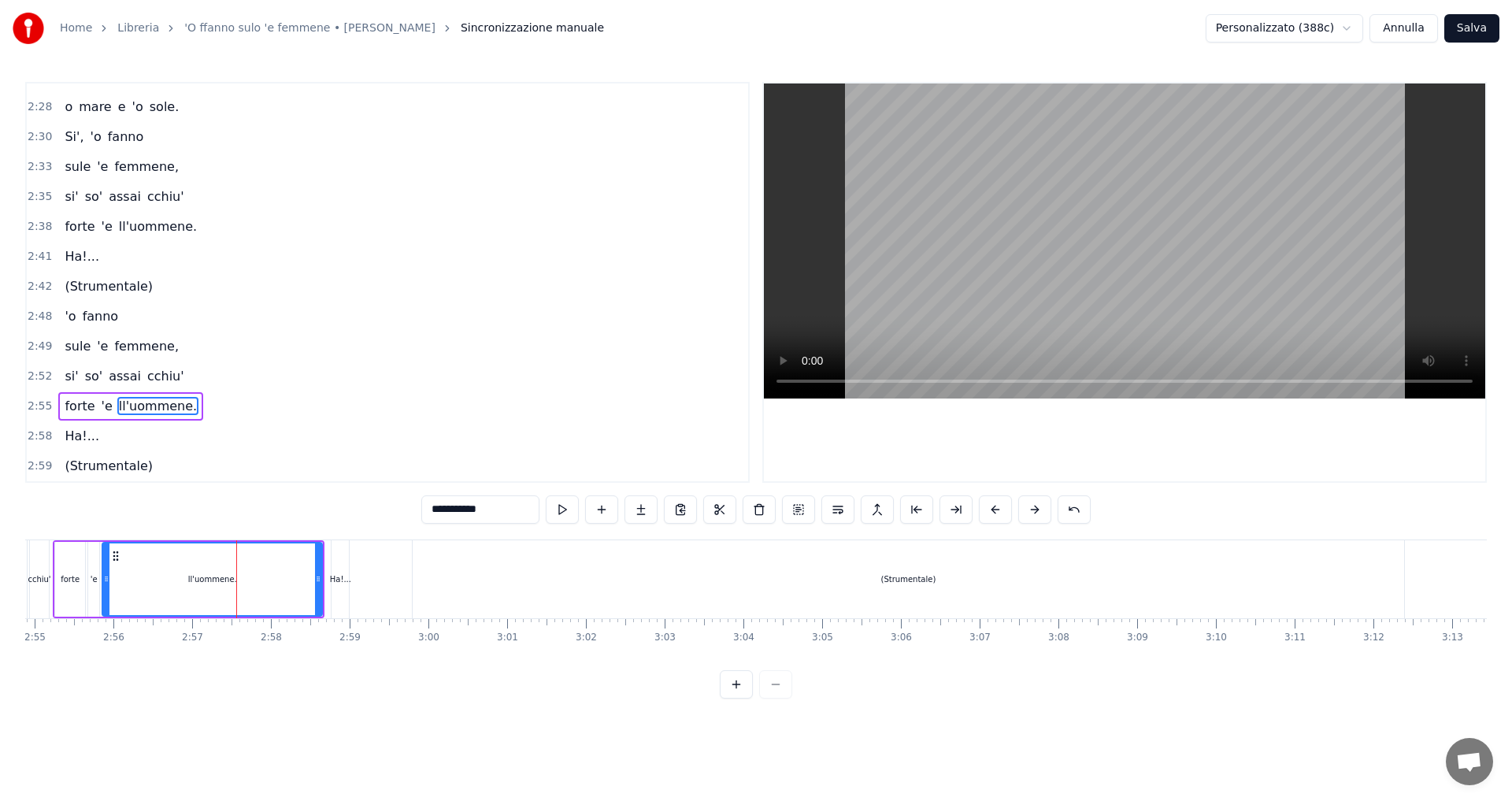
click at [44, 375] on span "2:52" at bounding box center [39, 376] width 24 height 16
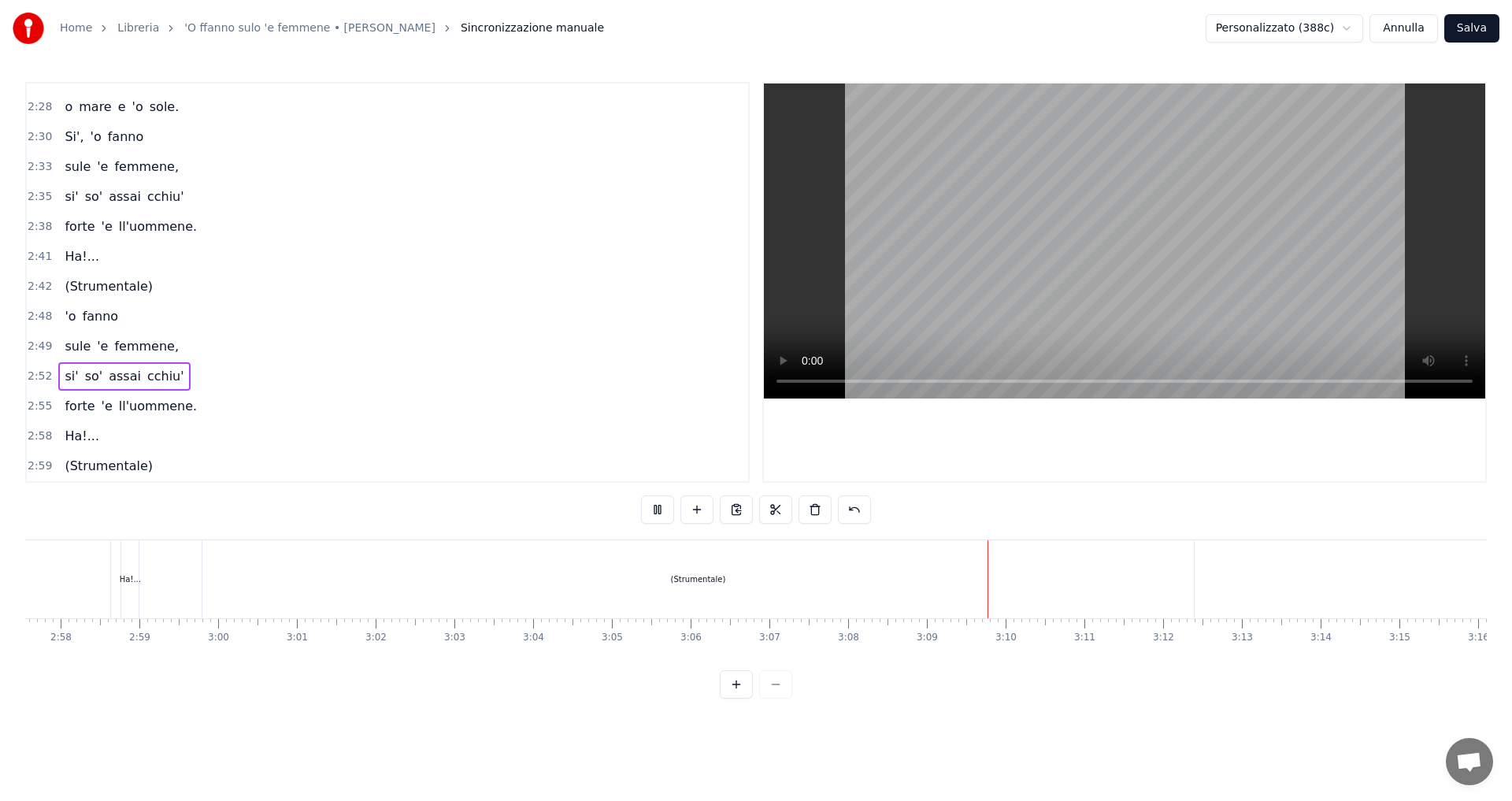
scroll to position [0, 14083]
click at [297, 579] on div "(Strumentale)" at bounding box center [598, 579] width 991 height 78
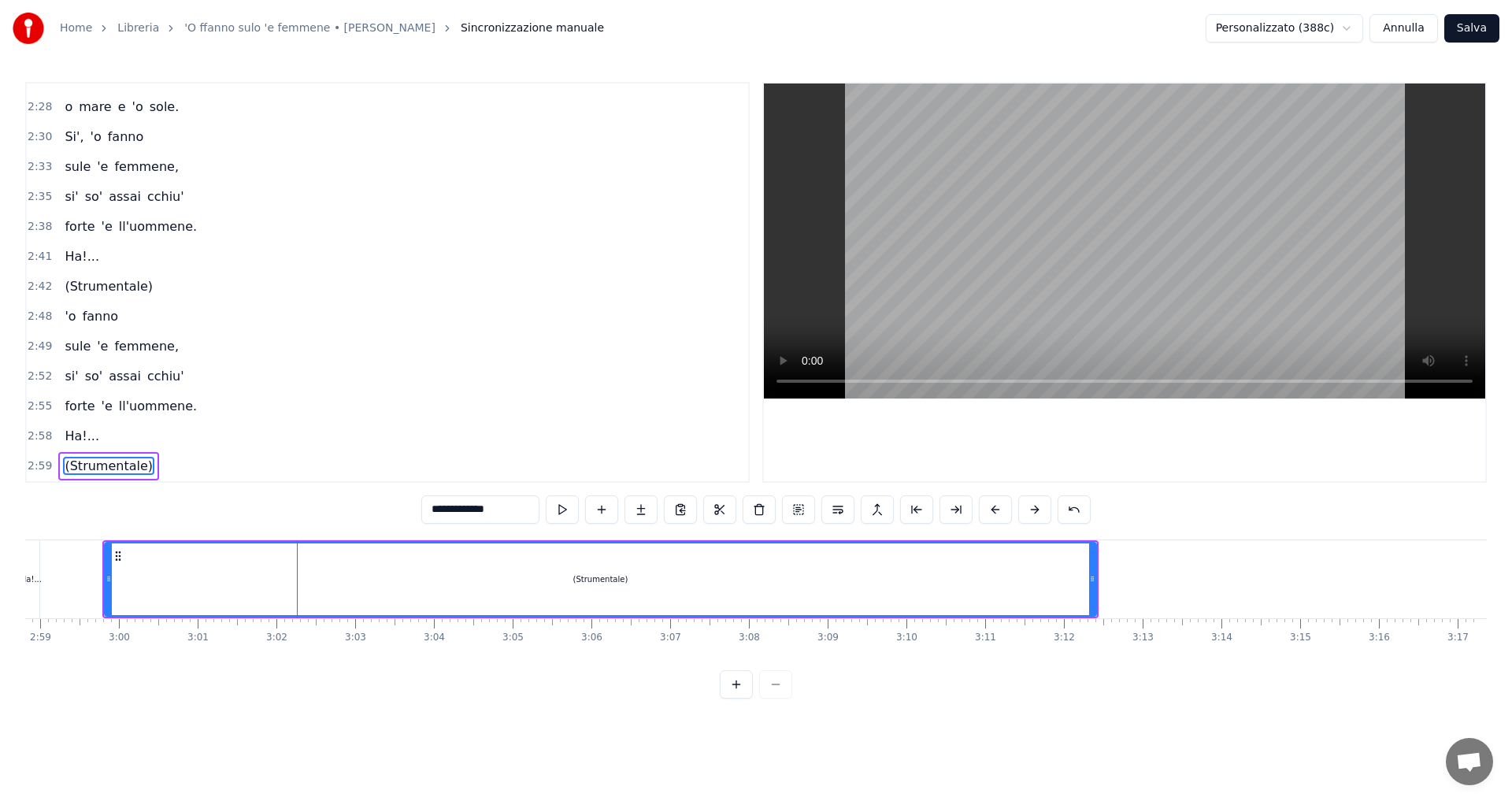
drag, startPoint x: 1475, startPoint y: 26, endPoint x: 1464, endPoint y: 36, distance: 14.9
click at [1476, 26] on button "Salva" at bounding box center [1471, 28] width 55 height 28
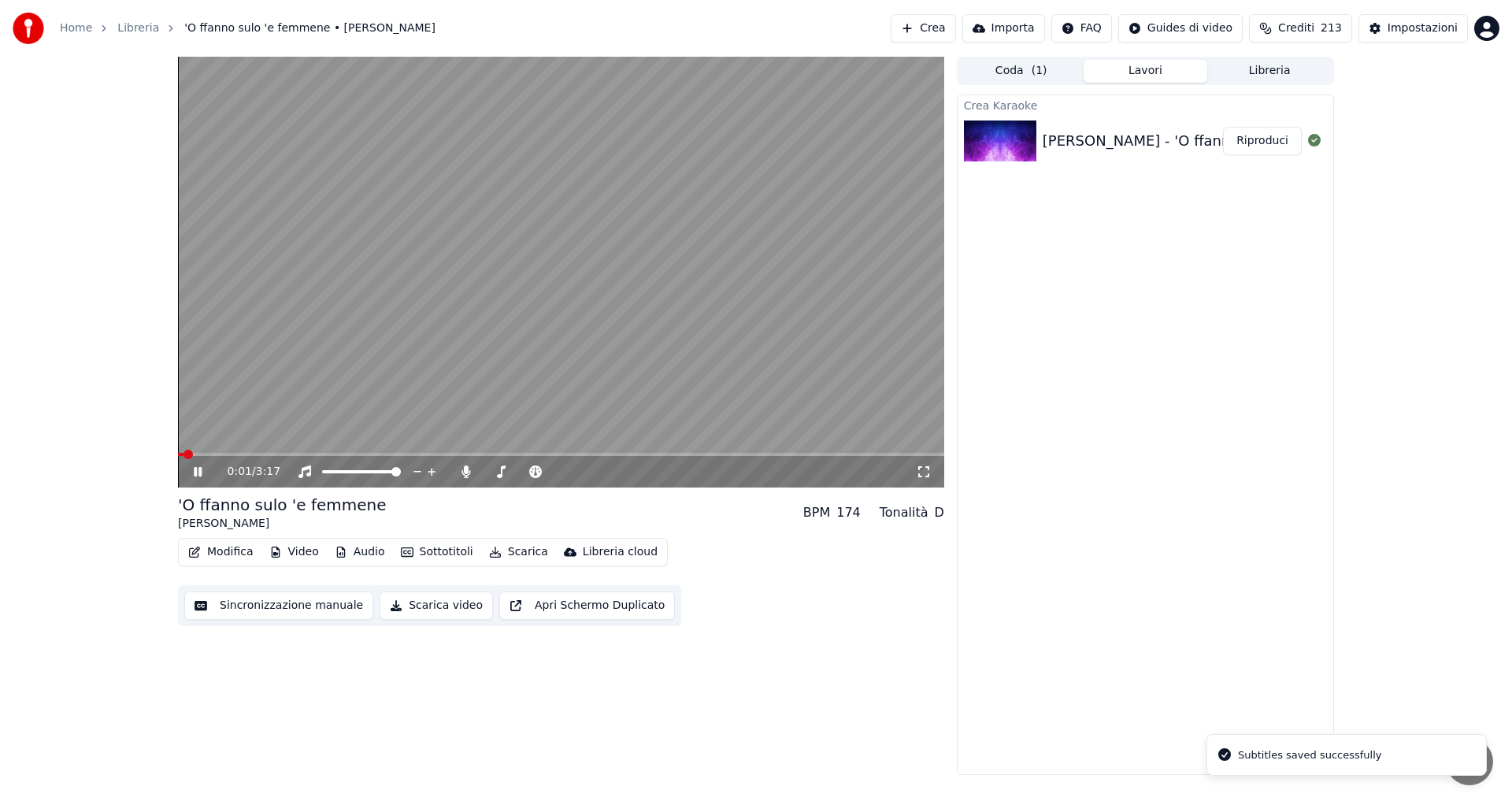
click at [727, 458] on div "0:01 / 3:17" at bounding box center [562, 471] width 766 height 31
click at [731, 454] on span at bounding box center [562, 454] width 766 height 3
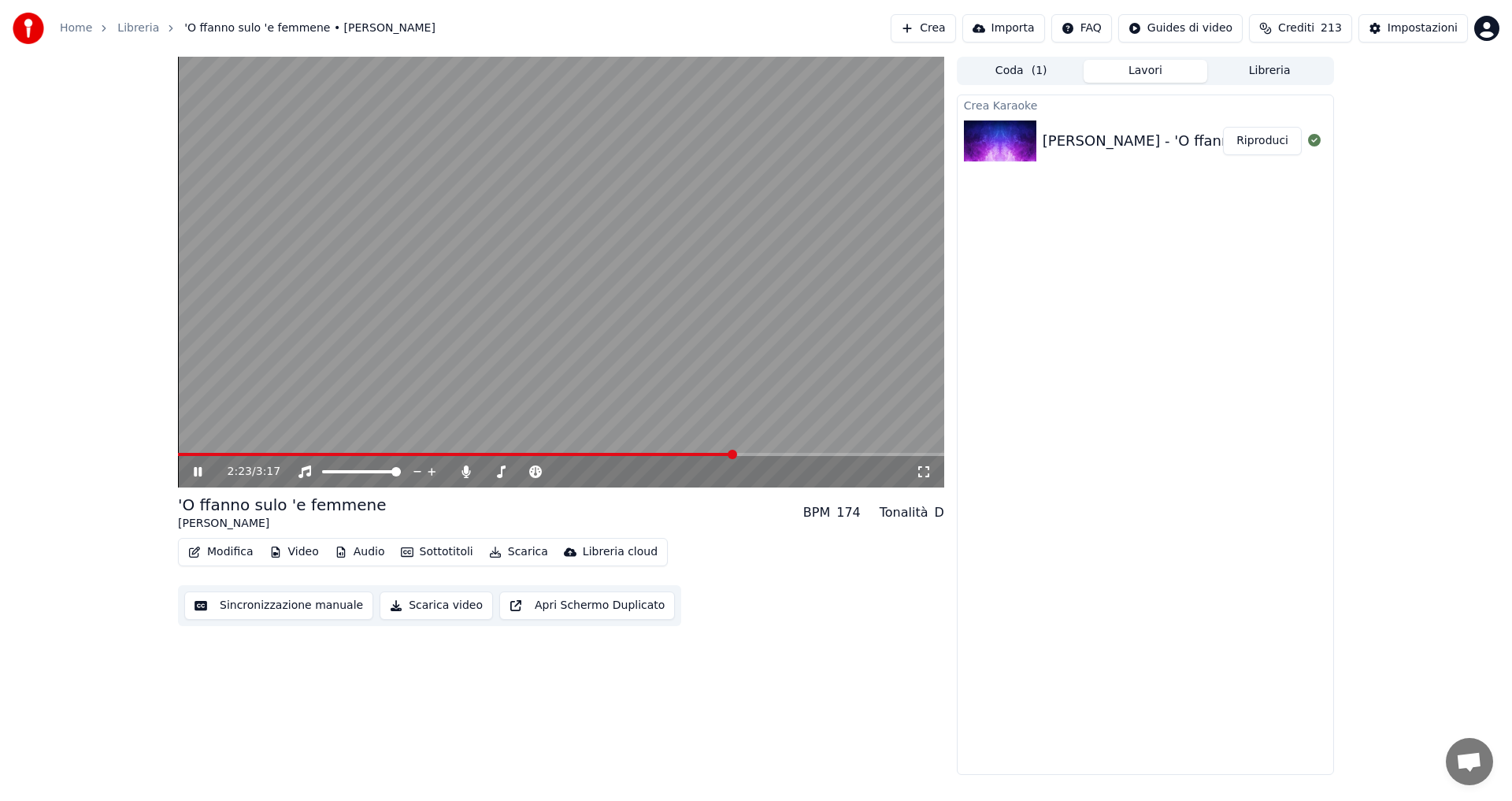
click at [788, 459] on div "2:23 / 3:17" at bounding box center [562, 471] width 766 height 31
click at [773, 452] on video at bounding box center [562, 272] width 766 height 431
click at [785, 454] on span at bounding box center [562, 454] width 766 height 3
click at [742, 455] on span at bounding box center [481, 454] width 605 height 3
click at [737, 411] on video at bounding box center [562, 272] width 766 height 431
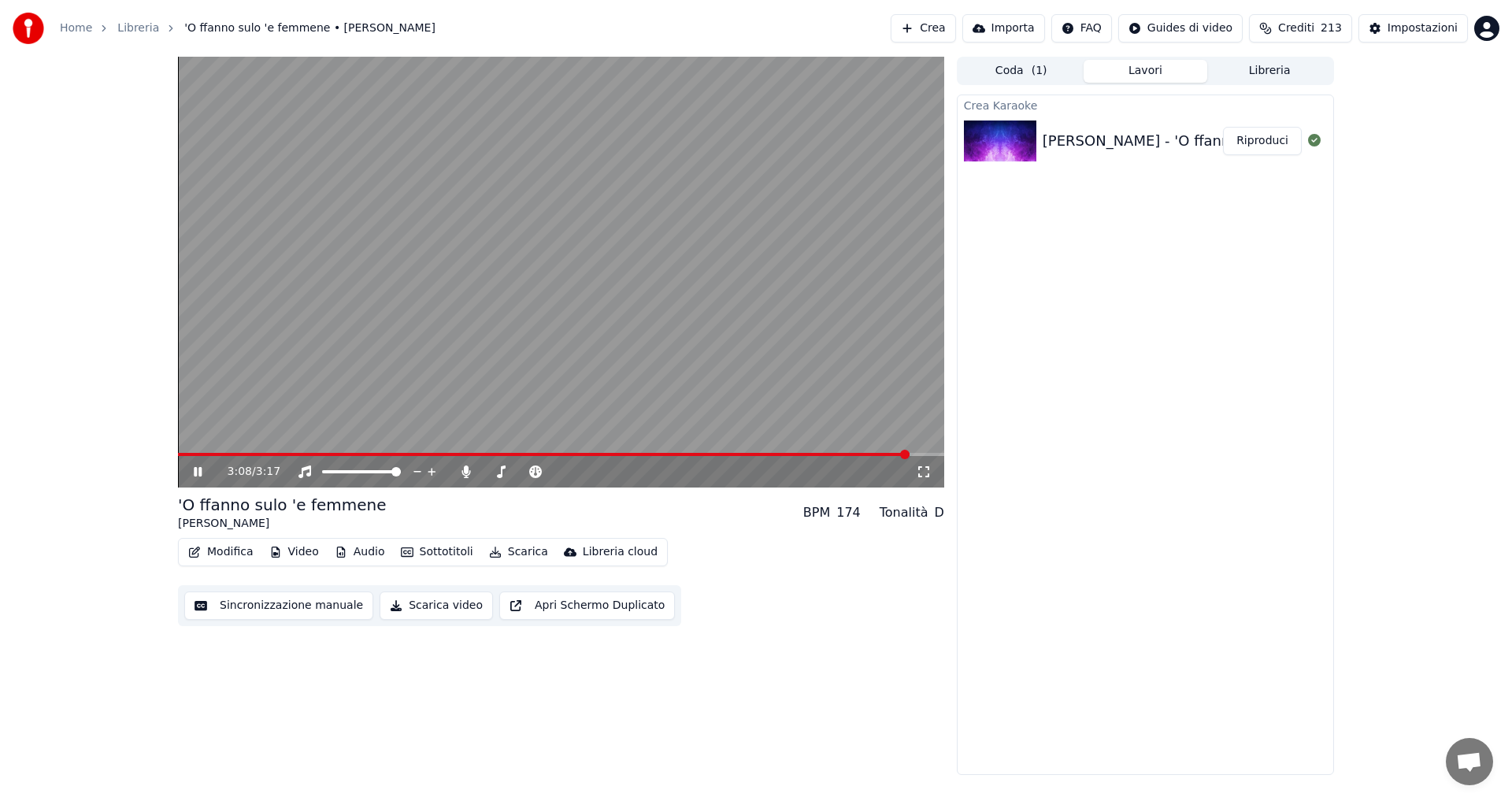
click at [726, 297] on video at bounding box center [562, 272] width 766 height 431
click at [465, 475] on icon at bounding box center [466, 471] width 9 height 13
click at [183, 456] on span at bounding box center [544, 454] width 732 height 3
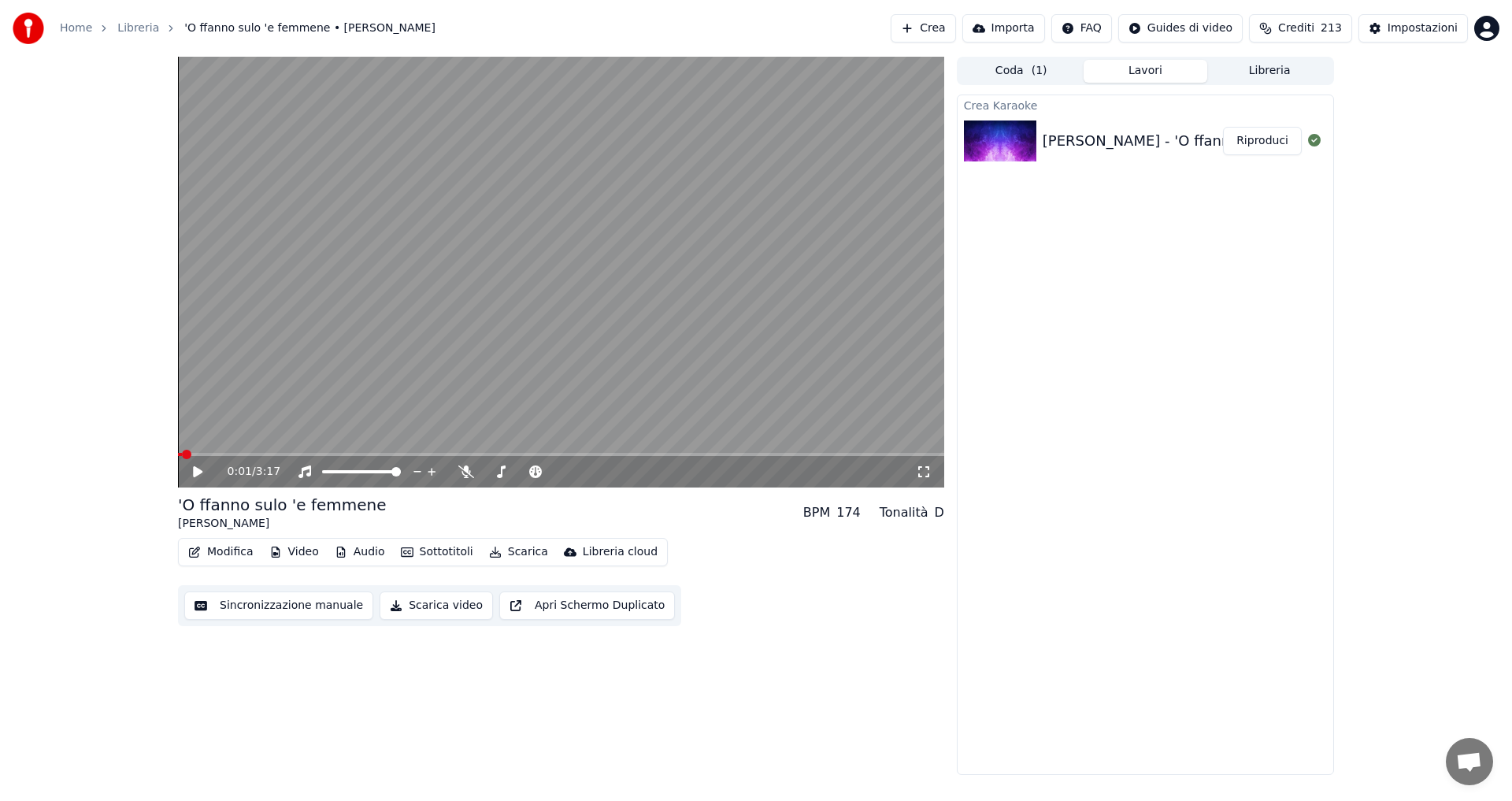
click at [197, 465] on div "0:01 / 3:17" at bounding box center [561, 471] width 754 height 16
click at [194, 471] on icon at bounding box center [198, 471] width 10 height 11
click at [235, 543] on button "Modifica" at bounding box center [221, 552] width 78 height 22
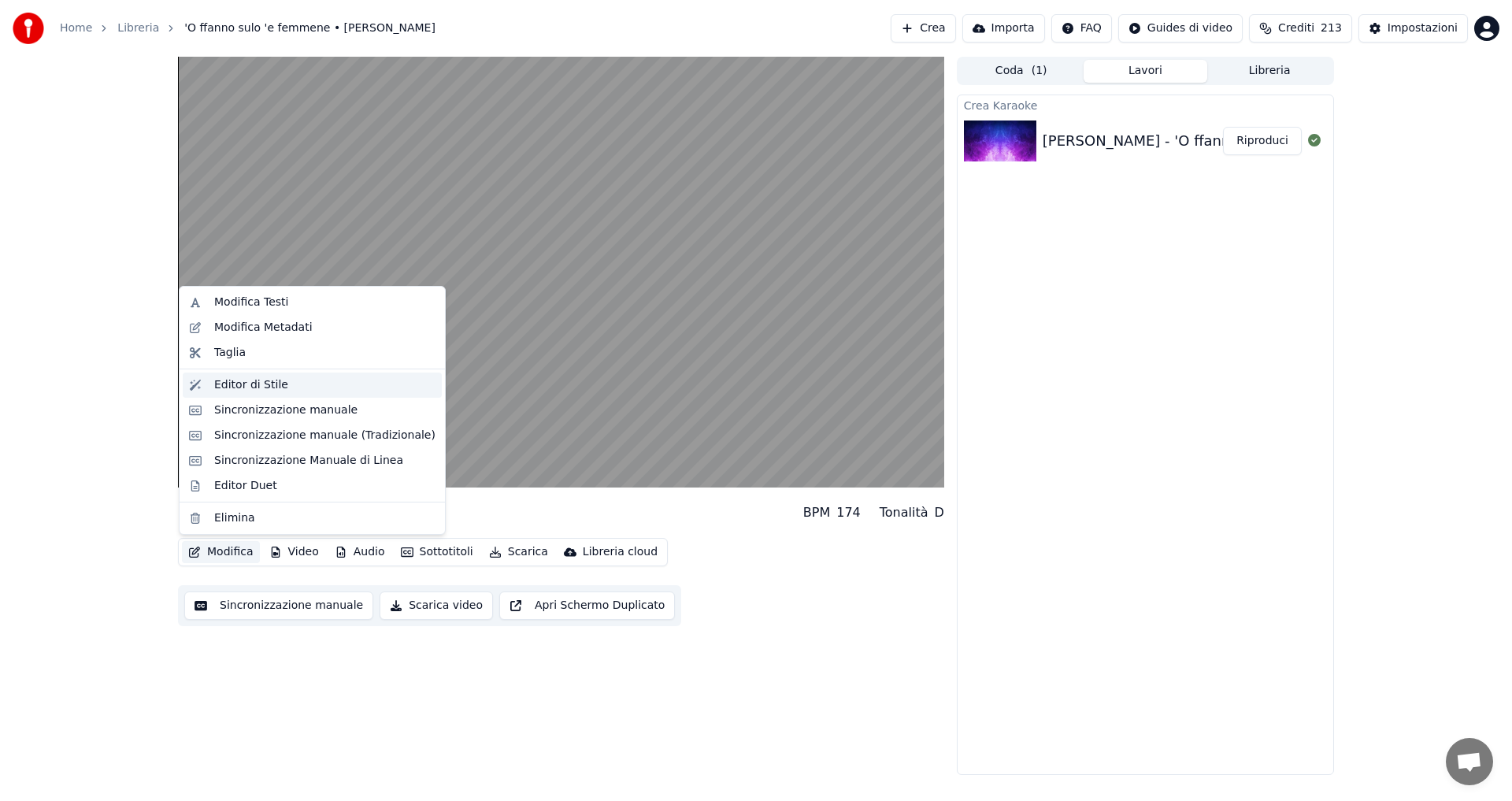
click at [247, 383] on div "Editor di Stile" at bounding box center [251, 385] width 74 height 16
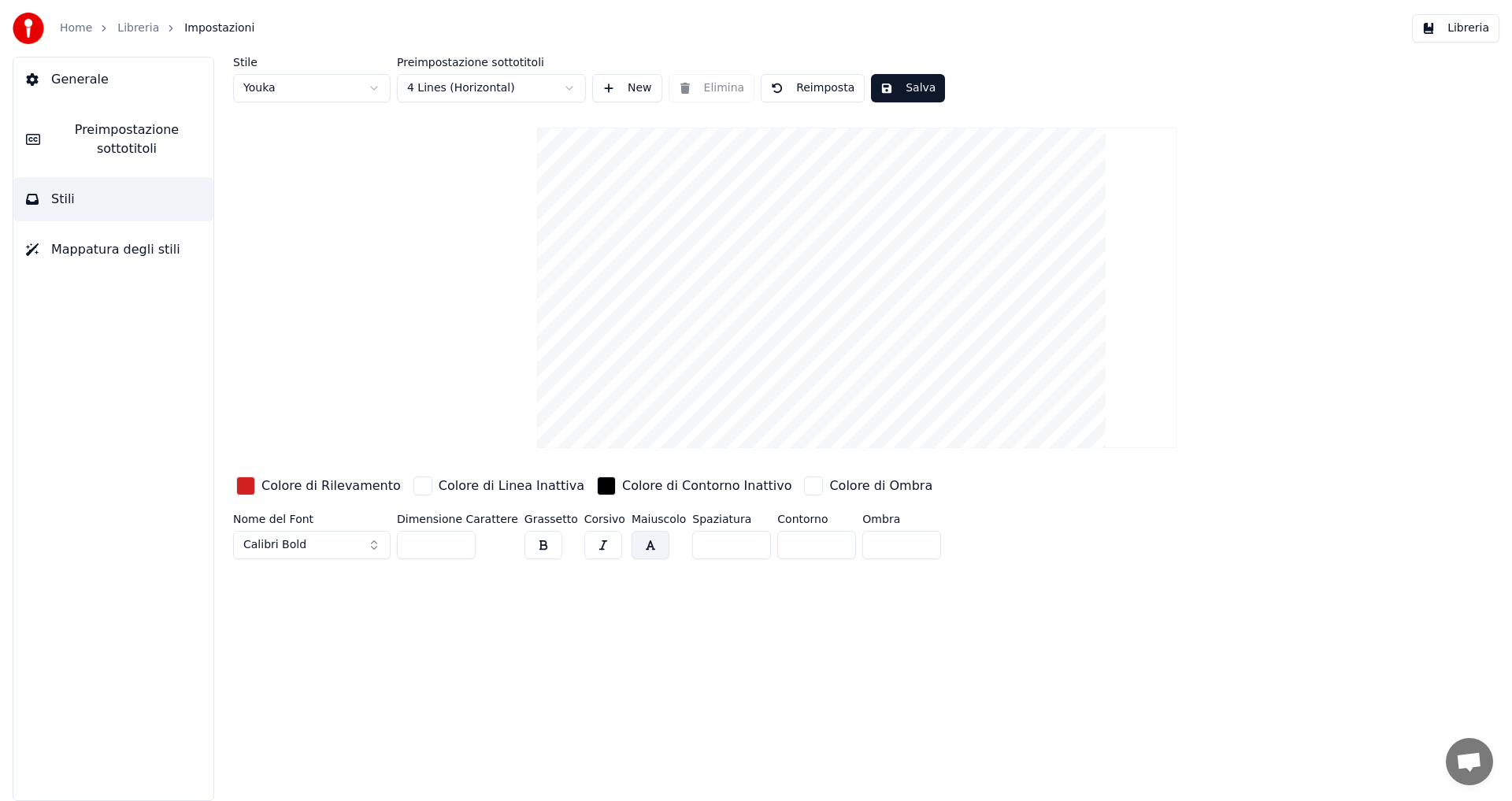
click at [336, 547] on button "Calibri Bold" at bounding box center [311, 544] width 157 height 28
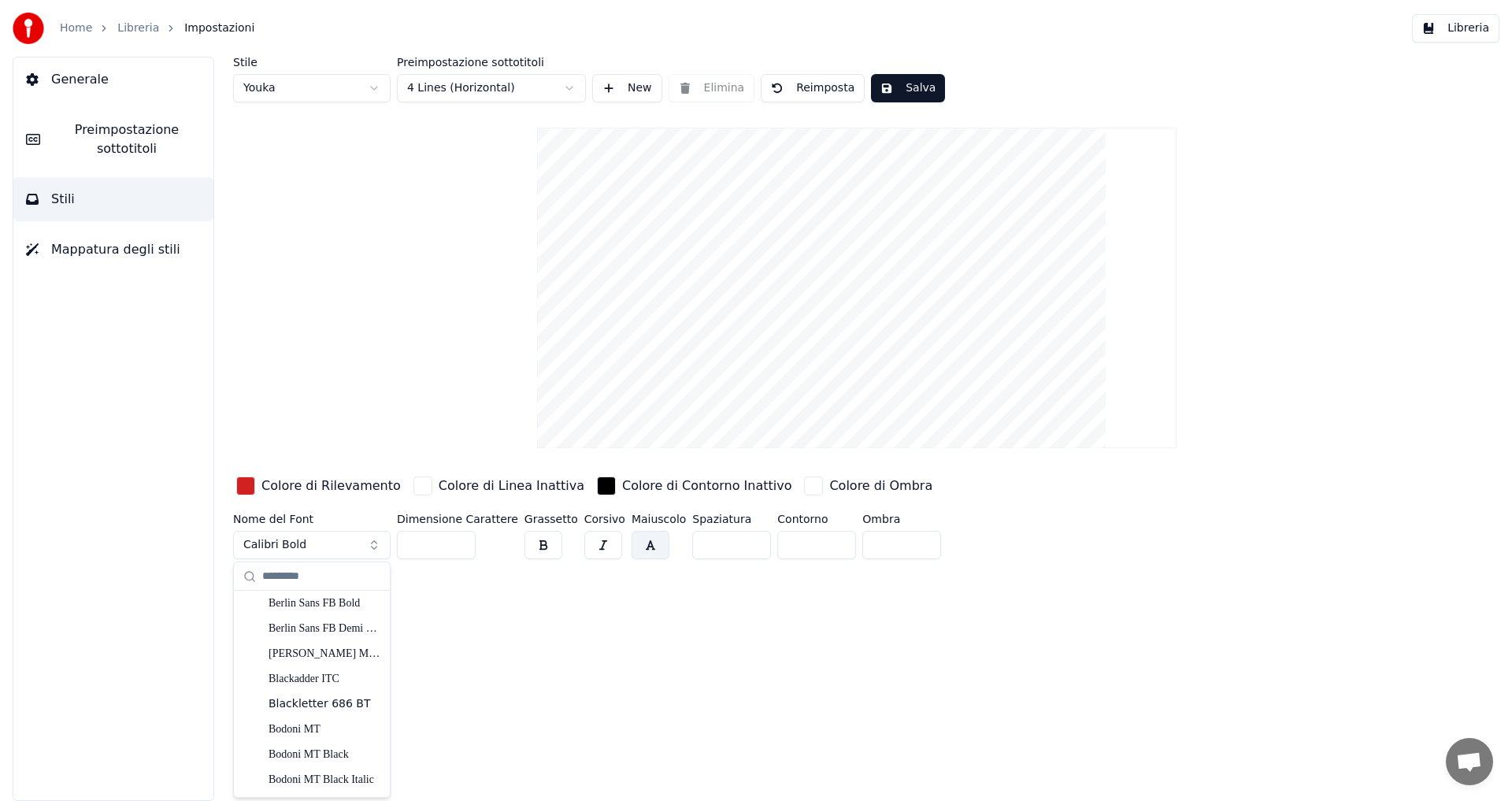
scroll to position [630, 0]
click at [300, 610] on div "[PERSON_NAME] MT Condensed" at bounding box center [324, 606] width 112 height 16
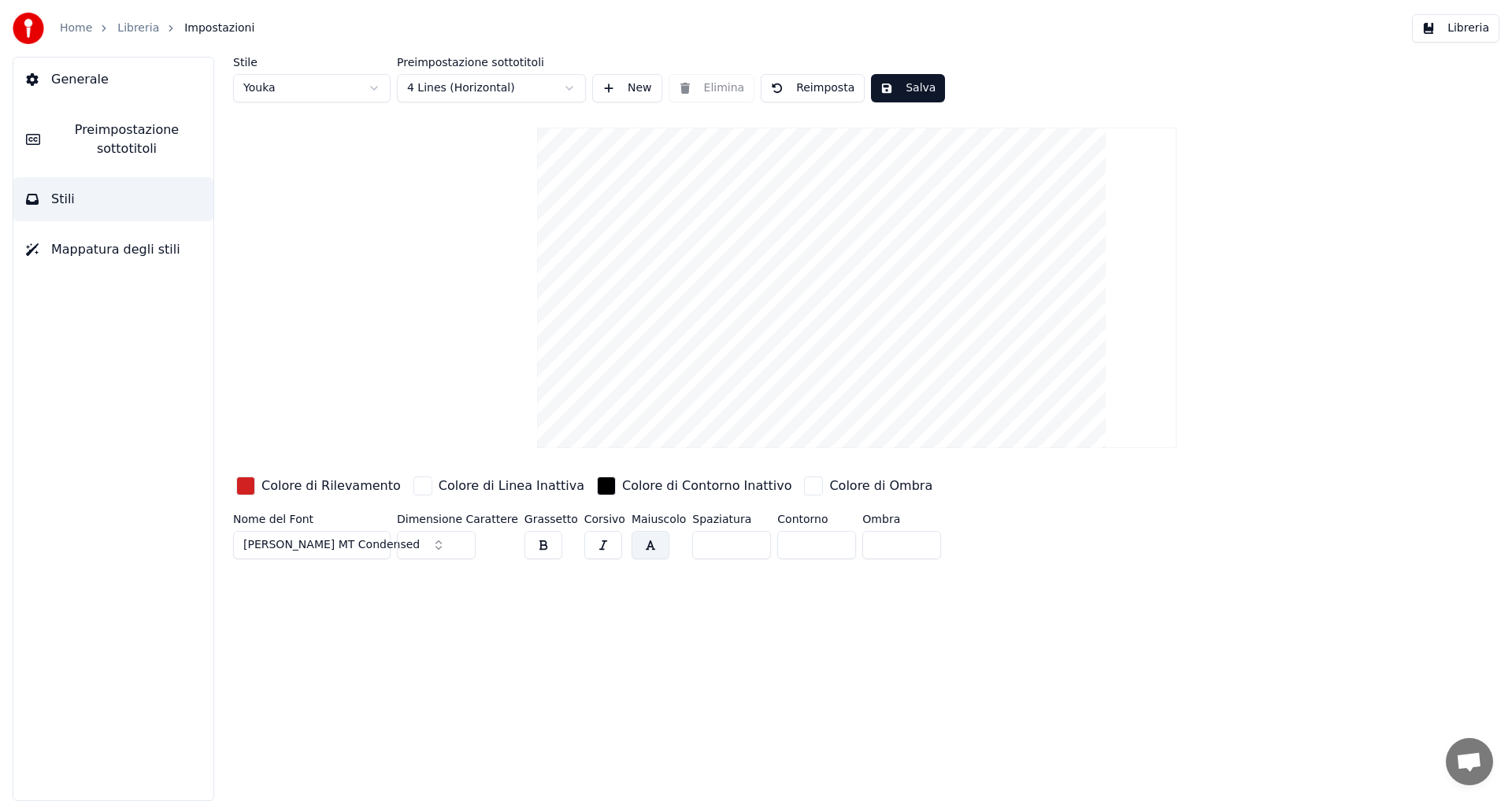
click at [309, 550] on span "[PERSON_NAME] MT Condensed" at bounding box center [332, 545] width 177 height 16
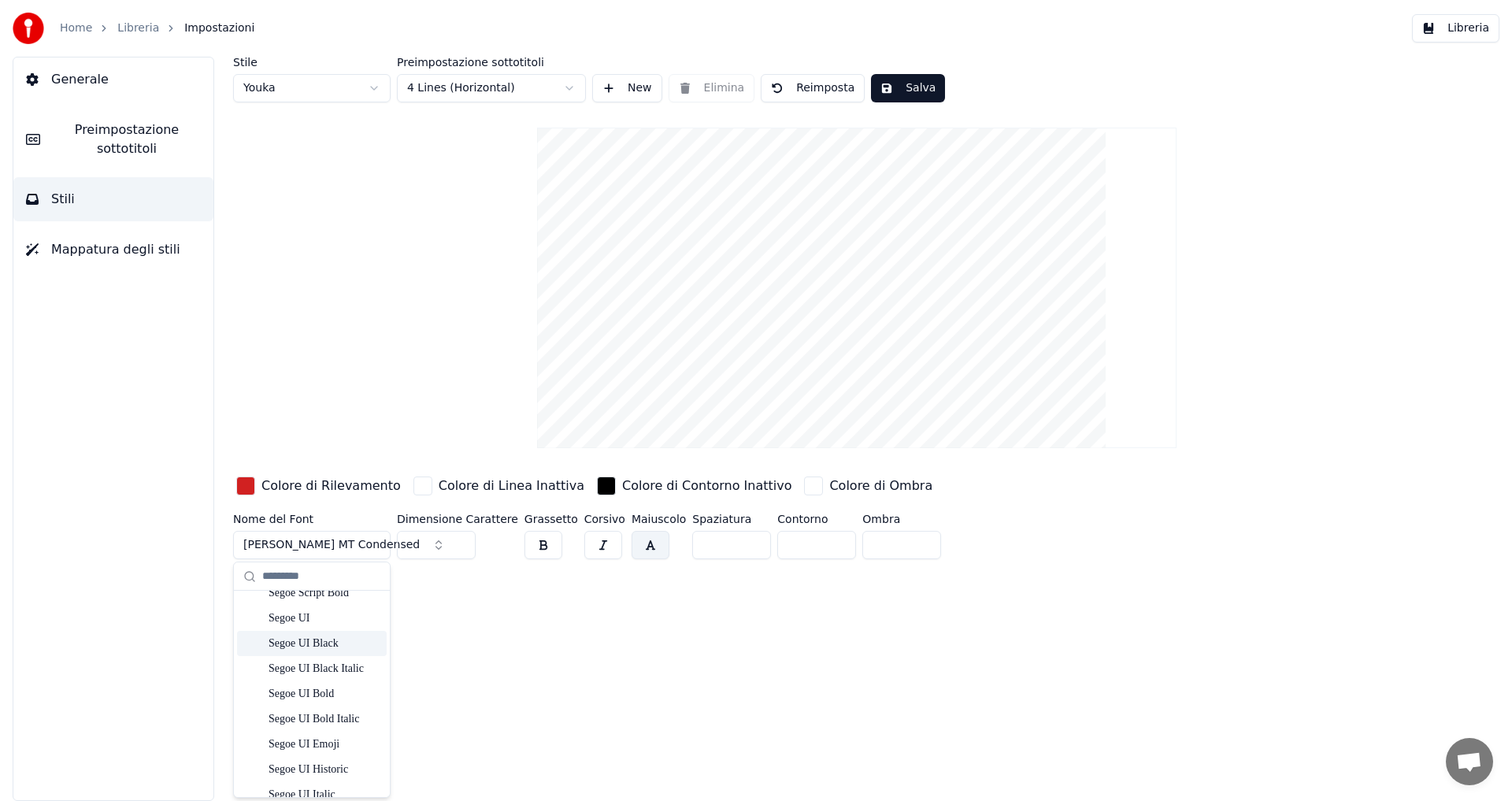
click at [321, 647] on div "Segoe UI Black" at bounding box center [324, 643] width 112 height 16
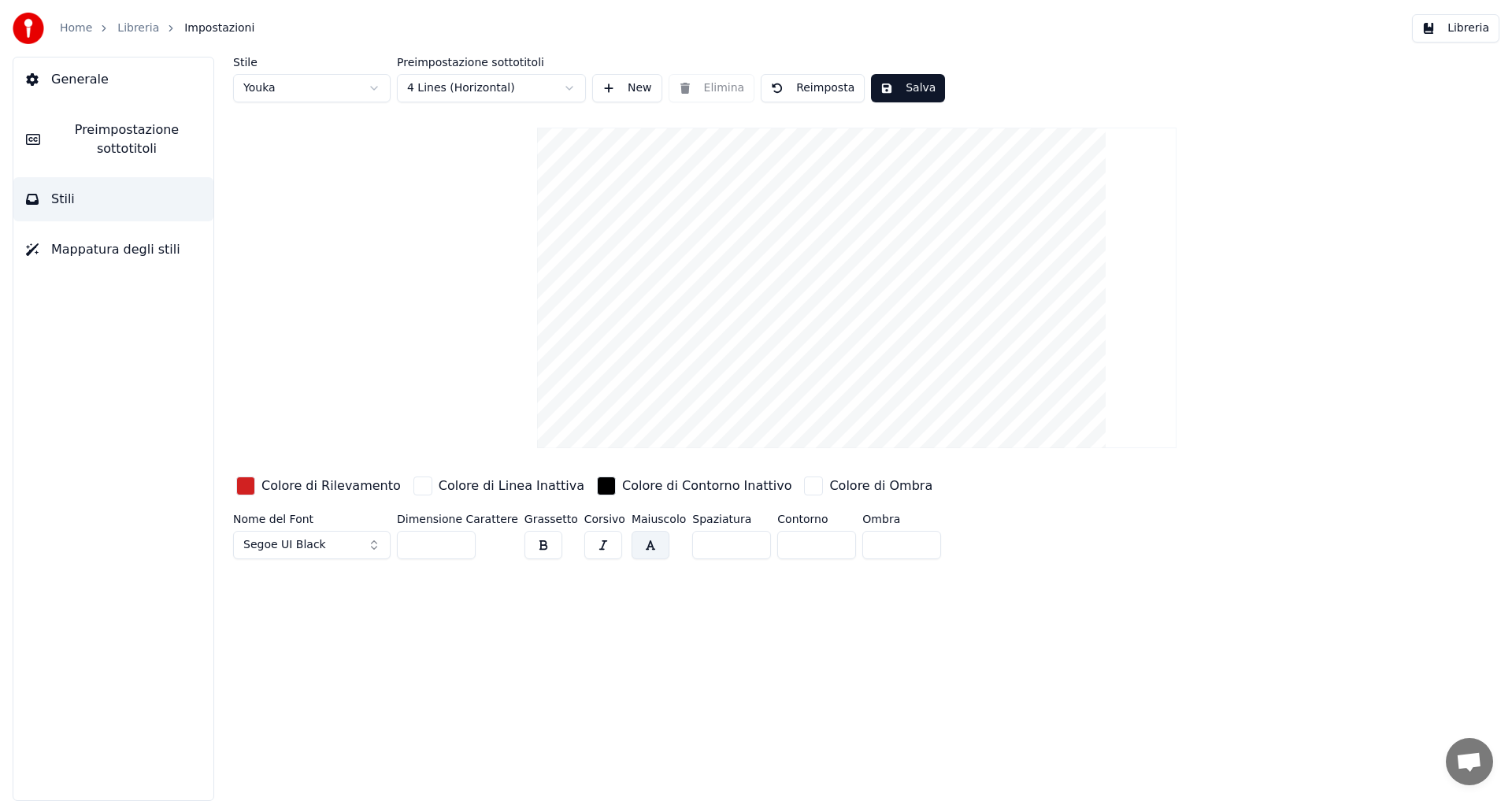
click at [338, 541] on button "Segoe UI Black" at bounding box center [311, 544] width 157 height 28
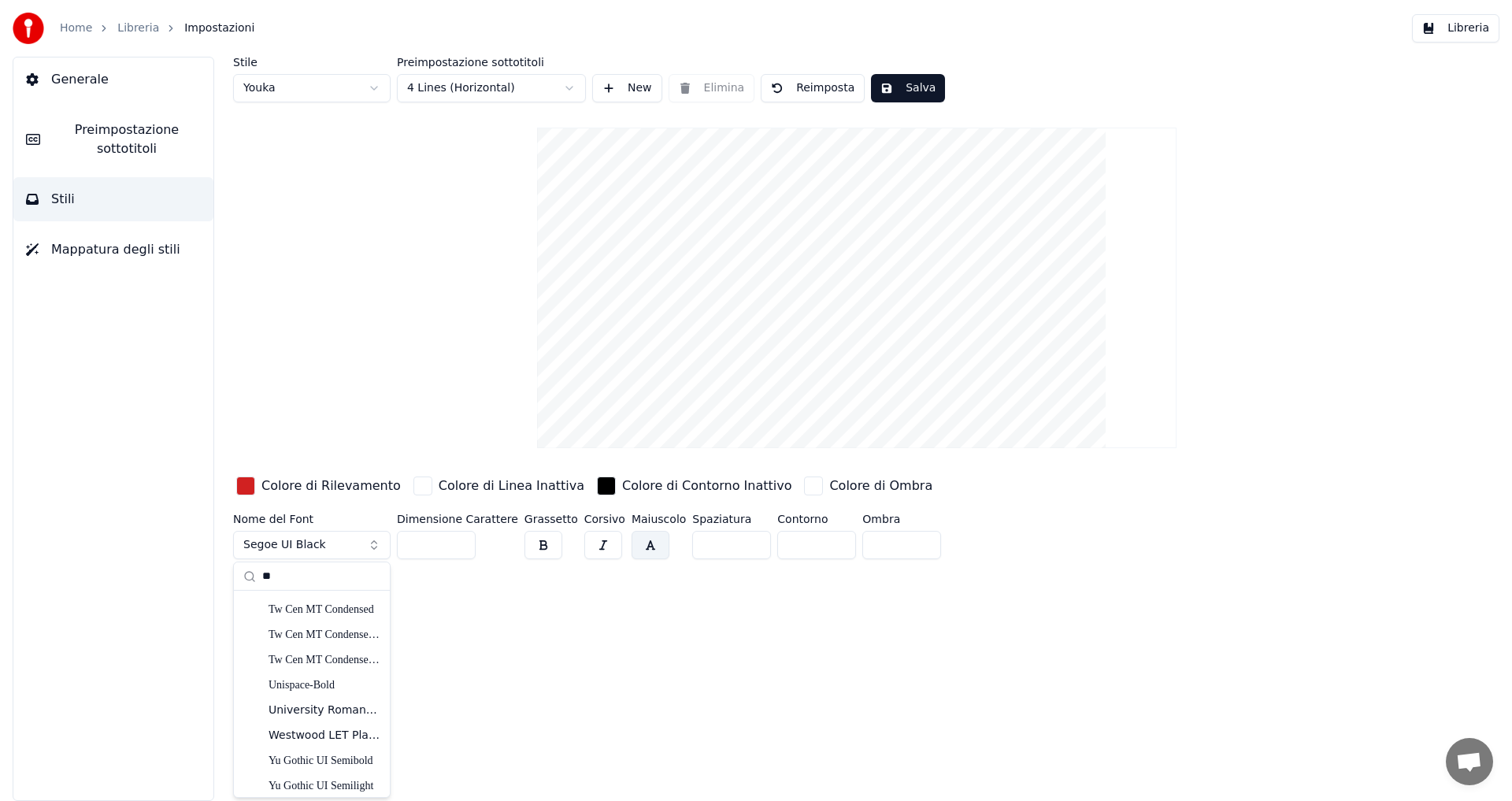
scroll to position [2923, 0]
type input "**"
click at [319, 754] on div "Yu Gothic UI Semibold" at bounding box center [324, 755] width 112 height 16
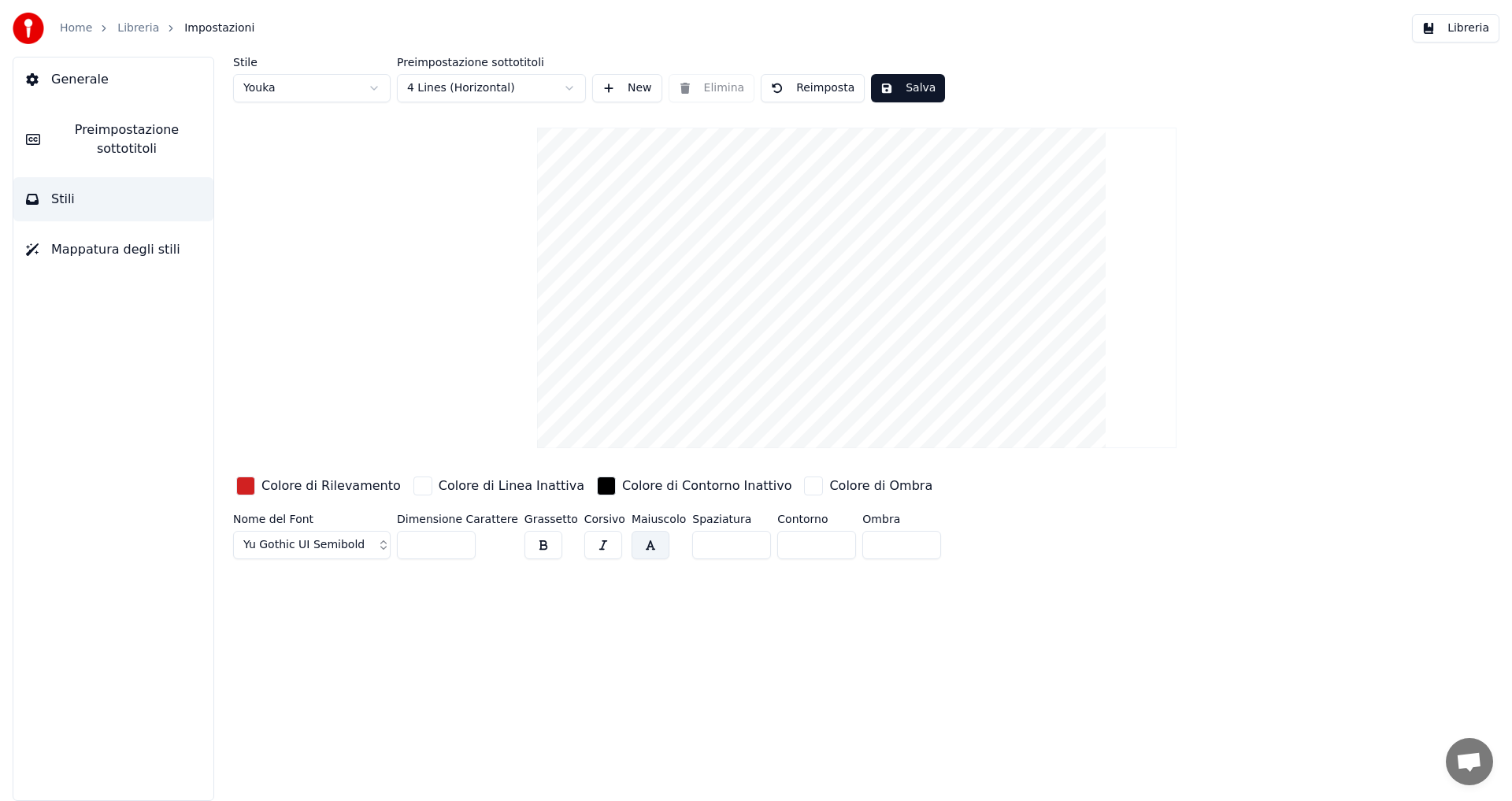
click at [334, 545] on span "Yu Gothic UI Semibold" at bounding box center [304, 545] width 121 height 16
click at [321, 680] on div "Arial Black" at bounding box center [324, 679] width 112 height 16
click at [327, 551] on button "Arial Black" at bounding box center [311, 544] width 157 height 28
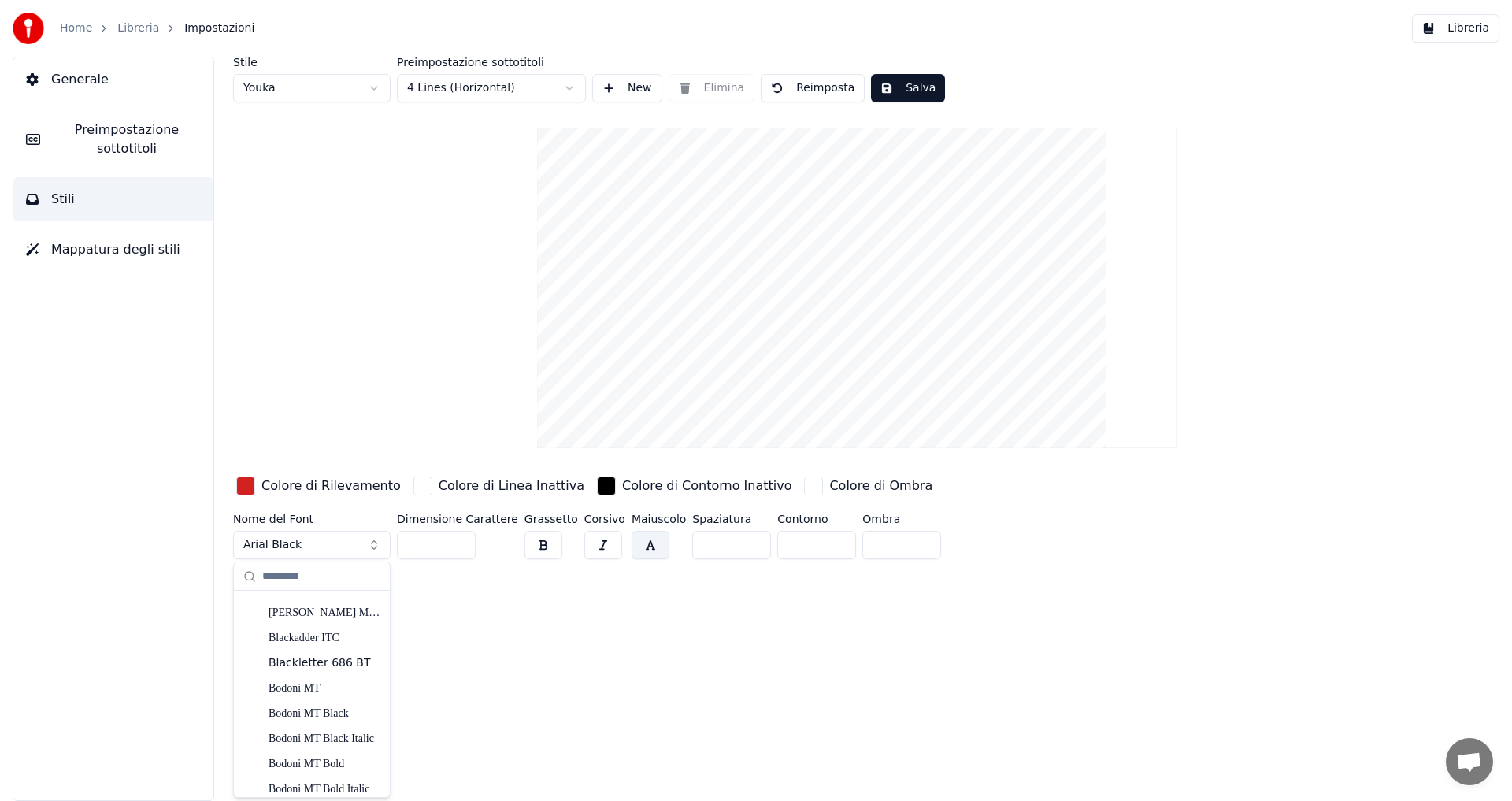
scroll to position [630, 0]
click at [340, 706] on div "Bodoni MT Black" at bounding box center [324, 707] width 112 height 16
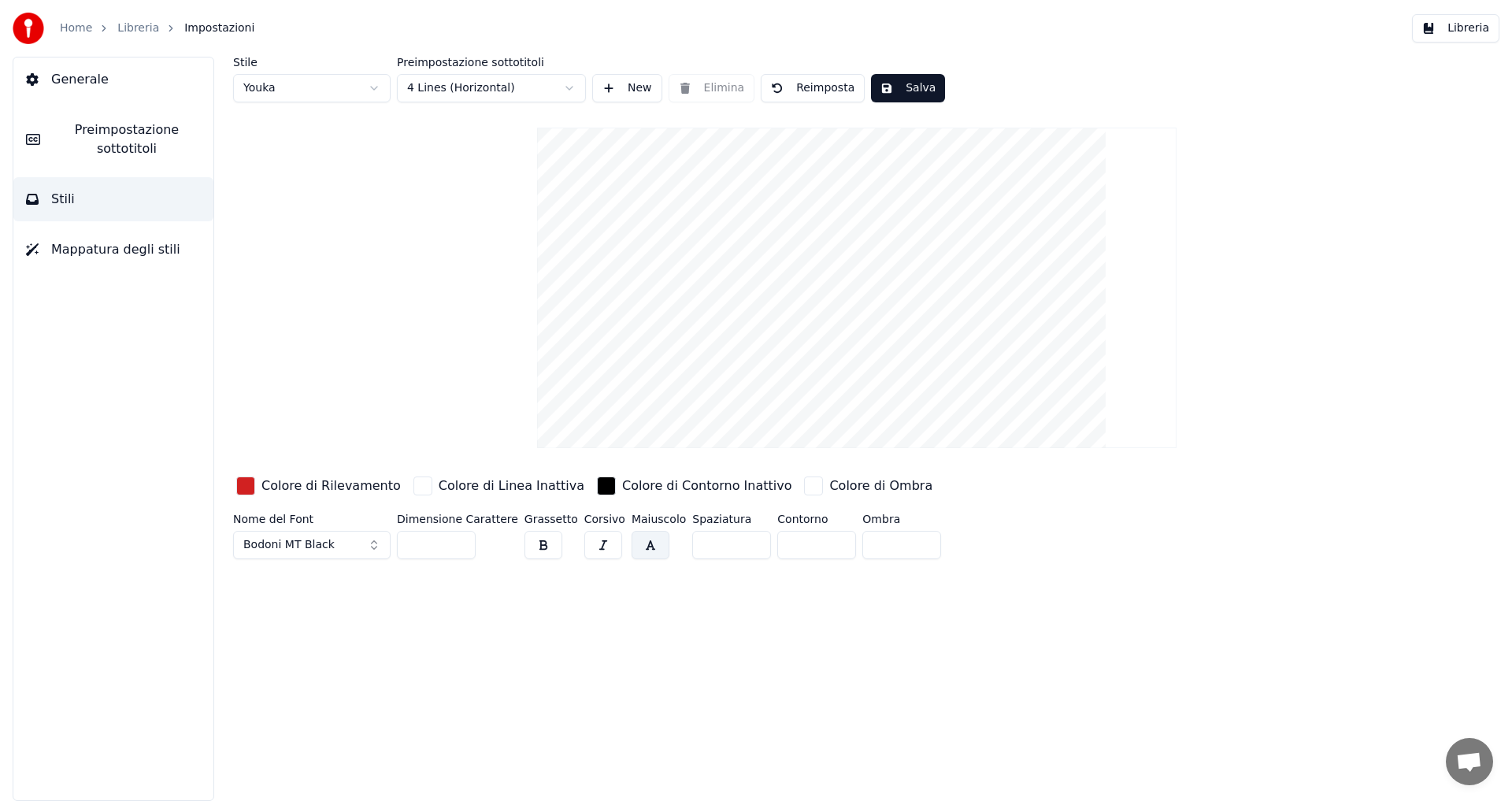
click at [338, 543] on button "Bodoni MT Black" at bounding box center [311, 544] width 157 height 28
click at [335, 760] on div "Arial Black" at bounding box center [324, 757] width 112 height 16
click at [327, 543] on button "Arial Black" at bounding box center [311, 544] width 157 height 28
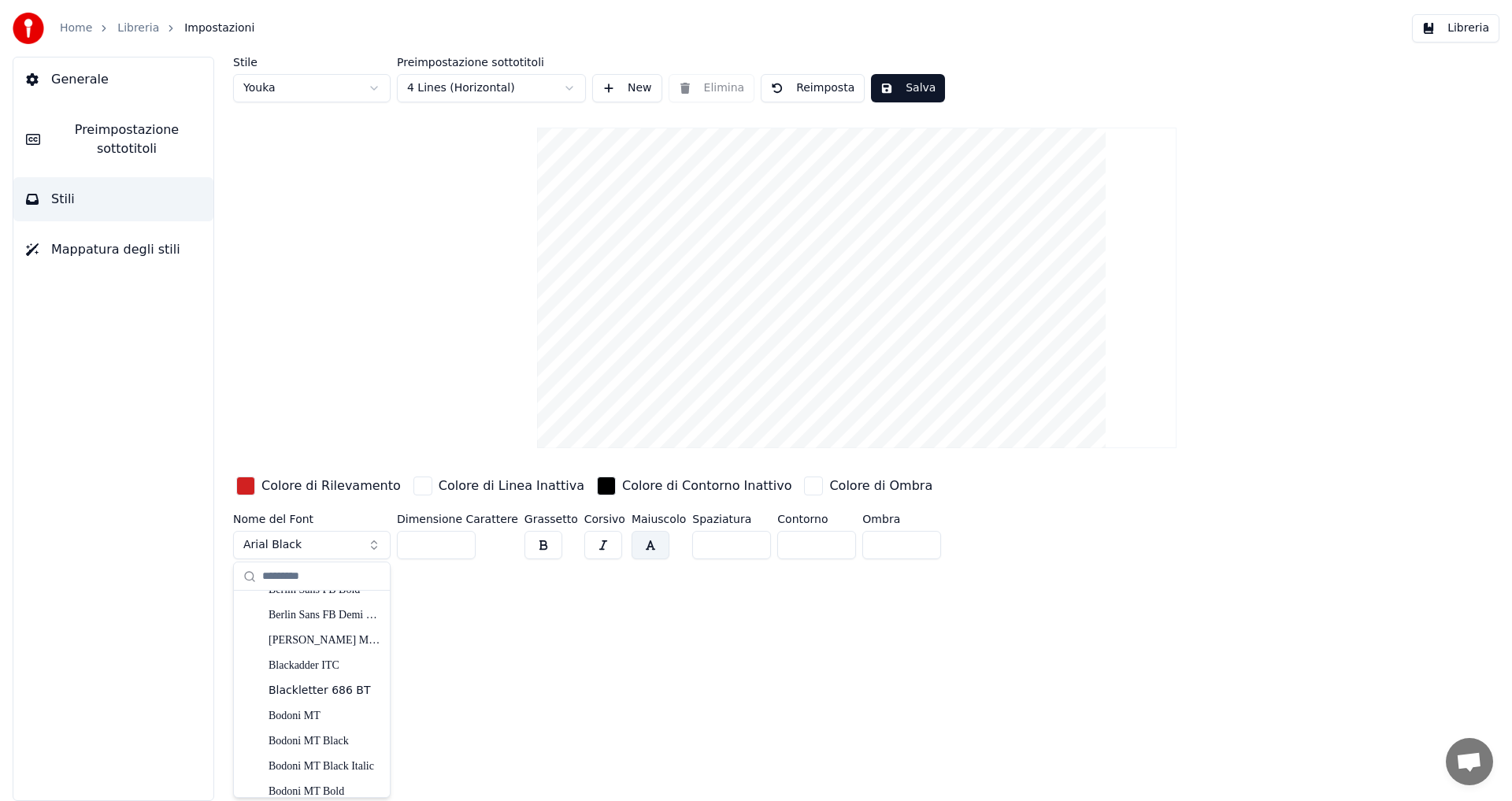
scroll to position [551, 0]
click at [312, 685] on div "[PERSON_NAME] MT Condensed" at bounding box center [324, 685] width 112 height 16
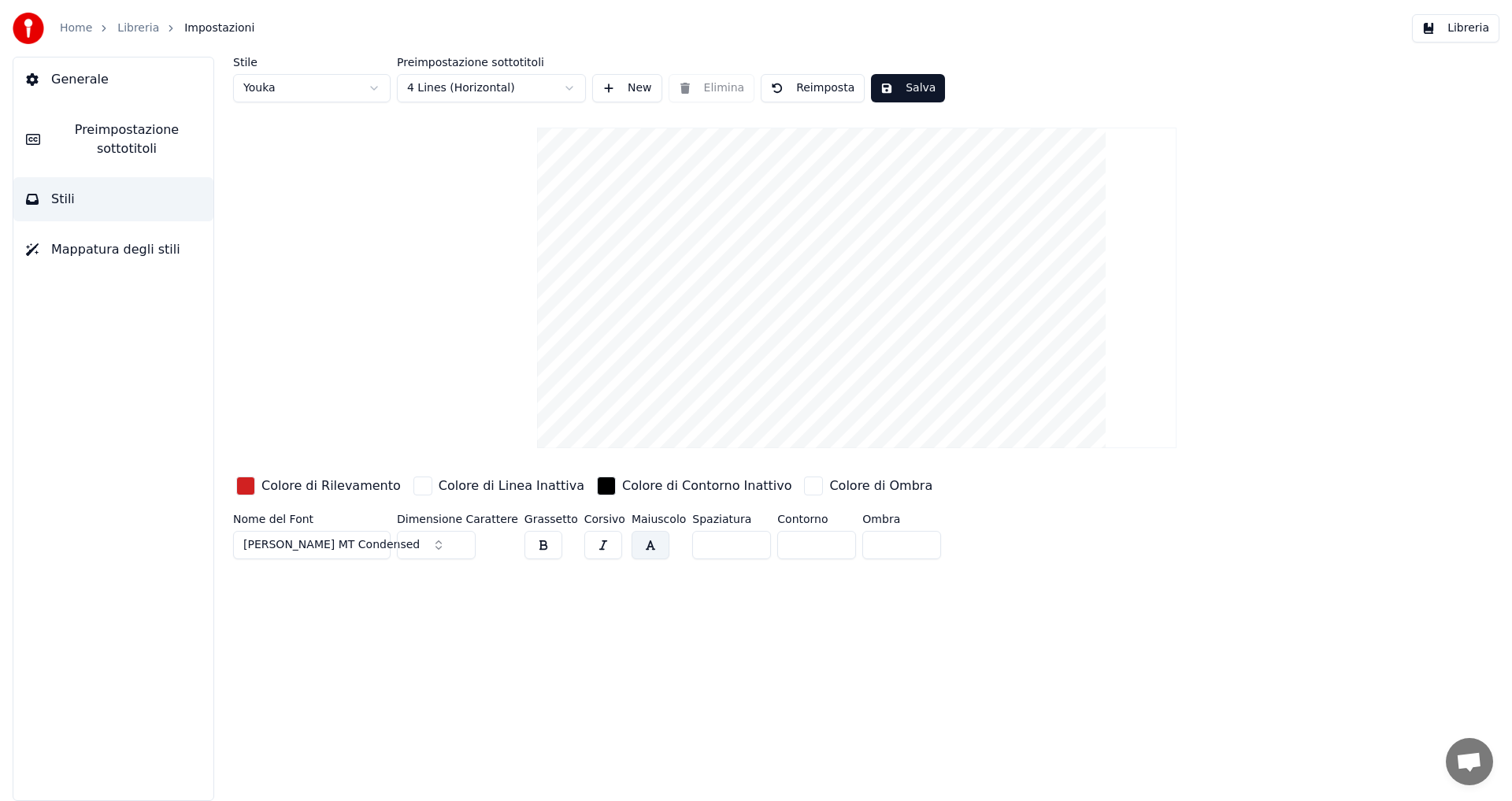
click at [631, 543] on button "button" at bounding box center [650, 544] width 38 height 28
click at [531, 546] on button "button" at bounding box center [543, 544] width 38 height 28
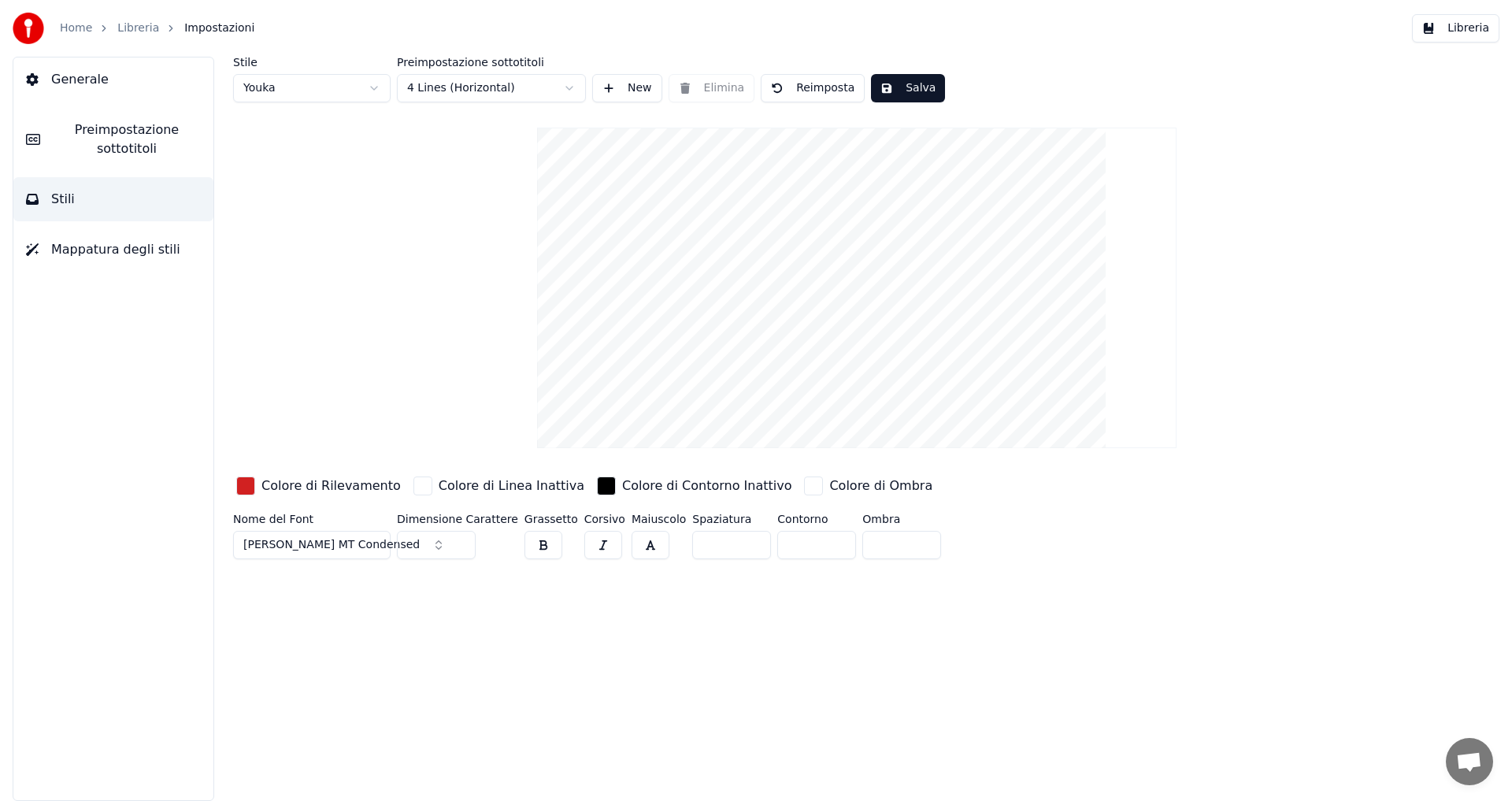
click at [531, 546] on button "button" at bounding box center [543, 544] width 38 height 28
click at [597, 545] on button "button" at bounding box center [603, 544] width 38 height 28
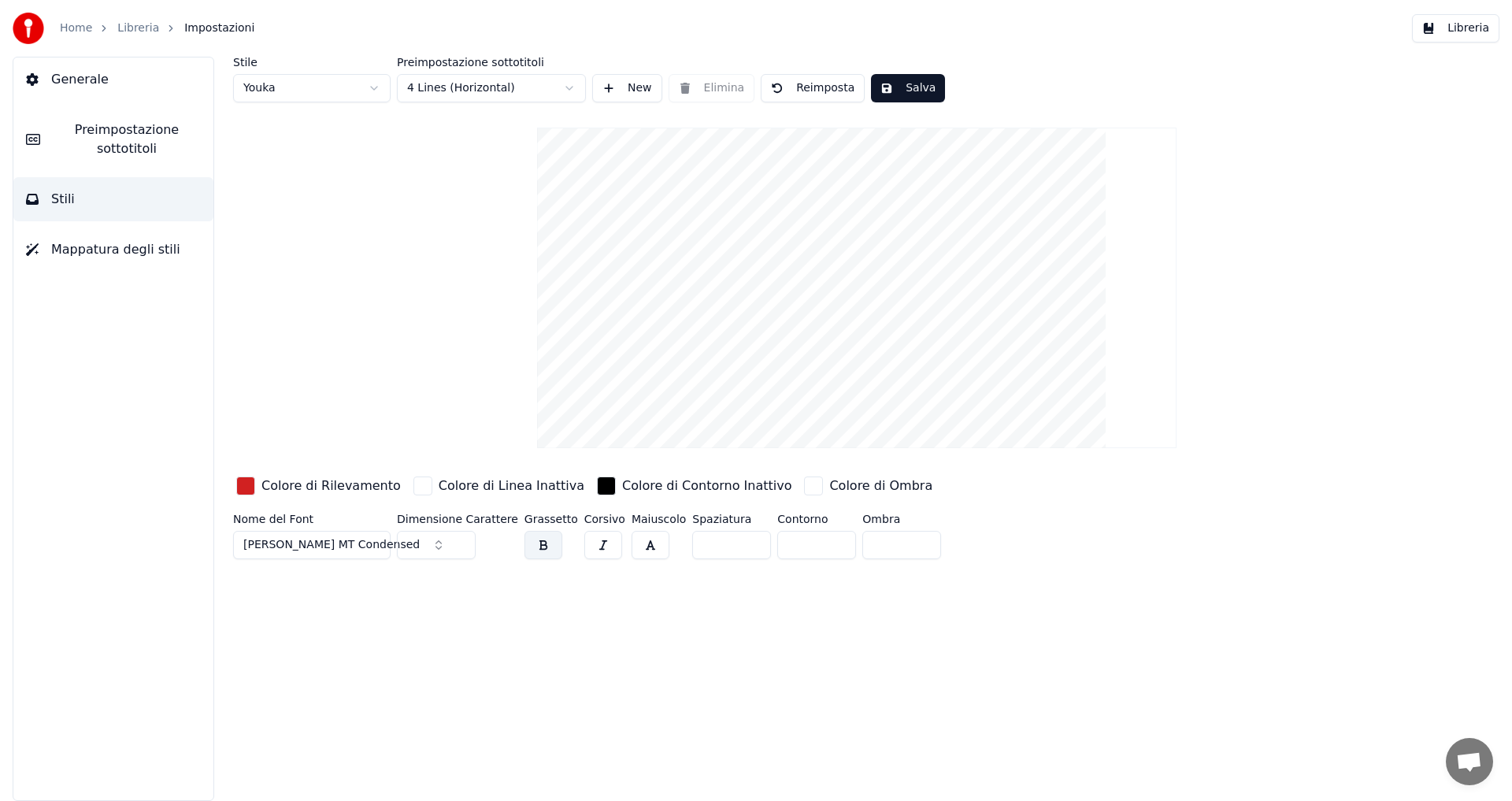
click at [903, 88] on button "Salva" at bounding box center [908, 87] width 74 height 28
click at [897, 84] on button "Salva" at bounding box center [908, 87] width 74 height 28
click at [146, 28] on link "Libreria" at bounding box center [138, 28] width 42 height 16
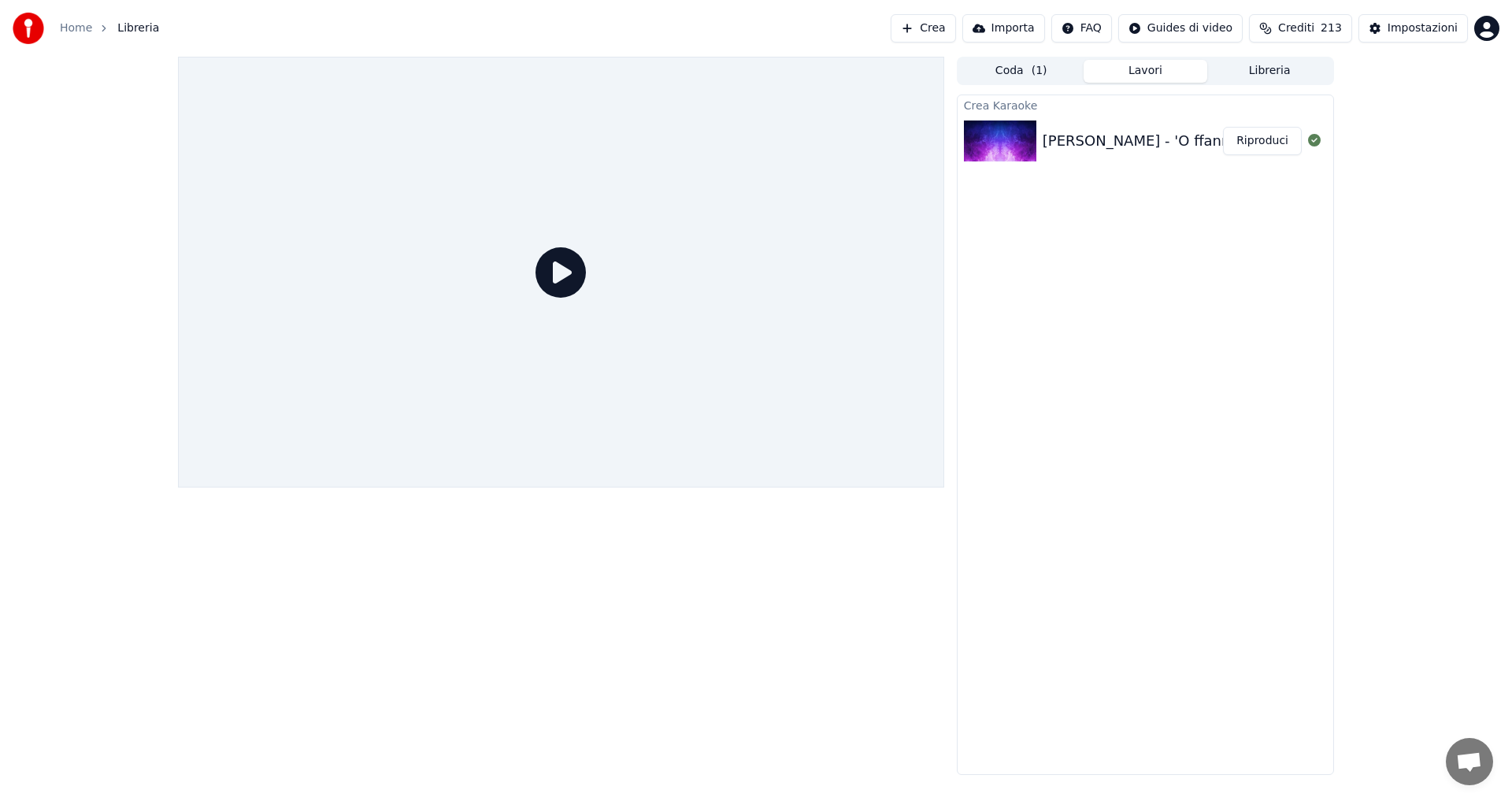
click at [1247, 139] on button "Riproduci" at bounding box center [1262, 141] width 79 height 28
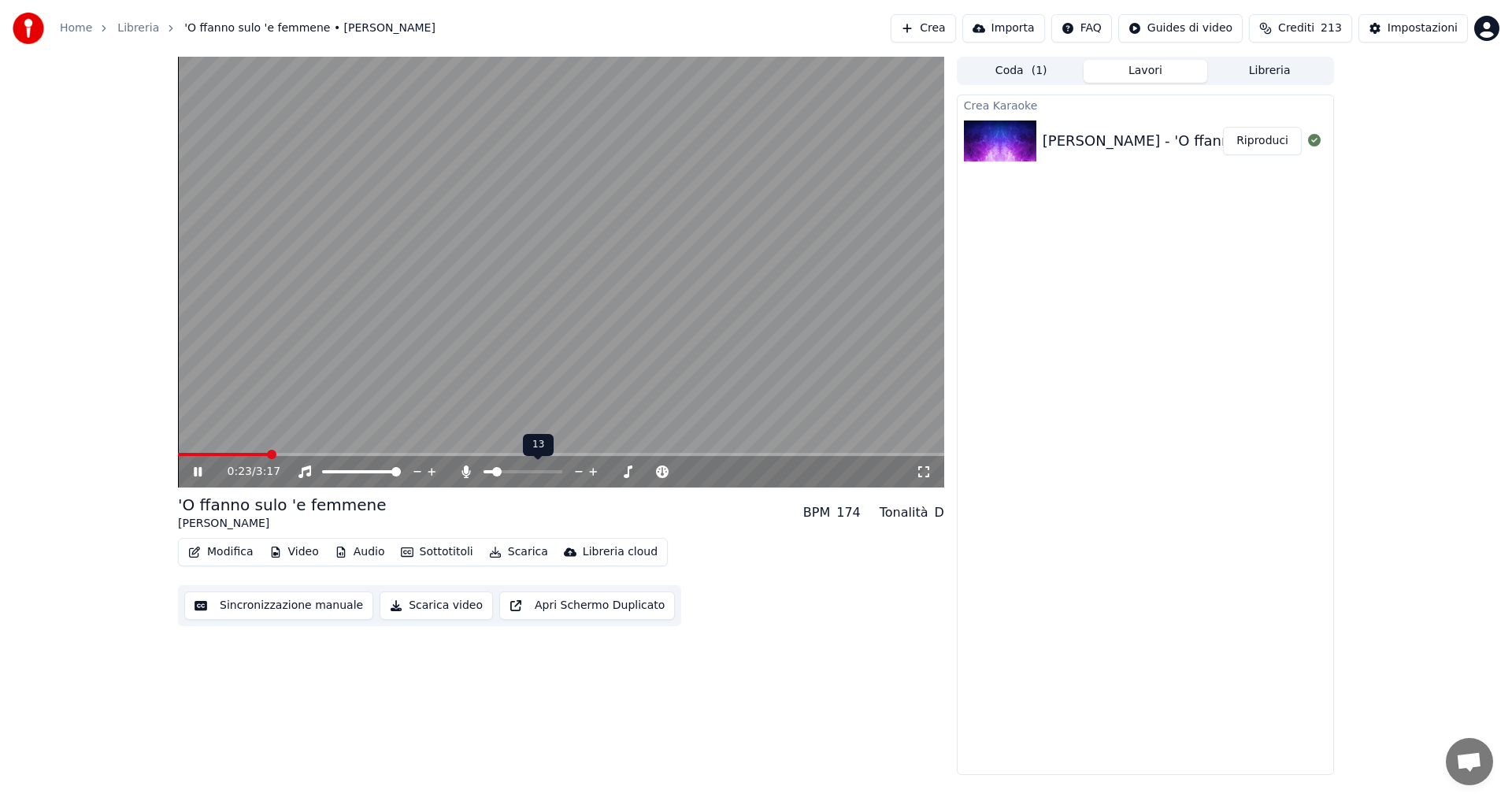
click at [495, 472] on span at bounding box center [498, 472] width 10 height 10
click at [509, 471] on span at bounding box center [510, 472] width 10 height 10
click at [488, 470] on span at bounding box center [493, 472] width 10 height 10
click at [484, 469] on span at bounding box center [489, 472] width 10 height 10
click at [428, 455] on span at bounding box center [432, 455] width 10 height 10
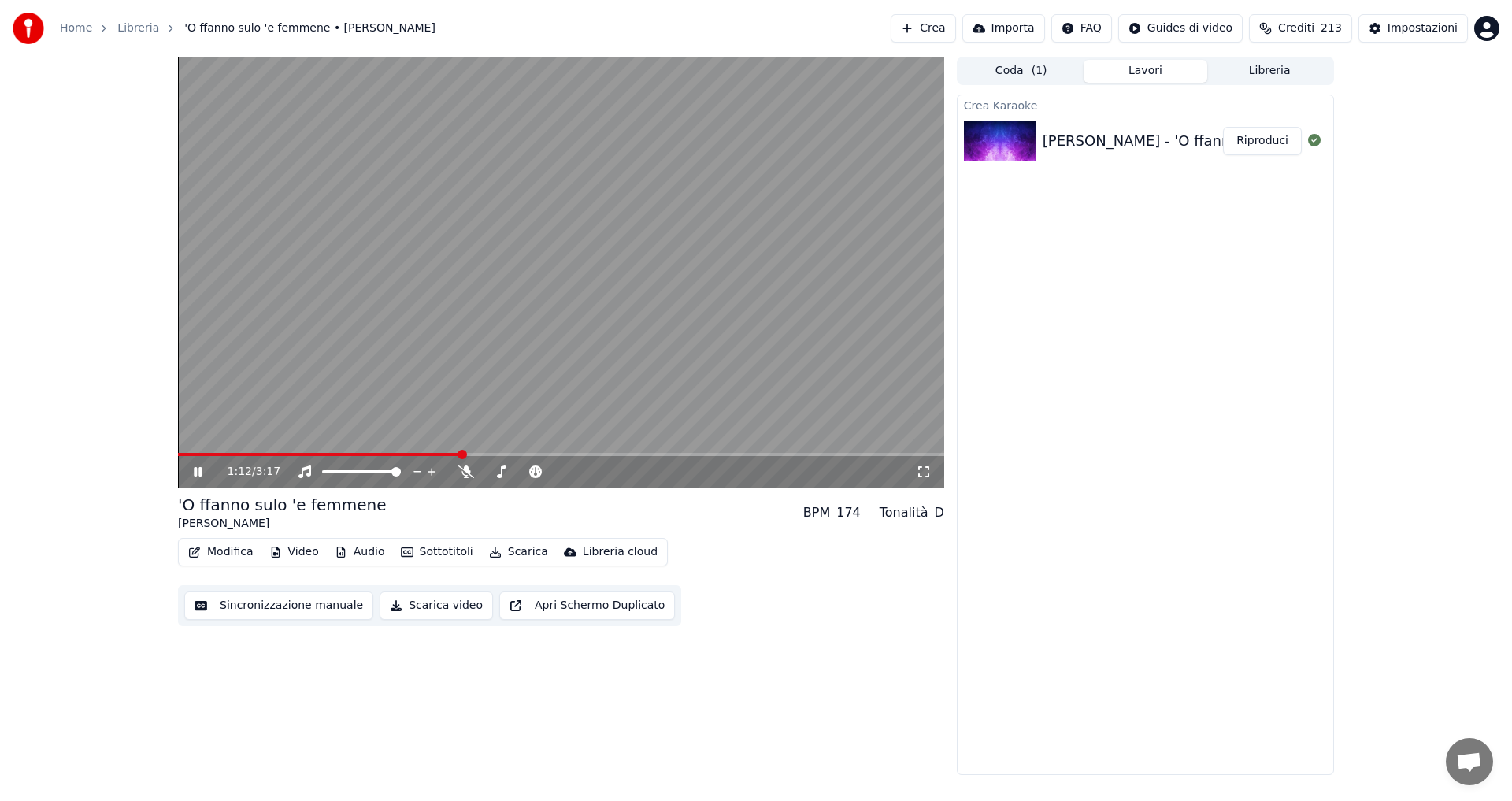
click at [520, 547] on button "Scarica" at bounding box center [519, 552] width 72 height 22
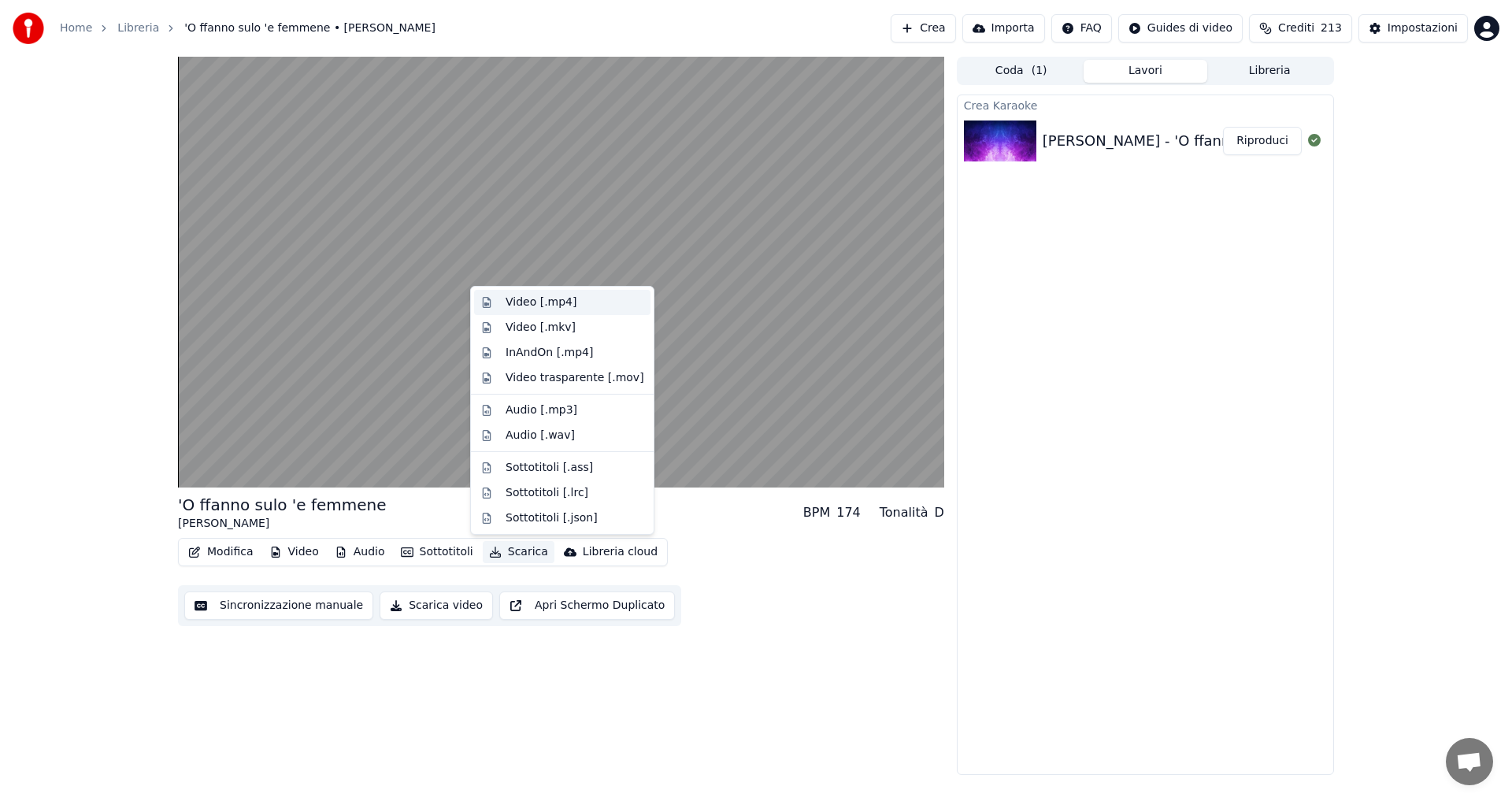
click at [531, 306] on div "Video [.mp4]" at bounding box center [540, 303] width 71 height 16
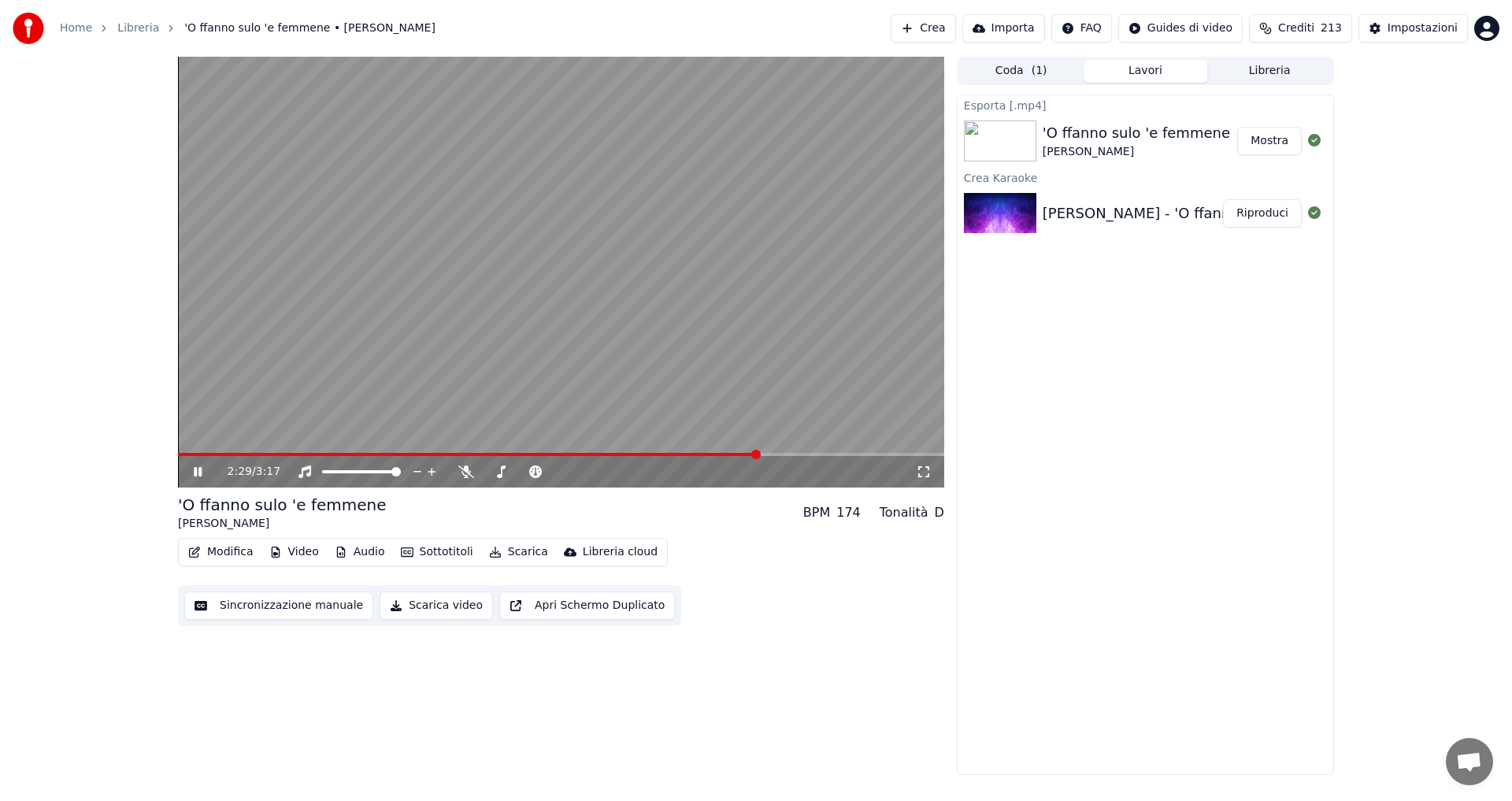
click at [597, 448] on video at bounding box center [562, 272] width 766 height 431
click at [623, 457] on div "2:29 / 3:17" at bounding box center [562, 471] width 766 height 31
click at [612, 421] on video at bounding box center [562, 272] width 766 height 431
click at [633, 460] on div "2:30 / 3:17" at bounding box center [562, 471] width 766 height 31
click at [638, 458] on span at bounding box center [643, 455] width 10 height 10
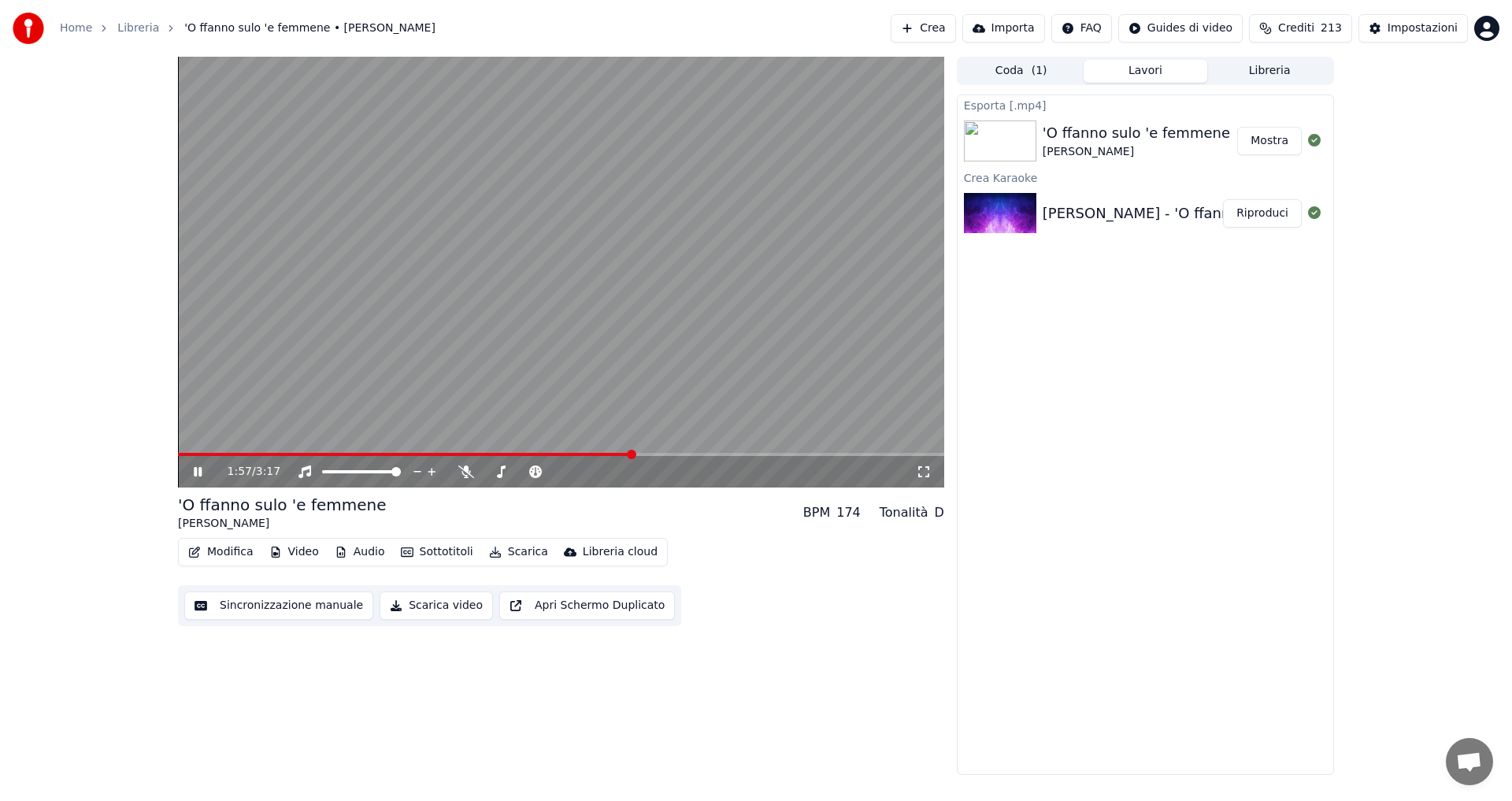
click at [538, 455] on span at bounding box center [405, 454] width 455 height 3
click at [534, 458] on span at bounding box center [535, 455] width 10 height 10
click at [250, 605] on button "Sincronizzazione manuale" at bounding box center [278, 605] width 189 height 28
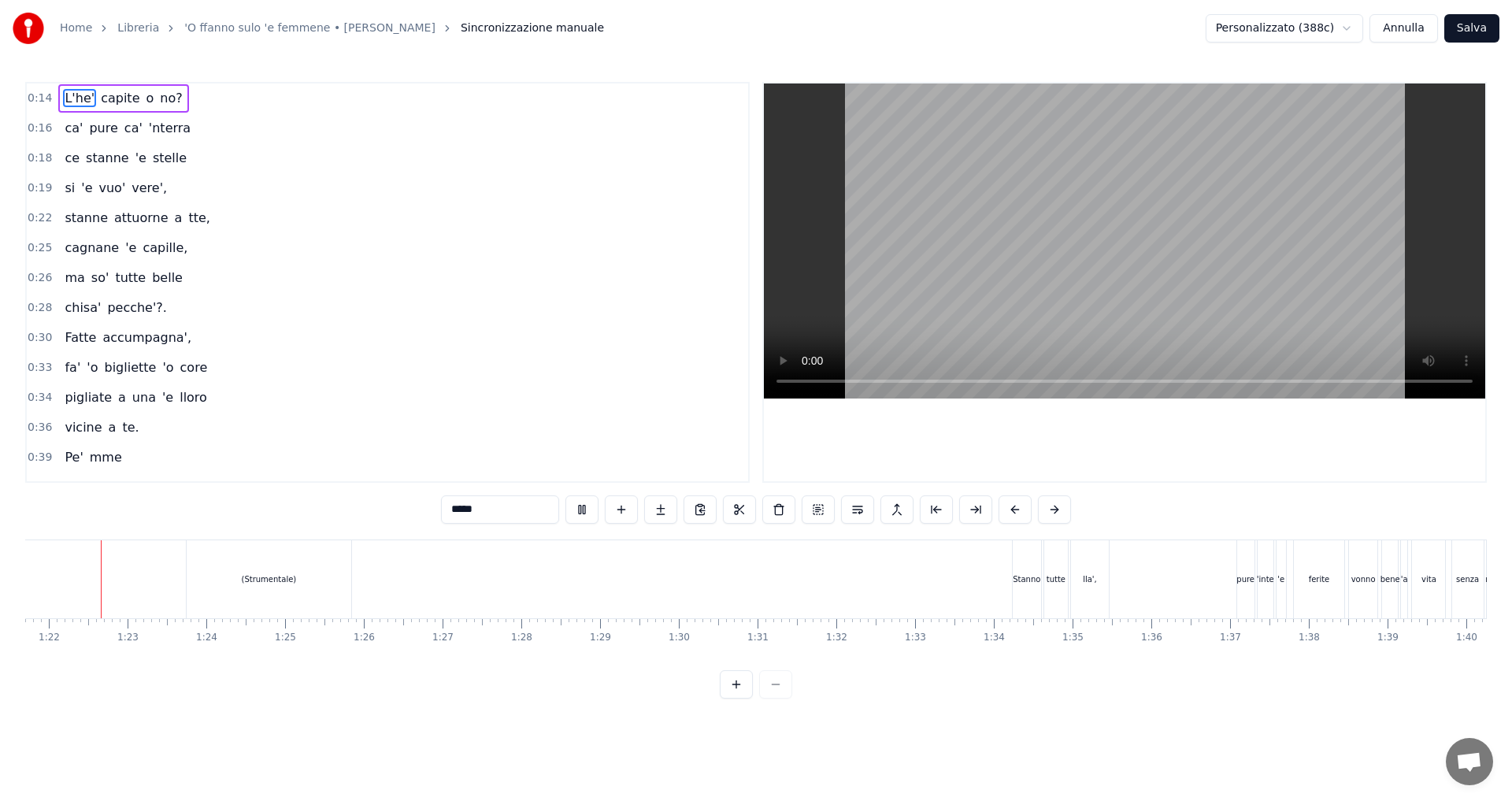
scroll to position [0, 6415]
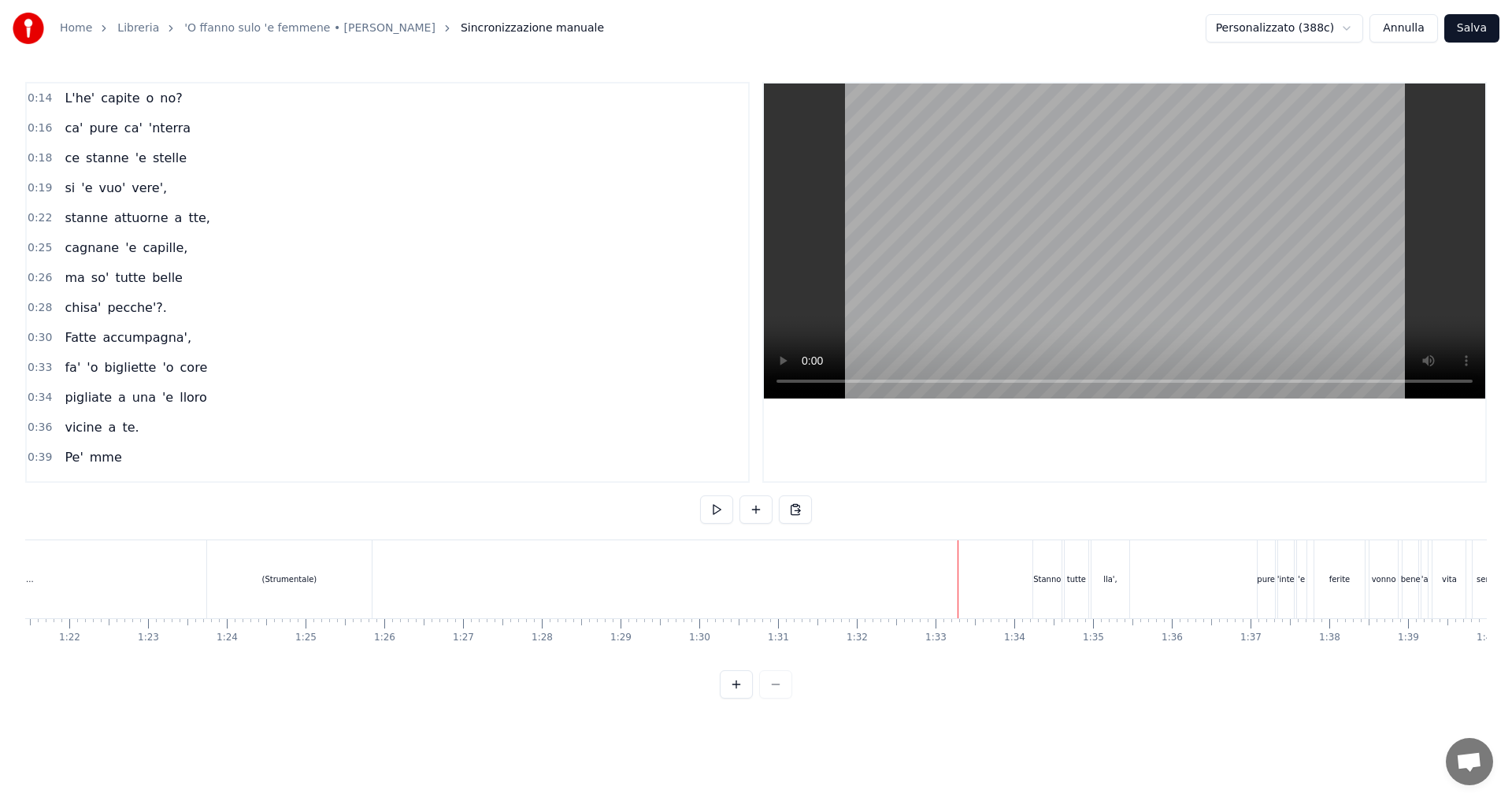
click at [953, 570] on div at bounding box center [1383, 579] width 15545 height 78
click at [957, 579] on div at bounding box center [1383, 579] width 15545 height 78
click at [1123, 575] on div "L'he' capite o no? ca' pure ca' 'nterra [PERSON_NAME] 'e [PERSON_NAME] si 'e vu…" at bounding box center [1383, 578] width 15545 height 79
click at [928, 586] on div at bounding box center [1383, 579] width 15545 height 78
click at [721, 517] on button at bounding box center [717, 509] width 33 height 28
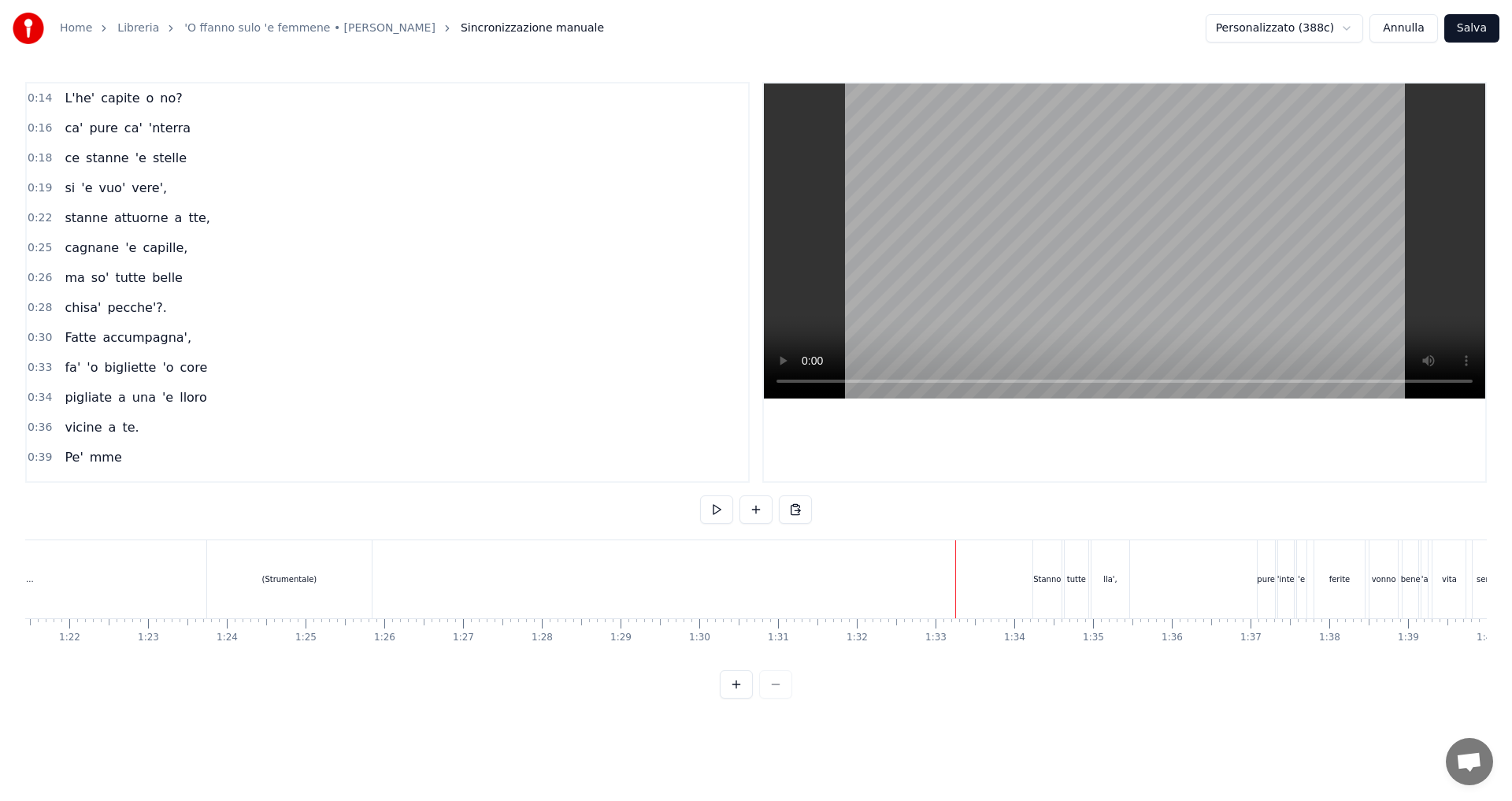
click at [1411, 33] on button "Annulla" at bounding box center [1403, 28] width 69 height 28
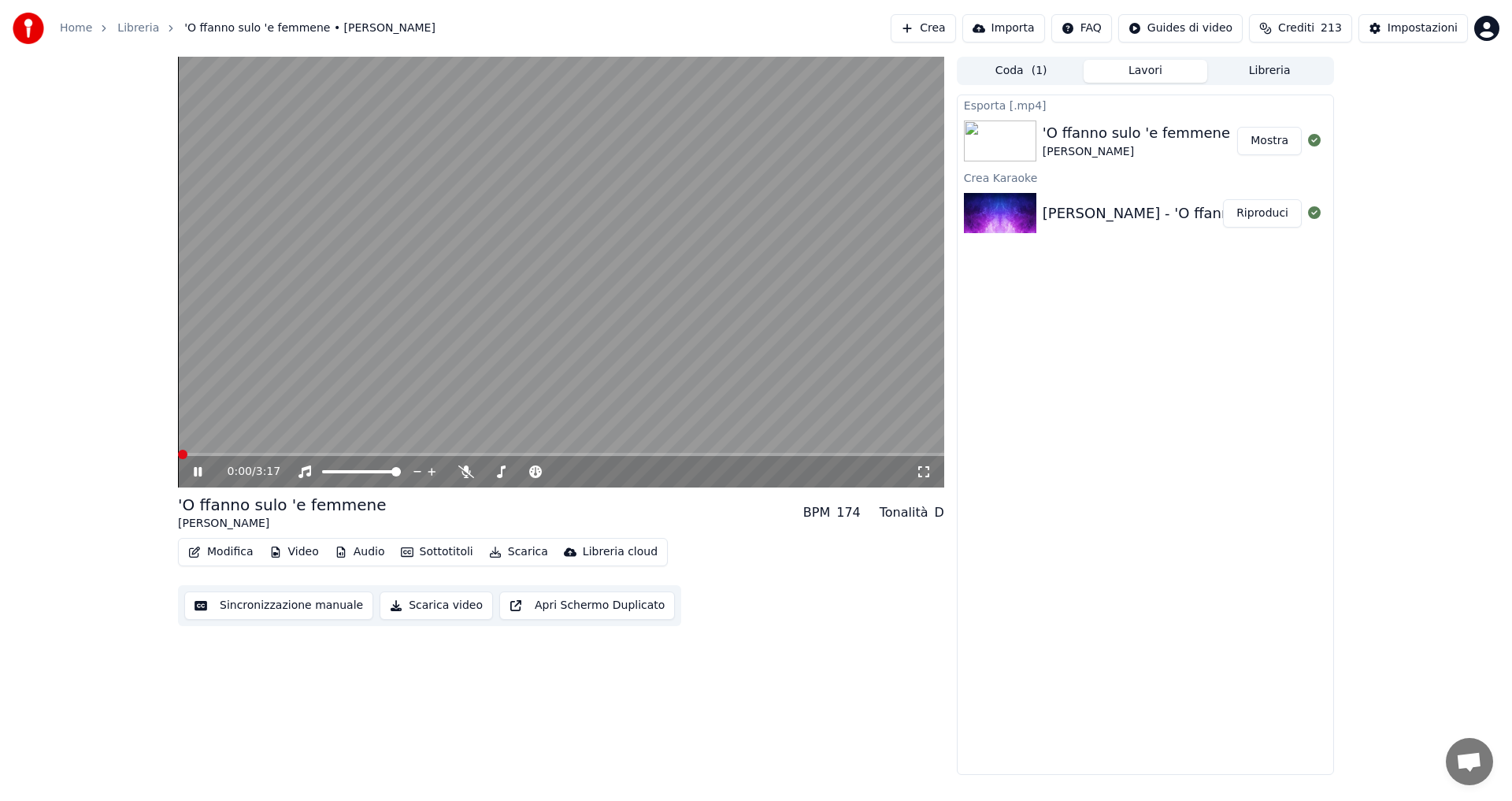
click at [503, 547] on button "Scarica" at bounding box center [519, 552] width 72 height 22
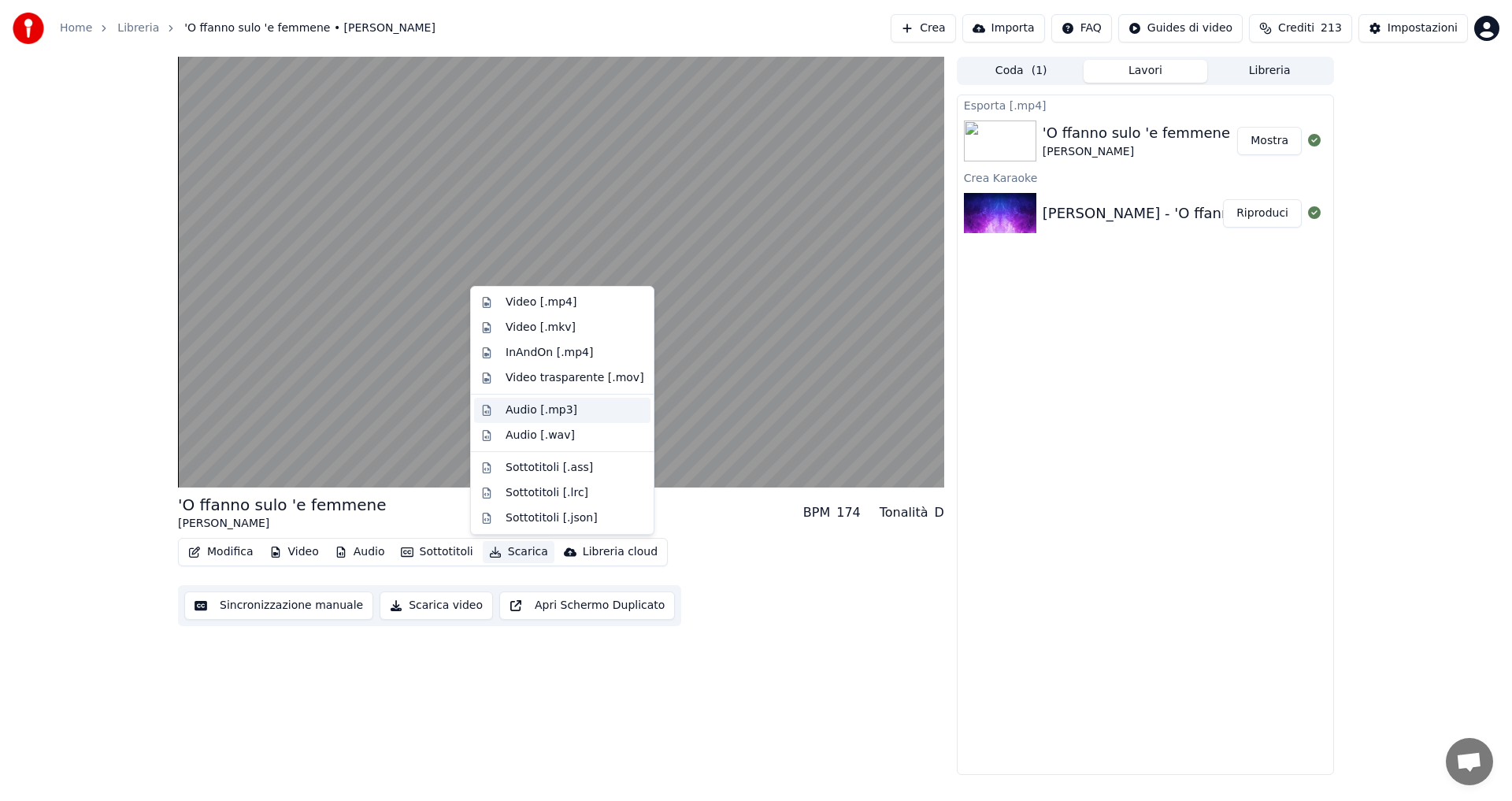
click at [560, 413] on div "Audio [.mp3]" at bounding box center [541, 410] width 72 height 16
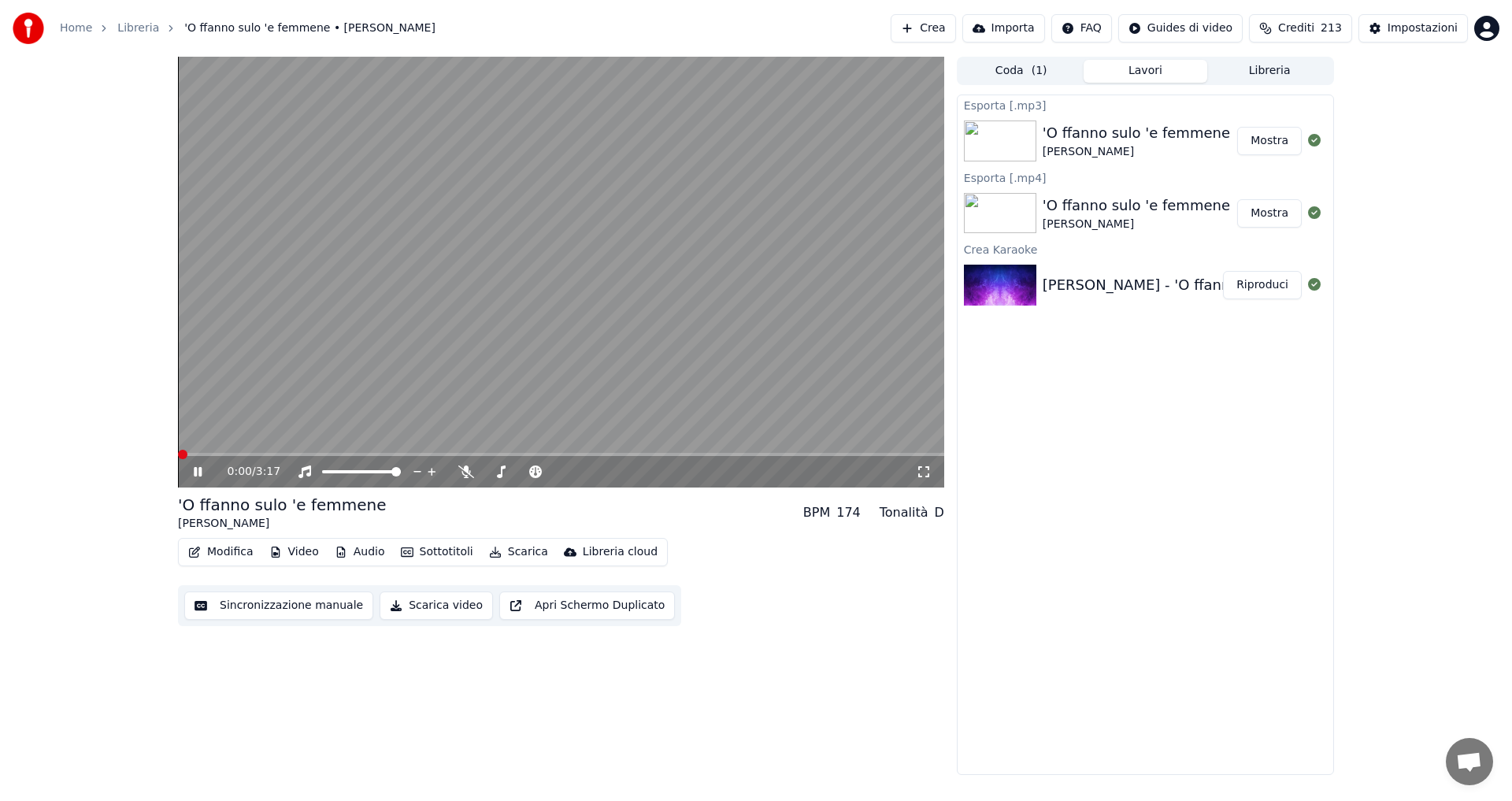
click at [724, 262] on video at bounding box center [562, 272] width 766 height 431
click at [1276, 220] on button "Mostra" at bounding box center [1270, 212] width 65 height 28
